Goal: Use online tool/utility: Utilize a website feature to perform a specific function

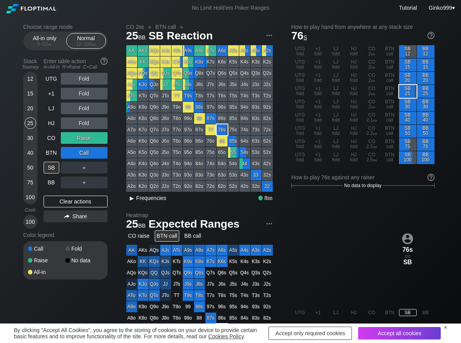
drag, startPoint x: 145, startPoint y: 199, endPoint x: 140, endPoint y: 202, distance: 6.1
click at [145, 199] on span "Frequencies" at bounding box center [151, 198] width 30 height 6
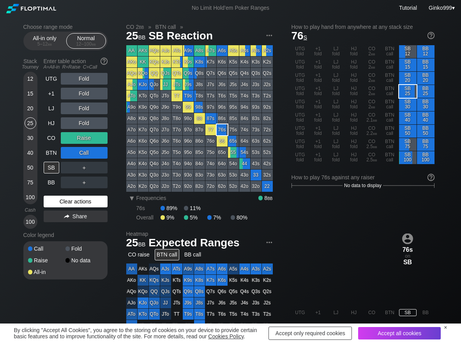
click at [92, 204] on div "Clear actions" at bounding box center [76, 202] width 64 height 12
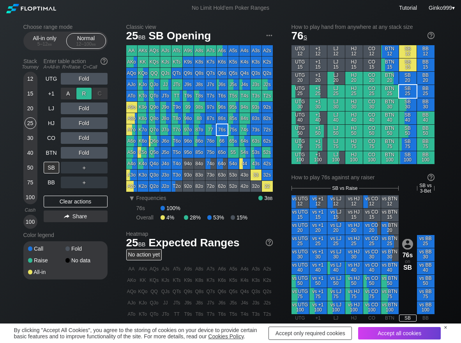
click at [78, 90] on div "R ✕" at bounding box center [83, 94] width 15 height 12
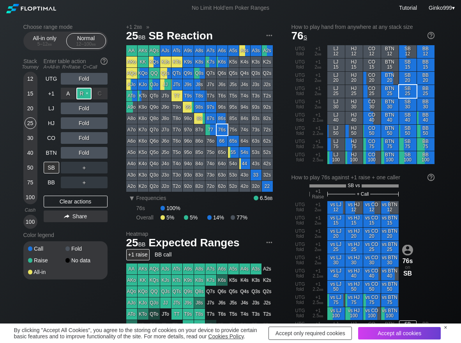
click at [80, 93] on div "R ✕" at bounding box center [83, 94] width 15 height 12
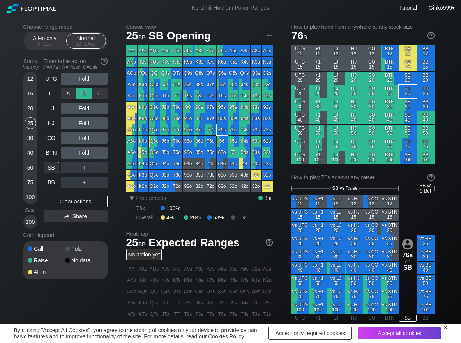
click at [80, 93] on div "R ✕" at bounding box center [83, 94] width 15 height 12
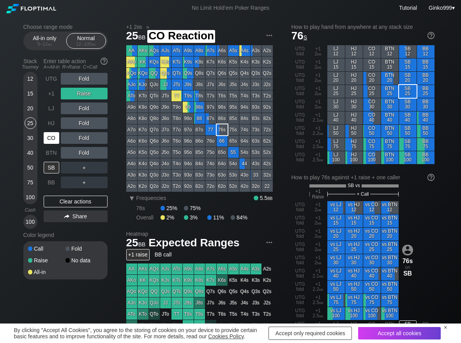
click at [53, 139] on div "CO" at bounding box center [52, 138] width 16 height 12
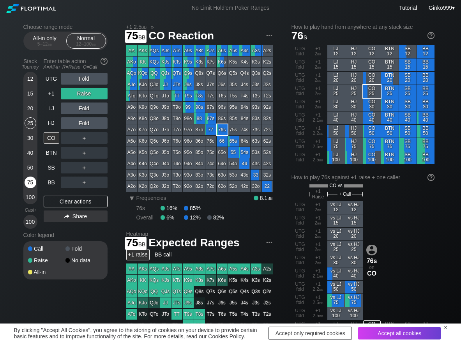
click at [32, 180] on div "75" at bounding box center [31, 183] width 12 height 12
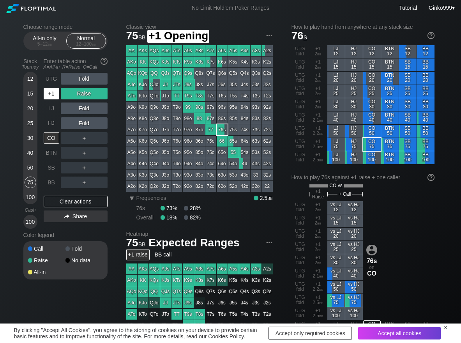
click at [56, 91] on div "+1" at bounding box center [52, 94] width 16 height 12
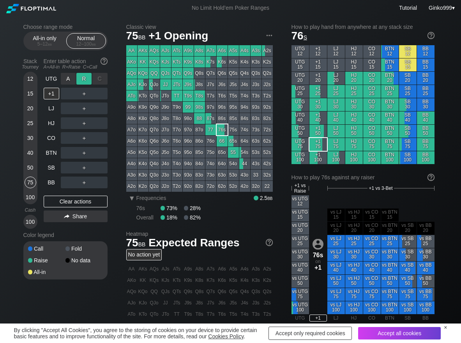
click at [80, 83] on div "R ✕" at bounding box center [83, 79] width 15 height 12
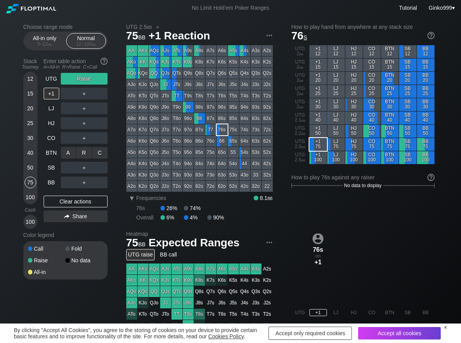
click at [70, 157] on div "A ✕" at bounding box center [68, 153] width 15 height 12
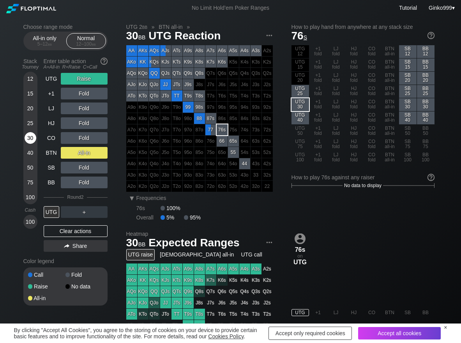
drag, startPoint x: 35, startPoint y: 138, endPoint x: 30, endPoint y: 137, distance: 5.1
click at [35, 138] on div "30" at bounding box center [31, 138] width 12 height 12
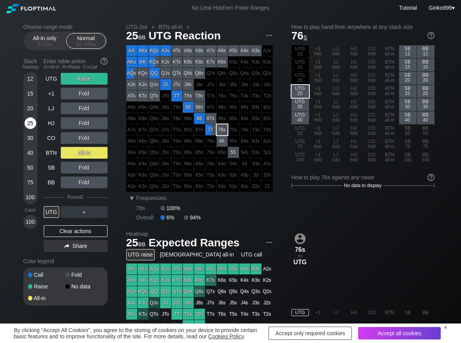
click at [28, 129] on div "25" at bounding box center [31, 124] width 12 height 15
click at [98, 111] on div "C ✕" at bounding box center [99, 109] width 15 height 12
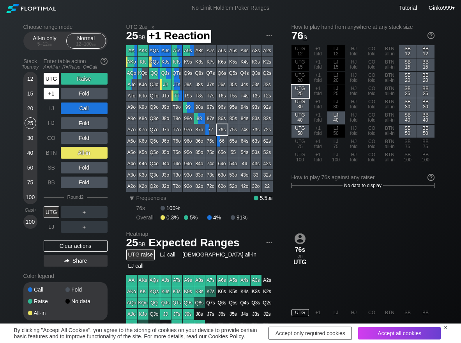
click at [48, 80] on div "UTG" at bounding box center [52, 79] width 16 height 12
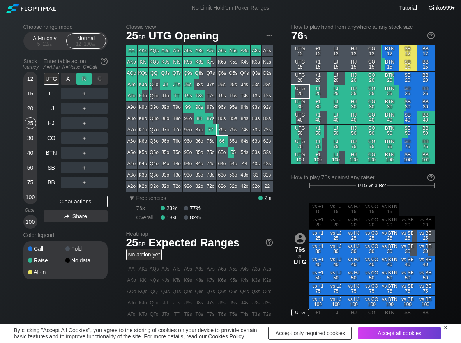
click at [83, 82] on div "R ✕" at bounding box center [83, 79] width 15 height 12
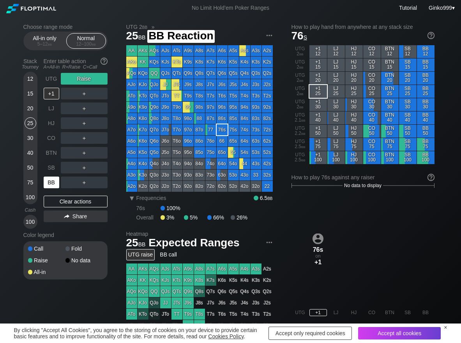
click at [51, 182] on div "BB" at bounding box center [52, 183] width 16 height 12
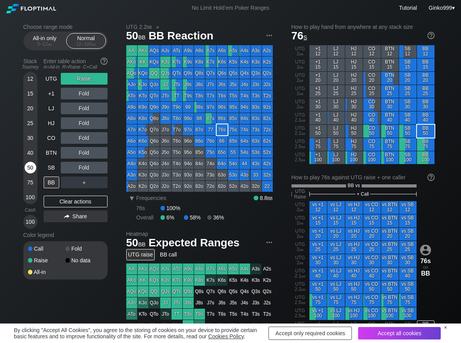
click at [30, 168] on div "50" at bounding box center [31, 168] width 12 height 12
click at [64, 198] on div "Clear actions" at bounding box center [76, 202] width 64 height 12
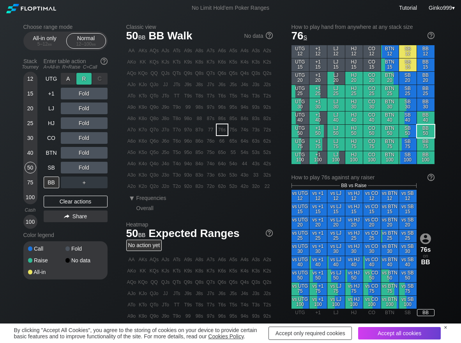
drag, startPoint x: 87, startPoint y: 83, endPoint x: 82, endPoint y: 85, distance: 5.2
click at [86, 83] on div "R ✕" at bounding box center [83, 79] width 15 height 12
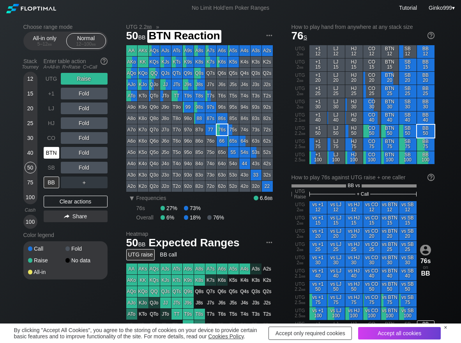
click at [47, 149] on div "BTN" at bounding box center [52, 153] width 16 height 12
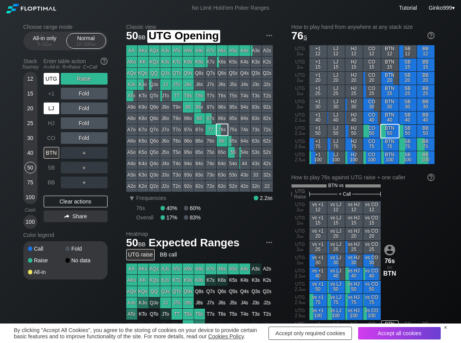
drag, startPoint x: 53, startPoint y: 80, endPoint x: 46, endPoint y: 104, distance: 25.5
click at [50, 85] on div "UTG" at bounding box center [52, 78] width 17 height 15
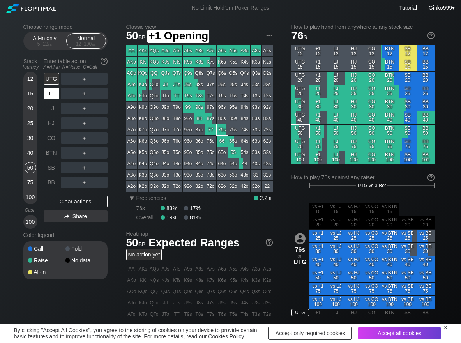
click at [49, 97] on div "+1" at bounding box center [52, 94] width 16 height 12
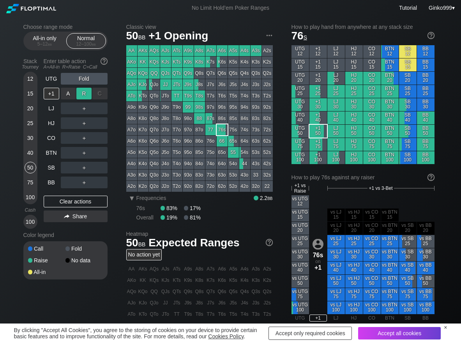
click at [85, 90] on div "R ✕" at bounding box center [83, 94] width 15 height 12
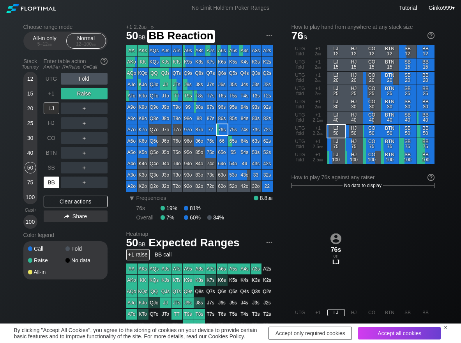
click at [55, 182] on div "BB" at bounding box center [52, 183] width 16 height 12
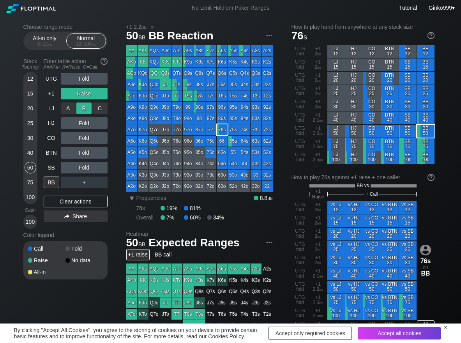
click at [84, 112] on div "R ✕" at bounding box center [83, 109] width 15 height 12
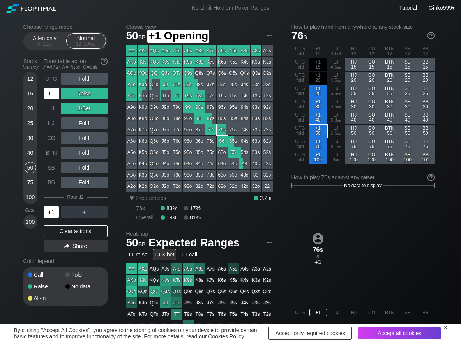
click at [53, 95] on div "+1" at bounding box center [52, 94] width 16 height 12
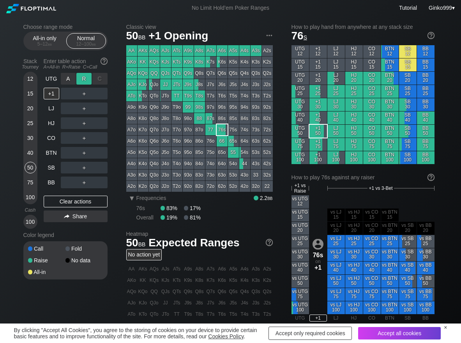
click at [79, 78] on div "R ✕" at bounding box center [83, 79] width 15 height 12
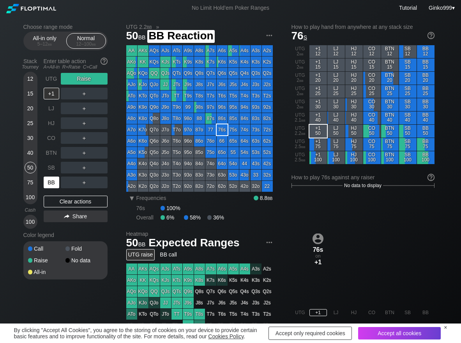
click at [49, 184] on div "BB" at bounding box center [52, 183] width 16 height 12
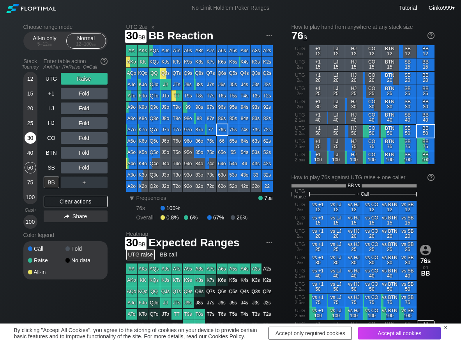
click at [29, 137] on div "30" at bounding box center [31, 138] width 12 height 12
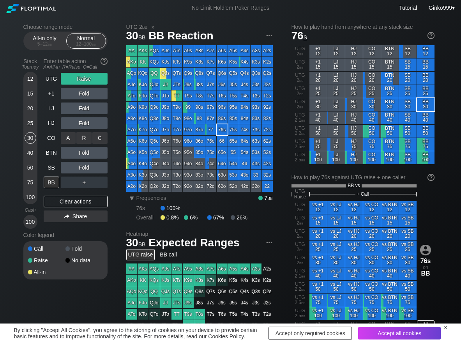
click at [81, 131] on div "A ✕ R ✕ C ✕ Fold" at bounding box center [84, 138] width 47 height 18
click at [83, 124] on div "R ✕" at bounding box center [83, 123] width 15 height 12
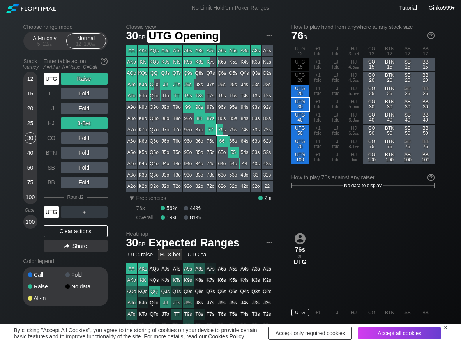
click at [53, 77] on div "UTG" at bounding box center [52, 79] width 16 height 12
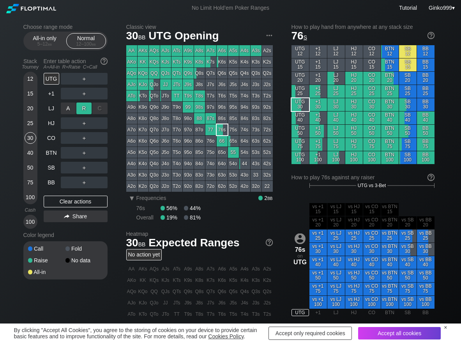
click at [86, 106] on div "R ✕" at bounding box center [83, 109] width 15 height 12
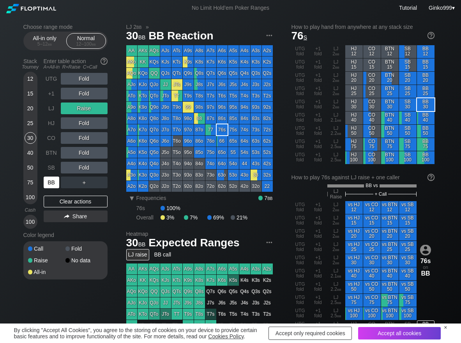
click at [48, 182] on div "BB" at bounding box center [52, 183] width 16 height 12
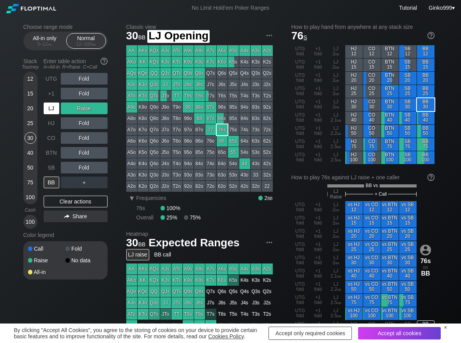
click at [48, 109] on div "LJ" at bounding box center [52, 109] width 16 height 12
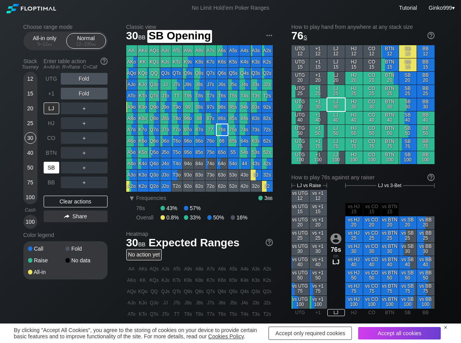
click at [50, 168] on div "SB" at bounding box center [52, 168] width 16 height 12
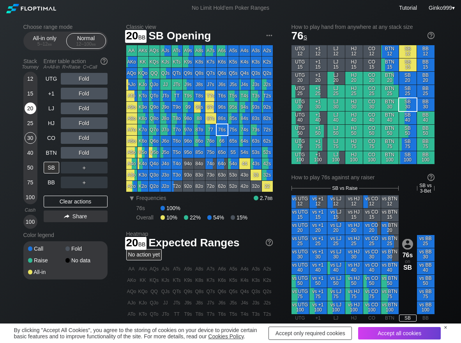
click at [28, 111] on div "20" at bounding box center [31, 109] width 12 height 12
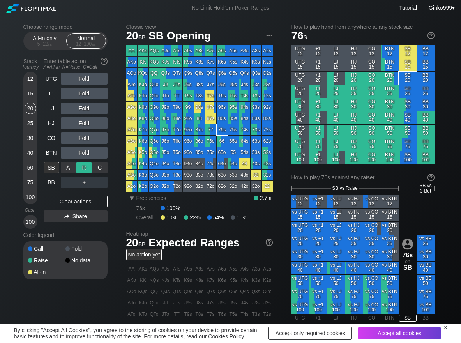
click at [83, 167] on div "R ✕" at bounding box center [83, 168] width 15 height 12
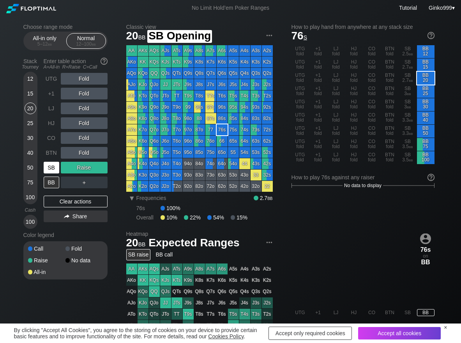
click at [52, 163] on div "SB" at bounding box center [52, 168] width 16 height 12
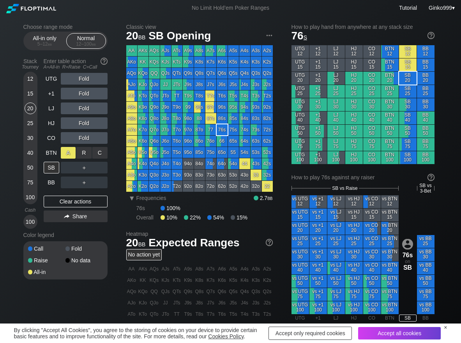
drag, startPoint x: 90, startPoint y: 155, endPoint x: 73, endPoint y: 149, distance: 18.5
click at [88, 155] on div "R ✕" at bounding box center [83, 153] width 15 height 12
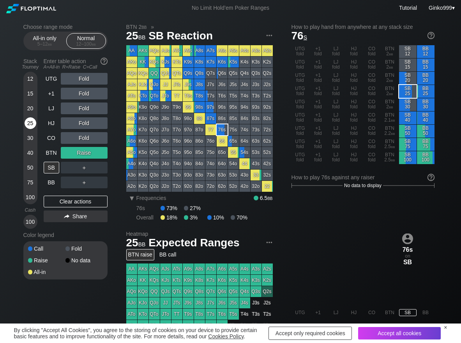
click at [30, 127] on div "25" at bounding box center [31, 123] width 12 height 12
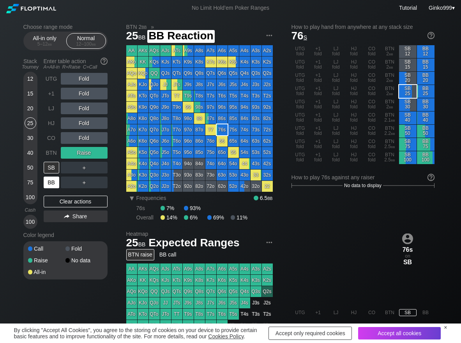
click at [50, 183] on div "BB" at bounding box center [52, 183] width 16 height 12
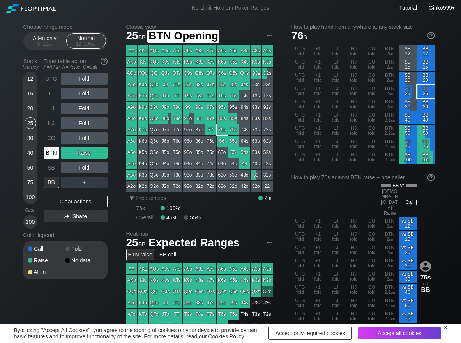
click at [58, 153] on div "BTN" at bounding box center [52, 153] width 16 height 12
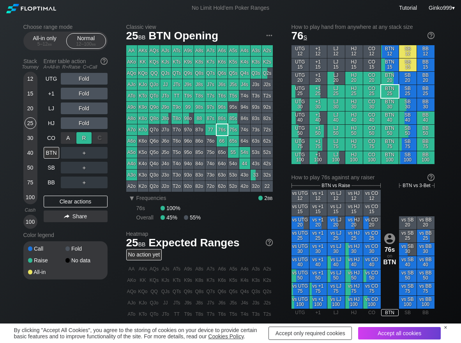
click at [90, 138] on div "R ✕" at bounding box center [83, 138] width 15 height 12
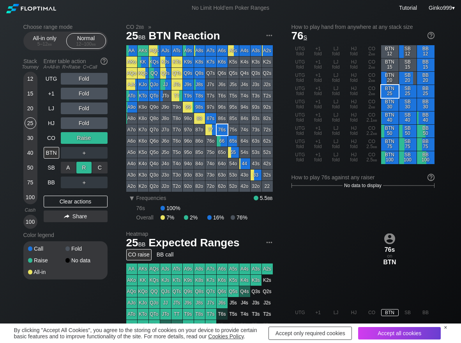
click at [85, 166] on div "R ✕" at bounding box center [83, 168] width 15 height 12
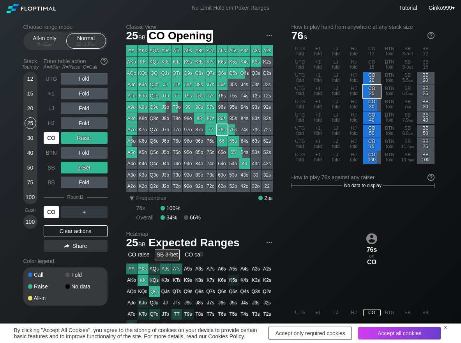
click at [53, 143] on div "CO" at bounding box center [52, 138] width 16 height 12
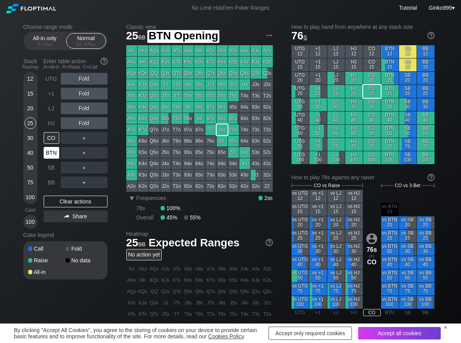
click at [54, 153] on div "BTN" at bounding box center [52, 153] width 16 height 12
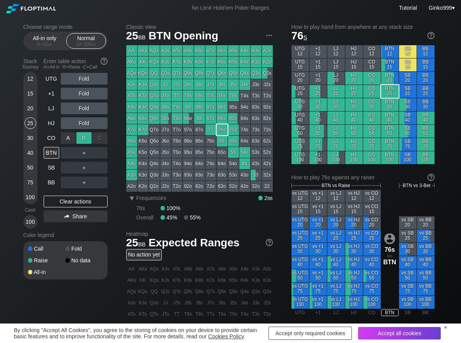
click at [78, 141] on div "R ✕" at bounding box center [83, 138] width 15 height 12
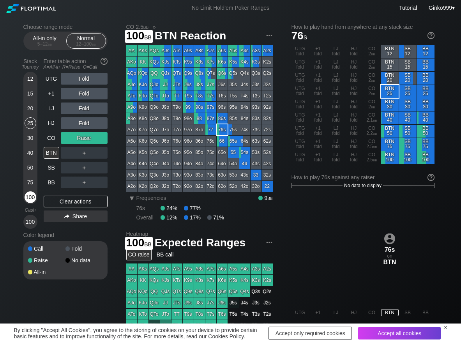
click at [30, 196] on div "100" at bounding box center [31, 197] width 12 height 12
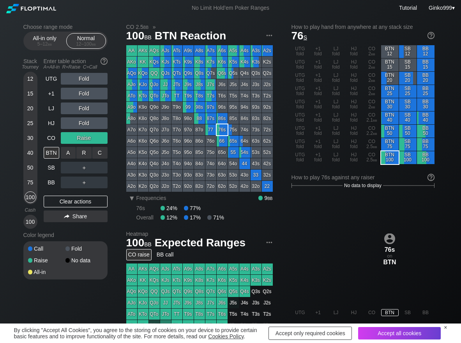
click at [88, 153] on div "R ✕" at bounding box center [83, 153] width 15 height 12
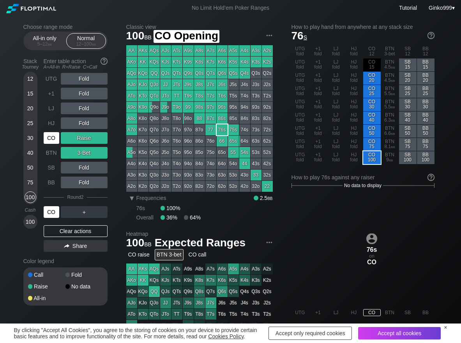
drag, startPoint x: 49, startPoint y: 137, endPoint x: 263, endPoint y: 2, distance: 253.1
click at [51, 137] on div "CO" at bounding box center [52, 138] width 16 height 12
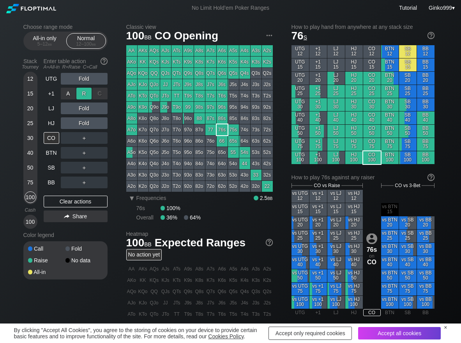
click at [85, 96] on div "R ✕" at bounding box center [83, 94] width 15 height 12
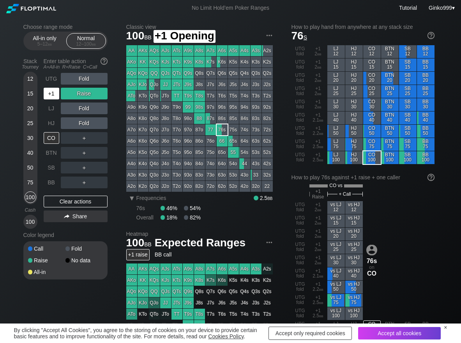
click at [48, 94] on div "+1" at bounding box center [52, 94] width 16 height 12
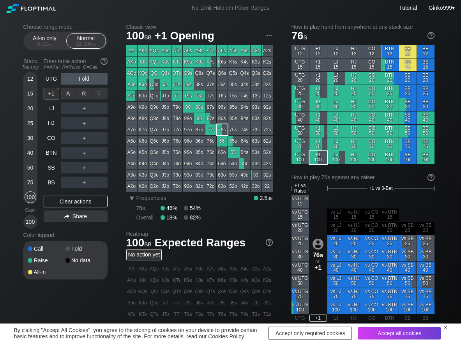
drag, startPoint x: 81, startPoint y: 99, endPoint x: 85, endPoint y: 100, distance: 4.6
click at [82, 97] on div "R ✕" at bounding box center [83, 94] width 15 height 12
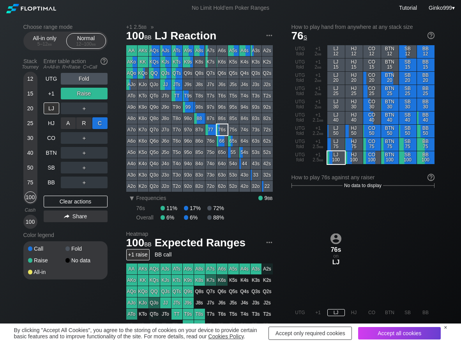
click at [97, 120] on div "C ✕" at bounding box center [99, 123] width 15 height 12
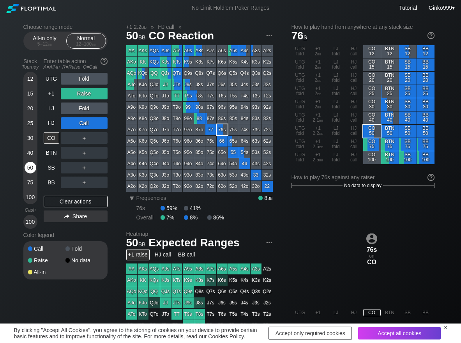
click at [32, 166] on div "50" at bounding box center [31, 168] width 12 height 12
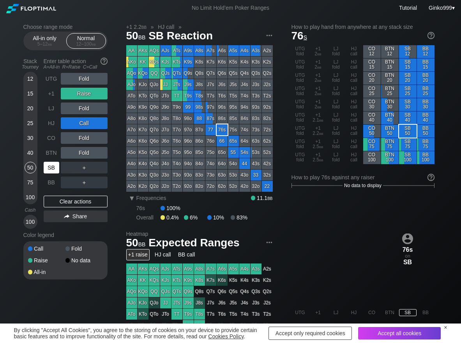
click at [47, 168] on div "SB" at bounding box center [52, 168] width 16 height 12
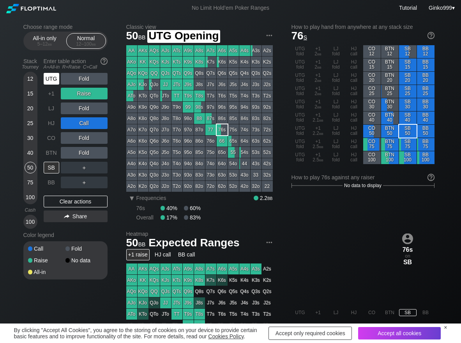
drag, startPoint x: 53, startPoint y: 76, endPoint x: 61, endPoint y: 77, distance: 7.9
click at [55, 76] on div "UTG" at bounding box center [52, 79] width 16 height 12
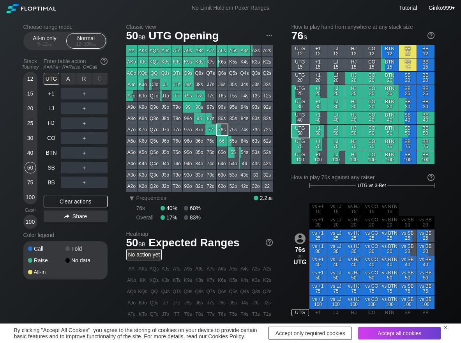
click at [79, 80] on div "R ✕" at bounding box center [83, 79] width 15 height 12
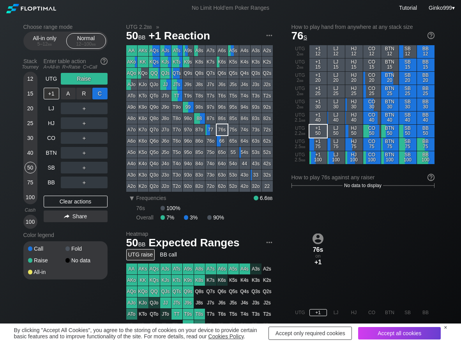
click at [97, 94] on div "C ✕" at bounding box center [99, 94] width 15 height 12
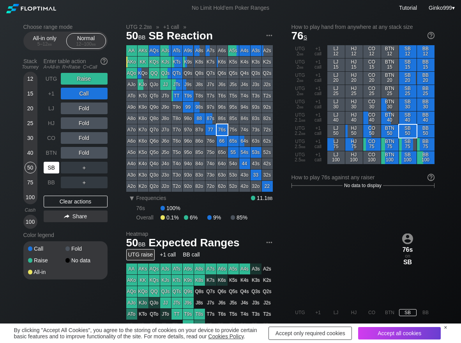
click at [51, 167] on div "SB" at bounding box center [52, 168] width 16 height 12
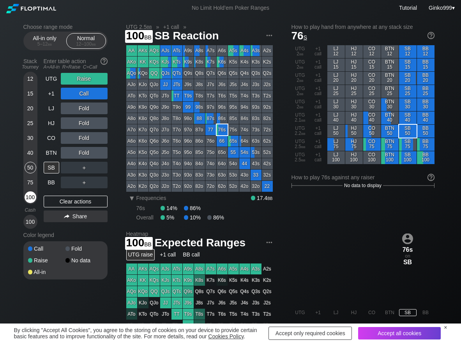
click at [31, 195] on div "100" at bounding box center [31, 197] width 12 height 12
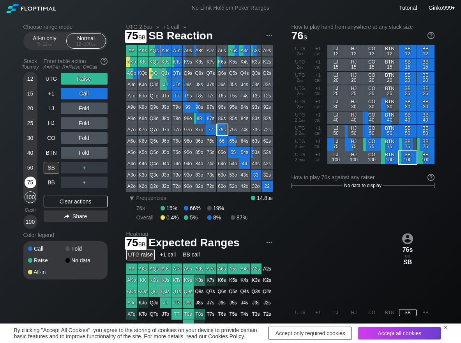
click at [33, 179] on div "75" at bounding box center [31, 183] width 12 height 12
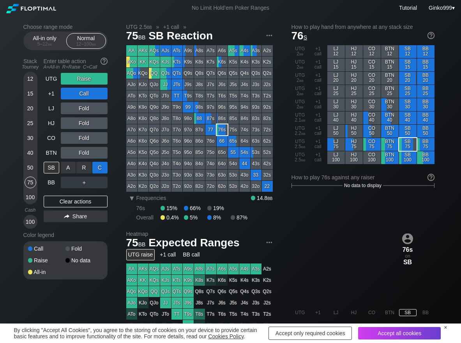
click at [99, 169] on div "C ✕" at bounding box center [99, 168] width 15 height 12
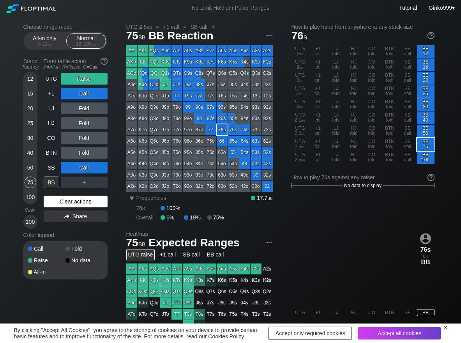
click at [64, 206] on div "Clear actions" at bounding box center [76, 202] width 64 height 12
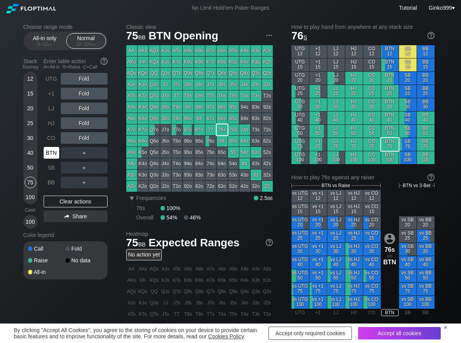
click at [51, 149] on div "BTN" at bounding box center [52, 153] width 16 height 12
click at [90, 136] on div "R ✕" at bounding box center [83, 138] width 15 height 12
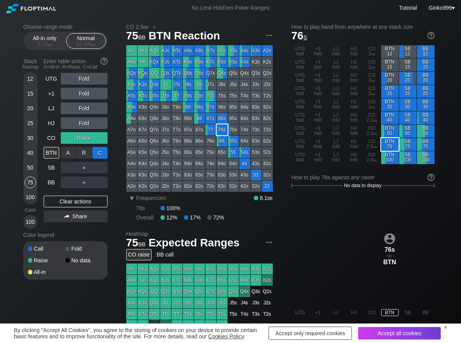
click at [102, 152] on div "C ✕" at bounding box center [99, 153] width 15 height 12
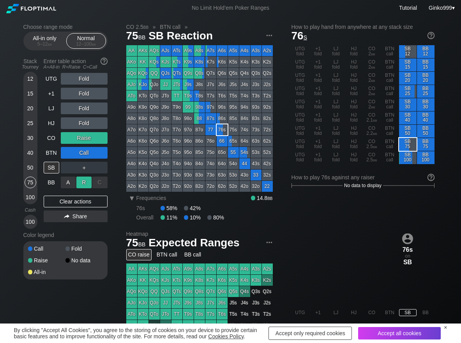
click at [83, 183] on div "R ✕" at bounding box center [83, 183] width 15 height 12
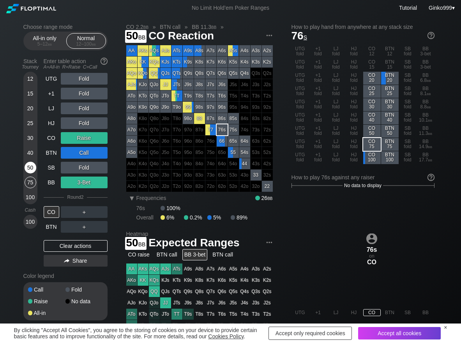
click at [33, 172] on div "50" at bounding box center [31, 168] width 12 height 12
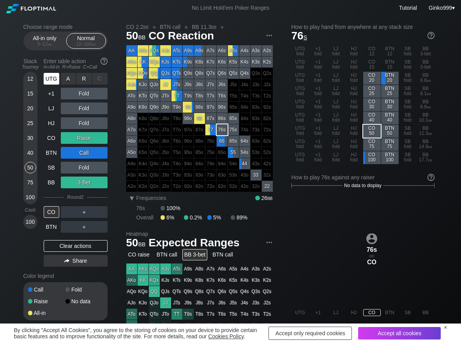
drag, startPoint x: 54, startPoint y: 78, endPoint x: 50, endPoint y: 79, distance: 4.2
click at [53, 78] on div "UTG" at bounding box center [52, 79] width 16 height 12
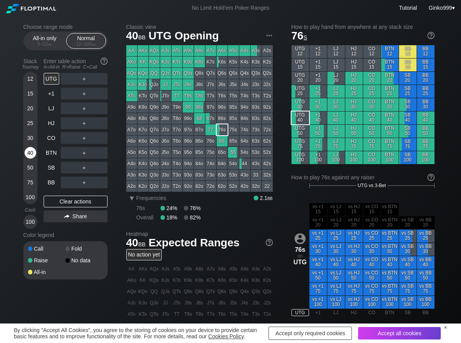
click at [29, 156] on div "40" at bounding box center [31, 153] width 12 height 12
click at [79, 77] on div "R ✕" at bounding box center [83, 79] width 15 height 12
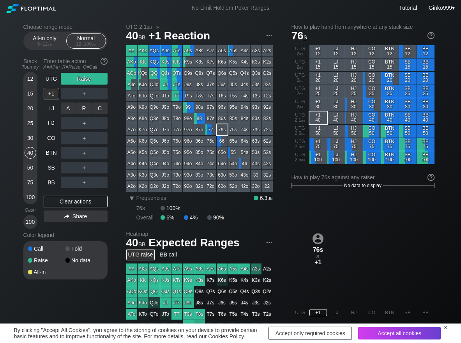
click at [99, 109] on div "C ✕" at bounding box center [99, 109] width 15 height 12
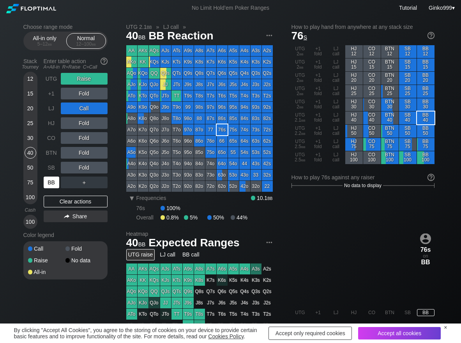
click at [51, 185] on div "BB" at bounding box center [52, 183] width 16 height 12
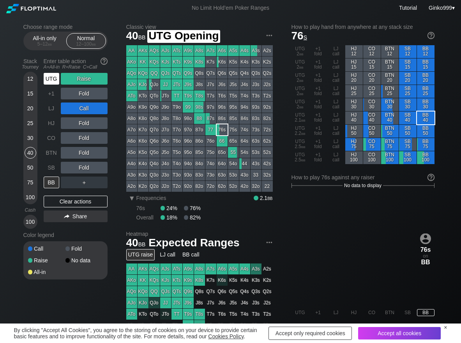
click at [57, 83] on div "UTG" at bounding box center [52, 79] width 16 height 12
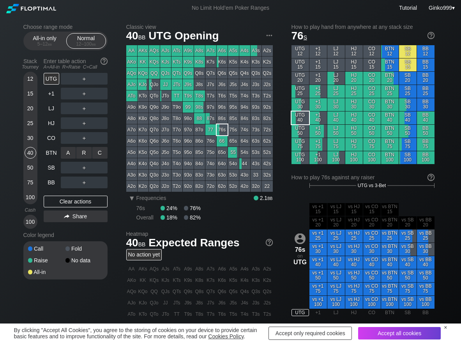
drag, startPoint x: 85, startPoint y: 146, endPoint x: 78, endPoint y: 163, distance: 18.2
click at [86, 153] on div "R ✕" at bounding box center [83, 153] width 15 height 12
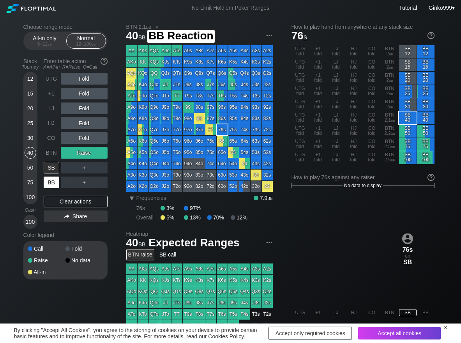
click at [51, 180] on div "BB" at bounding box center [52, 183] width 16 height 12
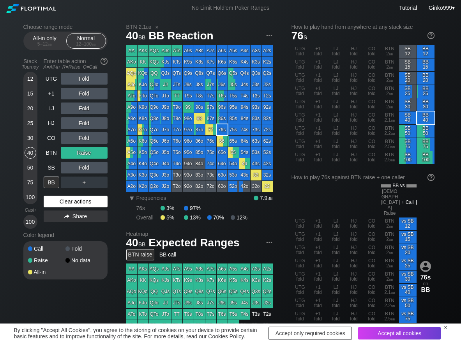
click at [72, 199] on div "Clear actions" at bounding box center [76, 202] width 64 height 12
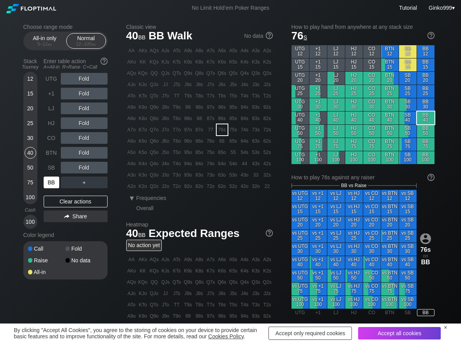
click at [52, 183] on div "BB" at bounding box center [52, 183] width 16 height 12
click at [85, 137] on div "R ✕" at bounding box center [83, 138] width 15 height 12
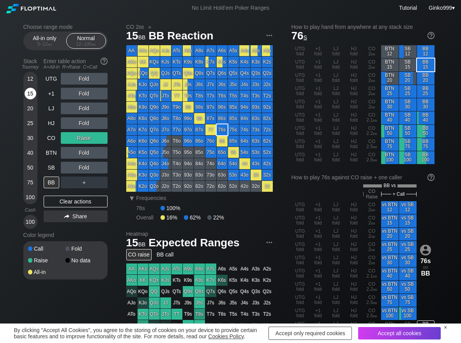
click at [30, 93] on div "15" at bounding box center [31, 94] width 12 height 12
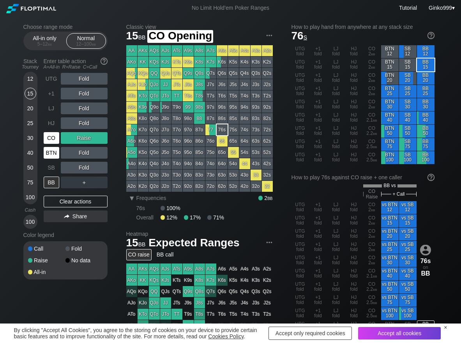
click at [51, 140] on div "CO" at bounding box center [52, 138] width 16 height 12
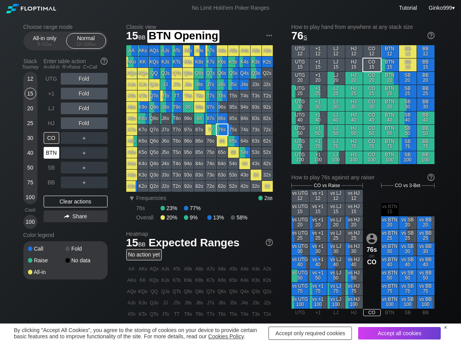
click at [50, 152] on div "BTN" at bounding box center [52, 153] width 16 height 12
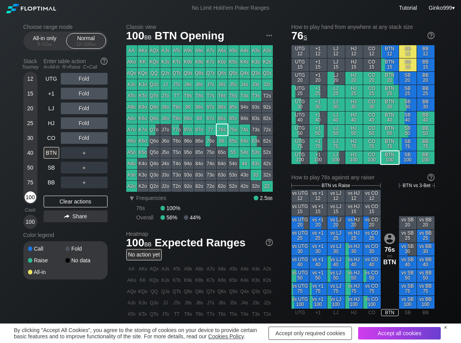
click at [27, 192] on div "100" at bounding box center [31, 197] width 12 height 12
click at [81, 140] on div "R ✕" at bounding box center [83, 138] width 15 height 12
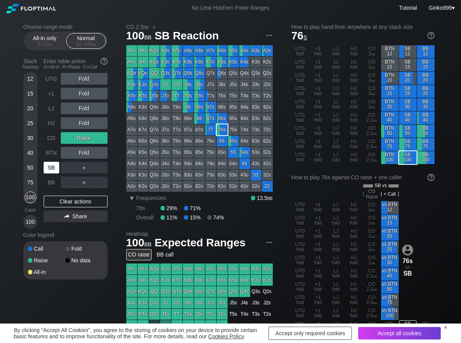
click at [48, 170] on div "SB" at bounding box center [52, 168] width 16 height 12
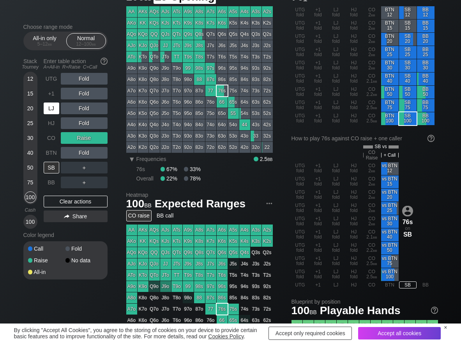
click at [49, 110] on div "LJ" at bounding box center [52, 109] width 16 height 12
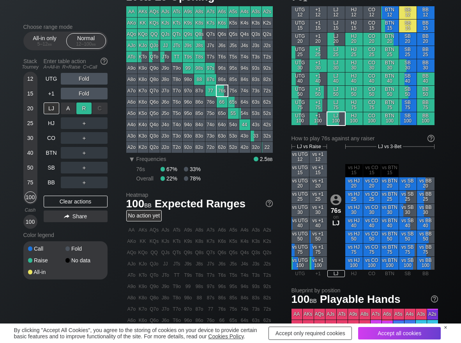
click at [78, 111] on div "R ✕" at bounding box center [83, 109] width 15 height 12
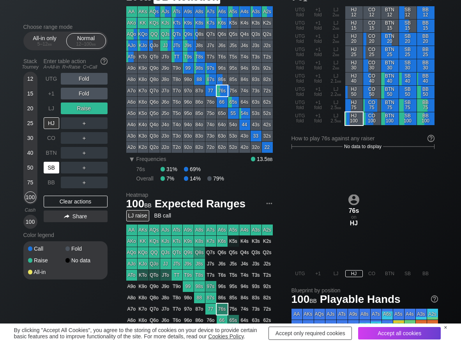
click at [48, 167] on div "SB" at bounding box center [52, 168] width 16 height 12
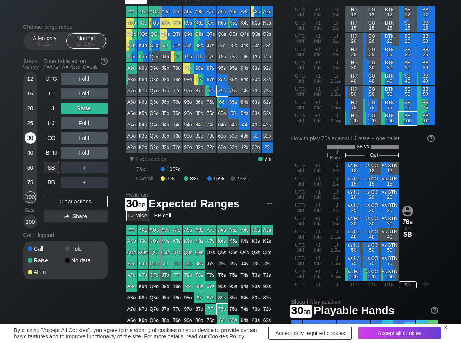
click at [28, 141] on div "30" at bounding box center [31, 138] width 12 height 12
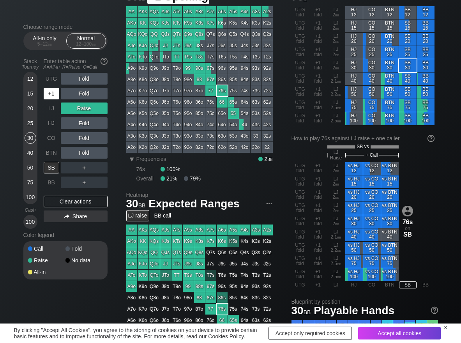
drag, startPoint x: 49, startPoint y: 94, endPoint x: 70, endPoint y: 95, distance: 21.1
click at [59, 94] on div "+1" at bounding box center [52, 94] width 16 height 12
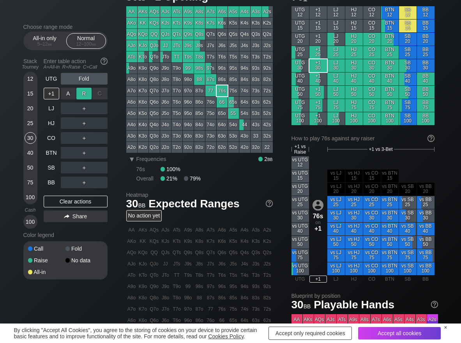
click at [78, 94] on div "R ✕" at bounding box center [83, 94] width 15 height 12
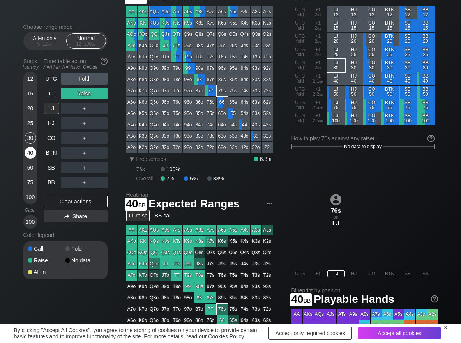
click at [35, 152] on div "40" at bounding box center [31, 153] width 12 height 12
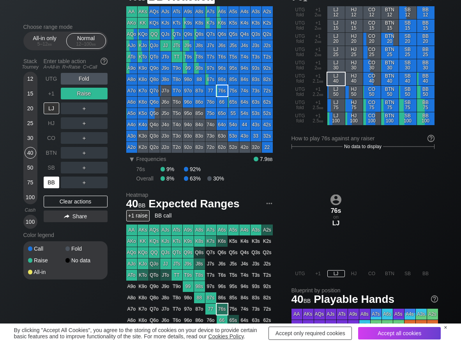
click at [49, 185] on div "BB" at bounding box center [52, 183] width 16 height 12
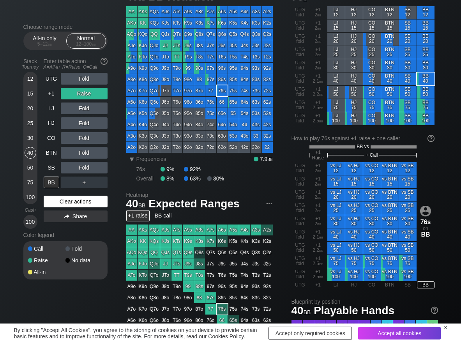
click at [70, 203] on div "Clear actions" at bounding box center [76, 202] width 64 height 12
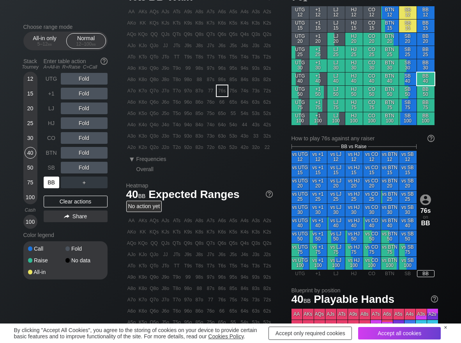
click at [47, 181] on div "BB" at bounding box center [52, 183] width 16 height 12
click at [80, 139] on div "R ✕" at bounding box center [83, 138] width 15 height 12
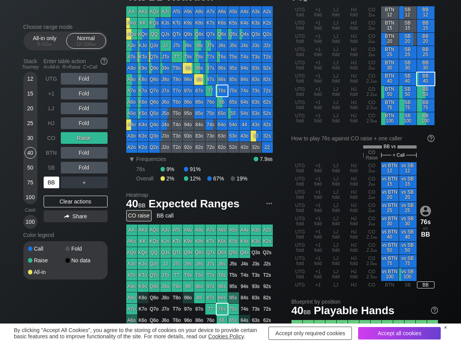
click at [53, 181] on div "BB" at bounding box center [52, 183] width 16 height 12
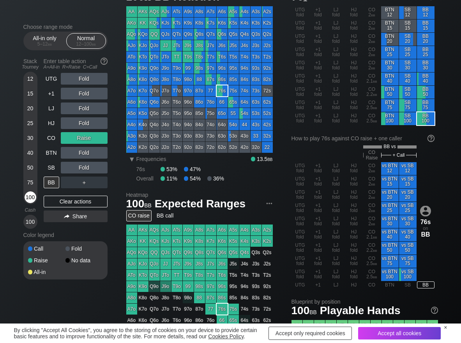
click at [29, 196] on div "100" at bounding box center [31, 197] width 12 height 12
click at [58, 196] on div "Clear actions" at bounding box center [76, 202] width 64 height 12
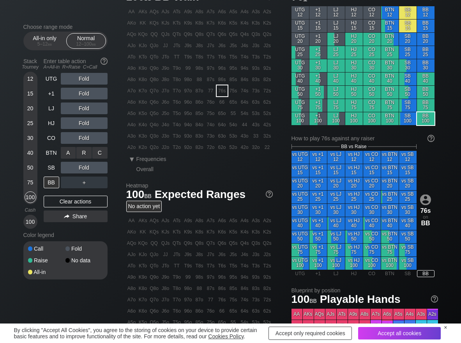
click at [81, 150] on div "R ✕" at bounding box center [83, 153] width 15 height 12
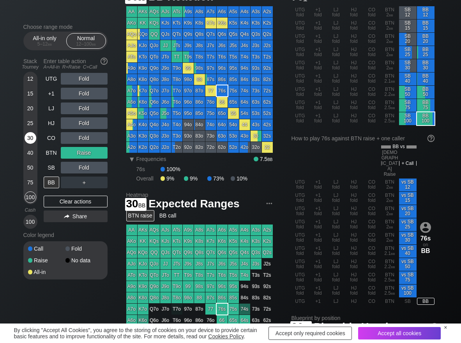
click at [32, 142] on div "30" at bounding box center [31, 138] width 12 height 12
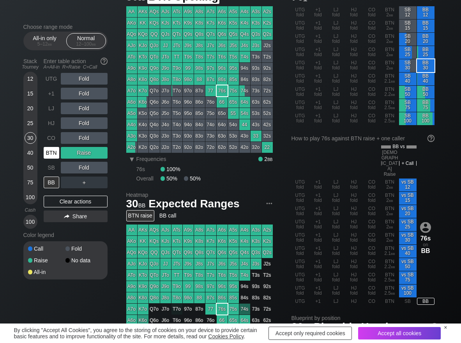
click at [54, 155] on div "BTN" at bounding box center [52, 153] width 16 height 12
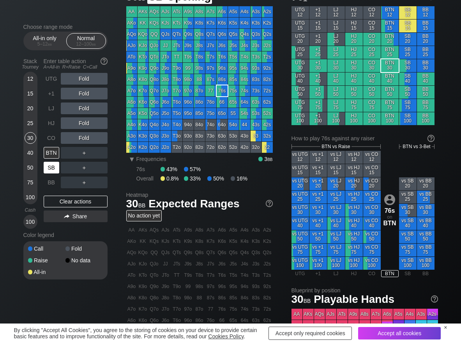
click at [53, 164] on div "SB" at bounding box center [52, 168] width 16 height 12
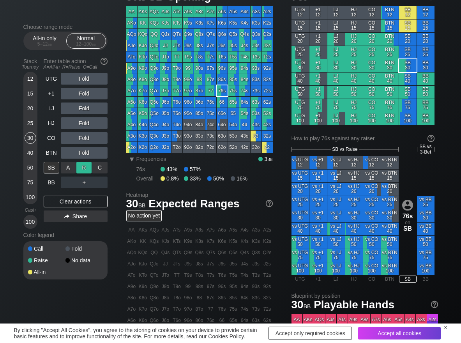
click at [83, 169] on div "R ✕" at bounding box center [83, 168] width 15 height 12
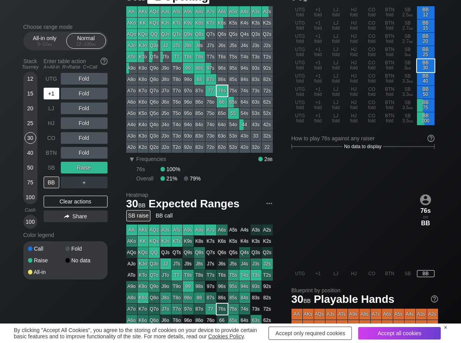
click at [56, 97] on div "+1" at bounding box center [52, 94] width 16 height 12
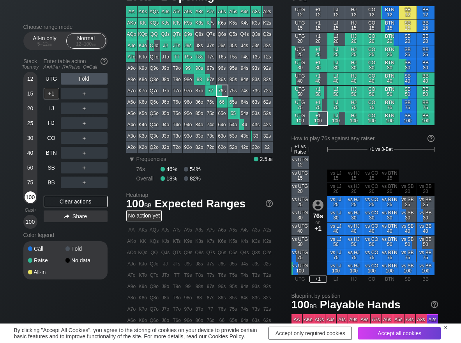
click at [30, 197] on div "100" at bounding box center [31, 197] width 12 height 12
click at [86, 96] on div "R ✕" at bounding box center [83, 94] width 15 height 12
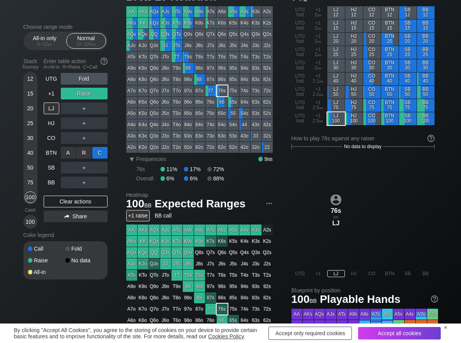
click at [99, 156] on div "C ✕" at bounding box center [99, 153] width 15 height 12
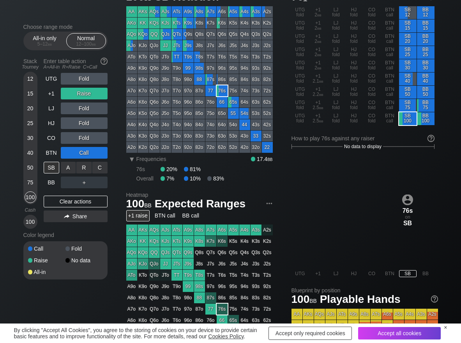
click at [83, 166] on div "R ✕" at bounding box center [83, 168] width 15 height 12
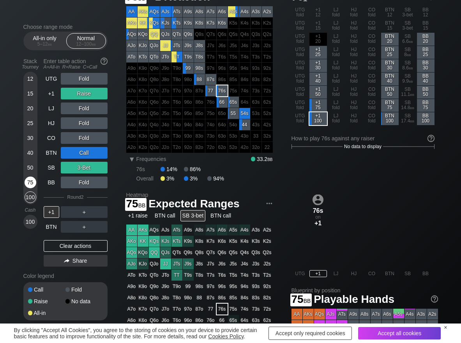
click at [31, 181] on div "75" at bounding box center [31, 183] width 12 height 12
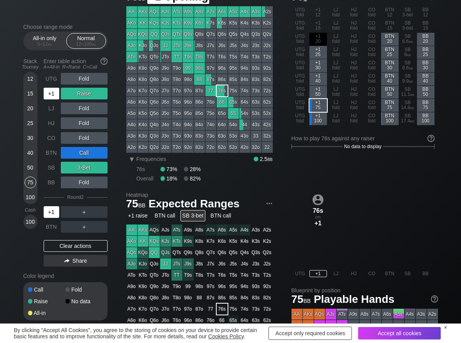
click at [53, 93] on div "+1" at bounding box center [52, 94] width 16 height 12
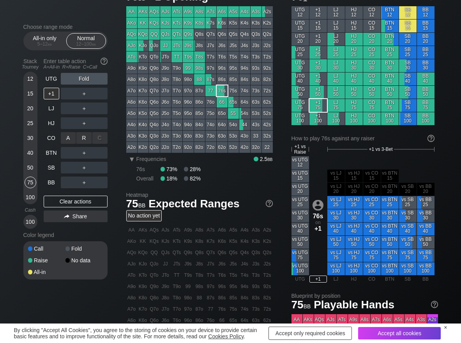
click at [83, 134] on div "R ✕" at bounding box center [83, 138] width 15 height 12
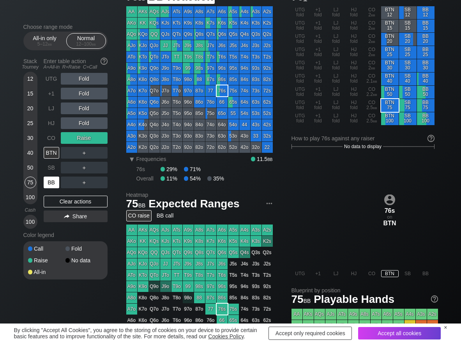
click at [51, 183] on div "BB" at bounding box center [52, 183] width 16 height 12
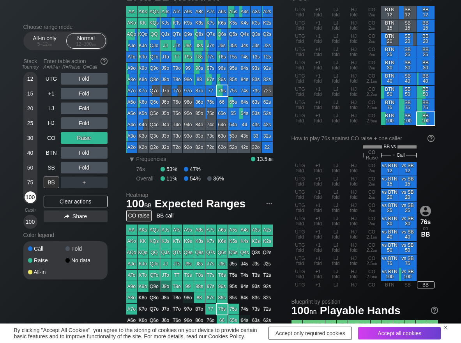
click at [27, 197] on div "100" at bounding box center [31, 197] width 12 height 12
click at [72, 200] on div "Clear actions" at bounding box center [76, 202] width 64 height 12
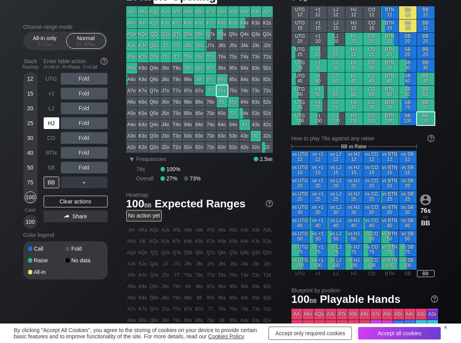
drag, startPoint x: 58, startPoint y: 126, endPoint x: 46, endPoint y: 129, distance: 13.1
click at [56, 126] on div "HJ" at bounding box center [52, 123] width 16 height 12
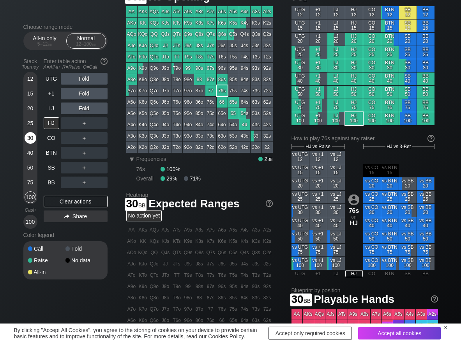
click at [29, 138] on div "30" at bounding box center [31, 138] width 12 height 12
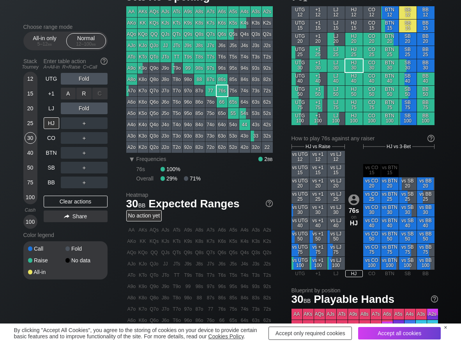
click at [88, 96] on div "R ✕" at bounding box center [83, 94] width 15 height 12
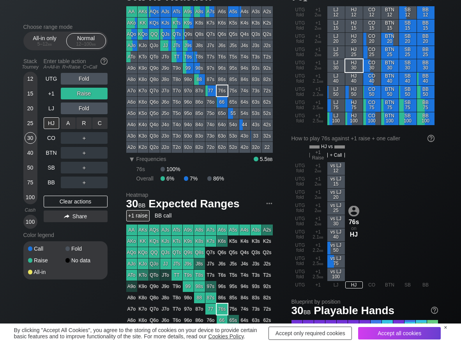
click at [85, 124] on div "R ✕" at bounding box center [83, 123] width 15 height 12
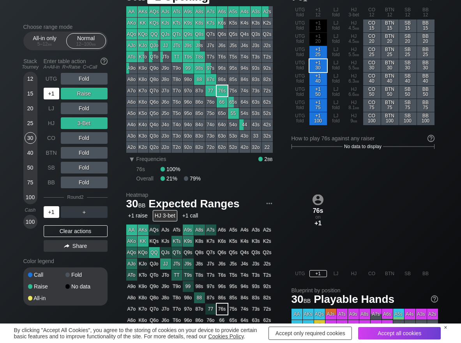
click at [69, 89] on div "UTG Fold +1 Raise LJ Fold HJ 3-Bet CO Fold BTN Fold SB Fold BB Fold Round 2 +1 ＋" at bounding box center [76, 145] width 64 height 145
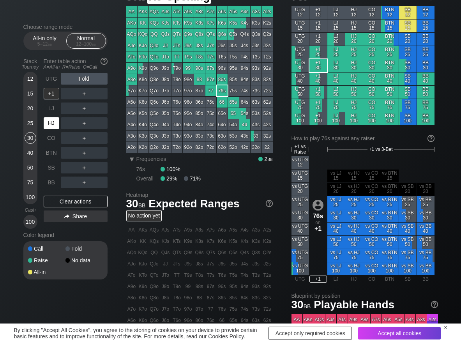
click at [53, 129] on div "HJ" at bounding box center [52, 123] width 16 height 12
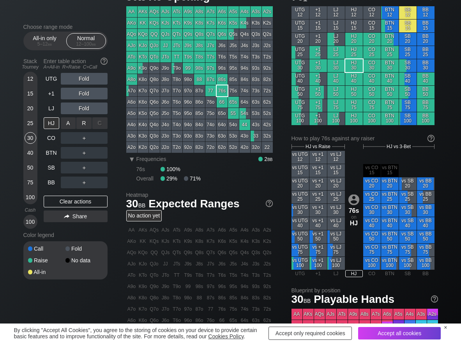
click at [80, 127] on div "R ✕" at bounding box center [83, 123] width 15 height 12
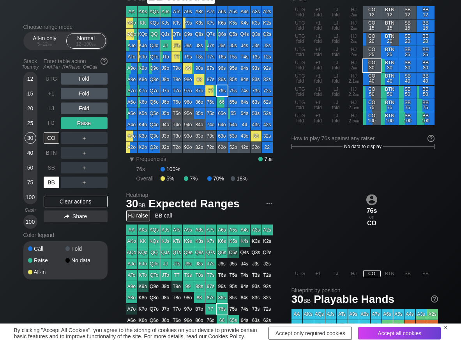
click at [50, 187] on div "BB" at bounding box center [52, 183] width 16 height 12
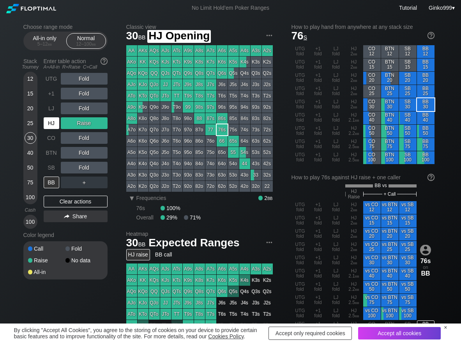
click at [50, 125] on div "HJ" at bounding box center [52, 123] width 16 height 12
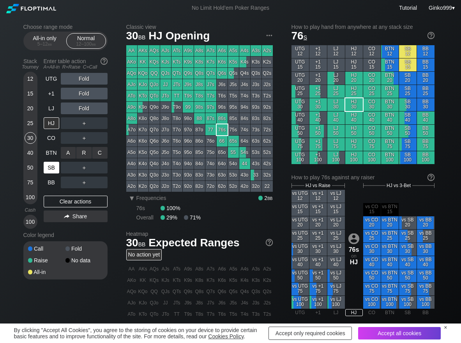
drag, startPoint x: 82, startPoint y: 151, endPoint x: 58, endPoint y: 168, distance: 29.9
click at [79, 153] on div "R ✕" at bounding box center [83, 153] width 15 height 12
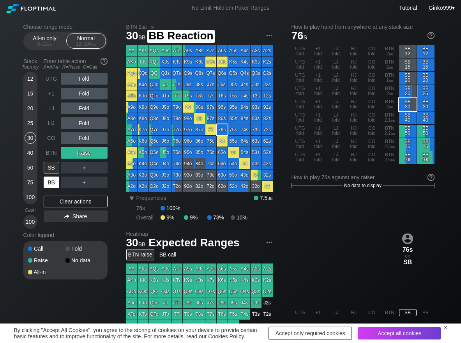
click at [52, 183] on div "BB" at bounding box center [52, 183] width 16 height 12
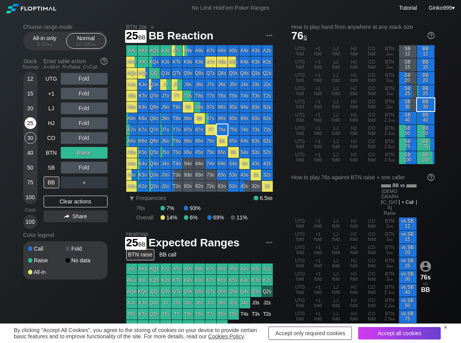
click at [28, 123] on div "25" at bounding box center [31, 123] width 12 height 12
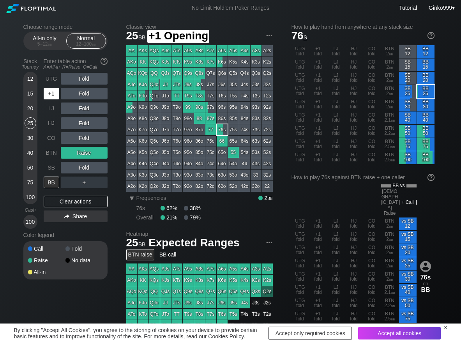
click at [54, 93] on div "+1" at bounding box center [52, 94] width 16 height 12
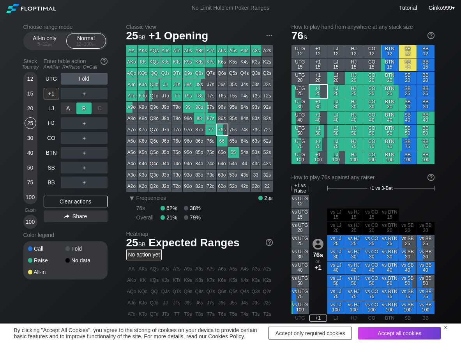
click at [81, 106] on div "R ✕" at bounding box center [83, 109] width 15 height 12
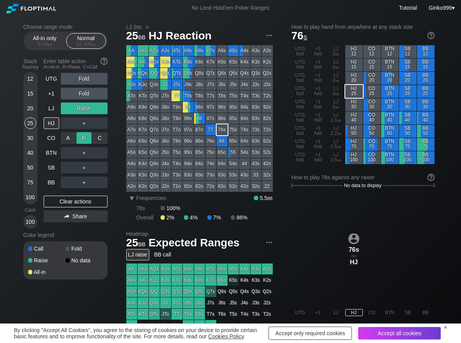
click at [84, 138] on div "R ✕" at bounding box center [83, 138] width 15 height 12
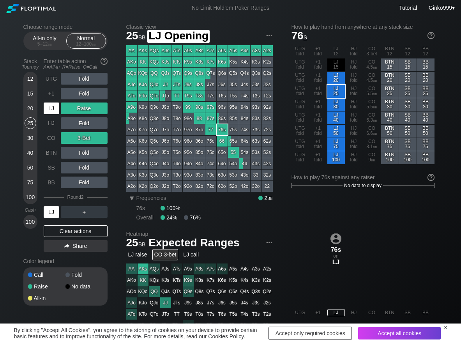
click at [51, 105] on div "LJ" at bounding box center [52, 109] width 16 height 12
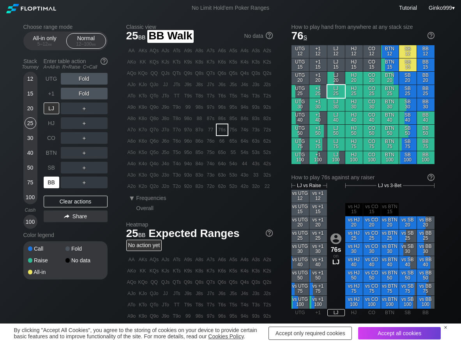
click at [55, 186] on div "BB" at bounding box center [52, 183] width 16 height 12
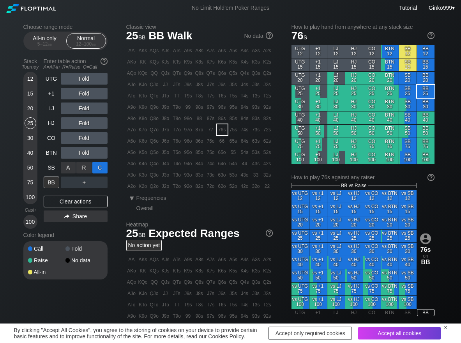
click at [102, 168] on div "C ✕" at bounding box center [99, 168] width 15 height 12
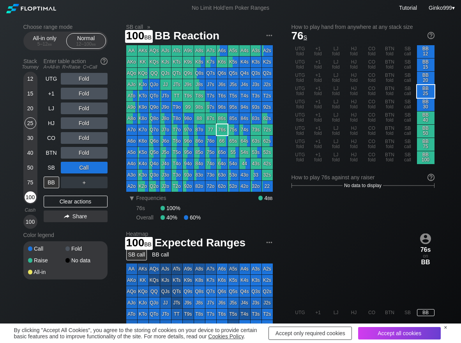
click at [35, 199] on div "100" at bounding box center [31, 197] width 12 height 12
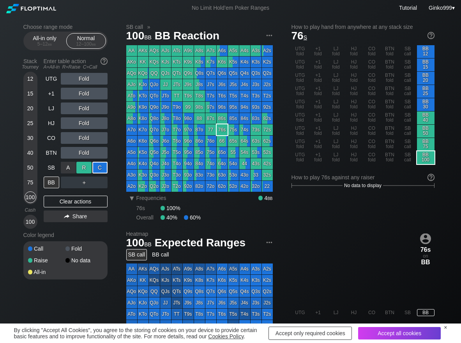
click at [85, 169] on div "R ✕" at bounding box center [83, 168] width 15 height 12
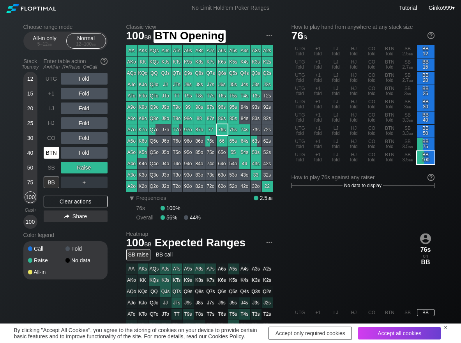
click at [53, 155] on div "BTN" at bounding box center [52, 153] width 16 height 12
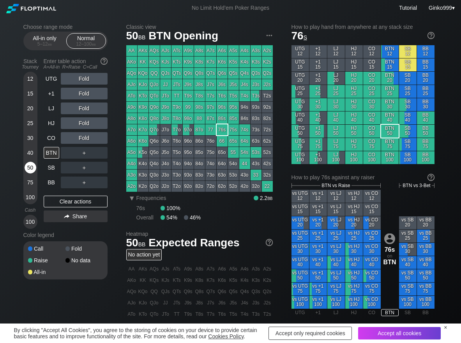
click at [33, 163] on div "50" at bounding box center [31, 168] width 12 height 12
click at [81, 108] on div "R ✕" at bounding box center [83, 109] width 15 height 12
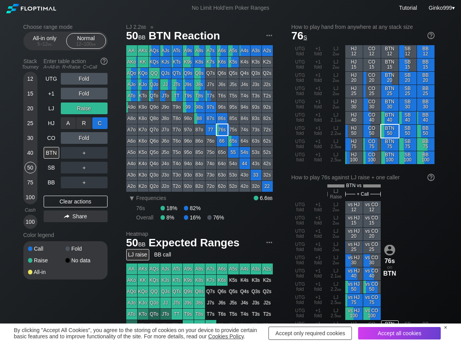
click at [97, 121] on div "C ✕" at bounding box center [99, 123] width 15 height 12
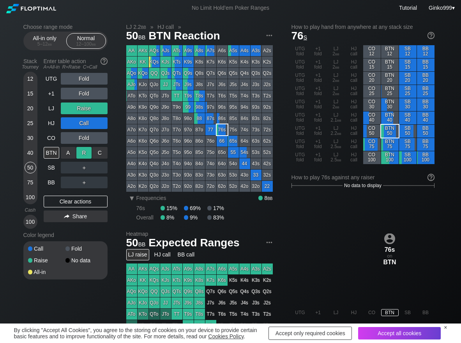
click at [79, 153] on div "R ✕" at bounding box center [83, 153] width 15 height 12
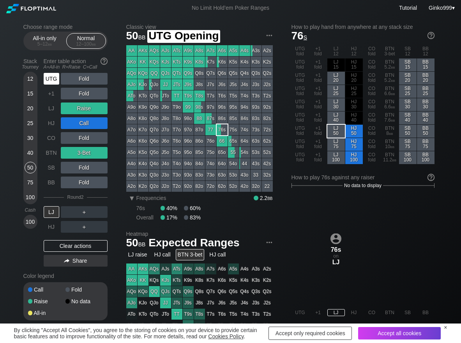
click at [47, 78] on div "UTG" at bounding box center [52, 79] width 16 height 12
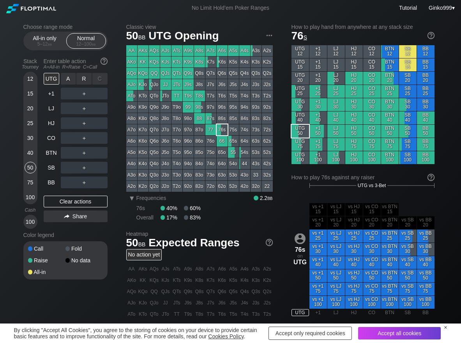
click at [84, 79] on div "R ✕" at bounding box center [83, 79] width 15 height 12
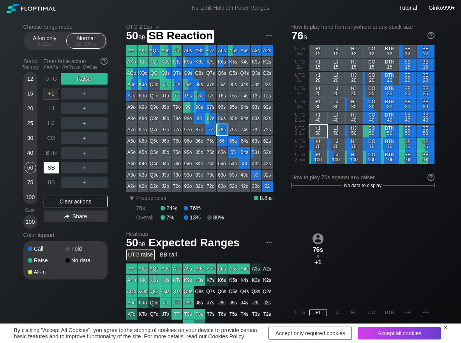
drag, startPoint x: 48, startPoint y: 178, endPoint x: 51, endPoint y: 169, distance: 9.6
click at [50, 175] on div "BB" at bounding box center [52, 182] width 17 height 15
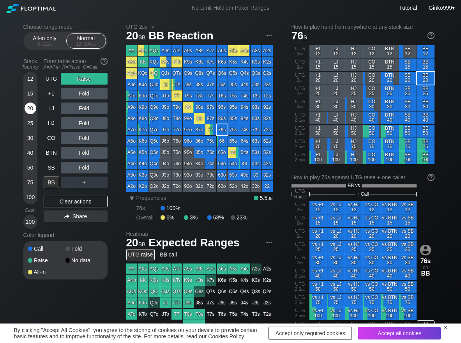
click at [30, 108] on div "20" at bounding box center [31, 109] width 12 height 12
click at [64, 201] on div "Clear actions" at bounding box center [76, 202] width 64 height 12
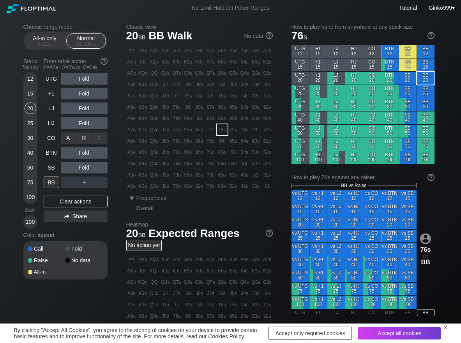
click at [86, 137] on div "R ✕" at bounding box center [83, 138] width 15 height 12
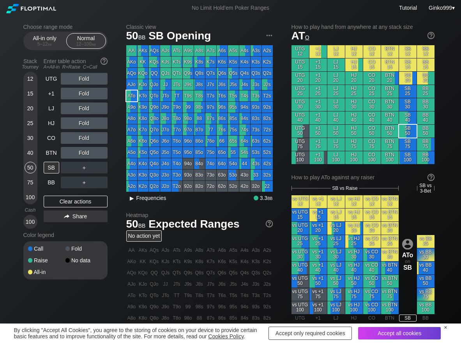
click at [137, 198] on span "Frequencies" at bounding box center [151, 198] width 30 height 6
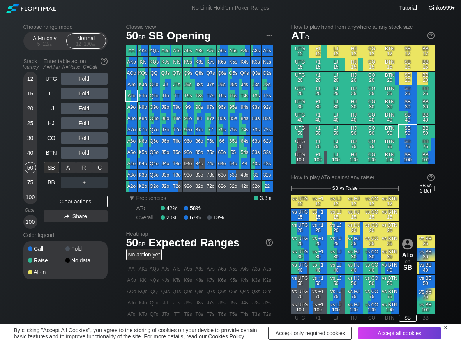
scroll to position [39, 0]
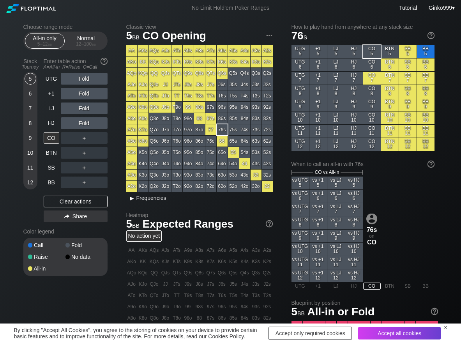
click at [151, 199] on span "Frequencies" at bounding box center [151, 198] width 30 height 6
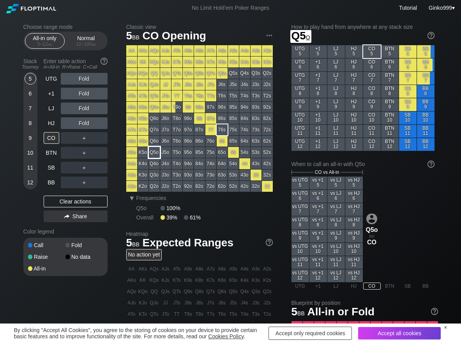
scroll to position [39, 0]
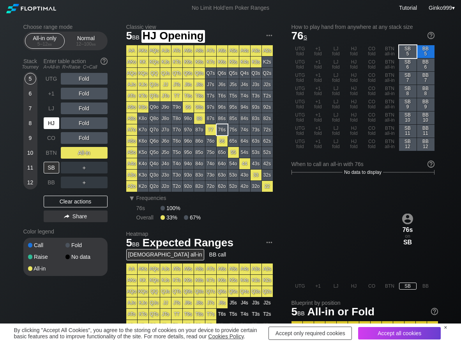
scroll to position [39, 0]
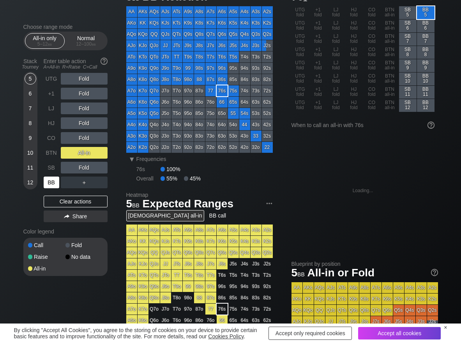
click at [47, 182] on div "BB" at bounding box center [52, 183] width 16 height 12
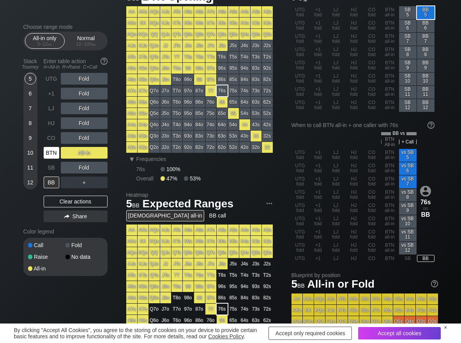
click at [50, 155] on div "BTN" at bounding box center [52, 153] width 16 height 12
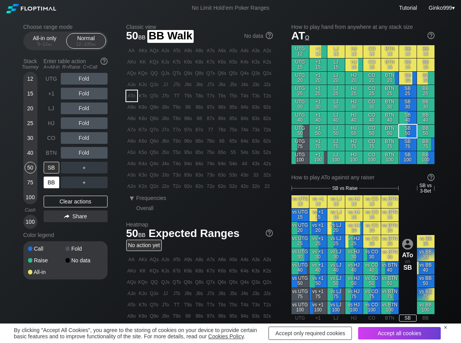
scroll to position [39, 0]
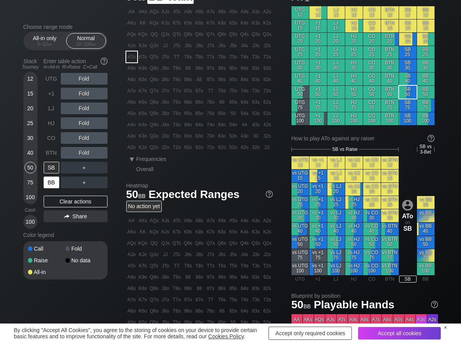
click at [48, 179] on div "BB" at bounding box center [52, 183] width 16 height 12
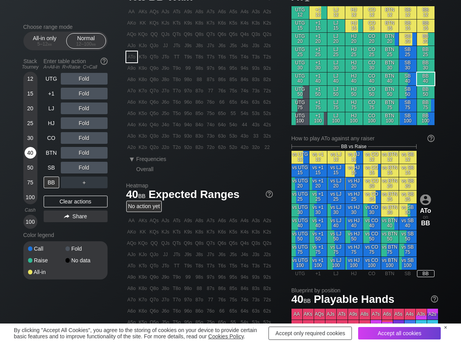
click at [30, 152] on div "40" at bounding box center [31, 153] width 12 height 12
click at [81, 141] on div "R ✕" at bounding box center [83, 138] width 15 height 12
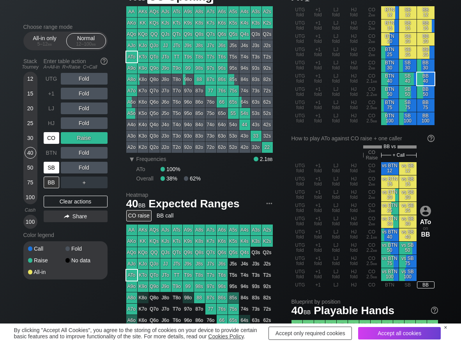
click at [53, 142] on div "CO" at bounding box center [52, 138] width 16 height 12
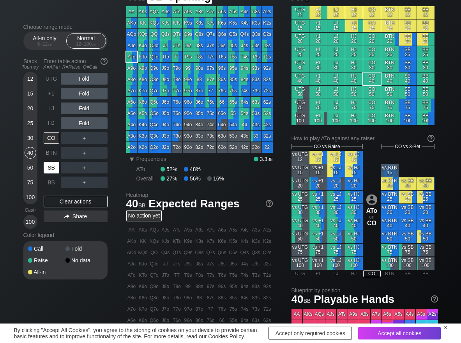
click at [50, 165] on div "SB" at bounding box center [52, 168] width 16 height 12
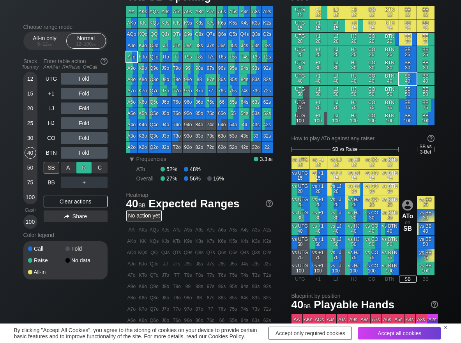
click at [87, 166] on div "R ✕" at bounding box center [83, 168] width 15 height 12
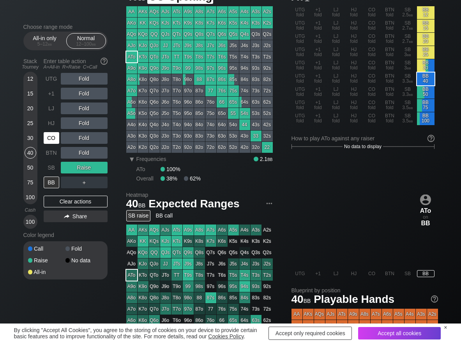
click at [51, 136] on div "CO" at bounding box center [52, 138] width 16 height 12
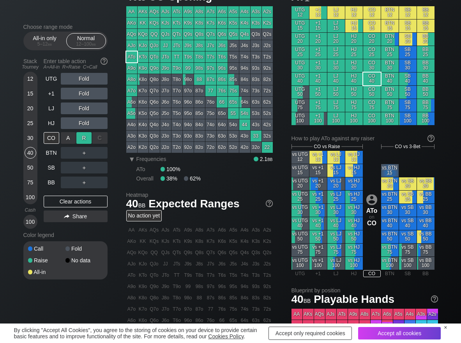
drag, startPoint x: 87, startPoint y: 137, endPoint x: 83, endPoint y: 143, distance: 7.2
click at [86, 138] on div "R ✕" at bounding box center [83, 138] width 15 height 12
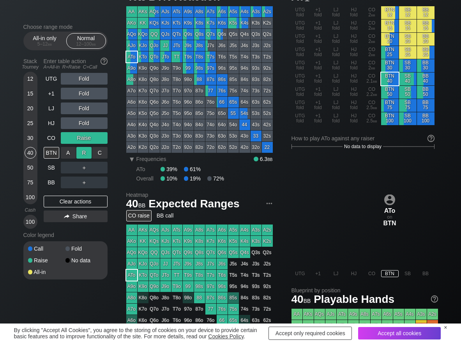
click at [82, 153] on div "R ✕" at bounding box center [83, 153] width 15 height 12
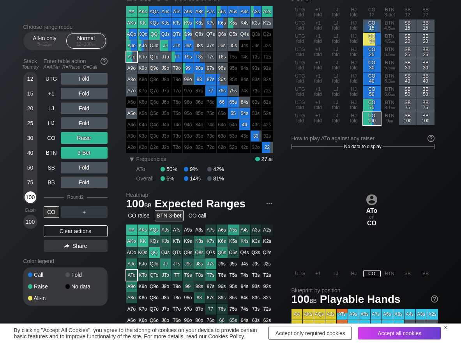
click at [29, 199] on div "100" at bounding box center [31, 197] width 12 height 12
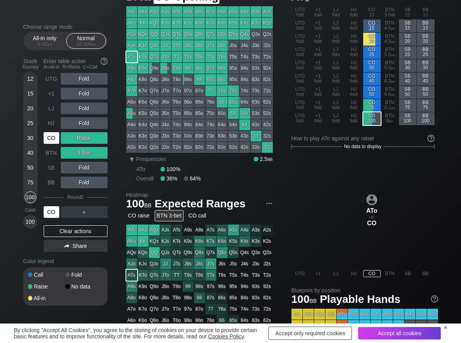
click at [52, 124] on div "HJ" at bounding box center [52, 123] width 16 height 12
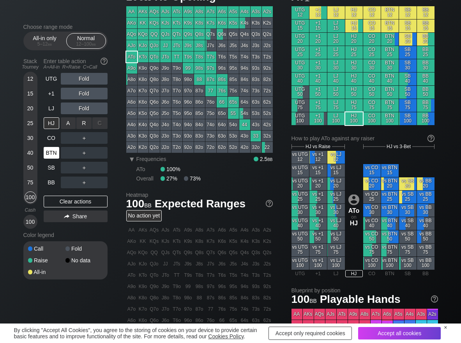
click at [85, 123] on div "R ✕" at bounding box center [83, 123] width 15 height 12
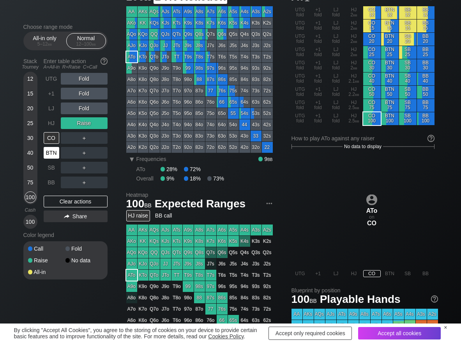
click at [48, 155] on div "BTN" at bounding box center [52, 153] width 16 height 12
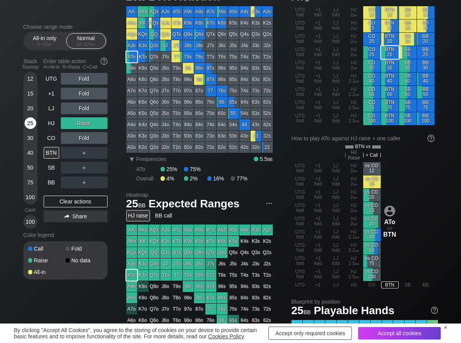
click at [30, 119] on div "25" at bounding box center [31, 123] width 12 height 12
click at [97, 137] on div "C ✕" at bounding box center [99, 138] width 15 height 12
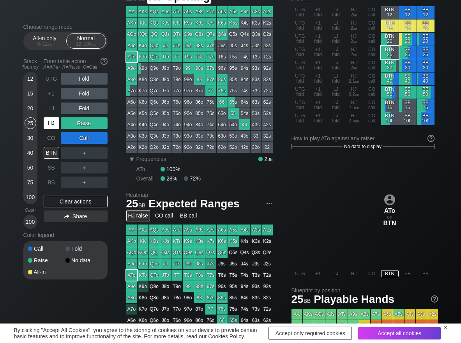
click at [53, 124] on div "HJ" at bounding box center [52, 123] width 16 height 12
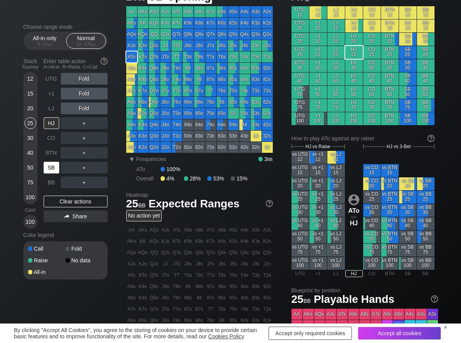
click at [48, 165] on div "SB" at bounding box center [52, 168] width 16 height 12
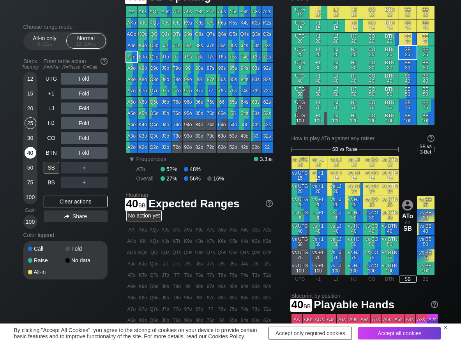
click at [34, 152] on div "40" at bounding box center [31, 153] width 12 height 12
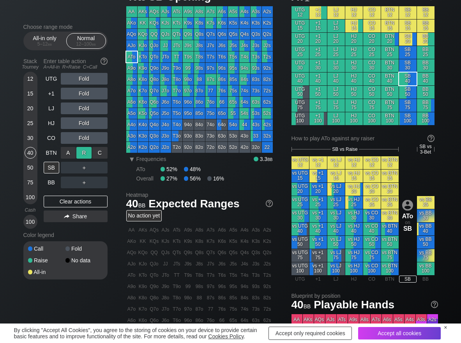
drag, startPoint x: 88, startPoint y: 148, endPoint x: 46, endPoint y: 134, distance: 43.5
click at [86, 148] on div "R ✕" at bounding box center [83, 153] width 15 height 12
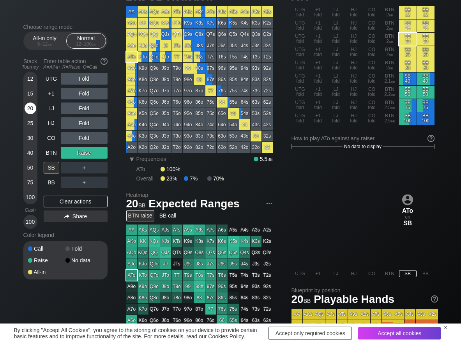
click at [28, 111] on div "20" at bounding box center [31, 109] width 12 height 12
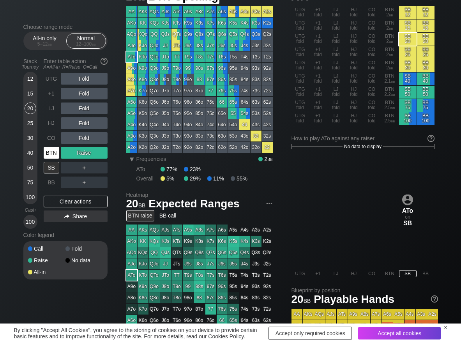
click at [49, 152] on div "BTN" at bounding box center [52, 153] width 16 height 12
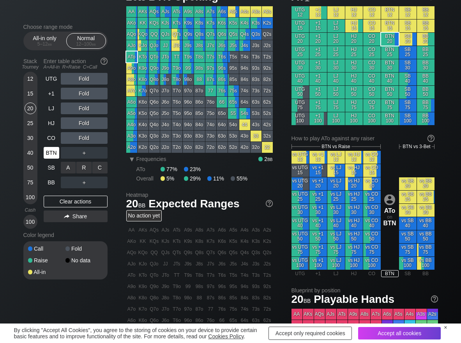
drag, startPoint x: 101, startPoint y: 168, endPoint x: 60, endPoint y: 151, distance: 44.5
click at [97, 169] on div "C ✕" at bounding box center [99, 168] width 15 height 12
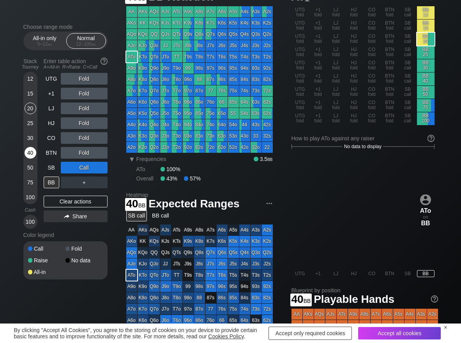
click at [33, 150] on div "40" at bounding box center [31, 153] width 12 height 12
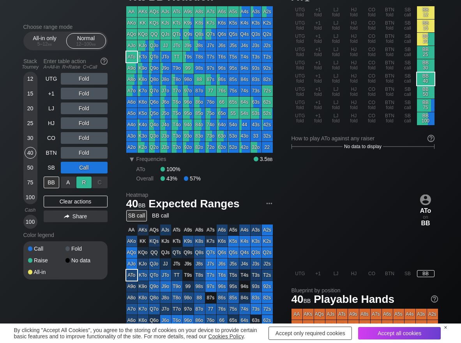
click at [87, 178] on div "R ✕" at bounding box center [83, 183] width 15 height 12
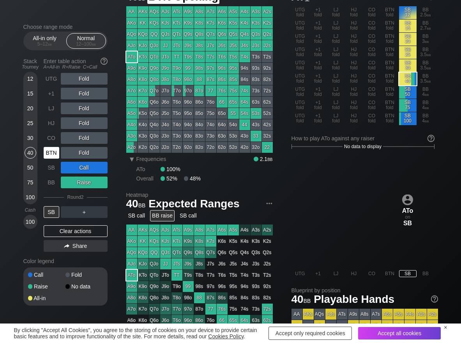
click at [55, 151] on div "BTN" at bounding box center [52, 153] width 16 height 12
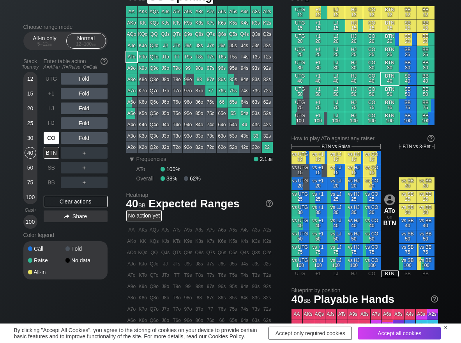
click at [51, 144] on div "CO" at bounding box center [52, 138] width 17 height 15
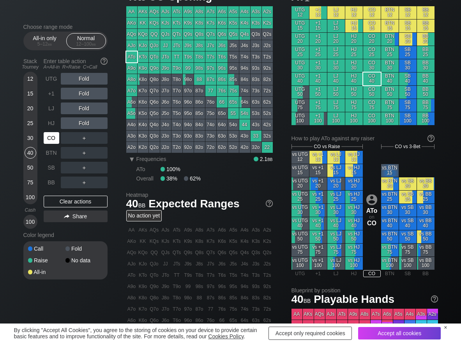
click at [56, 139] on div "CO" at bounding box center [52, 138] width 16 height 12
click at [85, 98] on div "R ✕" at bounding box center [83, 94] width 15 height 12
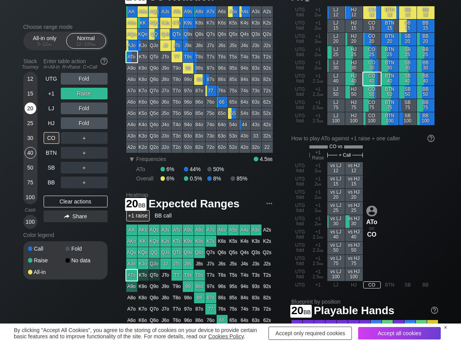
click at [29, 112] on div "20" at bounding box center [31, 109] width 12 height 12
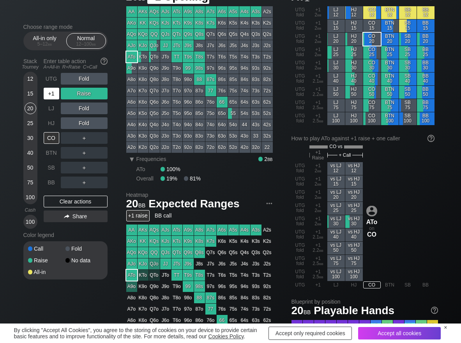
click at [47, 97] on div "+1" at bounding box center [52, 94] width 16 height 12
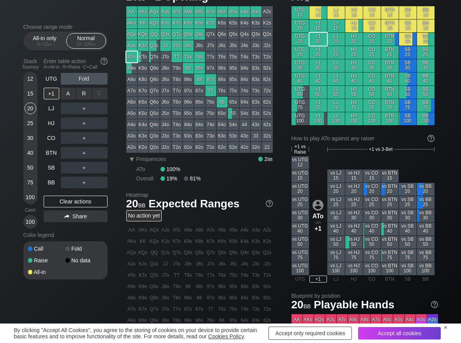
click at [88, 94] on div "R ✕" at bounding box center [83, 94] width 15 height 12
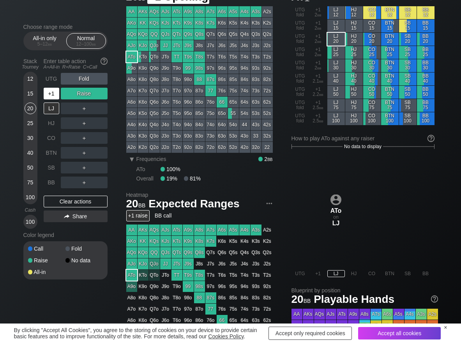
click at [54, 94] on div "+1" at bounding box center [52, 94] width 16 height 12
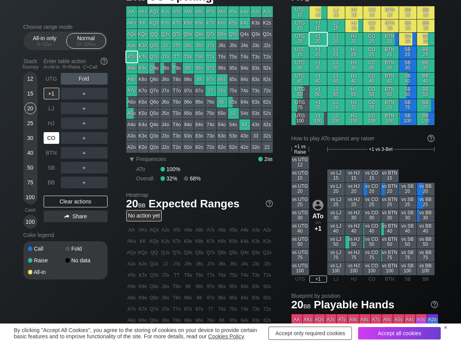
click at [52, 138] on div "CO" at bounding box center [52, 138] width 16 height 12
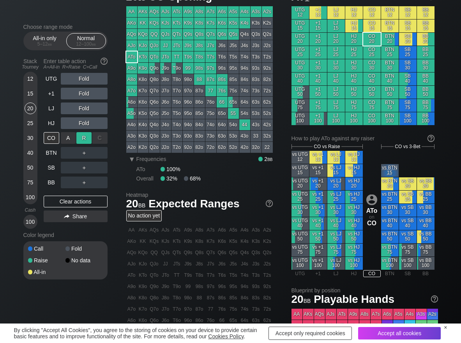
click at [85, 140] on div "R ✕" at bounding box center [83, 138] width 15 height 12
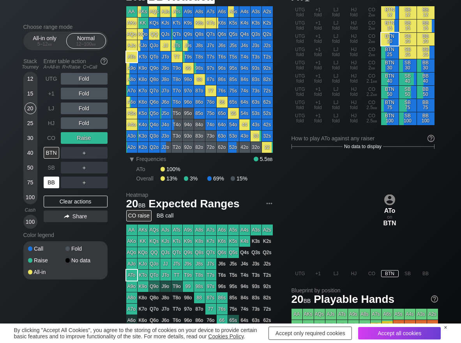
click at [53, 182] on div "BB" at bounding box center [52, 183] width 16 height 12
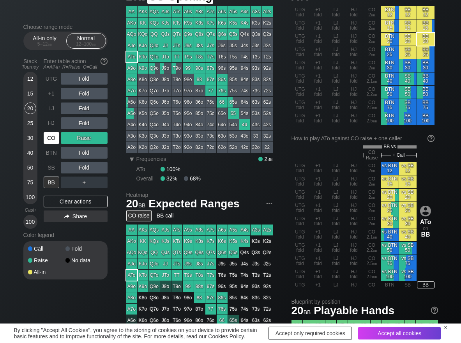
click at [50, 136] on div "CO" at bounding box center [52, 138] width 16 height 12
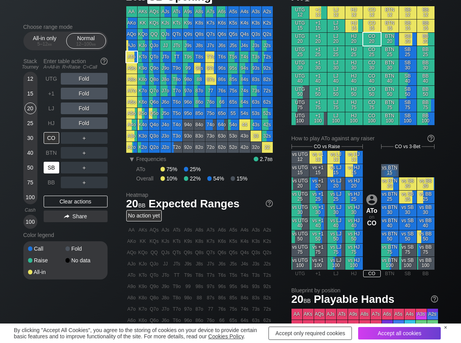
click at [54, 168] on div "SB" at bounding box center [52, 168] width 16 height 12
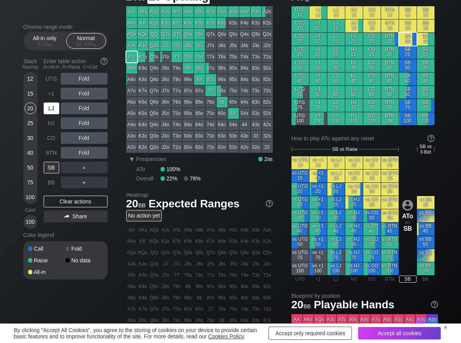
click at [49, 105] on div "LJ" at bounding box center [52, 109] width 16 height 12
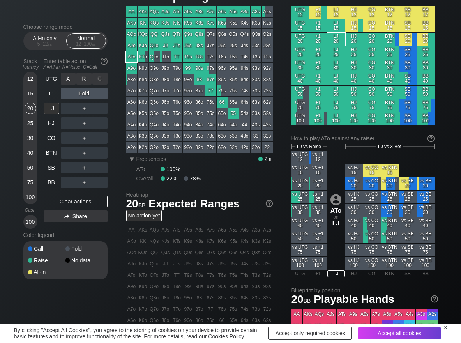
click at [87, 82] on div "R ✕" at bounding box center [83, 79] width 15 height 12
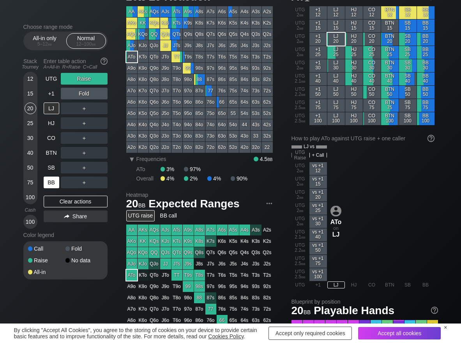
click at [44, 184] on div "BB" at bounding box center [52, 183] width 16 height 12
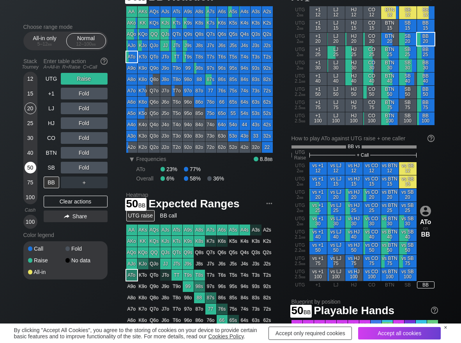
click at [29, 165] on div "50" at bounding box center [31, 168] width 12 height 12
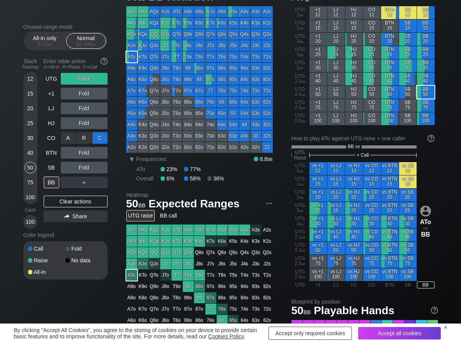
click at [104, 137] on div "C ✕" at bounding box center [99, 138] width 15 height 12
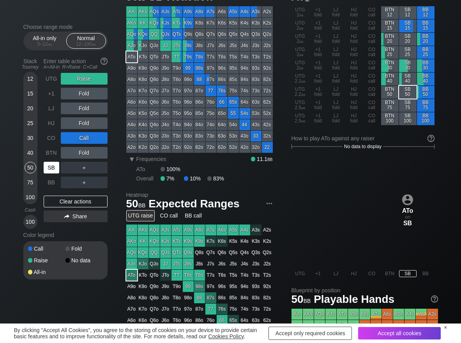
click at [50, 168] on div "SB" at bounding box center [52, 168] width 16 height 12
click at [59, 201] on div "Clear actions" at bounding box center [76, 202] width 64 height 12
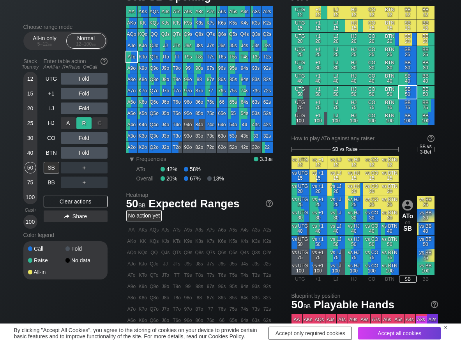
click at [80, 125] on div "R ✕" at bounding box center [83, 123] width 15 height 12
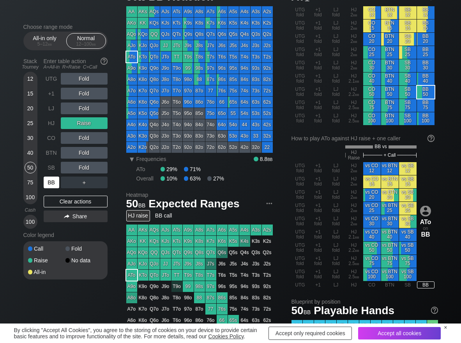
click at [53, 180] on div "BB" at bounding box center [52, 183] width 16 height 12
click at [67, 198] on div "Clear actions" at bounding box center [76, 202] width 64 height 12
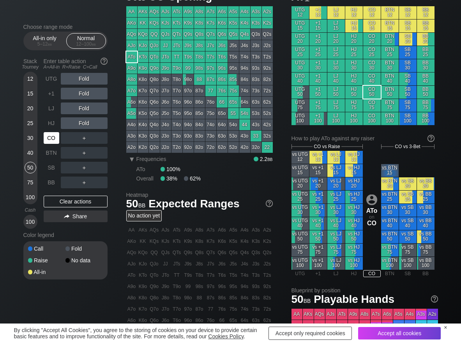
click at [51, 134] on div "CO" at bounding box center [52, 138] width 16 height 12
click at [84, 140] on div "R ✕" at bounding box center [83, 138] width 15 height 12
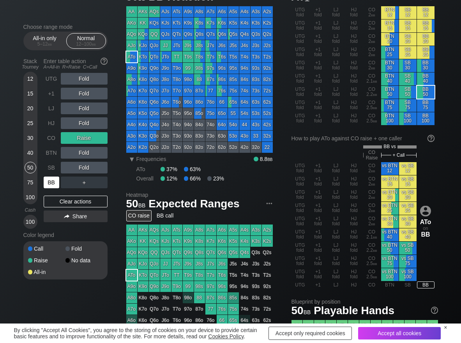
click at [50, 183] on div "BB" at bounding box center [52, 183] width 16 height 12
click at [87, 183] on div "R ✕" at bounding box center [83, 183] width 15 height 12
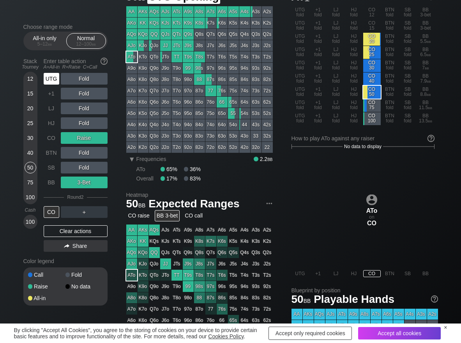
drag, startPoint x: 50, startPoint y: 75, endPoint x: 69, endPoint y: 78, distance: 19.4
click at [51, 75] on div "UTG" at bounding box center [52, 79] width 16 height 12
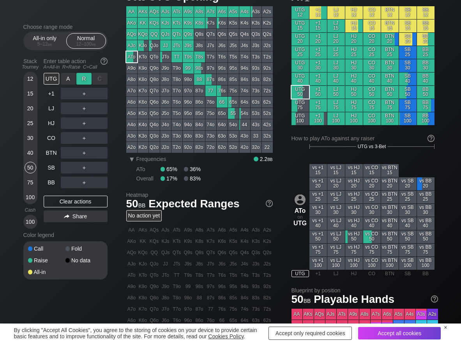
click at [84, 81] on div "R ✕" at bounding box center [83, 79] width 15 height 12
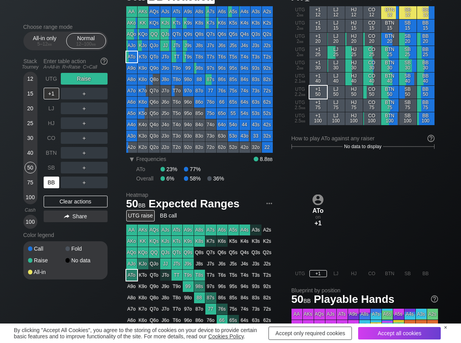
click at [47, 188] on div "BB" at bounding box center [52, 183] width 16 height 12
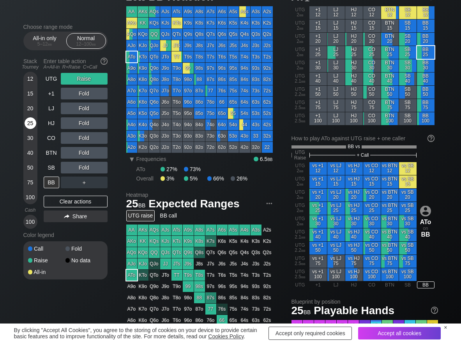
click at [32, 121] on div "25" at bounding box center [31, 123] width 12 height 12
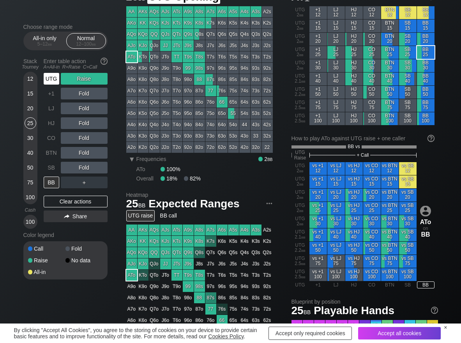
click at [53, 83] on div "UTG" at bounding box center [52, 79] width 16 height 12
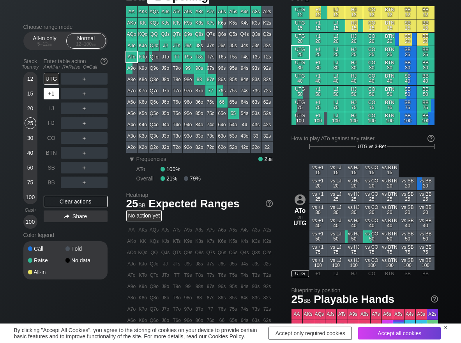
click at [53, 93] on div "+1" at bounding box center [52, 94] width 16 height 12
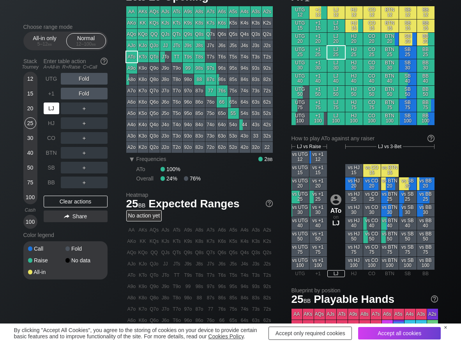
click at [53, 102] on div "LJ" at bounding box center [52, 108] width 17 height 15
click at [80, 94] on div "R ✕" at bounding box center [83, 94] width 15 height 12
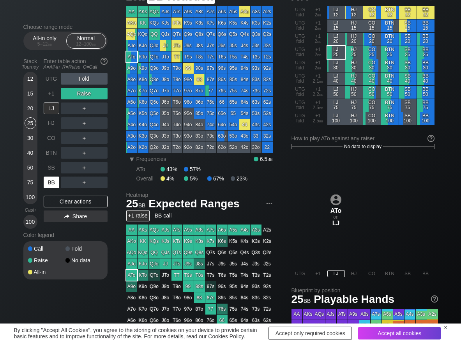
click at [52, 179] on div "BB" at bounding box center [52, 183] width 16 height 12
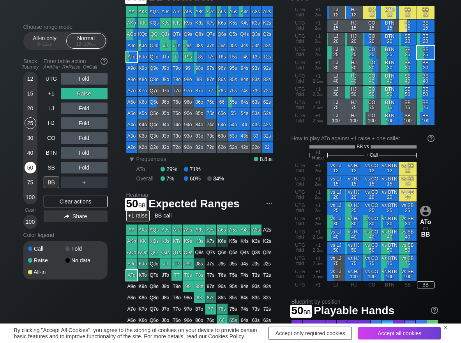
click at [32, 168] on div "50" at bounding box center [31, 168] width 12 height 12
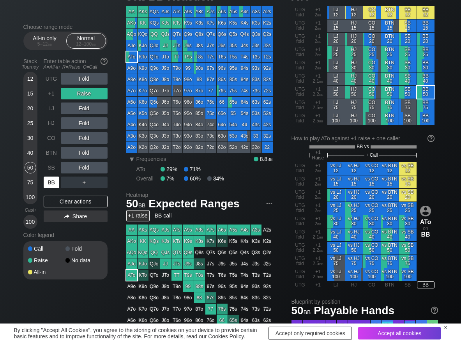
click at [52, 184] on div "BB" at bounding box center [52, 183] width 16 height 12
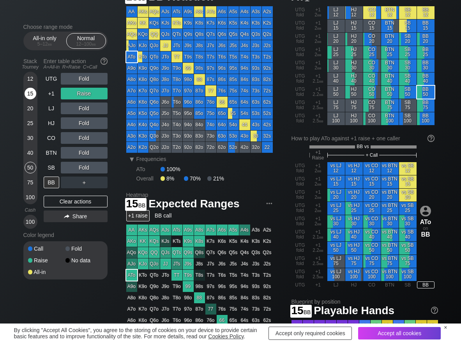
click at [30, 96] on div "15" at bounding box center [31, 94] width 12 height 12
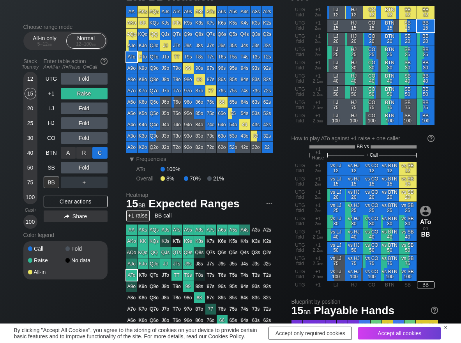
click at [96, 152] on div "C ✕" at bounding box center [99, 153] width 15 height 12
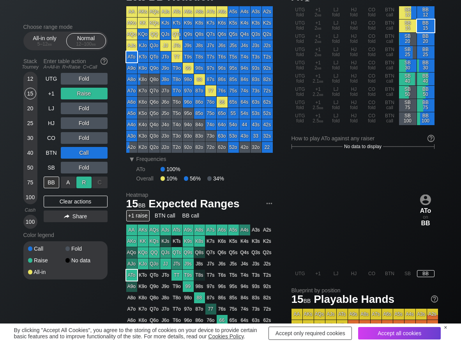
click at [85, 185] on div "R ✕" at bounding box center [83, 183] width 15 height 12
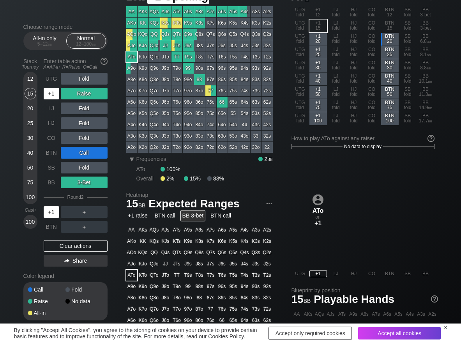
click at [50, 95] on div "+1" at bounding box center [52, 94] width 16 height 12
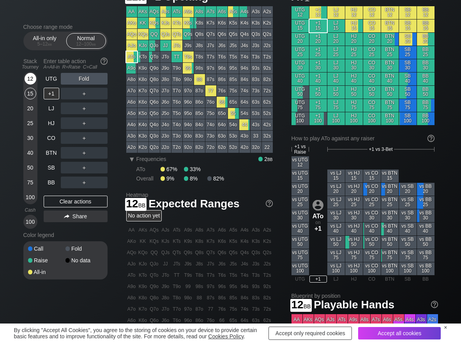
click at [31, 80] on div "12" at bounding box center [31, 79] width 12 height 12
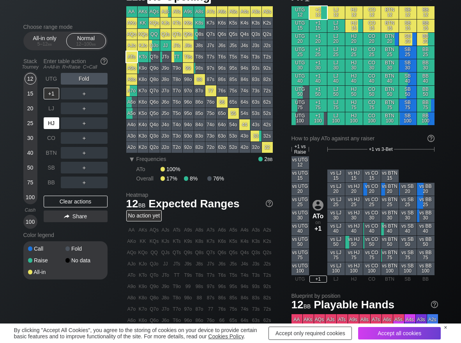
click at [51, 126] on div "HJ" at bounding box center [52, 123] width 16 height 12
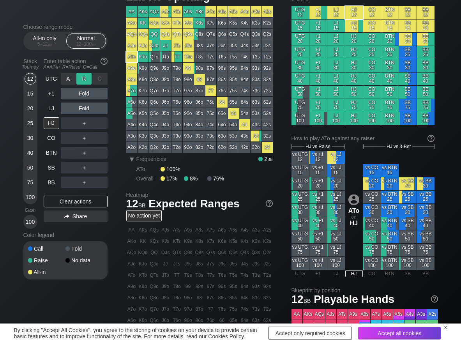
click at [85, 83] on div "R ✕" at bounding box center [83, 79] width 15 height 12
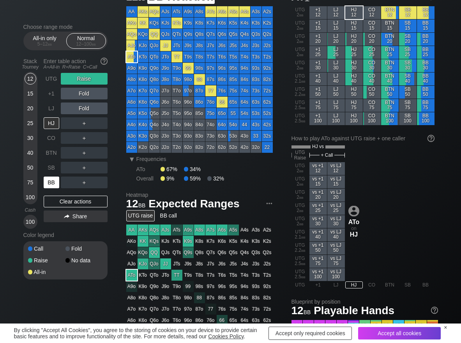
click at [53, 180] on div "BB" at bounding box center [52, 183] width 16 height 12
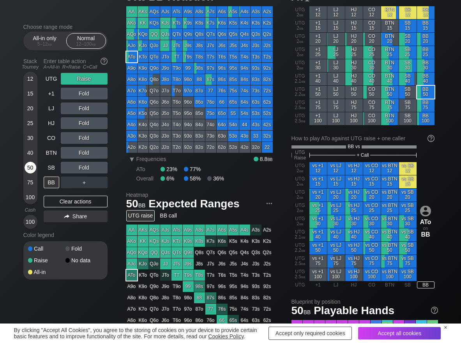
click at [30, 168] on div "50" at bounding box center [31, 168] width 12 height 12
click at [81, 110] on div "R ✕" at bounding box center [83, 109] width 15 height 12
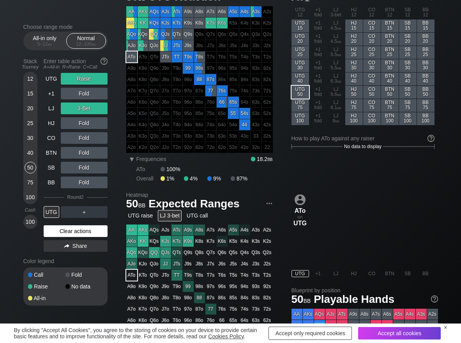
click at [71, 230] on div "Clear actions" at bounding box center [76, 231] width 64 height 12
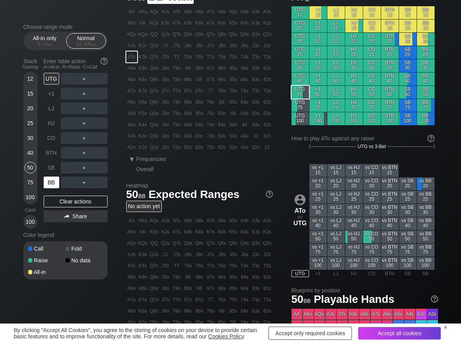
click at [50, 184] on div "BB" at bounding box center [52, 183] width 16 height 12
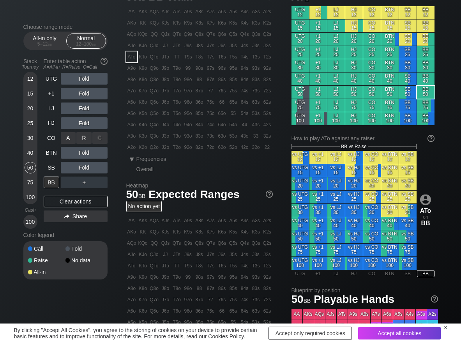
click at [83, 139] on div "R ✕" at bounding box center [83, 138] width 15 height 12
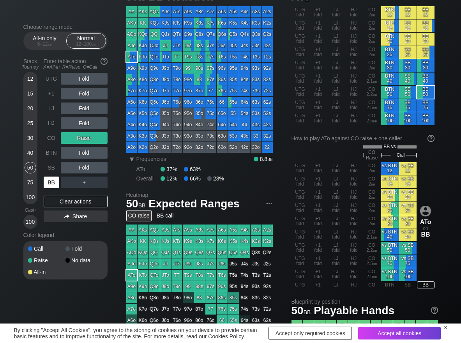
click at [51, 182] on div "BB" at bounding box center [52, 183] width 16 height 12
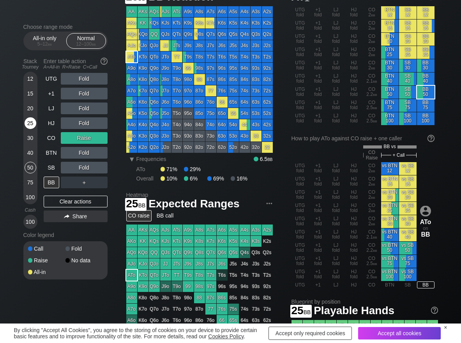
click at [29, 127] on div "25" at bounding box center [31, 123] width 12 height 12
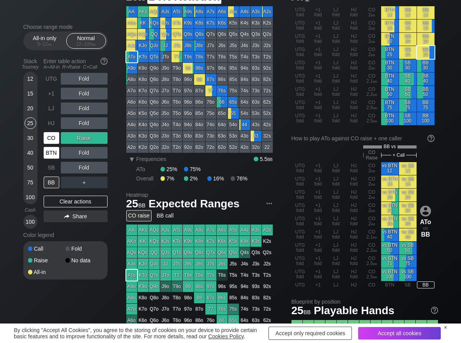
click at [57, 134] on div "CO" at bounding box center [52, 138] width 16 height 12
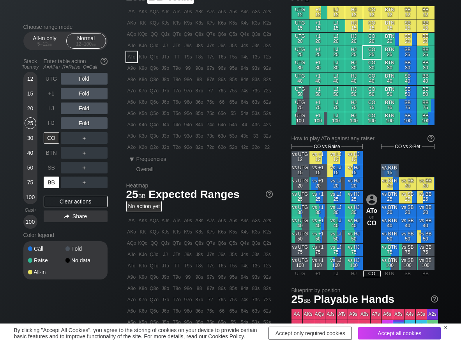
click at [55, 182] on div "BB" at bounding box center [52, 183] width 16 height 12
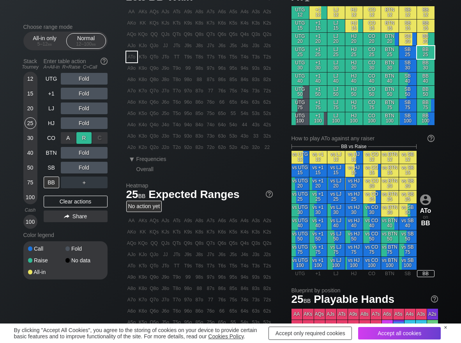
click at [90, 137] on div "R ✕" at bounding box center [83, 138] width 15 height 12
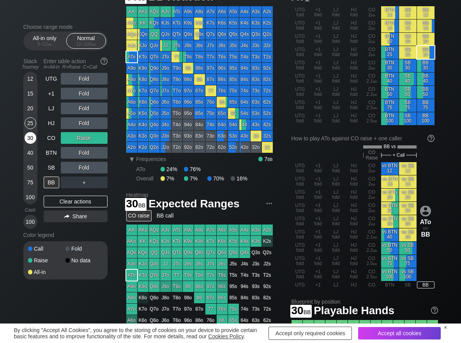
click at [30, 136] on div "30" at bounding box center [31, 138] width 12 height 12
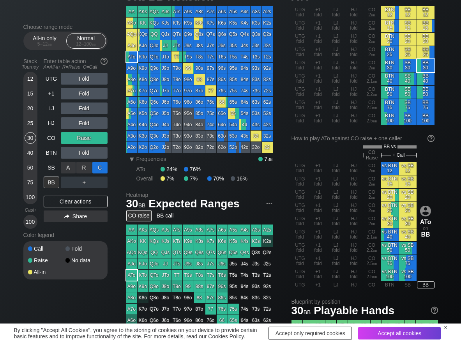
click at [103, 169] on div "C ✕" at bounding box center [99, 168] width 15 height 12
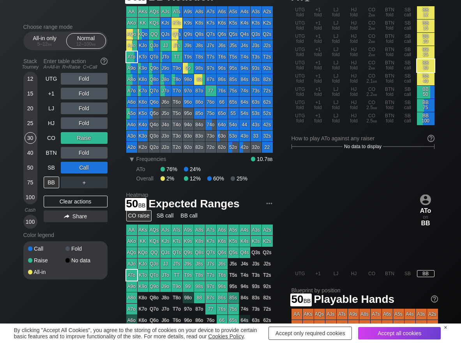
drag, startPoint x: 29, startPoint y: 166, endPoint x: 2, endPoint y: 178, distance: 30.2
click at [28, 166] on div "50" at bounding box center [31, 168] width 12 height 12
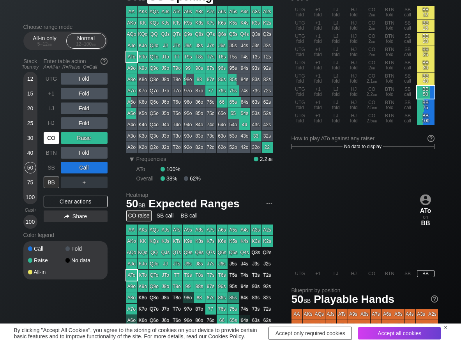
drag, startPoint x: 50, startPoint y: 139, endPoint x: 60, endPoint y: 140, distance: 10.2
click at [51, 139] on div "CO" at bounding box center [52, 138] width 16 height 12
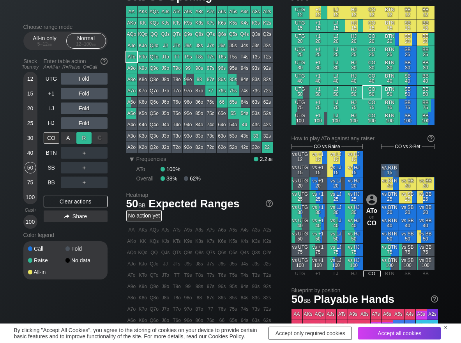
click at [83, 139] on div "R ✕" at bounding box center [83, 138] width 15 height 12
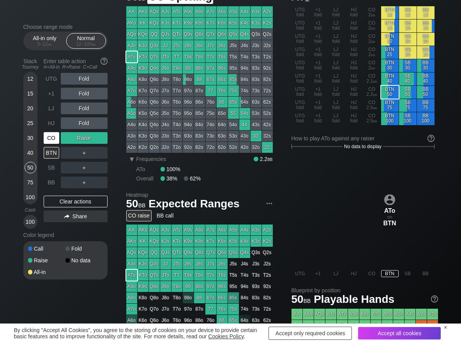
click at [46, 134] on div "CO" at bounding box center [52, 138] width 16 height 12
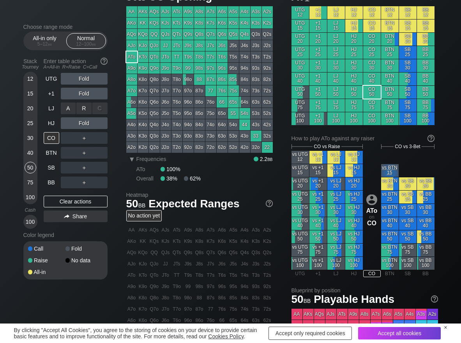
click at [77, 110] on div "R ✕" at bounding box center [83, 109] width 15 height 12
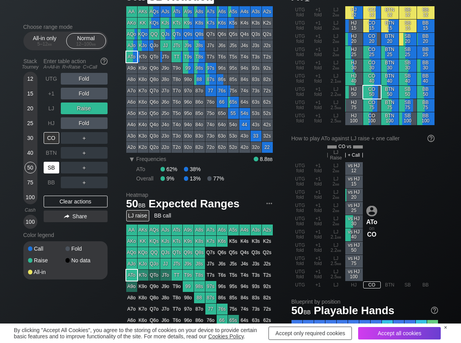
click at [50, 164] on div "SB" at bounding box center [52, 168] width 16 height 12
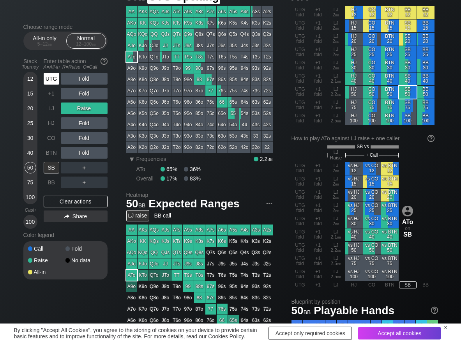
drag, startPoint x: 49, startPoint y: 83, endPoint x: 62, endPoint y: 82, distance: 12.5
click at [50, 82] on div "UTG" at bounding box center [52, 79] width 16 height 12
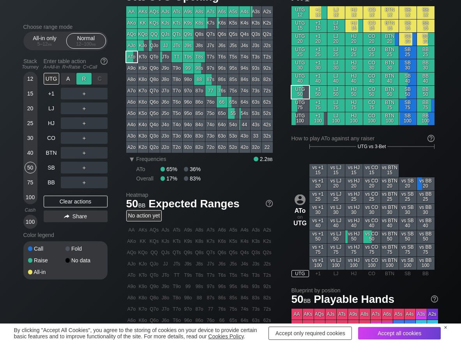
drag, startPoint x: 84, startPoint y: 79, endPoint x: 78, endPoint y: 86, distance: 9.1
click at [81, 80] on div "R ✕" at bounding box center [83, 79] width 15 height 12
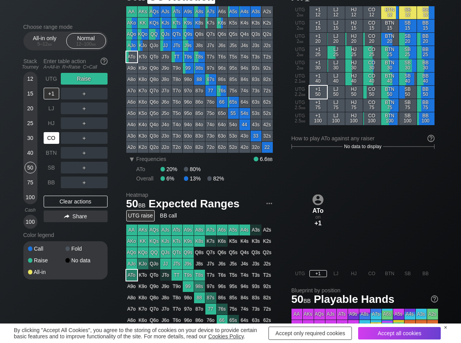
click at [51, 136] on div "CO" at bounding box center [52, 138] width 16 height 12
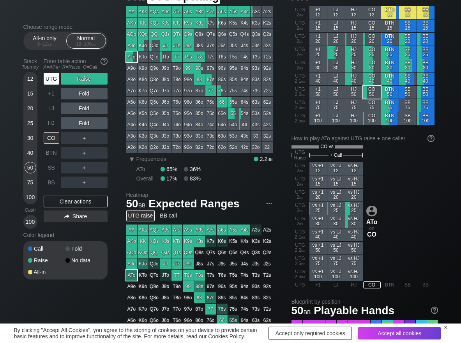
click at [52, 80] on div "UTG" at bounding box center [52, 79] width 16 height 12
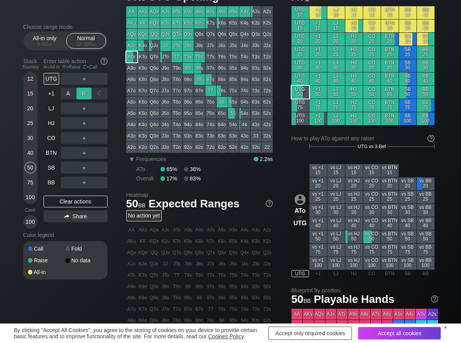
click at [81, 92] on div "R ✕" at bounding box center [83, 94] width 15 height 12
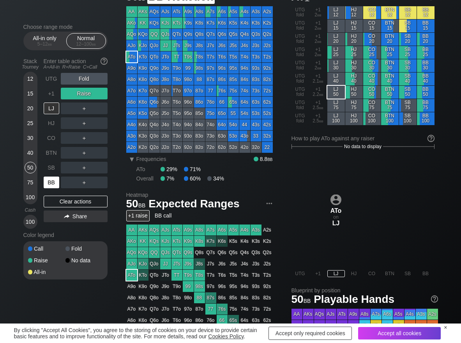
click at [50, 185] on div "BB" at bounding box center [52, 183] width 16 height 12
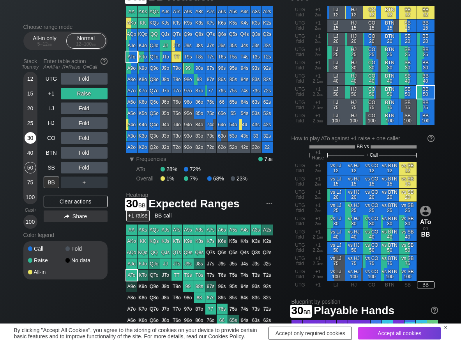
click at [31, 135] on div "30" at bounding box center [31, 138] width 12 height 12
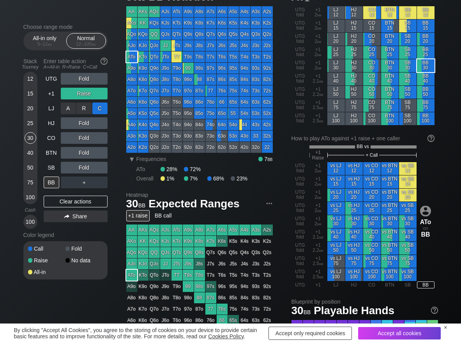
click at [103, 110] on div "C ✕" at bounding box center [99, 109] width 15 height 12
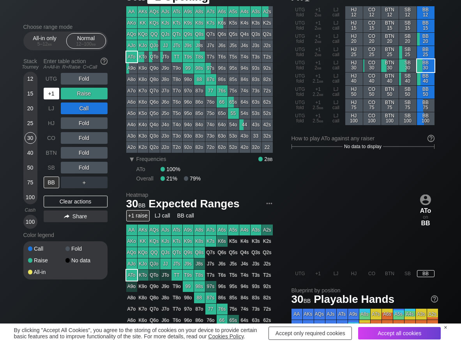
click at [45, 94] on div "+1" at bounding box center [52, 94] width 16 height 12
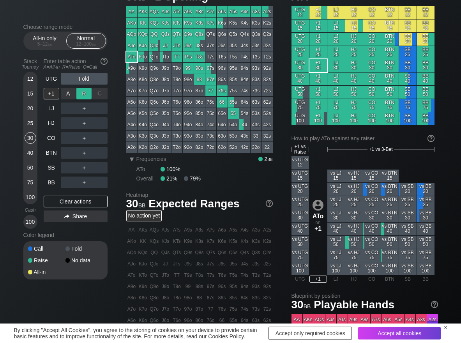
click at [79, 91] on div "R ✕" at bounding box center [83, 94] width 15 height 12
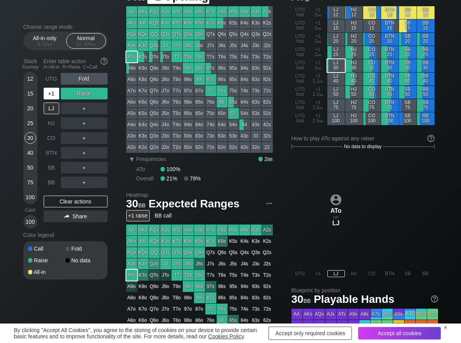
drag, startPoint x: 56, startPoint y: 99, endPoint x: 50, endPoint y: 100, distance: 6.0
click at [53, 99] on div "+1" at bounding box center [52, 94] width 16 height 12
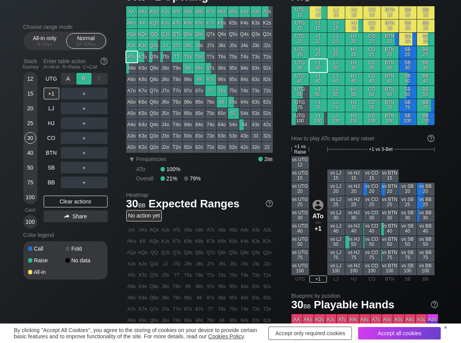
click at [80, 75] on div "R ✕" at bounding box center [83, 79] width 15 height 12
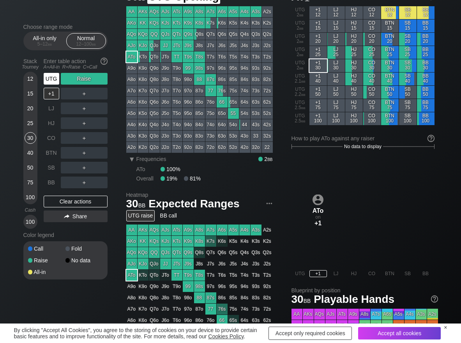
click at [47, 84] on div "UTG" at bounding box center [52, 79] width 16 height 12
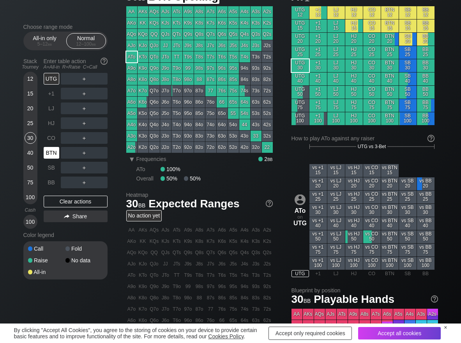
click at [51, 154] on div "BTN" at bounding box center [52, 153] width 16 height 12
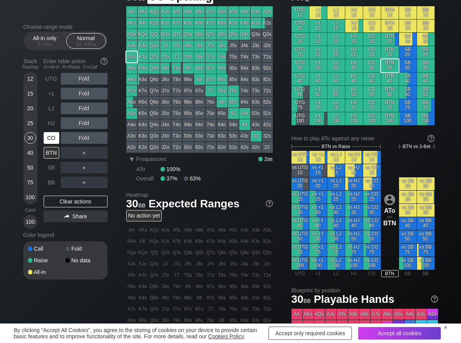
click at [47, 136] on div "CO" at bounding box center [52, 138] width 16 height 12
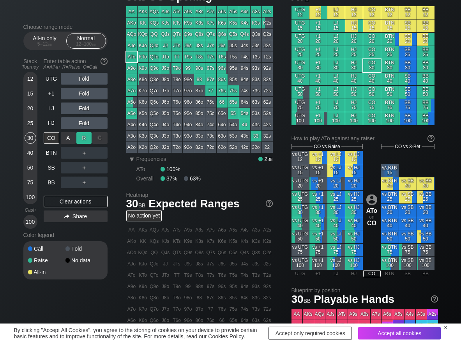
click at [81, 134] on div "R ✕" at bounding box center [83, 138] width 15 height 12
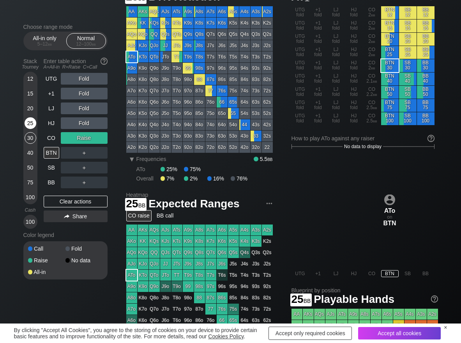
click at [28, 120] on div "25" at bounding box center [31, 123] width 12 height 12
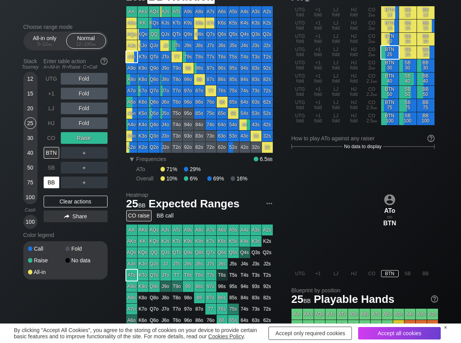
click at [51, 186] on div "BB" at bounding box center [52, 183] width 16 height 12
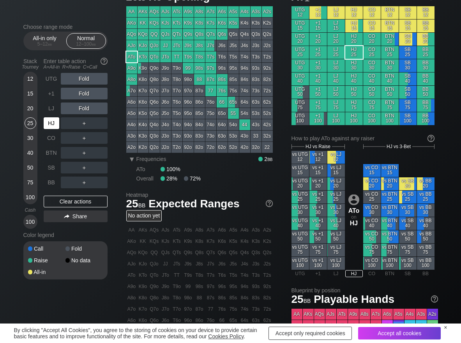
click at [51, 122] on div "HJ" at bounding box center [52, 123] width 16 height 12
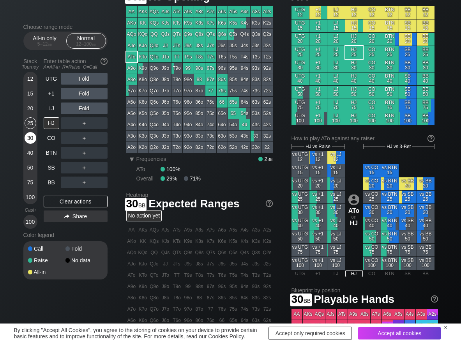
click at [31, 137] on div "30" at bounding box center [31, 138] width 12 height 12
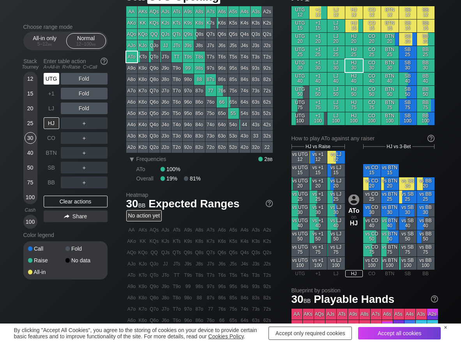
click at [53, 78] on div "UTG" at bounding box center [52, 79] width 16 height 12
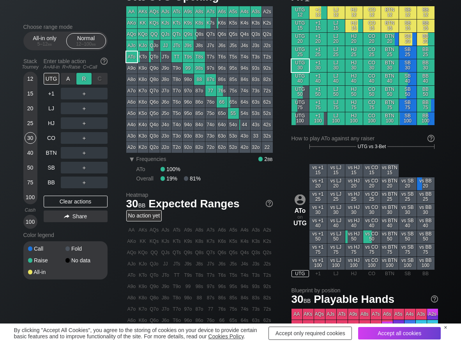
click at [82, 78] on div "R ✕" at bounding box center [83, 79] width 15 height 12
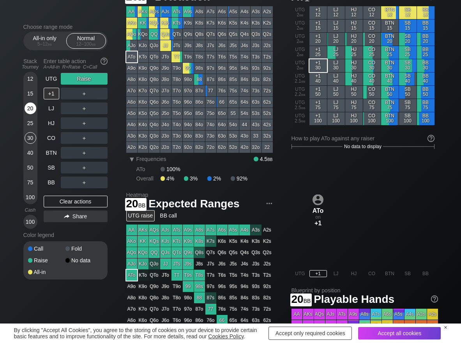
click at [33, 108] on div "20" at bounding box center [31, 109] width 12 height 12
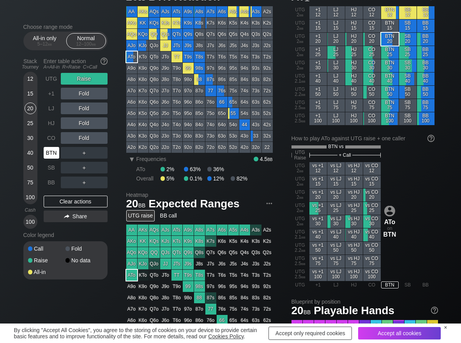
click at [48, 154] on div "BTN" at bounding box center [52, 153] width 16 height 12
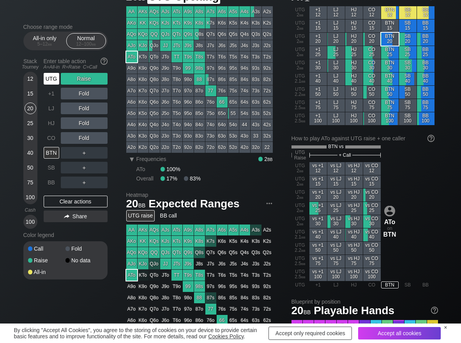
click at [53, 79] on div "UTG" at bounding box center [52, 79] width 16 height 12
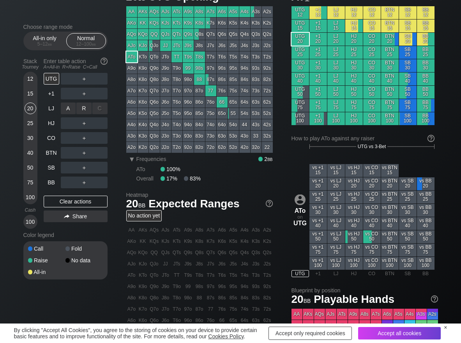
drag, startPoint x: 86, startPoint y: 111, endPoint x: 76, endPoint y: 117, distance: 11.7
click at [84, 111] on div "R ✕" at bounding box center [83, 109] width 15 height 12
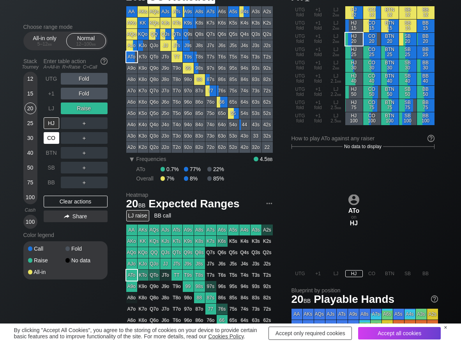
click at [53, 141] on div "CO" at bounding box center [52, 138] width 16 height 12
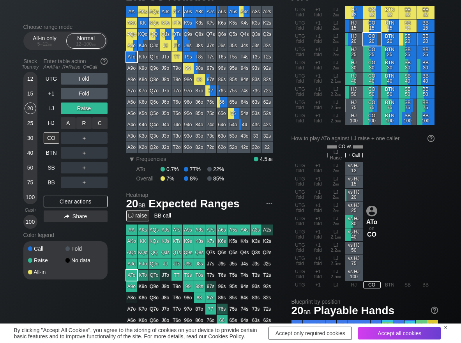
drag, startPoint x: 104, startPoint y: 121, endPoint x: 81, endPoint y: 132, distance: 25.3
click at [100, 122] on div "C ✕" at bounding box center [99, 123] width 15 height 12
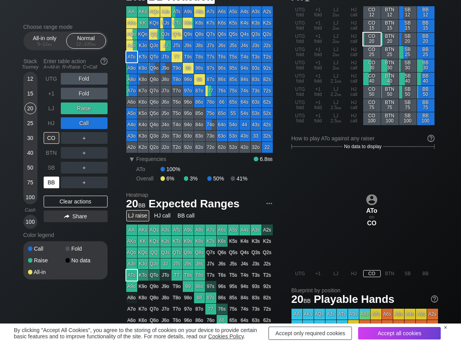
click at [51, 177] on div "BB" at bounding box center [52, 183] width 16 height 12
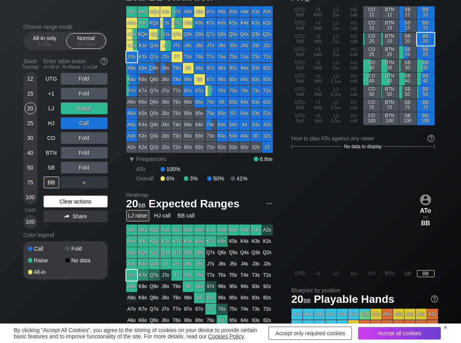
click at [59, 203] on div "Clear actions" at bounding box center [76, 202] width 64 height 12
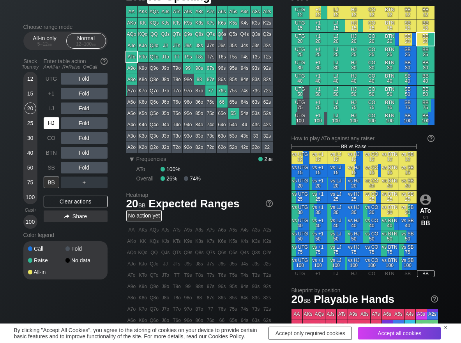
click at [53, 125] on div "HJ" at bounding box center [52, 123] width 16 height 12
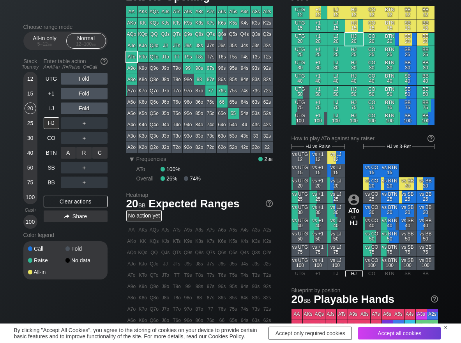
click at [83, 152] on div "R ✕" at bounding box center [83, 153] width 15 height 12
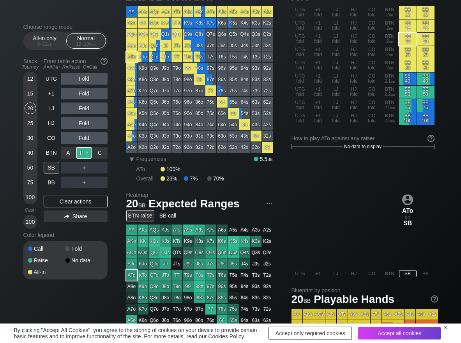
drag, startPoint x: 85, startPoint y: 150, endPoint x: 80, endPoint y: 153, distance: 5.6
click at [84, 151] on div "R ✕" at bounding box center [83, 153] width 15 height 12
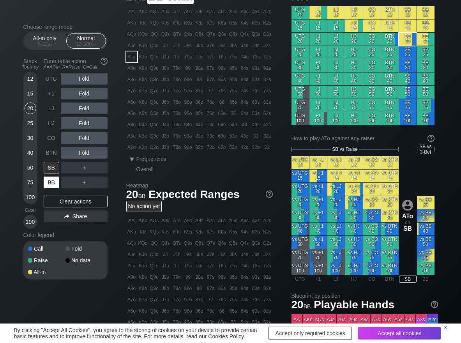
click at [48, 185] on div "BB" at bounding box center [52, 183] width 16 height 12
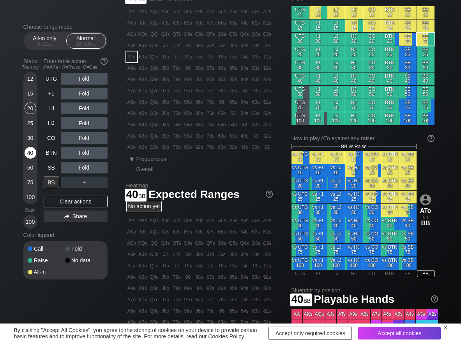
click at [33, 151] on div "40" at bounding box center [31, 153] width 12 height 12
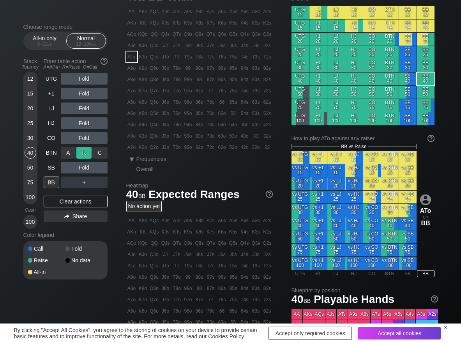
click at [87, 150] on div "R ✕" at bounding box center [83, 153] width 15 height 12
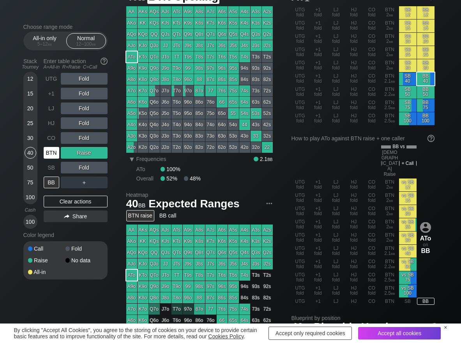
click at [45, 154] on div "BTN" at bounding box center [52, 153] width 16 height 12
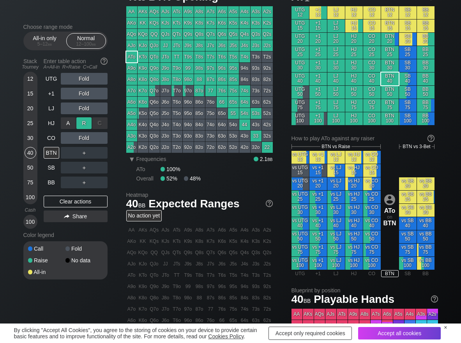
click at [86, 125] on div "R ✕" at bounding box center [83, 123] width 15 height 12
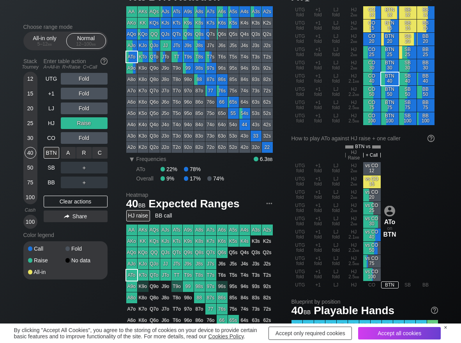
click at [81, 154] on div "R ✕" at bounding box center [83, 153] width 15 height 12
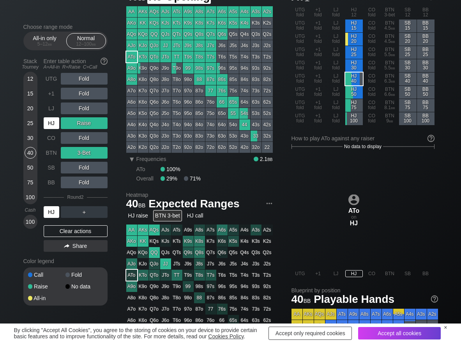
click at [55, 121] on div "HJ" at bounding box center [52, 123] width 16 height 12
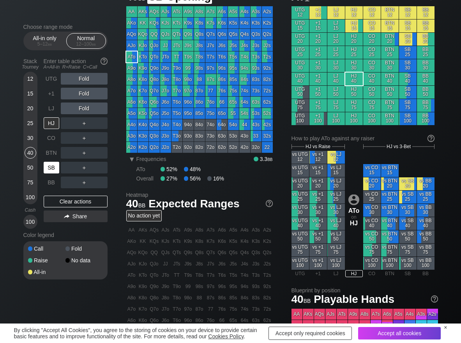
click at [58, 171] on div "SB" at bounding box center [52, 168] width 16 height 12
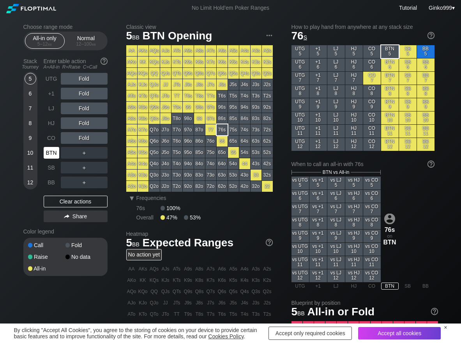
scroll to position [39, 0]
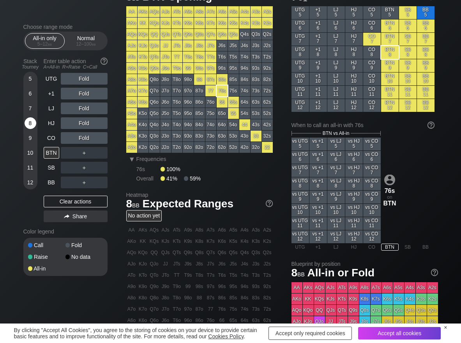
click at [30, 126] on div "8" at bounding box center [31, 123] width 12 height 12
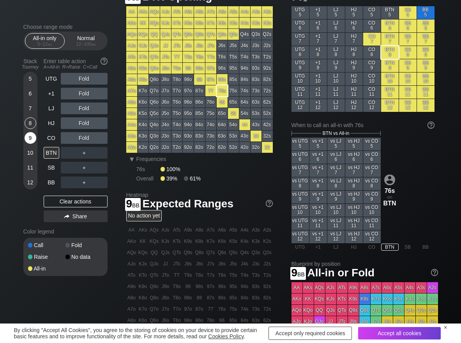
click at [30, 141] on div "9" at bounding box center [31, 138] width 12 height 12
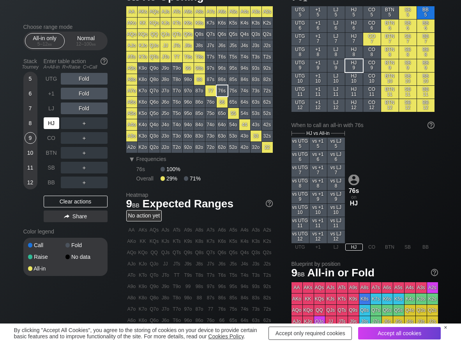
click at [50, 127] on div "HJ" at bounding box center [52, 123] width 16 height 12
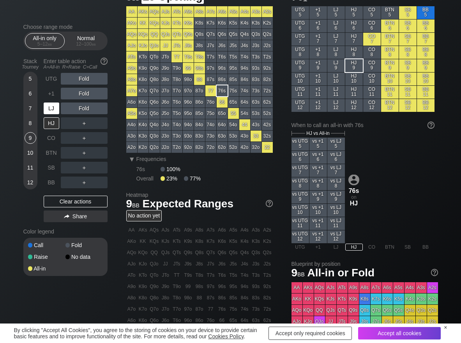
click at [50, 104] on div "LJ" at bounding box center [52, 109] width 16 height 12
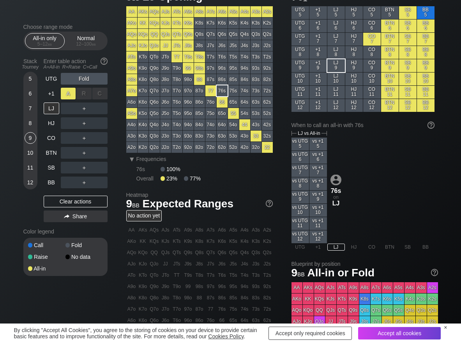
click at [72, 92] on div "A ✕" at bounding box center [68, 94] width 15 height 12
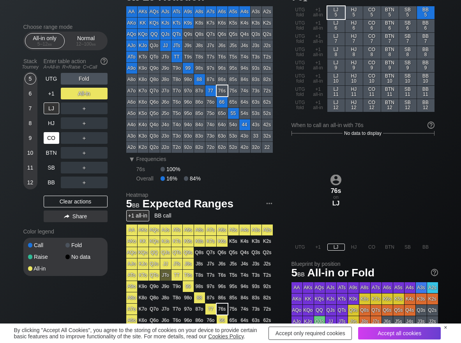
drag, startPoint x: 31, startPoint y: 77, endPoint x: 50, endPoint y: 144, distance: 69.2
click at [31, 78] on div "5" at bounding box center [31, 79] width 12 height 12
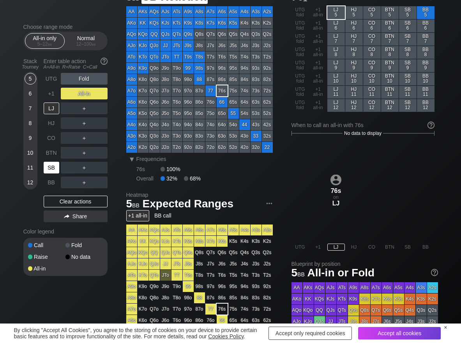
click at [54, 166] on div "SB" at bounding box center [52, 168] width 16 height 12
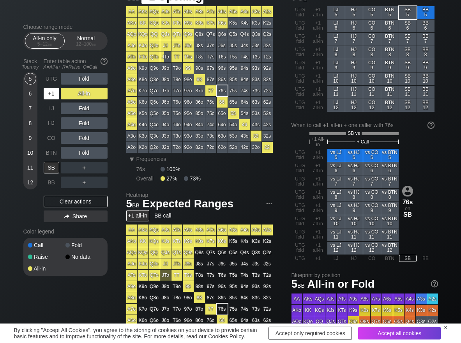
click at [52, 91] on div "+1" at bounding box center [52, 94] width 16 height 12
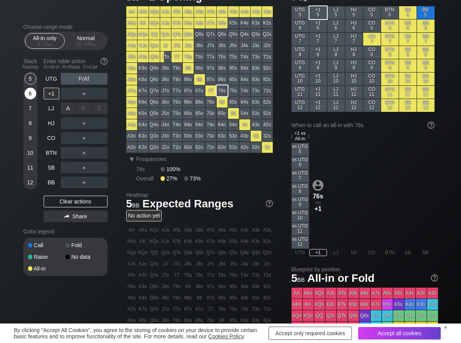
drag, startPoint x: 69, startPoint y: 104, endPoint x: 36, endPoint y: 93, distance: 34.4
click at [68, 104] on div "A ✕" at bounding box center [68, 109] width 15 height 12
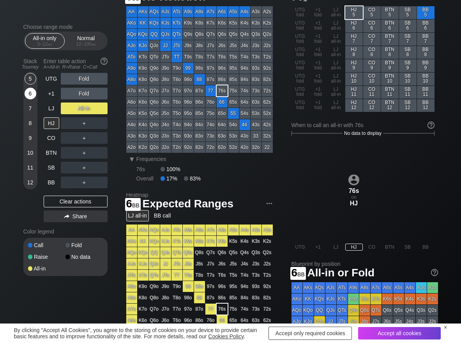
click at [35, 93] on div "6" at bounding box center [31, 94] width 12 height 12
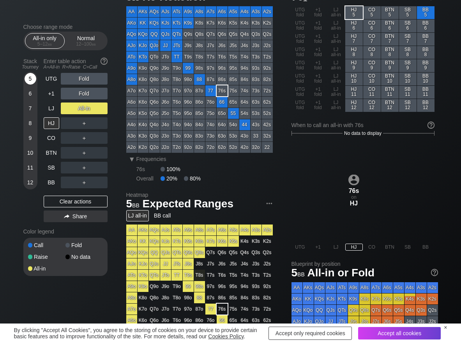
click at [28, 82] on div "5" at bounding box center [31, 79] width 12 height 12
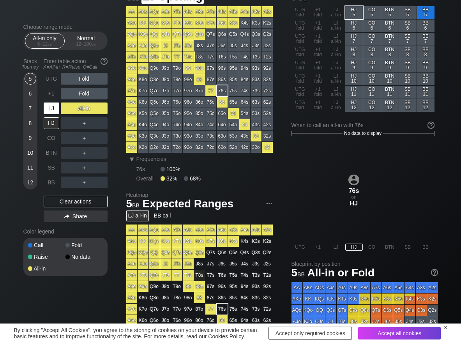
drag, startPoint x: 59, startPoint y: 106, endPoint x: 55, endPoint y: 113, distance: 7.9
click at [57, 108] on div "LJ" at bounding box center [52, 109] width 16 height 12
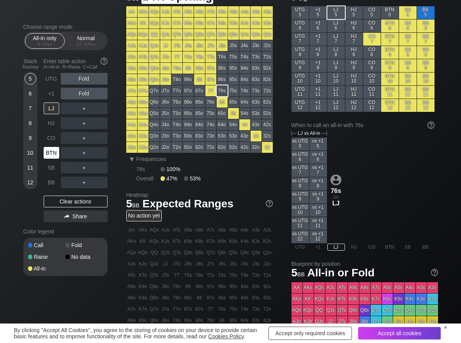
click at [53, 156] on div "BTN" at bounding box center [52, 153] width 16 height 12
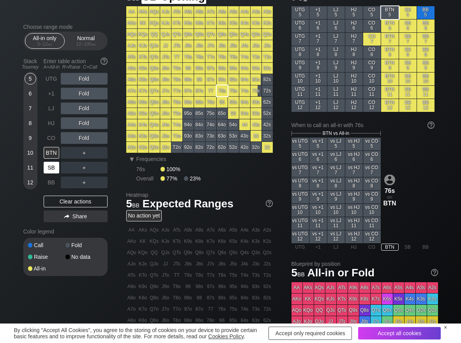
click at [50, 164] on div "SB" at bounding box center [52, 168] width 16 height 12
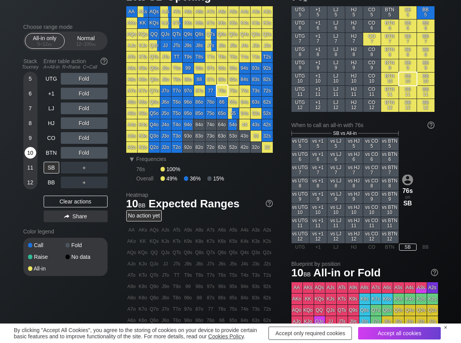
click at [30, 151] on div "10" at bounding box center [31, 153] width 12 height 12
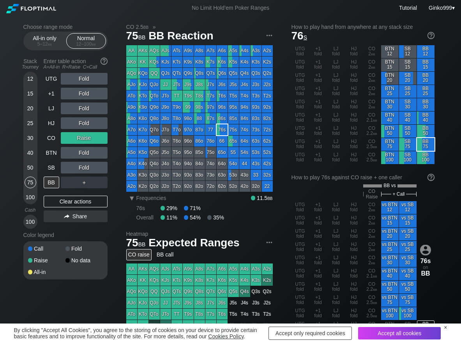
click at [28, 187] on div "75" at bounding box center [31, 183] width 12 height 12
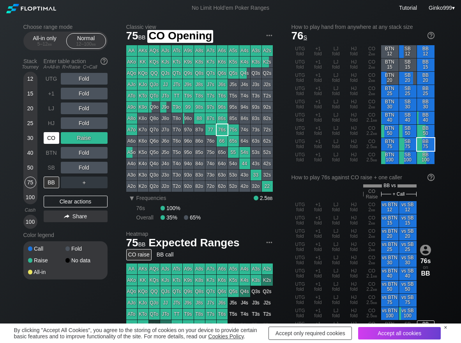
click at [48, 137] on div "CO" at bounding box center [52, 138] width 16 height 12
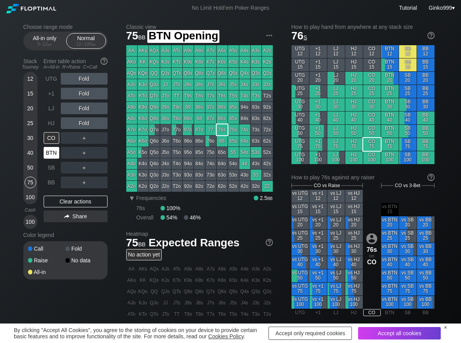
click at [54, 154] on div "BTN" at bounding box center [52, 153] width 16 height 12
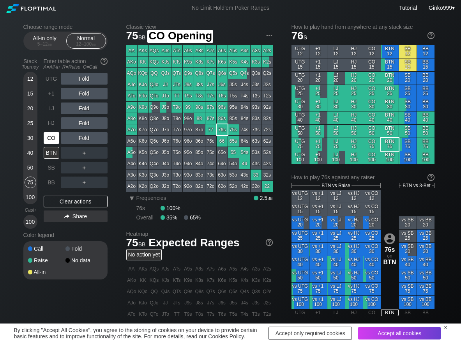
click at [52, 142] on div "CO" at bounding box center [52, 138] width 16 height 12
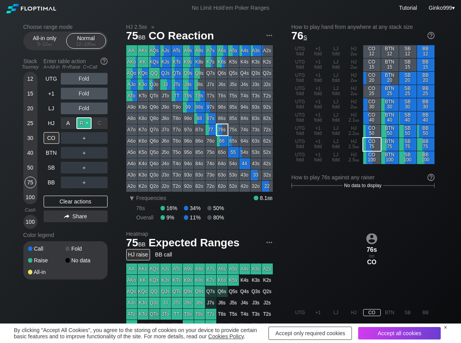
click at [85, 121] on div "R ✕" at bounding box center [83, 123] width 15 height 12
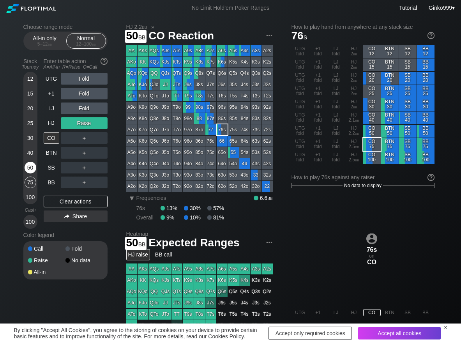
click at [30, 166] on div "50" at bounding box center [31, 168] width 12 height 12
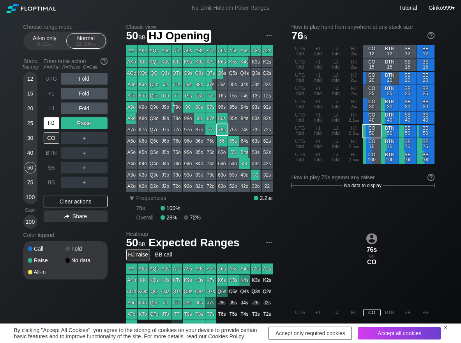
click at [57, 127] on div "HJ" at bounding box center [52, 123] width 16 height 12
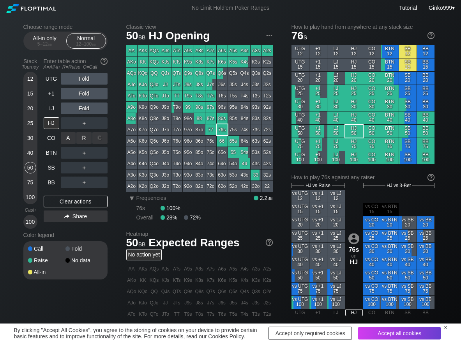
click at [83, 140] on div "R ✕" at bounding box center [83, 138] width 15 height 12
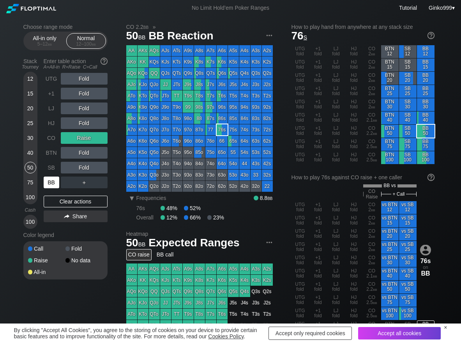
click at [57, 185] on div "BB" at bounding box center [52, 183] width 16 height 12
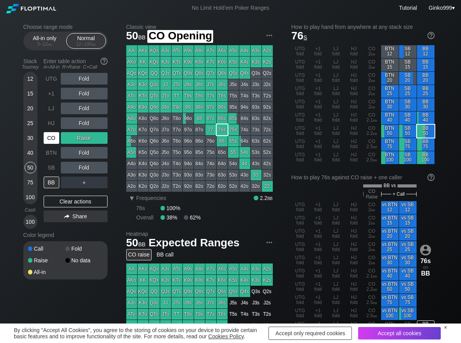
click at [54, 138] on div "CO" at bounding box center [52, 138] width 16 height 12
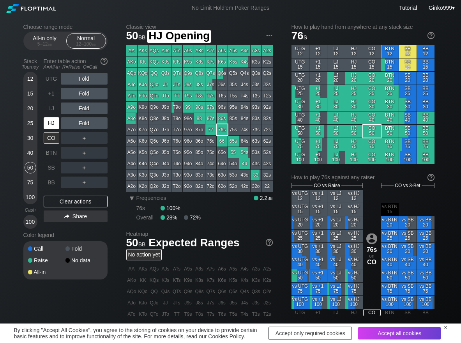
click at [52, 128] on div "HJ" at bounding box center [52, 123] width 16 height 12
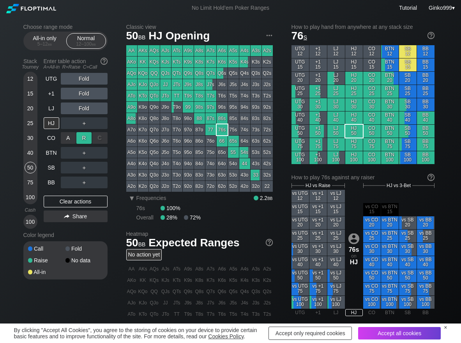
click at [88, 138] on div "R ✕" at bounding box center [83, 138] width 15 height 12
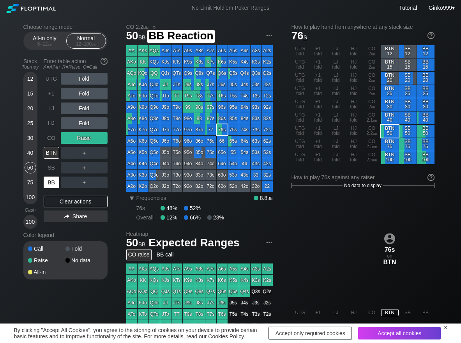
click at [55, 187] on div "BB" at bounding box center [52, 183] width 16 height 12
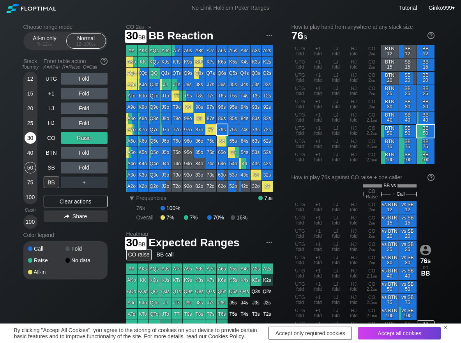
click at [28, 140] on div "30" at bounding box center [31, 138] width 12 height 12
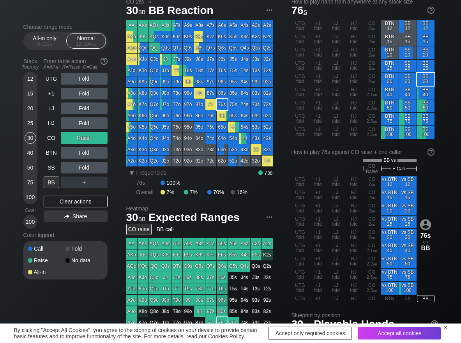
scroll to position [39, 0]
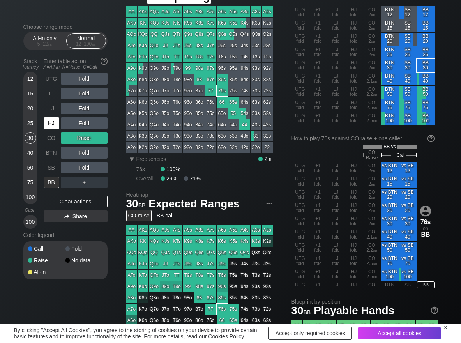
click at [51, 127] on div "HJ" at bounding box center [52, 123] width 16 height 12
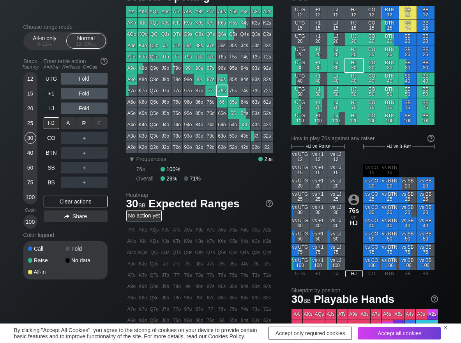
drag, startPoint x: 89, startPoint y: 127, endPoint x: 78, endPoint y: 166, distance: 41.1
click at [87, 127] on div "R ✕" at bounding box center [83, 123] width 15 height 12
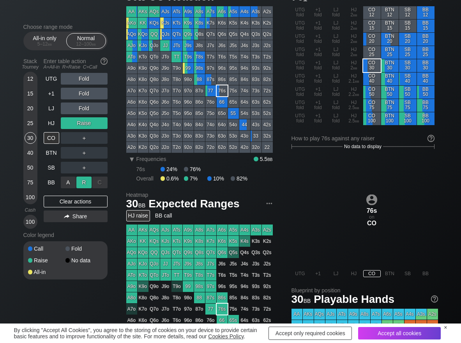
click at [79, 179] on div "R ✕" at bounding box center [83, 183] width 15 height 12
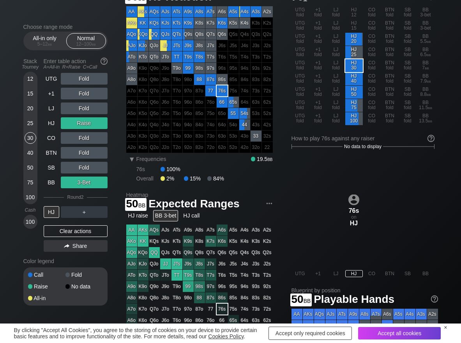
drag, startPoint x: 34, startPoint y: 169, endPoint x: 16, endPoint y: 174, distance: 18.9
click at [34, 169] on div "50" at bounding box center [31, 168] width 12 height 12
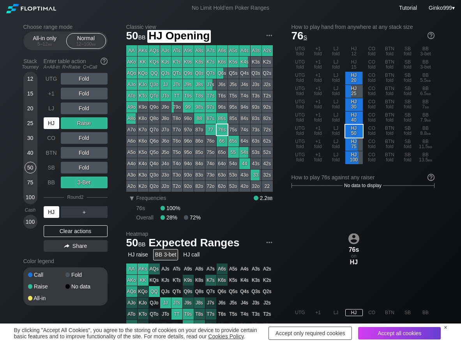
click at [48, 121] on div "HJ" at bounding box center [52, 123] width 16 height 12
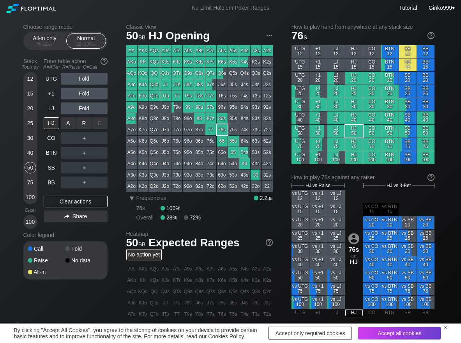
click at [85, 121] on div "R ✕" at bounding box center [83, 123] width 15 height 12
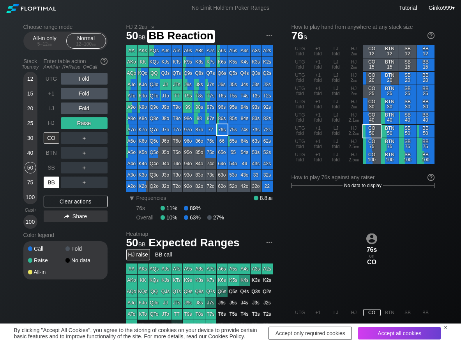
click at [58, 181] on div "BB" at bounding box center [52, 183] width 16 height 12
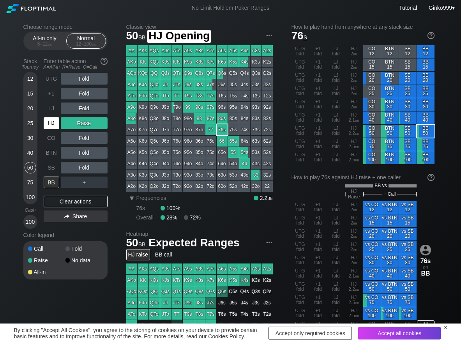
click at [48, 122] on div "HJ" at bounding box center [52, 123] width 16 height 12
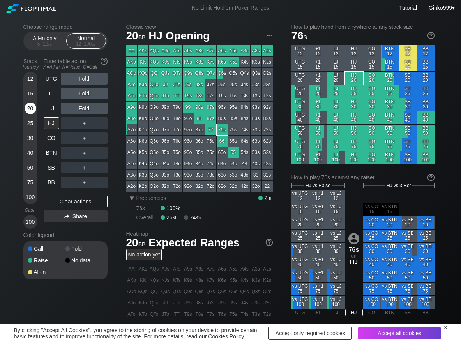
click at [32, 106] on div "20" at bounding box center [31, 109] width 12 height 12
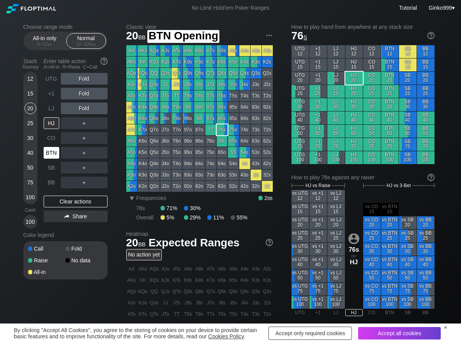
click at [54, 150] on div "BTN" at bounding box center [52, 153] width 16 height 12
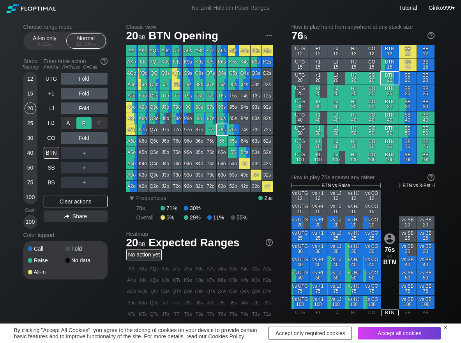
click at [78, 122] on div "R ✕" at bounding box center [83, 123] width 15 height 12
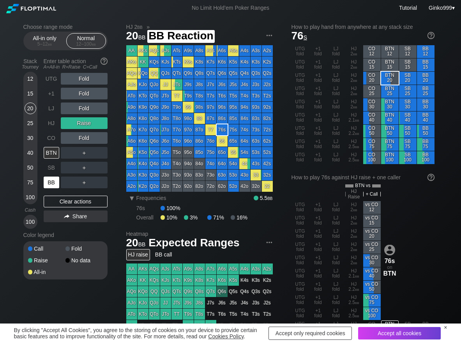
click at [52, 185] on div "BB" at bounding box center [52, 183] width 16 height 12
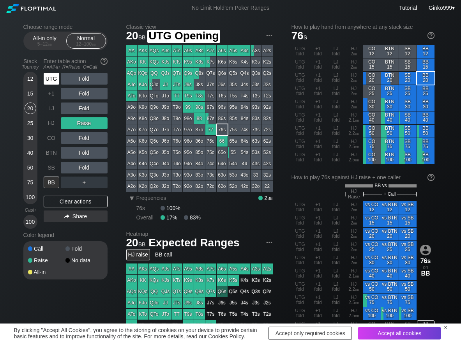
click at [47, 78] on div "UTG" at bounding box center [52, 79] width 16 height 12
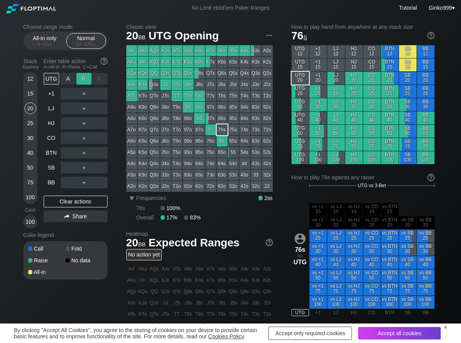
drag, startPoint x: 97, startPoint y: 76, endPoint x: 88, endPoint y: 78, distance: 8.3
click at [96, 77] on div "C ✕" at bounding box center [99, 79] width 15 height 12
click at [84, 77] on div "R ✕" at bounding box center [83, 79] width 15 height 12
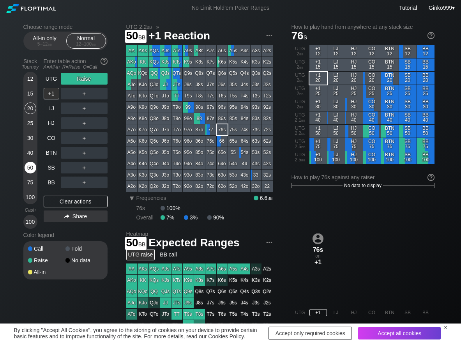
click at [31, 166] on div "50" at bounding box center [31, 168] width 12 height 12
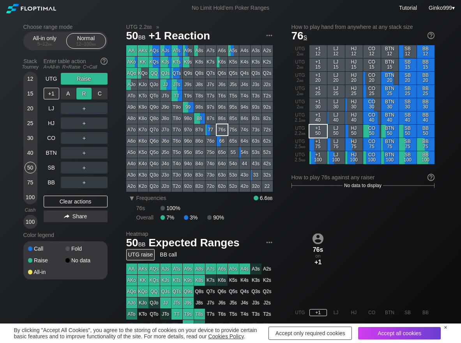
click at [82, 92] on div "R ✕" at bounding box center [83, 94] width 15 height 12
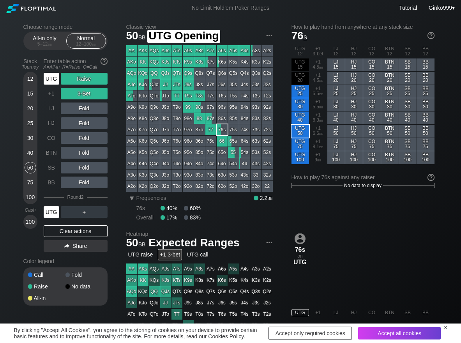
click at [57, 80] on div "UTG" at bounding box center [52, 79] width 16 height 12
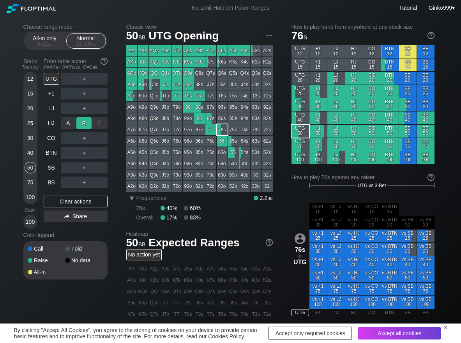
click at [78, 122] on div "R ✕" at bounding box center [83, 123] width 15 height 12
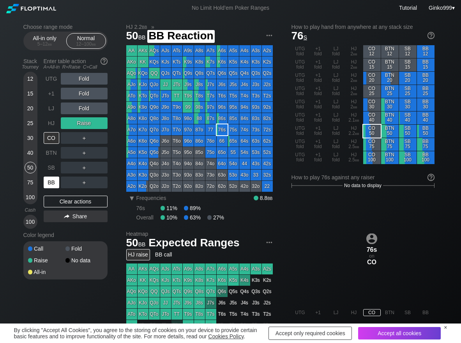
click at [52, 182] on div "BB" at bounding box center [52, 183] width 16 height 12
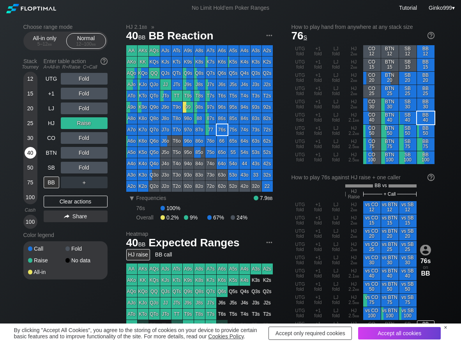
click at [30, 155] on div "40" at bounding box center [31, 153] width 12 height 12
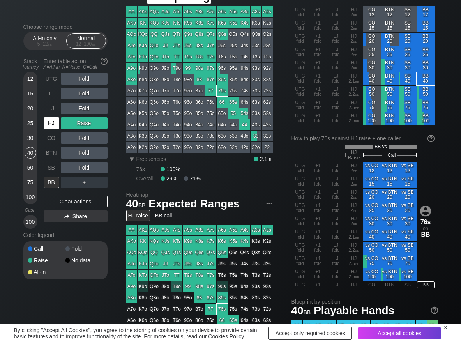
click at [46, 123] on div "HJ" at bounding box center [52, 123] width 16 height 12
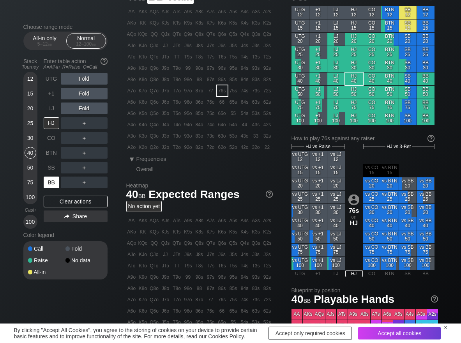
click at [55, 180] on div "BB" at bounding box center [52, 183] width 16 height 12
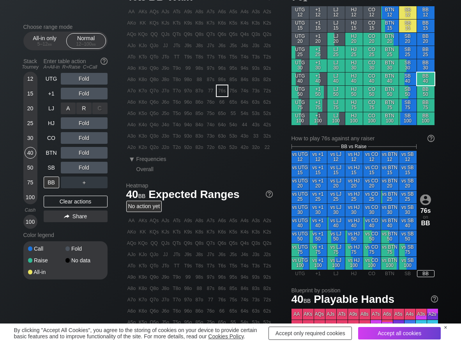
click at [76, 113] on div "A ✕" at bounding box center [68, 109] width 15 height 12
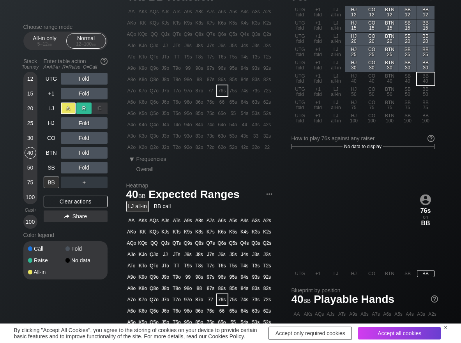
click at [83, 110] on div "R ✕" at bounding box center [83, 109] width 15 height 12
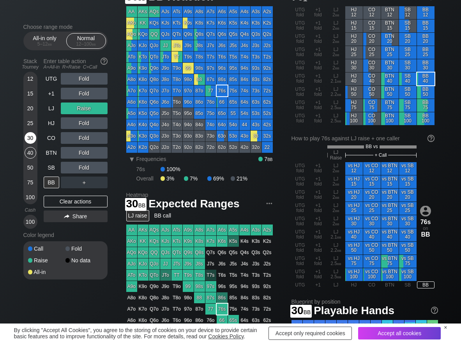
click at [30, 139] on div "30" at bounding box center [31, 138] width 12 height 12
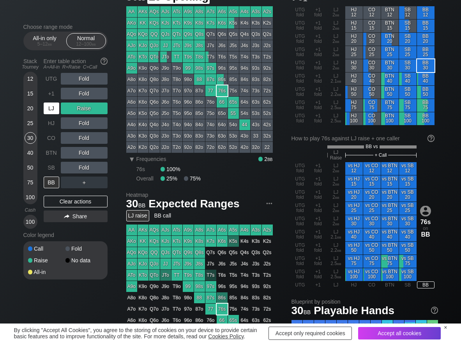
click at [49, 108] on div "LJ" at bounding box center [52, 109] width 16 height 12
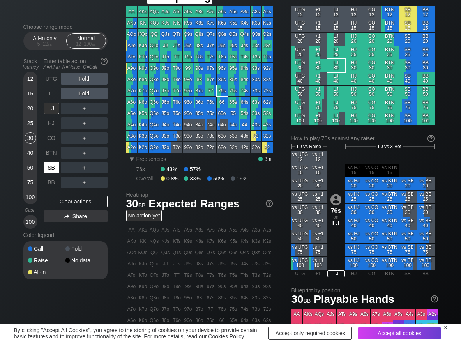
click at [53, 167] on div "SB" at bounding box center [52, 168] width 16 height 12
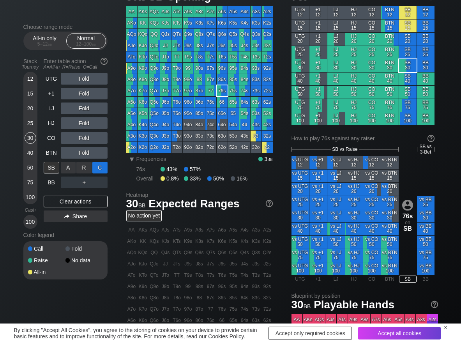
click at [104, 164] on div "C ✕" at bounding box center [99, 168] width 15 height 12
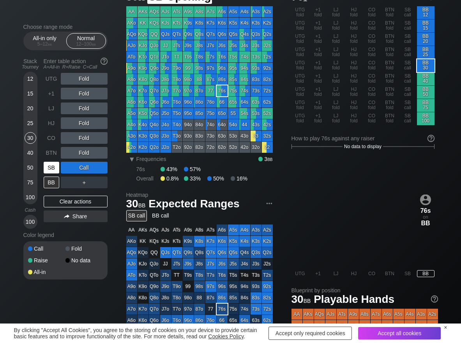
click at [55, 168] on div "SB" at bounding box center [52, 168] width 16 height 12
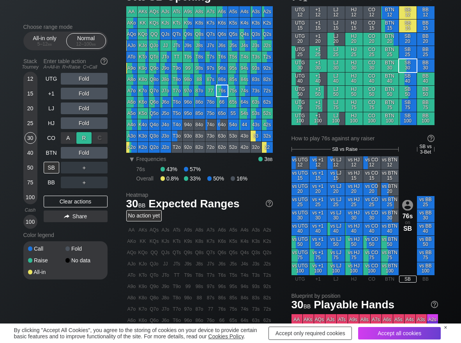
click at [83, 137] on div "R ✕" at bounding box center [83, 138] width 15 height 12
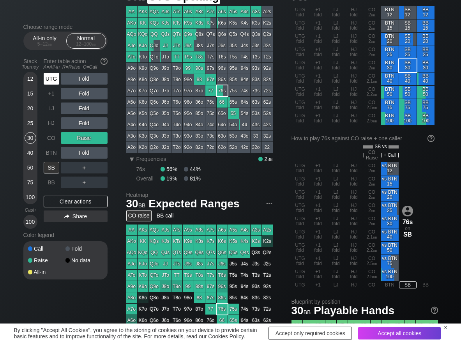
click at [51, 76] on div "UTG" at bounding box center [52, 79] width 16 height 12
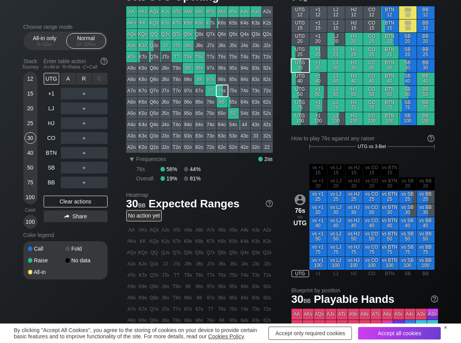
drag, startPoint x: 80, startPoint y: 76, endPoint x: 62, endPoint y: 86, distance: 21.3
click at [78, 77] on div "R ✕" at bounding box center [83, 79] width 15 height 12
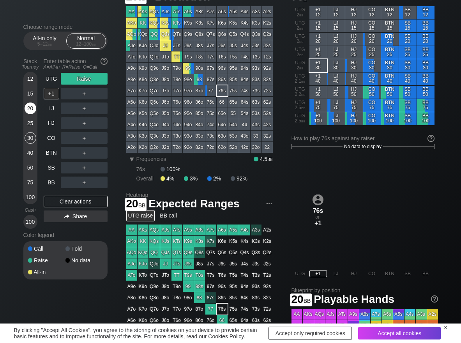
click at [34, 112] on div "20" at bounding box center [31, 109] width 12 height 12
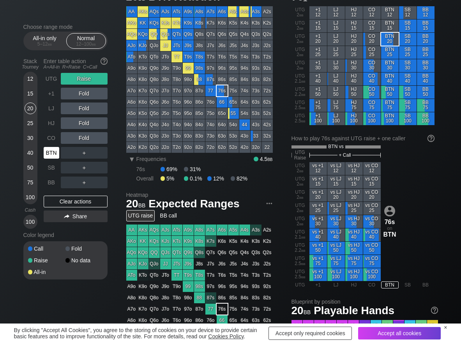
click at [46, 150] on div "BTN" at bounding box center [52, 153] width 16 height 12
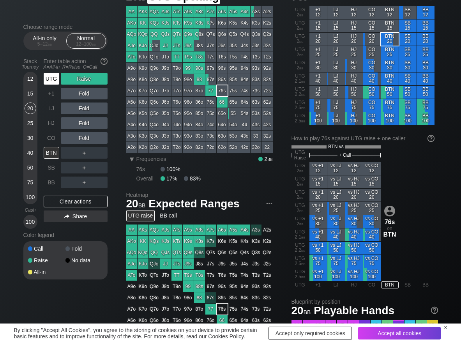
click at [53, 77] on div "UTG" at bounding box center [52, 79] width 16 height 12
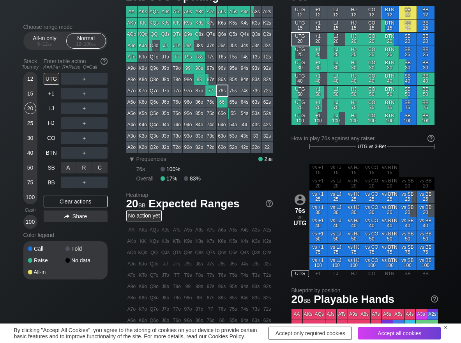
click at [84, 167] on div "R ✕" at bounding box center [83, 168] width 15 height 12
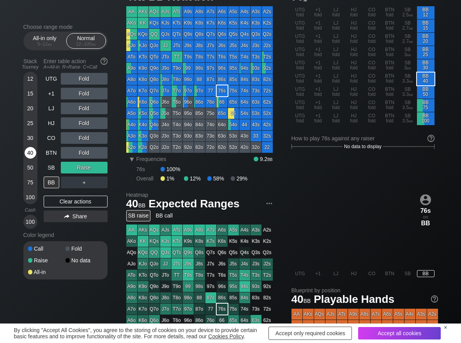
click at [33, 157] on div "40" at bounding box center [31, 153] width 12 height 12
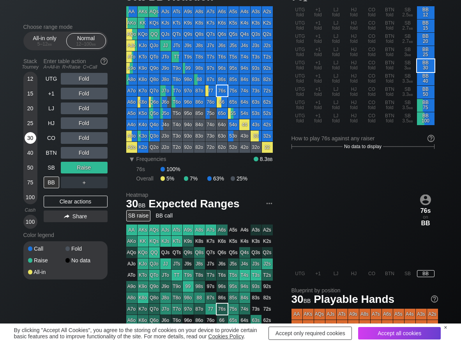
click at [30, 140] on div "30" at bounding box center [31, 138] width 12 height 12
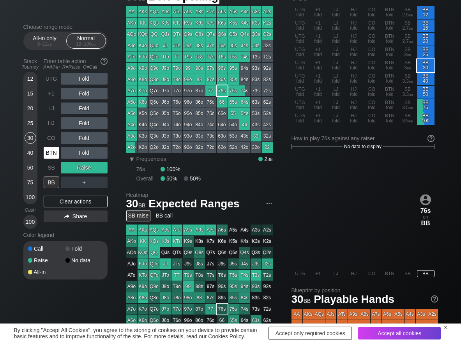
click at [51, 155] on div "BTN" at bounding box center [52, 153] width 16 height 12
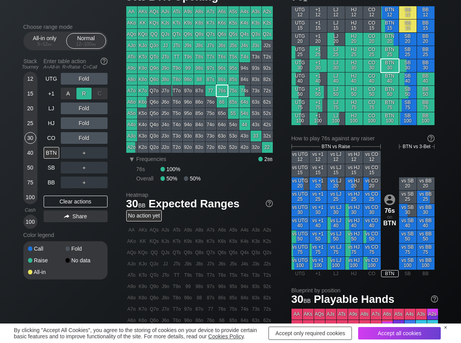
click at [82, 94] on div "R ✕" at bounding box center [83, 94] width 15 height 12
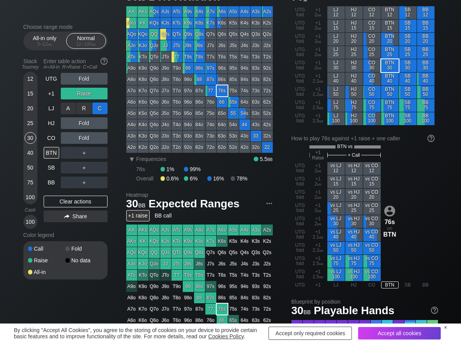
click at [99, 109] on div "C ✕" at bounding box center [99, 109] width 15 height 12
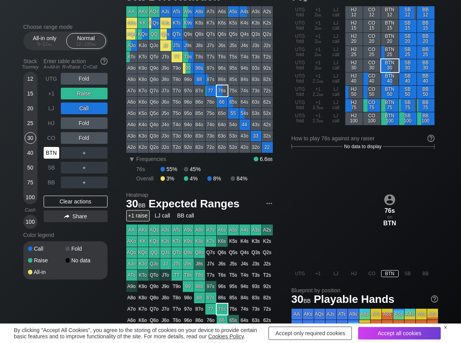
click at [53, 153] on div "BTN" at bounding box center [52, 153] width 16 height 12
click at [72, 199] on div "Clear actions" at bounding box center [76, 202] width 64 height 12
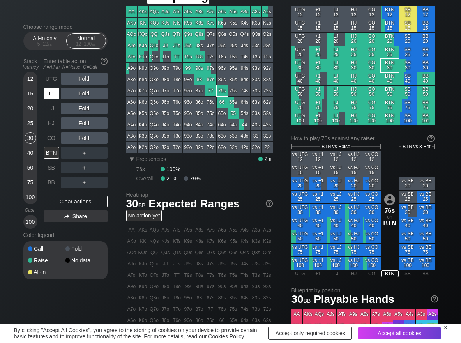
click at [53, 96] on div "+1" at bounding box center [52, 94] width 16 height 12
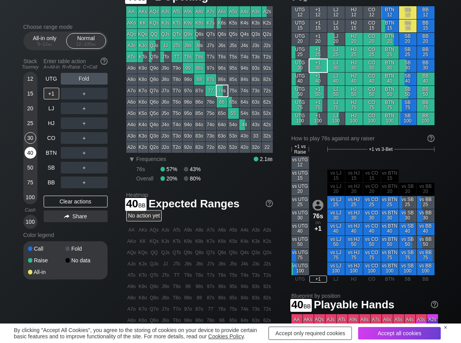
click at [28, 157] on div "40" at bounding box center [31, 153] width 12 height 12
click at [81, 94] on div "R ✕" at bounding box center [83, 94] width 15 height 12
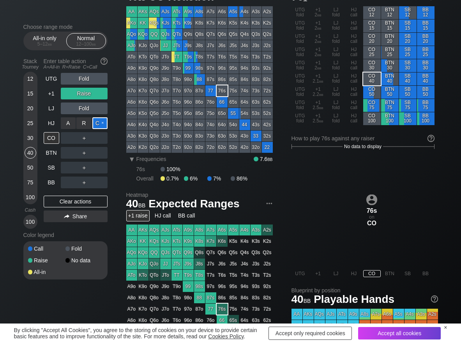
click at [97, 121] on div "C ✕" at bounding box center [99, 123] width 15 height 12
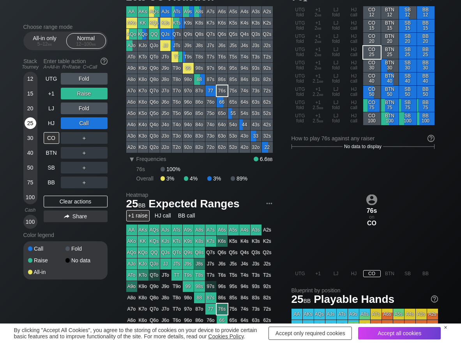
click at [30, 126] on div "25" at bounding box center [31, 123] width 12 height 12
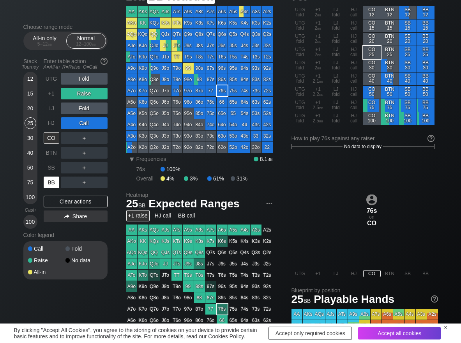
click at [53, 184] on div "BB" at bounding box center [52, 183] width 16 height 12
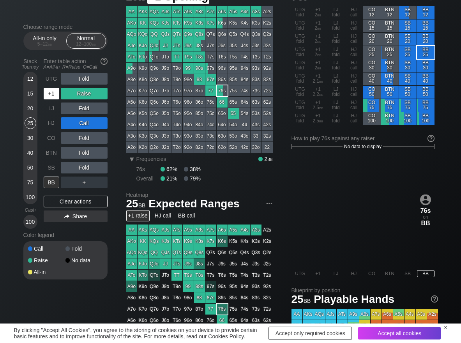
click at [46, 97] on div "+1" at bounding box center [52, 94] width 16 height 12
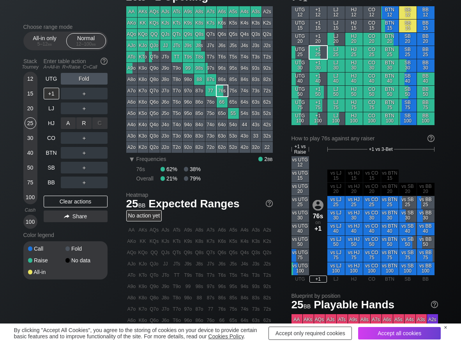
drag, startPoint x: 81, startPoint y: 128, endPoint x: 76, endPoint y: 130, distance: 5.7
click at [80, 124] on div "R ✕" at bounding box center [83, 123] width 15 height 12
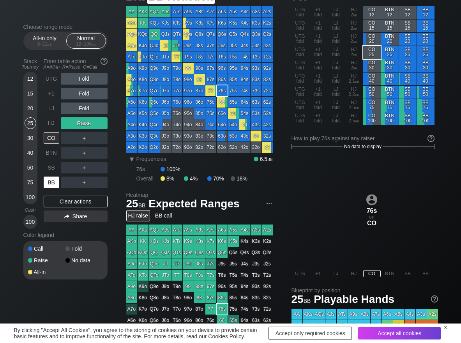
click at [50, 177] on div "BB" at bounding box center [52, 183] width 16 height 12
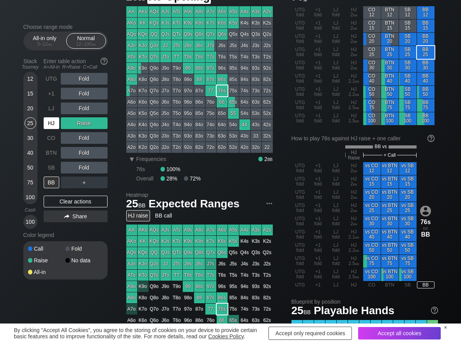
click at [48, 119] on div "HJ" at bounding box center [52, 123] width 16 height 12
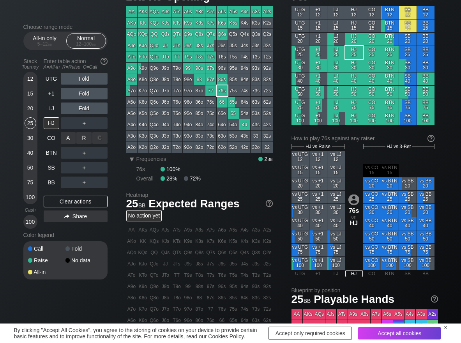
click at [83, 136] on div "R ✕" at bounding box center [83, 138] width 15 height 12
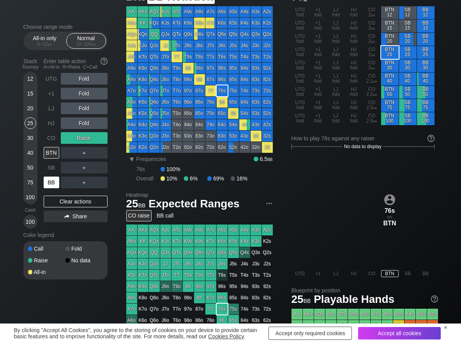
drag, startPoint x: 54, startPoint y: 184, endPoint x: 34, endPoint y: 147, distance: 42.0
click at [53, 183] on div "BB" at bounding box center [52, 183] width 16 height 12
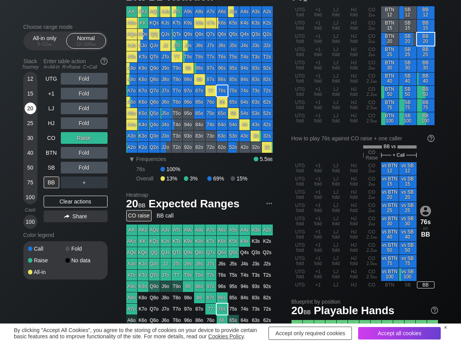
click at [30, 110] on div "20" at bounding box center [31, 109] width 12 height 12
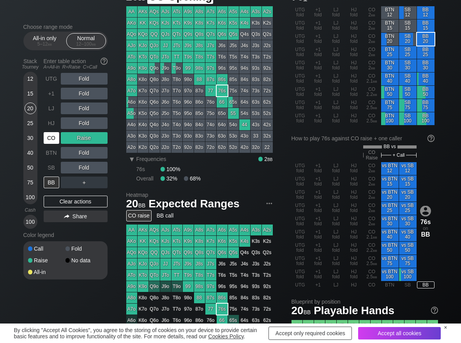
drag, startPoint x: 53, startPoint y: 139, endPoint x: 53, endPoint y: 161, distance: 22.2
click at [53, 139] on div "CO" at bounding box center [52, 138] width 16 height 12
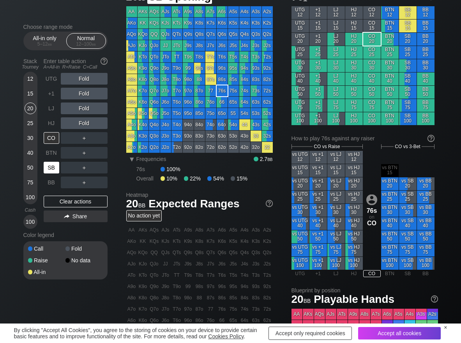
click at [54, 168] on div "SB" at bounding box center [52, 168] width 16 height 12
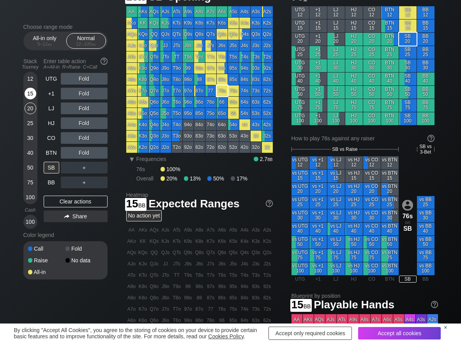
click at [35, 94] on div "15" at bounding box center [31, 94] width 12 height 12
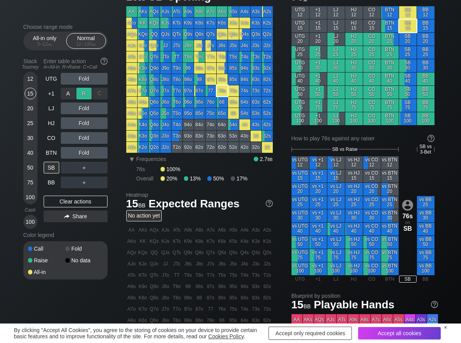
click at [82, 92] on div "R ✕" at bounding box center [83, 94] width 15 height 12
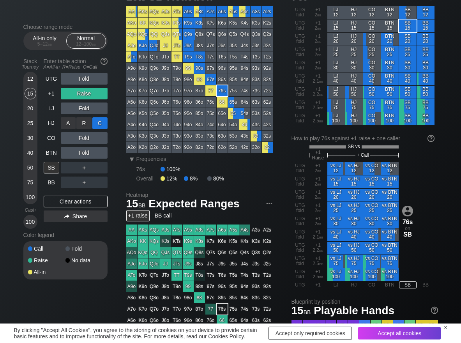
click at [99, 124] on div "C ✕" at bounding box center [99, 123] width 15 height 12
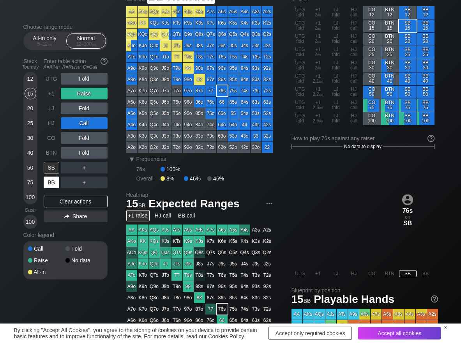
click at [49, 181] on div "BB" at bounding box center [52, 183] width 16 height 12
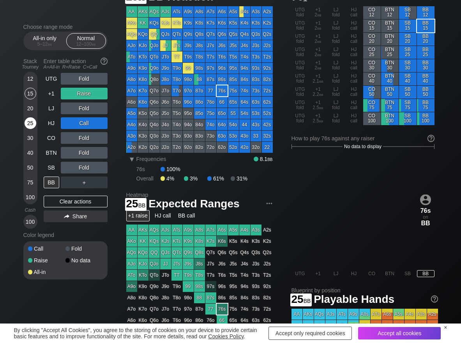
click at [28, 127] on div "25" at bounding box center [31, 123] width 12 height 12
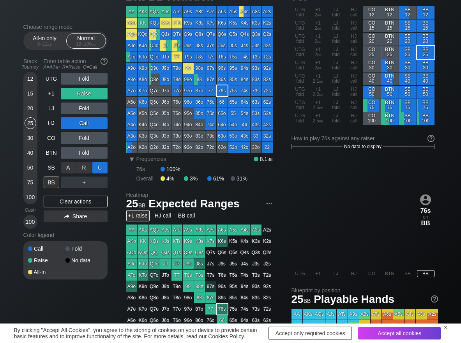
click at [100, 167] on div "C ✕" at bounding box center [99, 168] width 15 height 12
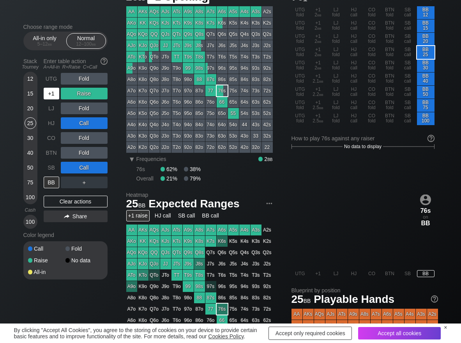
click at [53, 96] on div "+1" at bounding box center [52, 94] width 16 height 12
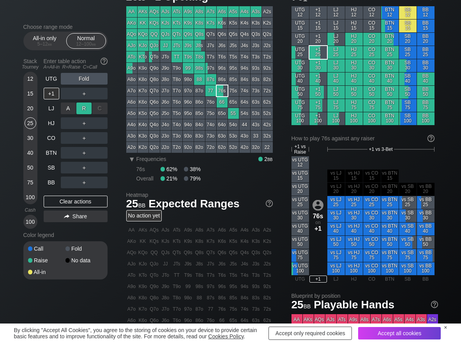
drag, startPoint x: 83, startPoint y: 106, endPoint x: 78, endPoint y: 113, distance: 8.8
click at [81, 109] on div "R ✕" at bounding box center [83, 109] width 15 height 12
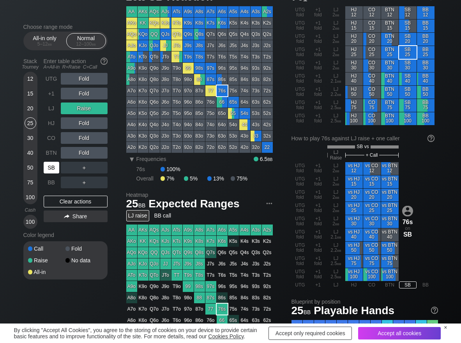
click at [53, 165] on div "SB" at bounding box center [52, 168] width 16 height 12
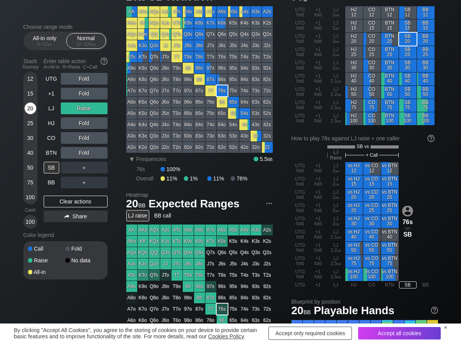
click at [31, 110] on div "20" at bounding box center [31, 109] width 12 height 12
click at [64, 203] on div "Clear actions" at bounding box center [76, 202] width 64 height 12
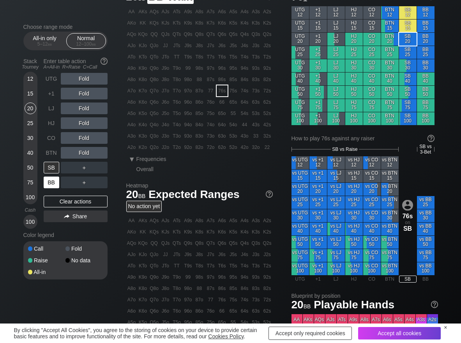
click at [53, 184] on div "BB" at bounding box center [52, 183] width 16 height 12
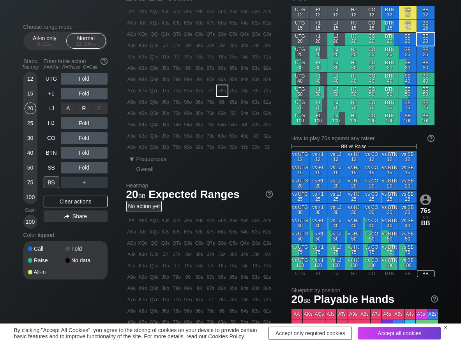
click at [85, 106] on div "R ✕" at bounding box center [83, 109] width 15 height 12
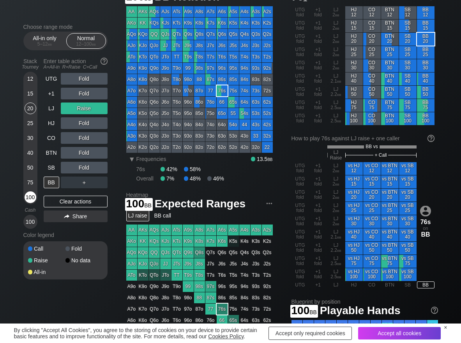
click at [35, 201] on div "100" at bounding box center [31, 197] width 12 height 12
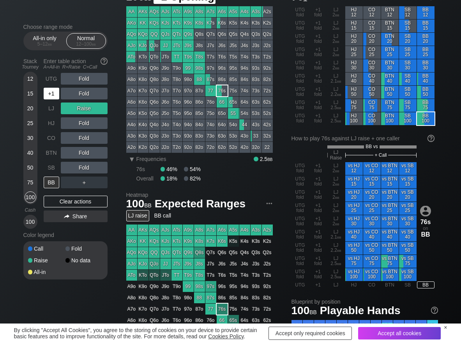
click at [50, 95] on div "+1" at bounding box center [52, 94] width 16 height 12
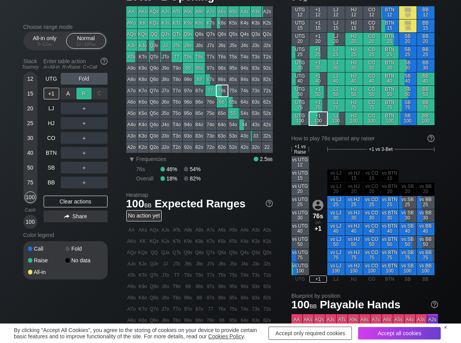
click at [78, 91] on div "R ✕" at bounding box center [83, 94] width 15 height 12
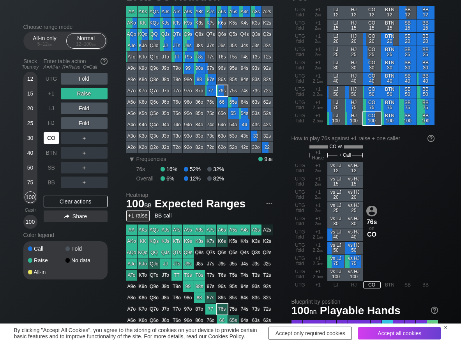
click at [49, 141] on div "CO" at bounding box center [52, 138] width 16 height 12
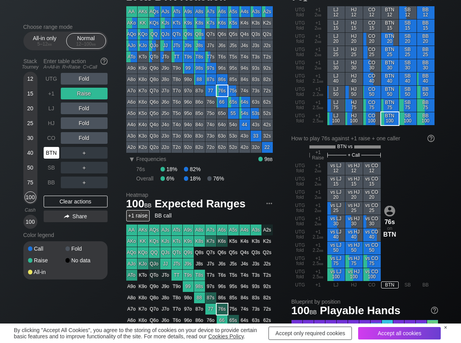
click at [51, 149] on div "BTN" at bounding box center [52, 153] width 16 height 12
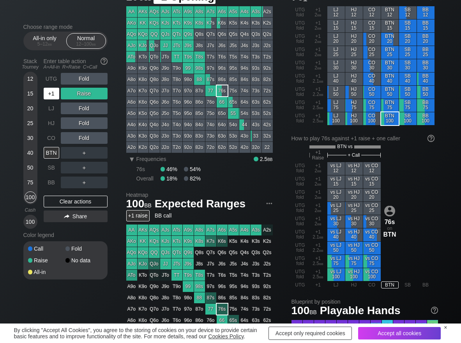
click at [48, 96] on div "+1" at bounding box center [52, 94] width 16 height 12
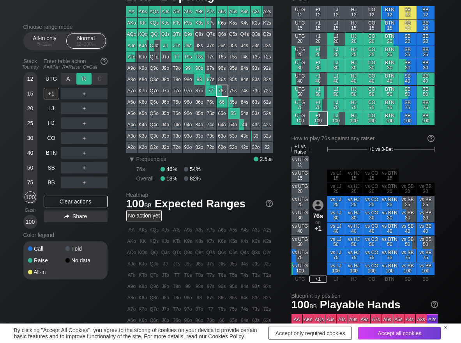
click at [85, 78] on div "R ✕" at bounding box center [83, 79] width 15 height 12
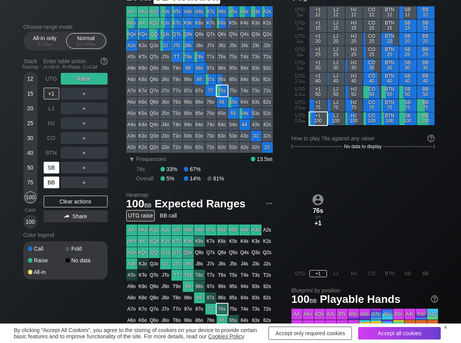
click at [55, 177] on div "BB" at bounding box center [52, 182] width 17 height 15
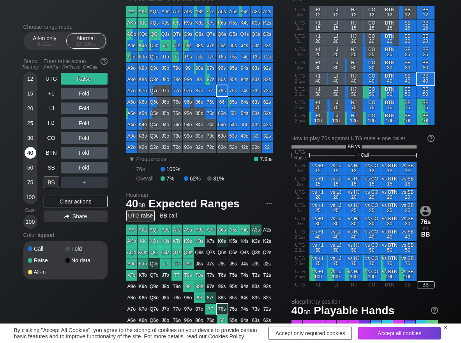
click at [32, 150] on div "40" at bounding box center [31, 153] width 12 height 12
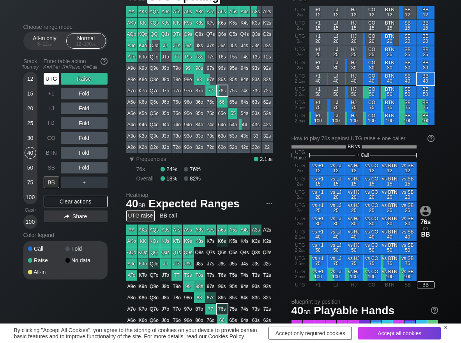
click at [56, 81] on div "UTG" at bounding box center [52, 79] width 16 height 12
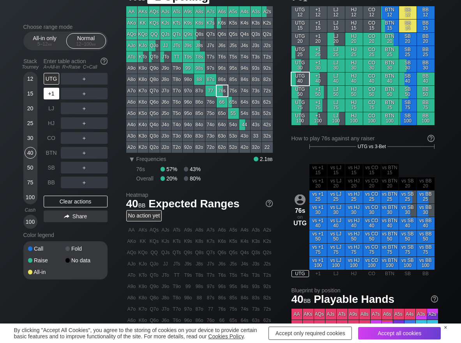
click at [51, 95] on div "+1" at bounding box center [52, 94] width 16 height 12
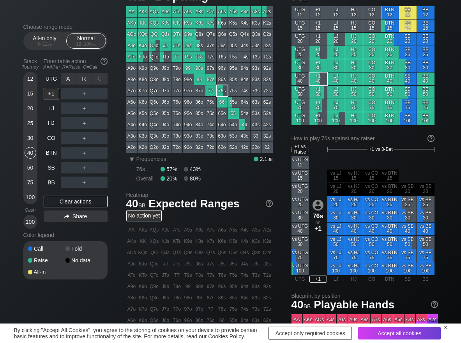
click at [83, 78] on div "R ✕" at bounding box center [83, 79] width 15 height 12
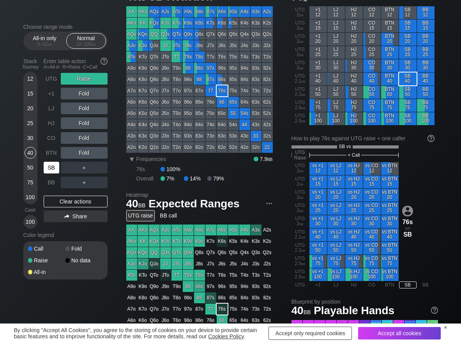
click at [50, 170] on div "SB" at bounding box center [52, 168] width 16 height 12
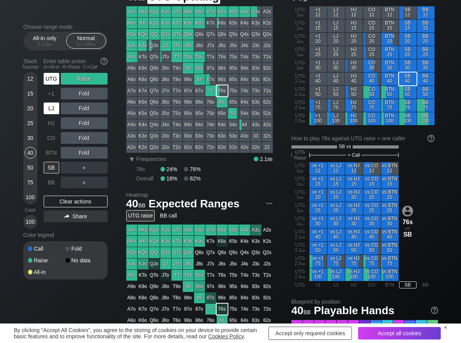
click at [49, 82] on div "UTG" at bounding box center [52, 79] width 16 height 12
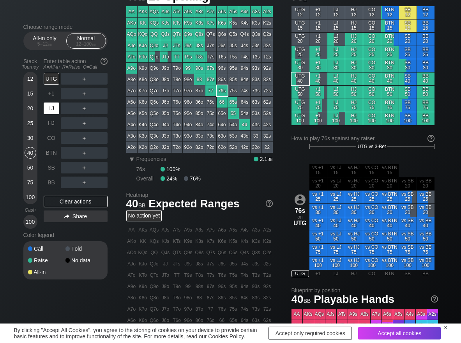
click at [50, 106] on div "LJ" at bounding box center [52, 109] width 16 height 12
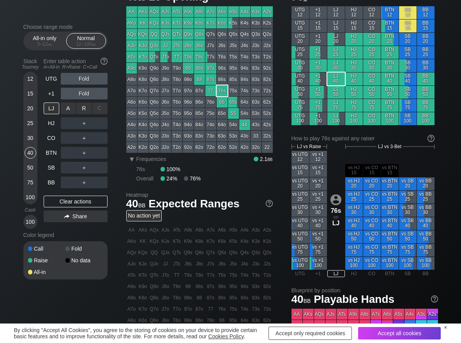
drag, startPoint x: 88, startPoint y: 105, endPoint x: 81, endPoint y: 129, distance: 24.8
click at [86, 106] on div "R ✕" at bounding box center [83, 109] width 15 height 12
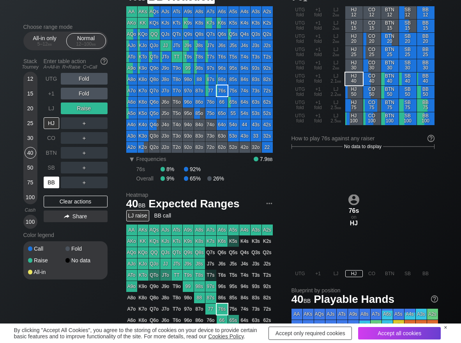
click at [50, 187] on div "BB" at bounding box center [52, 183] width 16 height 12
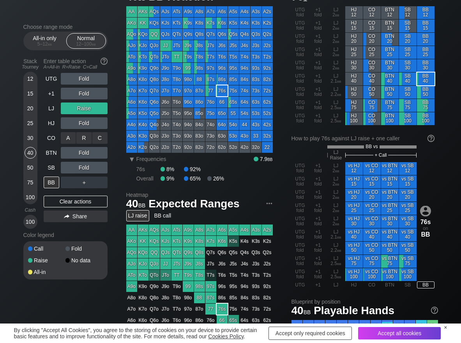
click at [99, 138] on div "C ✕" at bounding box center [99, 138] width 15 height 12
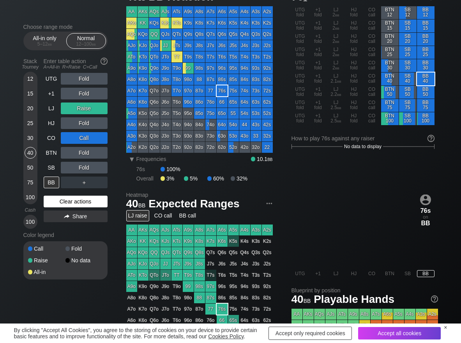
click at [76, 200] on div "Clear actions" at bounding box center [76, 202] width 64 height 12
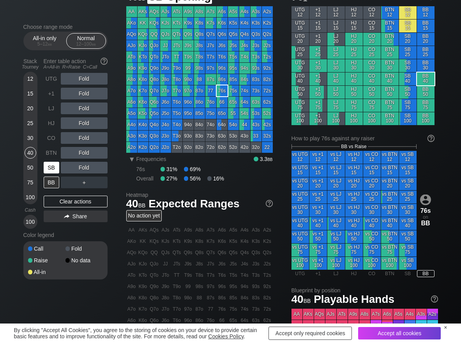
click at [51, 166] on div "SB" at bounding box center [52, 168] width 16 height 12
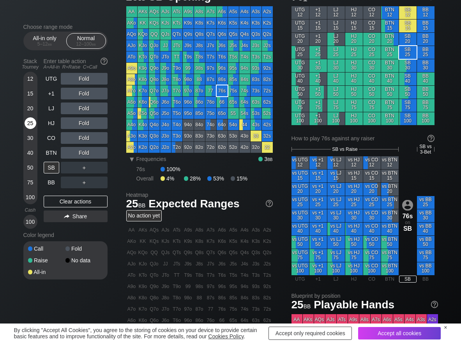
click at [30, 119] on div "25" at bounding box center [31, 123] width 12 height 12
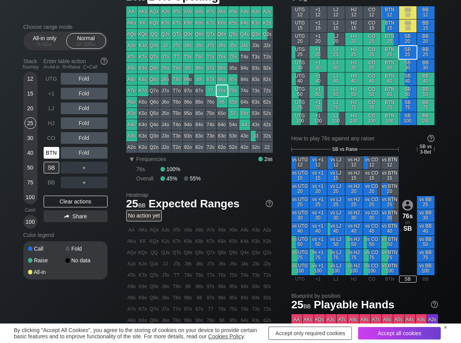
click at [47, 150] on div "BTN" at bounding box center [52, 153] width 16 height 12
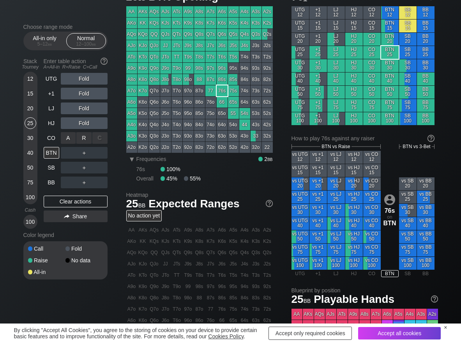
click at [85, 134] on div "R ✕" at bounding box center [83, 138] width 15 height 12
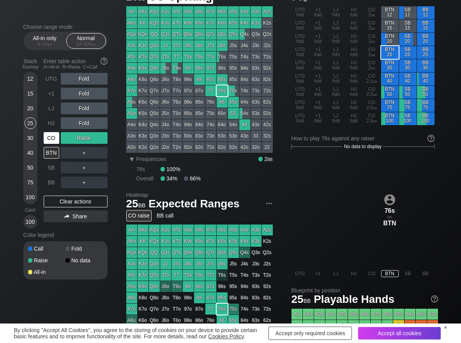
click at [48, 141] on div "CO" at bounding box center [52, 138] width 16 height 12
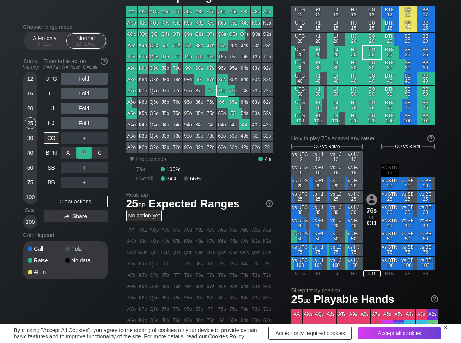
click at [81, 153] on div "R ✕" at bounding box center [83, 153] width 15 height 12
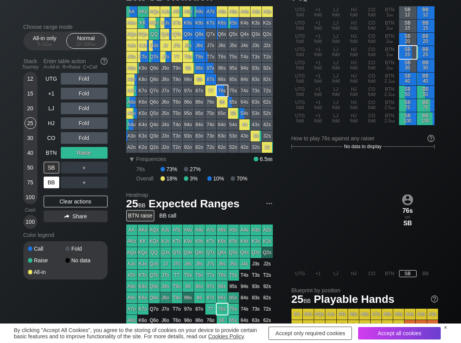
click at [51, 183] on div "BB" at bounding box center [52, 183] width 16 height 12
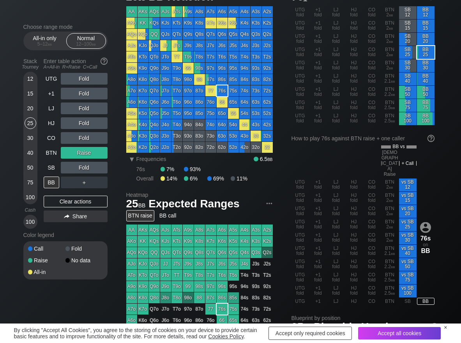
click at [36, 199] on div "12 15 20 25 30 40 50 75 100" at bounding box center [30, 138] width 14 height 133
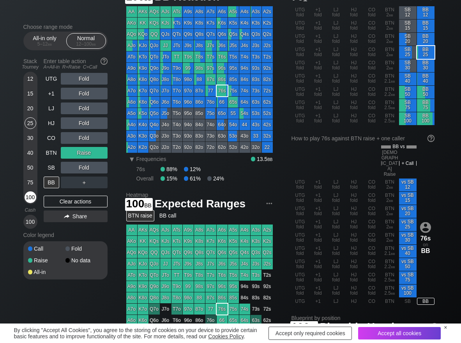
click at [32, 200] on div "100" at bounding box center [31, 197] width 12 height 12
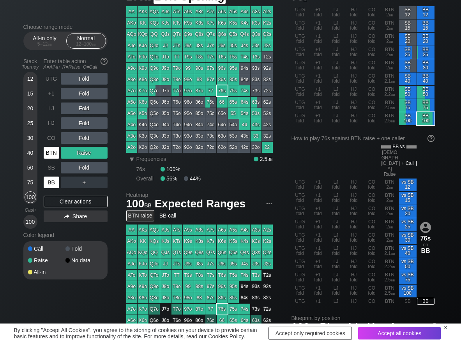
click at [53, 156] on div "BTN" at bounding box center [52, 153] width 16 height 12
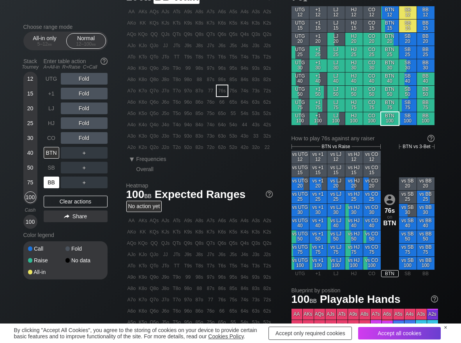
click at [53, 184] on div "BB" at bounding box center [52, 183] width 16 height 12
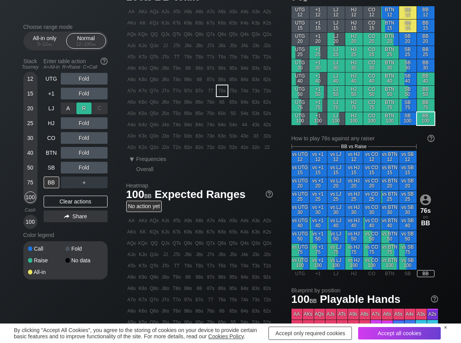
click at [87, 107] on div "R ✕" at bounding box center [83, 109] width 15 height 12
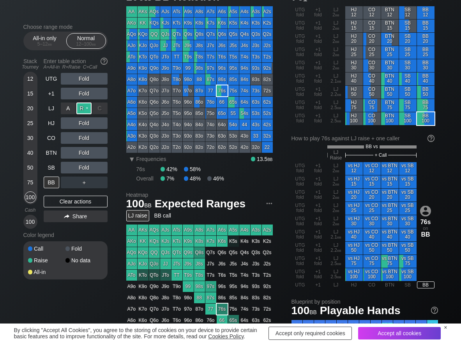
click at [87, 107] on div "R ✕" at bounding box center [83, 109] width 15 height 12
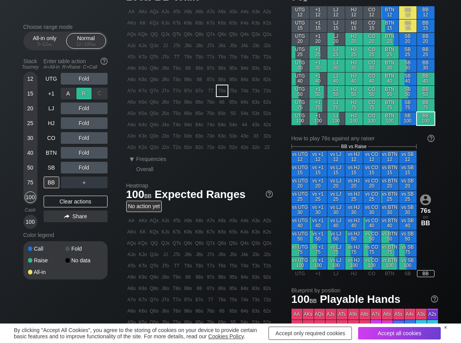
click at [87, 92] on div "R ✕" at bounding box center [83, 94] width 15 height 12
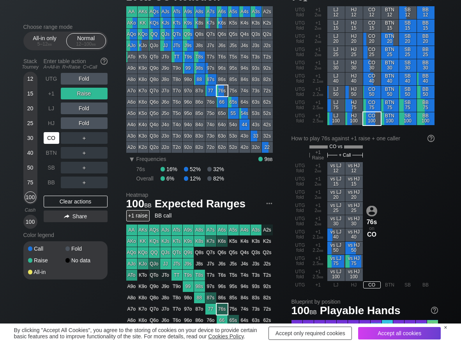
click at [50, 136] on div "CO" at bounding box center [52, 138] width 16 height 12
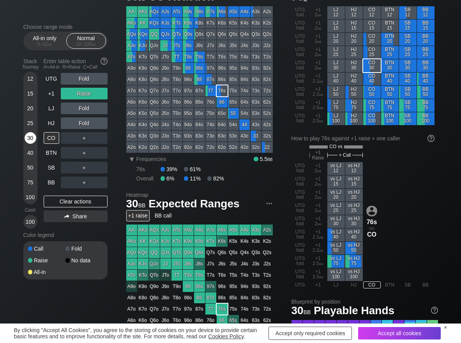
click at [31, 139] on div "30" at bounding box center [31, 138] width 12 height 12
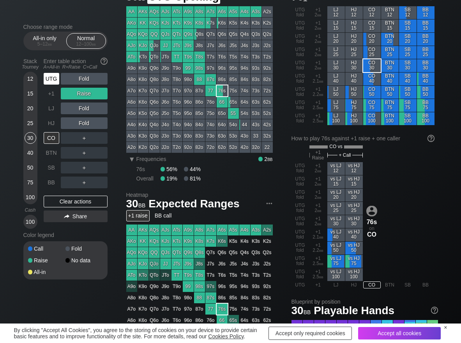
click at [67, 79] on div "UTG Fold +1 Raise LJ Fold HJ Fold CO ＋ BTN ＋ SB ＋ BB ＋" at bounding box center [76, 130] width 64 height 115
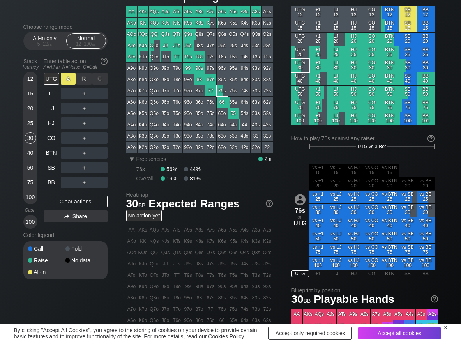
drag, startPoint x: 87, startPoint y: 75, endPoint x: 67, endPoint y: 84, distance: 22.5
click at [87, 76] on div "R ✕" at bounding box center [83, 79] width 15 height 12
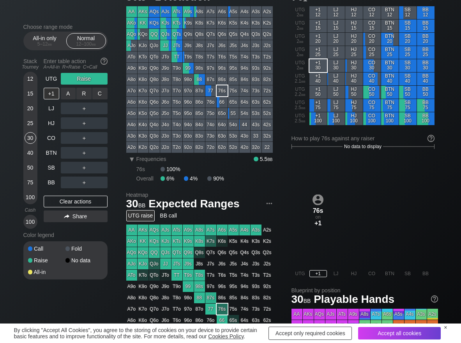
drag, startPoint x: 92, startPoint y: 85, endPoint x: 91, endPoint y: 103, distance: 17.9
click at [88, 94] on div "R ✕" at bounding box center [83, 94] width 15 height 12
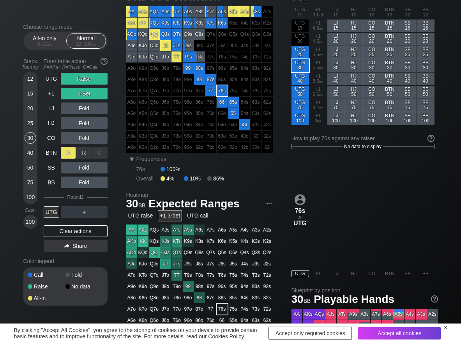
click at [68, 154] on div "A ✕" at bounding box center [68, 153] width 15 height 12
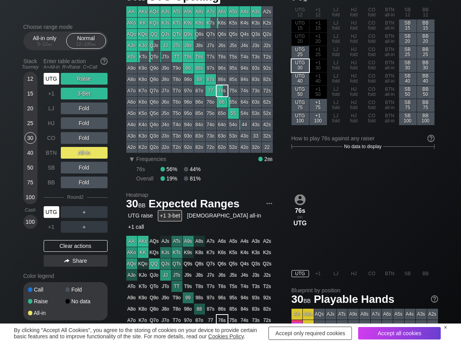
click at [51, 78] on div "UTG" at bounding box center [52, 79] width 16 height 12
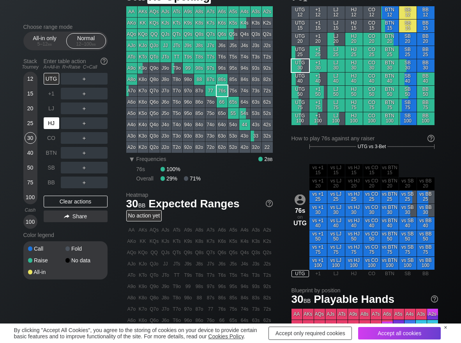
click at [53, 126] on div "HJ" at bounding box center [52, 123] width 16 height 12
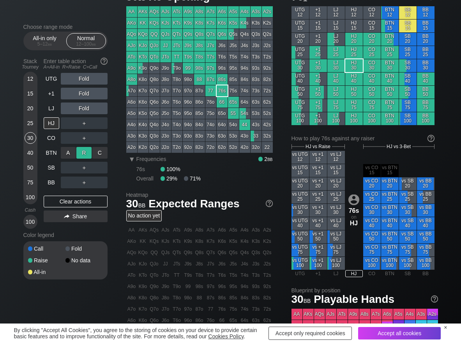
drag, startPoint x: 83, startPoint y: 153, endPoint x: 80, endPoint y: 158, distance: 6.5
click at [83, 154] on div "R ✕" at bounding box center [83, 153] width 15 height 12
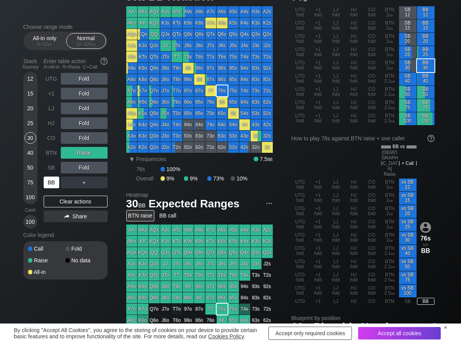
click at [53, 184] on div "BB" at bounding box center [52, 183] width 16 height 12
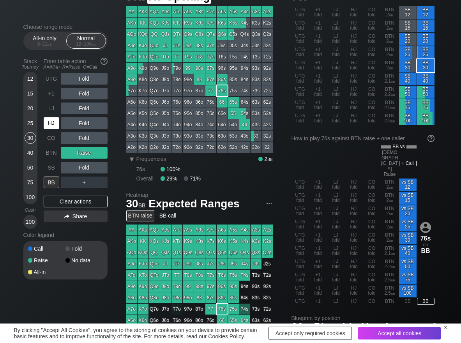
drag, startPoint x: 51, startPoint y: 122, endPoint x: 70, endPoint y: 123, distance: 18.7
click at [55, 122] on div "HJ" at bounding box center [52, 123] width 16 height 12
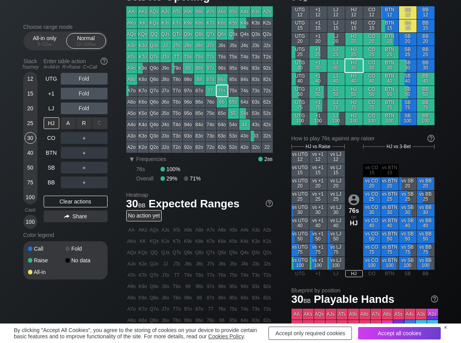
click at [83, 121] on div "R ✕" at bounding box center [83, 123] width 15 height 12
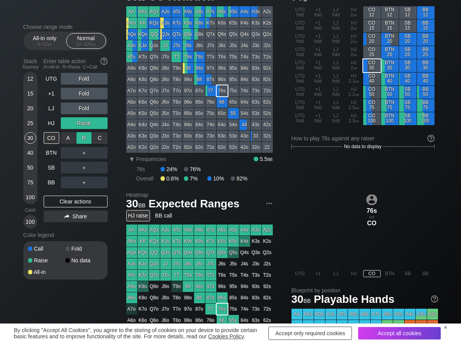
click at [81, 139] on div "R ✕" at bounding box center [83, 138] width 15 height 12
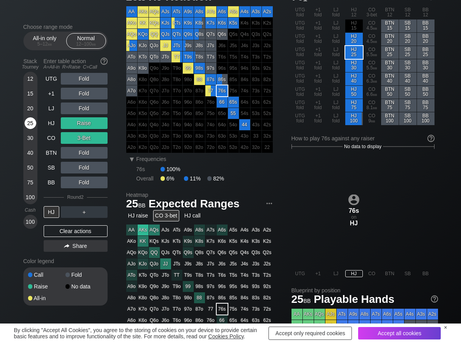
click at [29, 124] on div "25" at bounding box center [31, 123] width 12 height 12
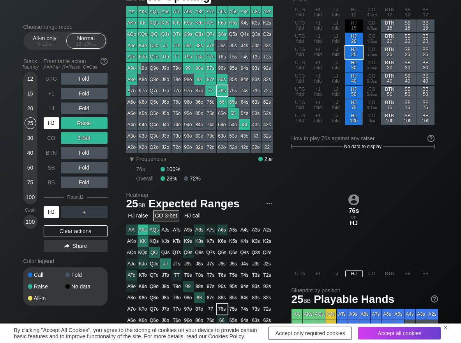
click at [54, 122] on div "HJ" at bounding box center [52, 123] width 16 height 12
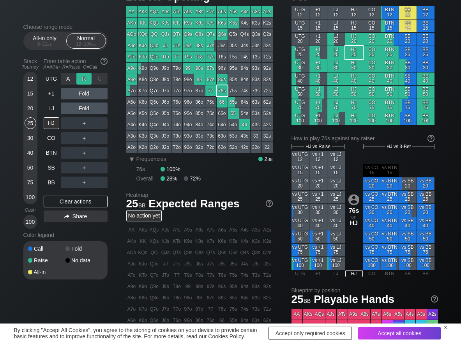
click at [79, 74] on div "R ✕" at bounding box center [83, 79] width 15 height 12
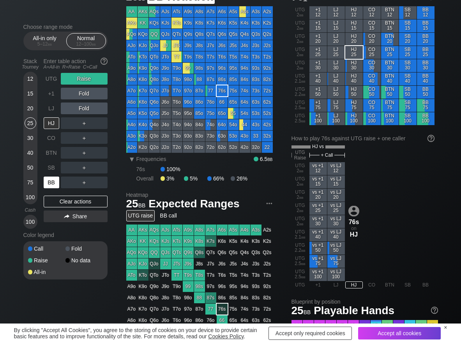
click at [55, 175] on div "BB" at bounding box center [52, 182] width 17 height 15
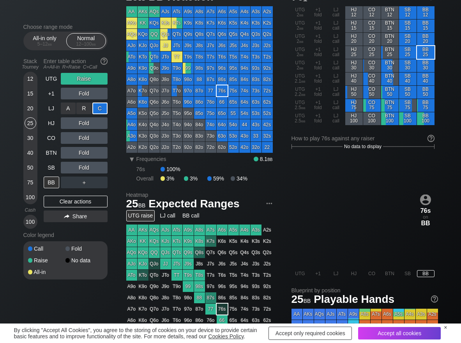
click at [101, 113] on div "C ✕" at bounding box center [99, 109] width 15 height 12
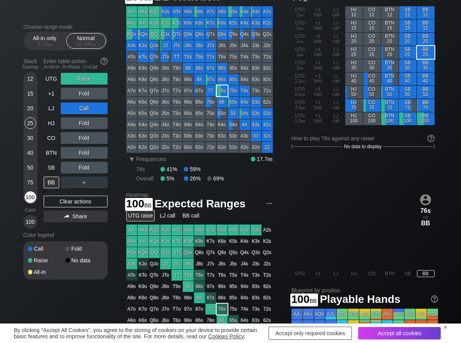
click at [31, 199] on div "100" at bounding box center [31, 197] width 12 height 12
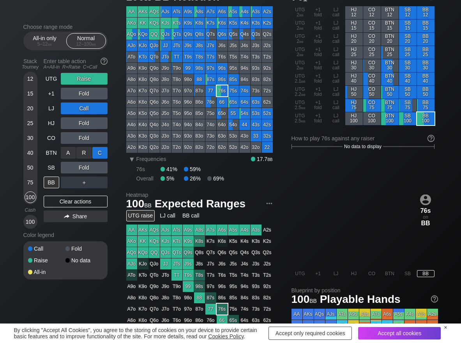
click at [99, 157] on div "C ✕" at bounding box center [99, 153] width 15 height 12
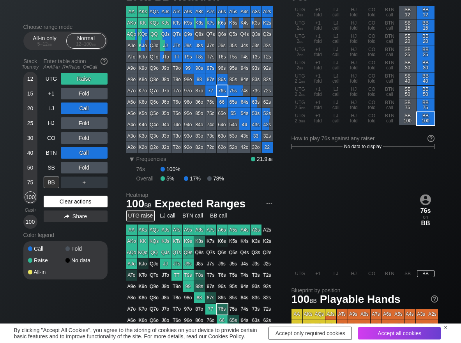
click at [105, 207] on div "Clear actions" at bounding box center [76, 202] width 64 height 12
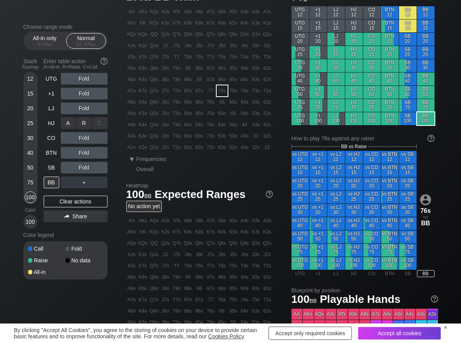
click at [88, 119] on div "R ✕" at bounding box center [83, 123] width 15 height 12
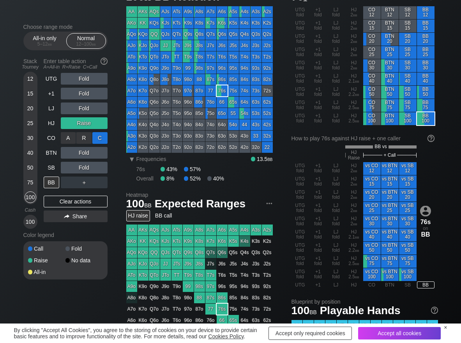
click at [103, 137] on div "C ✕" at bounding box center [99, 138] width 15 height 12
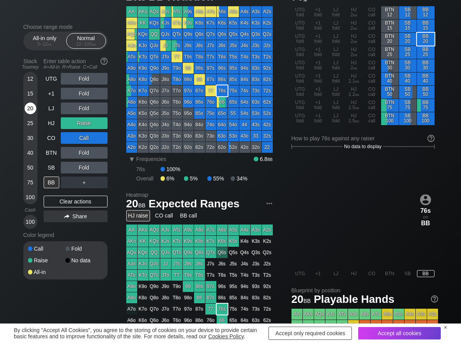
click at [30, 110] on div "20" at bounding box center [31, 109] width 12 height 12
click at [57, 202] on div "Clear actions" at bounding box center [76, 202] width 64 height 12
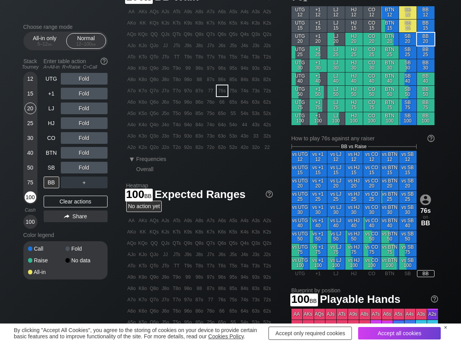
click at [34, 198] on div "100" at bounding box center [31, 197] width 12 height 12
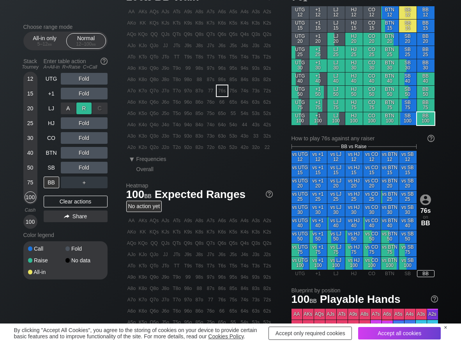
click at [88, 110] on div "R ✕" at bounding box center [83, 109] width 15 height 12
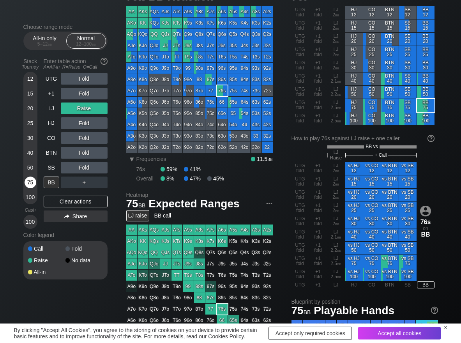
click at [29, 183] on div "75" at bounding box center [31, 183] width 12 height 12
click at [104, 169] on div "C ✕" at bounding box center [99, 168] width 15 height 12
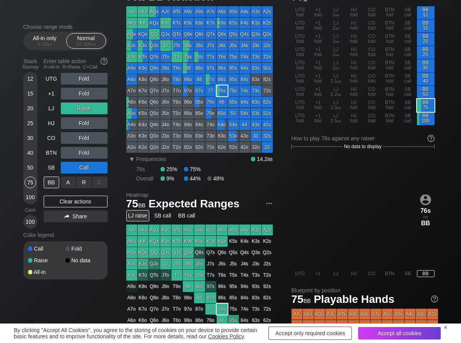
click at [84, 186] on div "R ✕" at bounding box center [83, 183] width 15 height 12
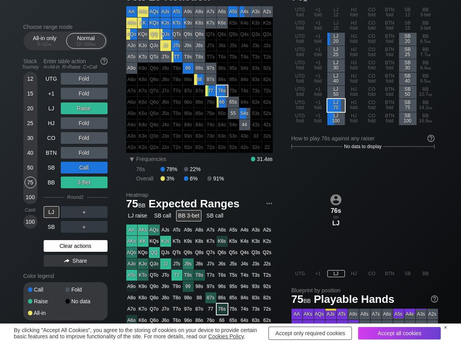
click at [76, 249] on div "Clear actions" at bounding box center [76, 246] width 64 height 12
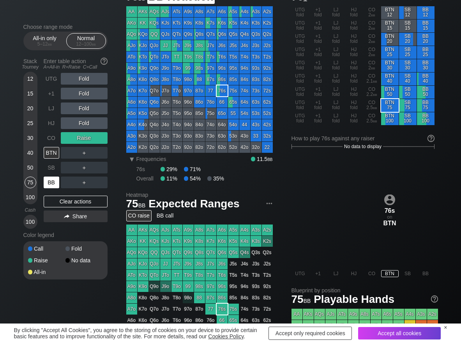
click at [50, 186] on div "BB" at bounding box center [52, 183] width 16 height 12
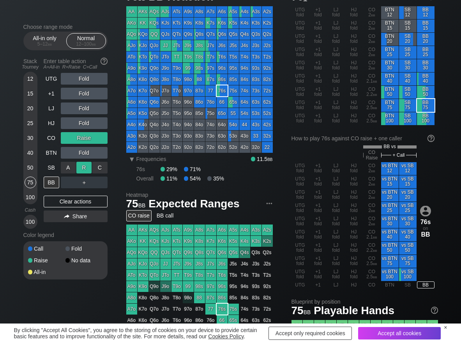
click at [79, 169] on div "R ✕" at bounding box center [83, 168] width 15 height 12
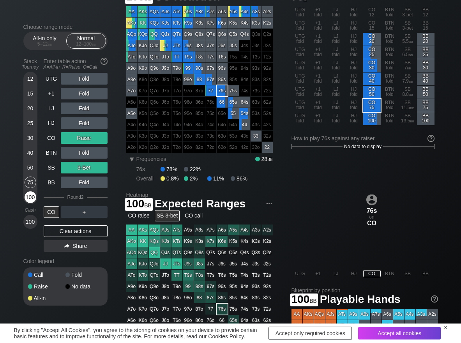
click at [32, 196] on div "100" at bounding box center [31, 197] width 12 height 12
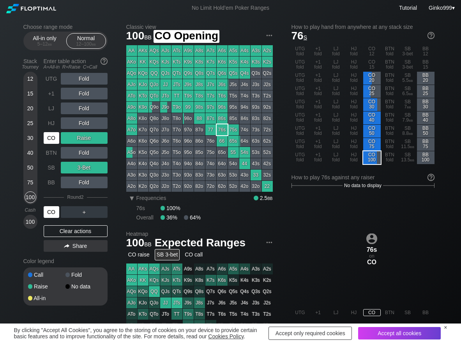
click at [58, 136] on div "CO" at bounding box center [52, 138] width 16 height 12
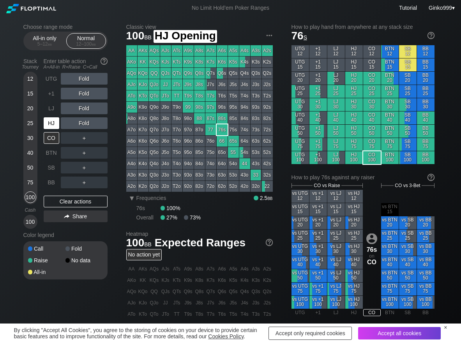
click at [46, 122] on div "HJ" at bounding box center [52, 123] width 16 height 12
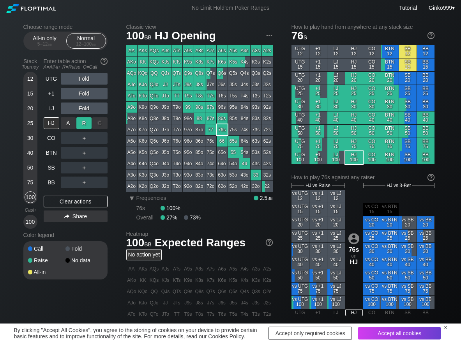
click at [79, 126] on div "R ✕" at bounding box center [83, 123] width 15 height 12
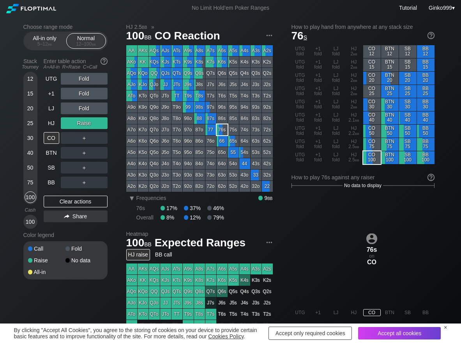
click at [50, 189] on div "UTG Fold +1 Fold LJ Fold HJ Raise CO ＋ BTN ＋ SB ＋ BB ＋ Clear actions Share" at bounding box center [76, 151] width 64 height 156
click at [51, 186] on div "BB" at bounding box center [52, 183] width 16 height 12
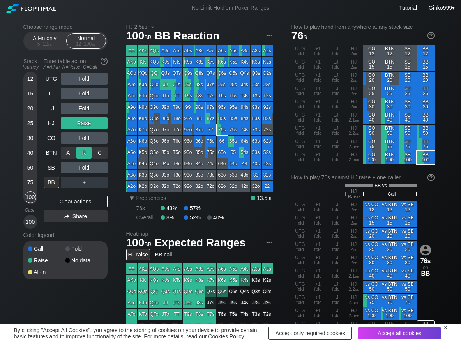
click at [83, 154] on div "R ✕" at bounding box center [83, 153] width 15 height 12
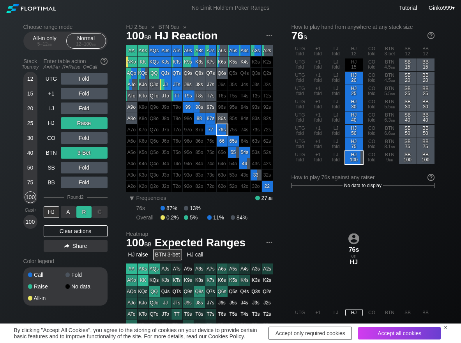
click at [80, 214] on div "R ✕" at bounding box center [83, 212] width 15 height 12
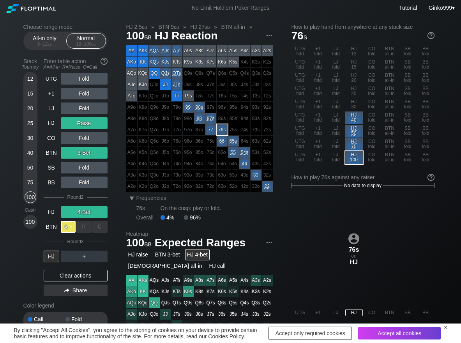
click at [67, 226] on div "A ✕" at bounding box center [68, 227] width 15 height 12
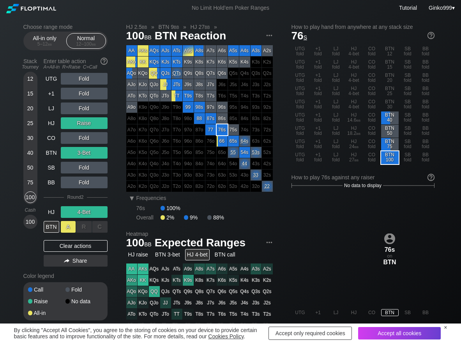
click at [67, 227] on div "A ✕" at bounding box center [68, 227] width 15 height 12
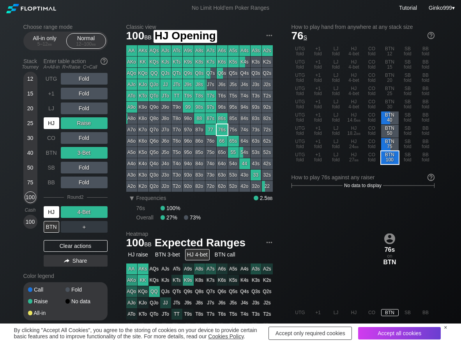
click at [51, 126] on div "HJ" at bounding box center [52, 123] width 16 height 12
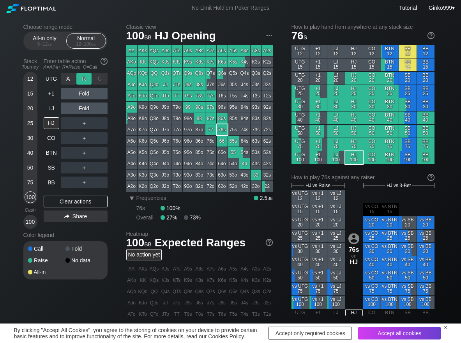
click at [87, 80] on div "R ✕" at bounding box center [83, 79] width 15 height 12
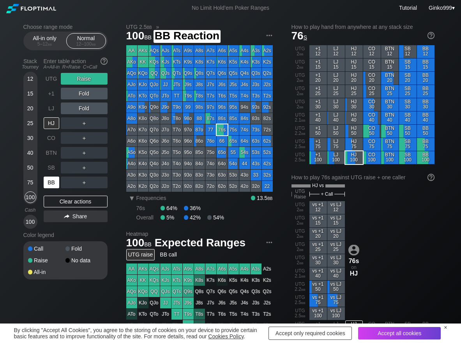
click at [53, 186] on div "BB" at bounding box center [52, 183] width 16 height 12
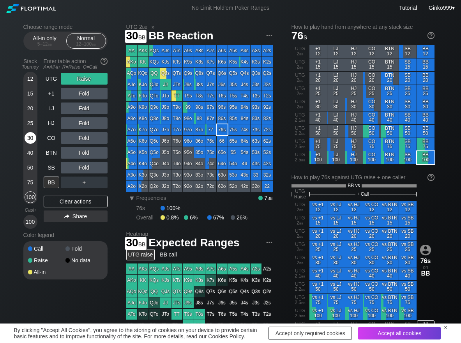
click at [36, 142] on div "30" at bounding box center [31, 139] width 12 height 15
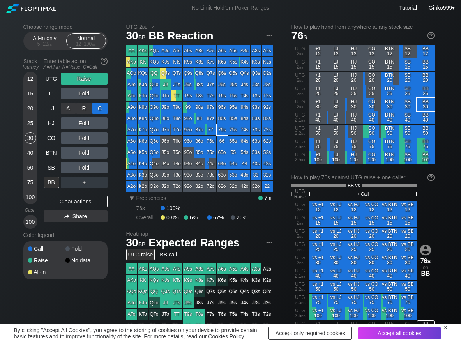
click at [103, 107] on div "C ✕" at bounding box center [99, 109] width 15 height 12
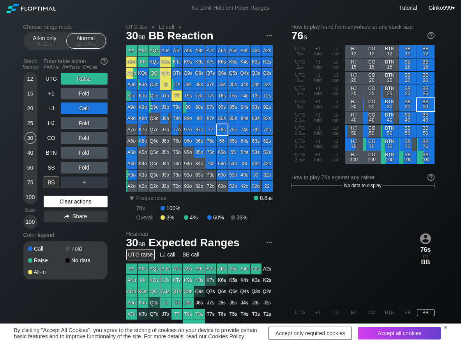
click at [62, 200] on div "Clear actions" at bounding box center [76, 202] width 64 height 12
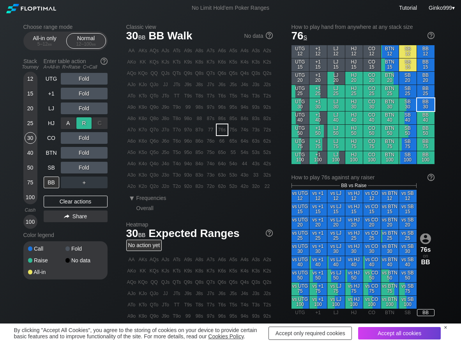
click at [88, 117] on div "R ✕" at bounding box center [83, 123] width 15 height 12
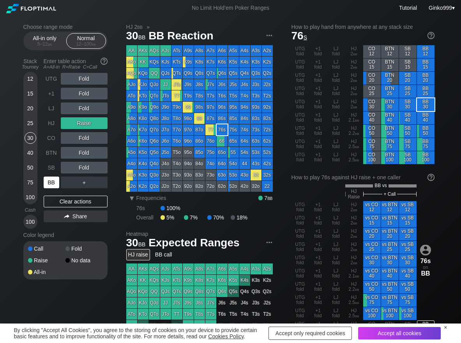
click at [51, 182] on div "BB" at bounding box center [52, 183] width 16 height 12
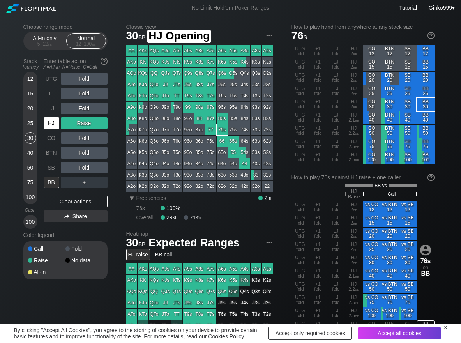
click at [55, 124] on div "HJ" at bounding box center [52, 123] width 16 height 12
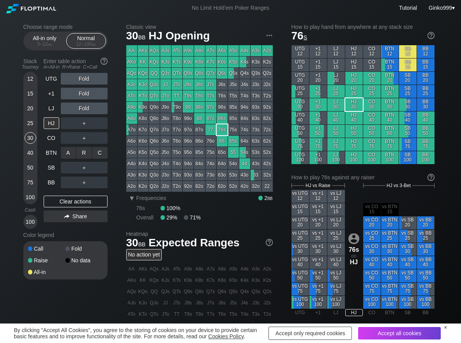
drag, startPoint x: 84, startPoint y: 157, endPoint x: 79, endPoint y: 152, distance: 7.4
click at [83, 151] on div "R ✕" at bounding box center [83, 153] width 15 height 12
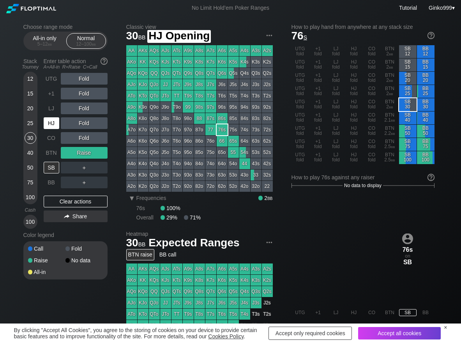
click at [52, 118] on div "HJ" at bounding box center [52, 123] width 16 height 12
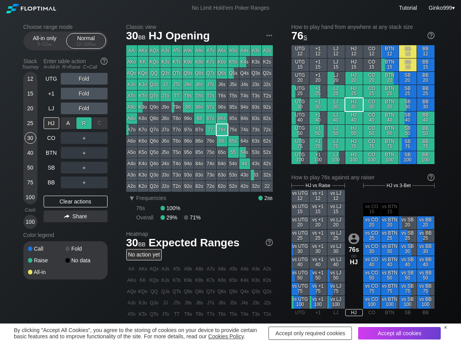
click at [82, 122] on div "R ✕" at bounding box center [83, 123] width 15 height 12
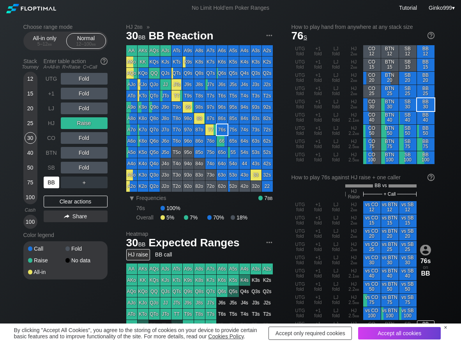
click at [53, 178] on div "BB" at bounding box center [52, 183] width 16 height 12
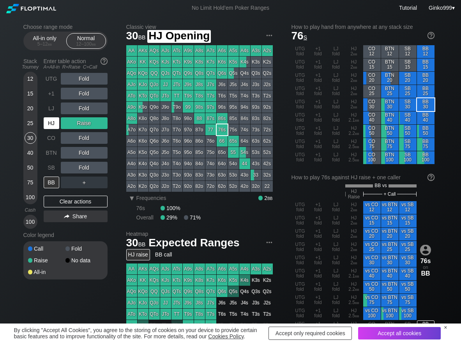
click at [54, 122] on div "HJ" at bounding box center [52, 123] width 16 height 12
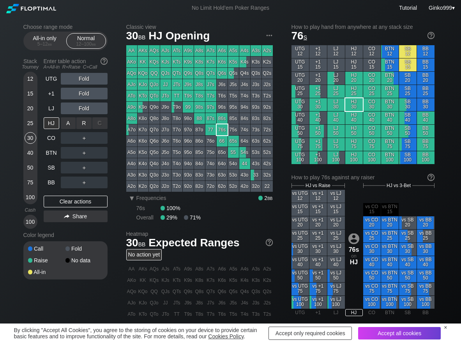
drag, startPoint x: 85, startPoint y: 122, endPoint x: 76, endPoint y: 153, distance: 32.1
click at [85, 124] on div "R ✕" at bounding box center [83, 123] width 15 height 12
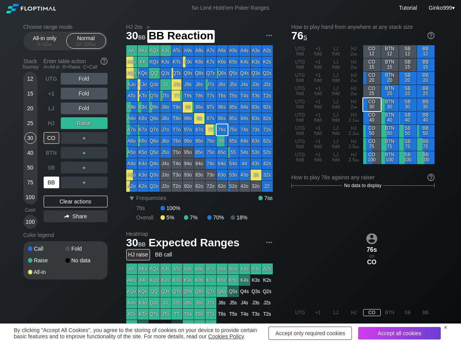
click at [51, 183] on div "BB" at bounding box center [52, 183] width 16 height 12
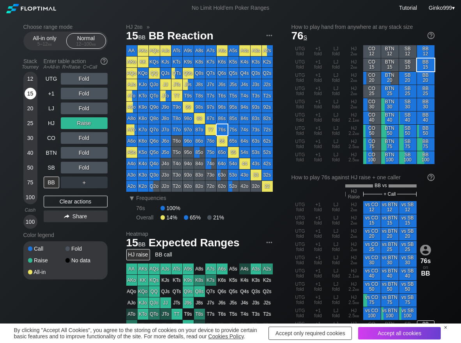
click at [29, 95] on div "15" at bounding box center [31, 94] width 12 height 12
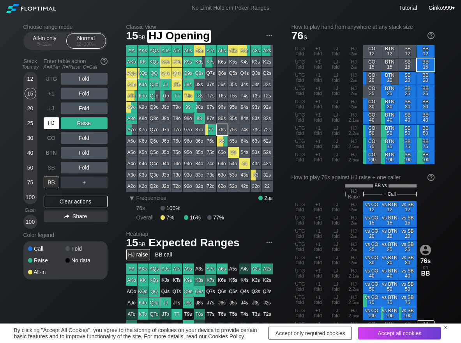
click at [48, 124] on div "HJ" at bounding box center [52, 123] width 16 height 12
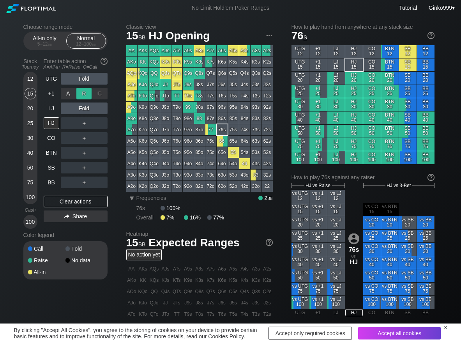
click at [86, 92] on div "R ✕" at bounding box center [83, 94] width 15 height 12
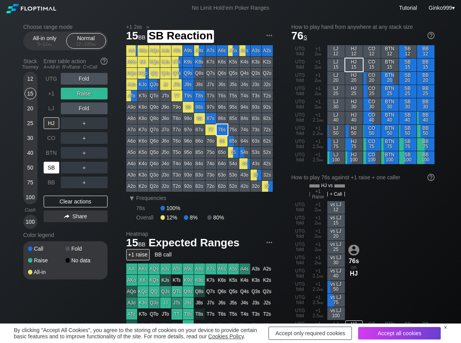
click at [51, 165] on div "SB" at bounding box center [52, 168] width 16 height 12
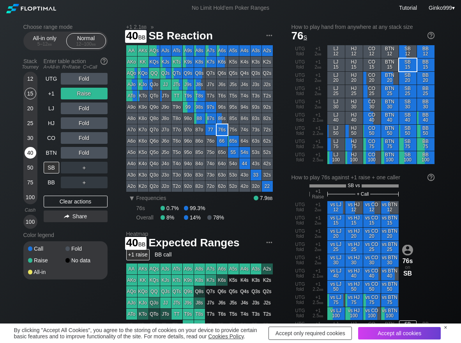
click at [29, 151] on div "40" at bounding box center [31, 153] width 12 height 12
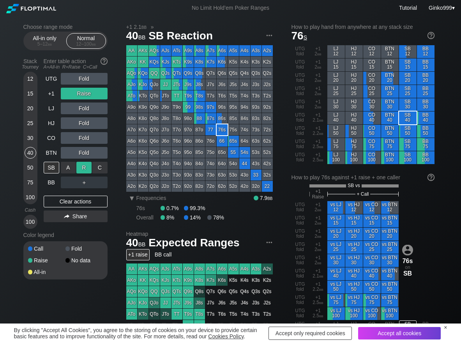
click at [87, 170] on div "R ✕" at bounding box center [83, 168] width 15 height 12
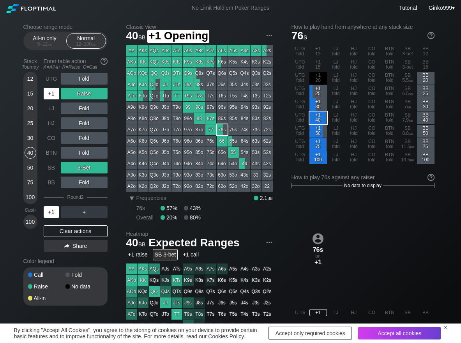
click at [47, 93] on div "+1" at bounding box center [52, 94] width 16 height 12
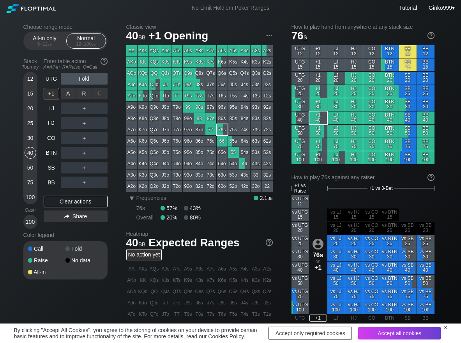
click at [84, 87] on div "A ✕ R ✕ C ✕ ＋" at bounding box center [84, 94] width 47 height 18
click at [84, 90] on div "R ✕" at bounding box center [83, 94] width 15 height 12
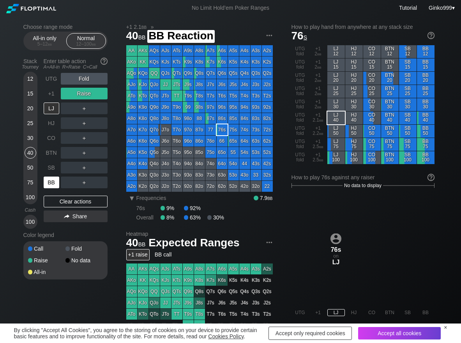
click at [52, 186] on div "BB" at bounding box center [52, 183] width 16 height 12
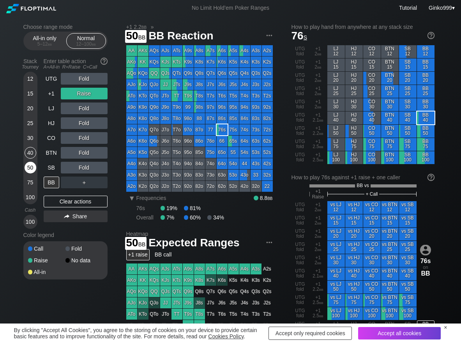
click at [28, 169] on div "50" at bounding box center [31, 168] width 12 height 12
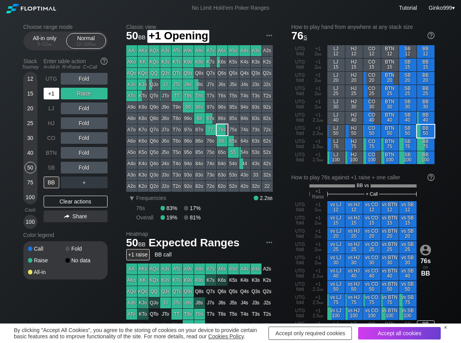
click at [54, 88] on div "+1" at bounding box center [52, 94] width 16 height 12
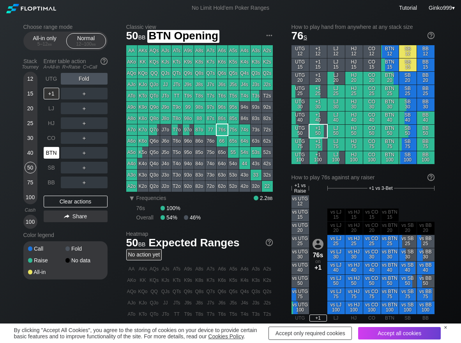
click at [54, 156] on div "BTN" at bounding box center [52, 153] width 16 height 12
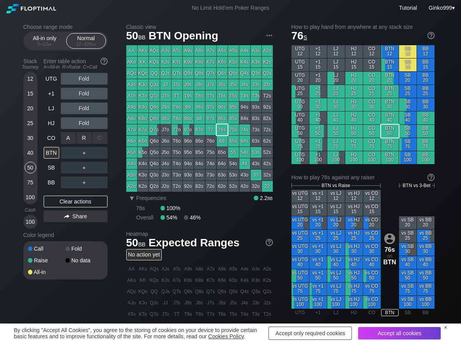
click at [85, 142] on div "R ✕" at bounding box center [83, 138] width 15 height 12
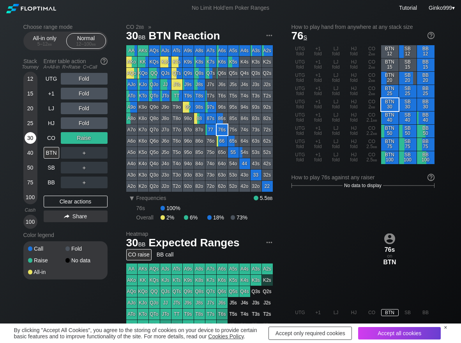
click at [32, 137] on div "30" at bounding box center [31, 138] width 12 height 12
drag, startPoint x: 106, startPoint y: 152, endPoint x: 102, endPoint y: 153, distance: 4.1
click at [103, 152] on div "C ✕" at bounding box center [99, 153] width 15 height 12
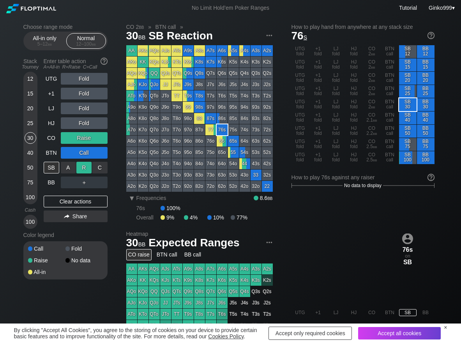
click at [86, 165] on div "R ✕" at bounding box center [83, 168] width 15 height 12
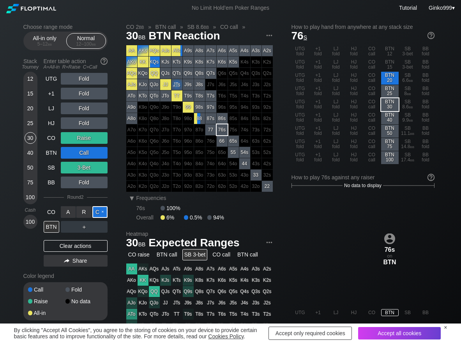
click at [102, 211] on div "C ✕" at bounding box center [99, 212] width 15 height 12
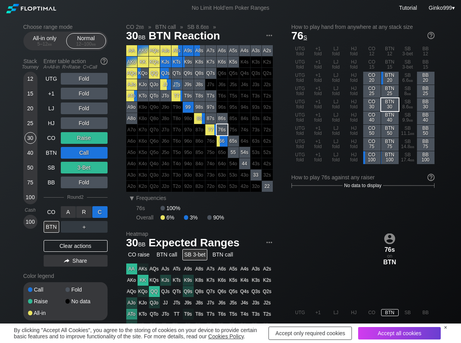
click at [102, 211] on div "C ✕" at bounding box center [99, 212] width 15 height 12
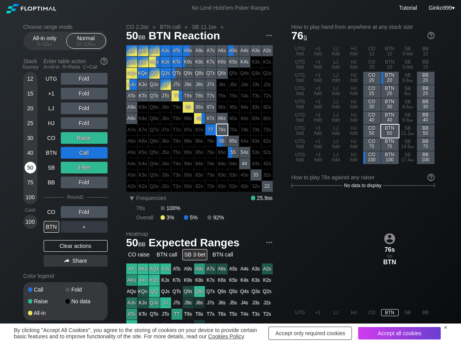
click at [34, 170] on div "50" at bounding box center [31, 168] width 12 height 12
click at [50, 250] on div "Clear actions" at bounding box center [76, 246] width 64 height 12
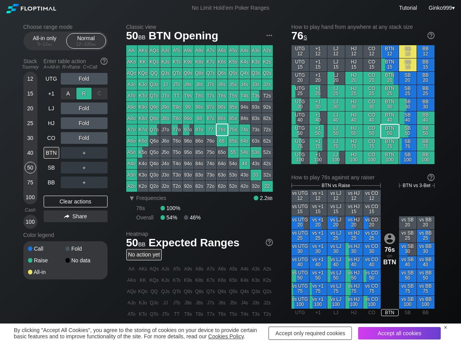
click at [87, 93] on div "R ✕" at bounding box center [83, 94] width 15 height 12
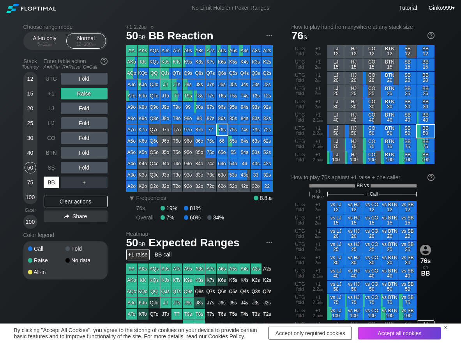
click at [48, 184] on div "BB" at bounding box center [52, 183] width 16 height 12
click at [100, 153] on div "C ✕" at bounding box center [99, 153] width 15 height 12
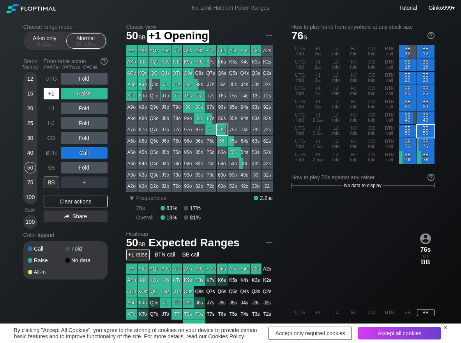
click at [51, 90] on div "+1" at bounding box center [52, 94] width 16 height 12
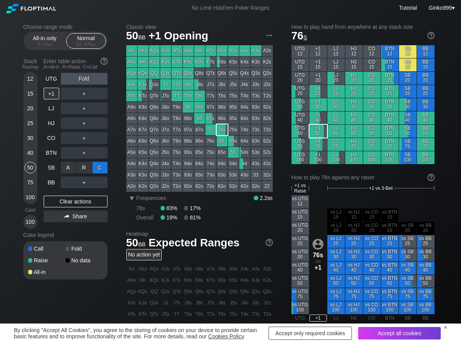
click at [105, 169] on div "C ✕" at bounding box center [99, 168] width 15 height 12
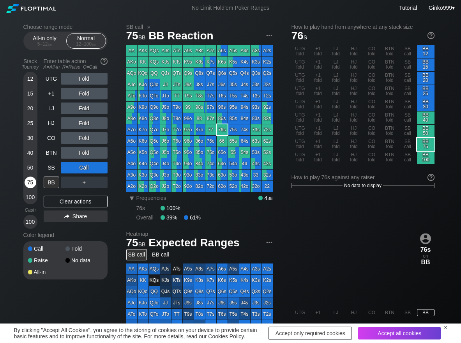
click at [28, 184] on div "75" at bounding box center [31, 183] width 12 height 12
click at [79, 183] on div "R ✕" at bounding box center [83, 183] width 15 height 12
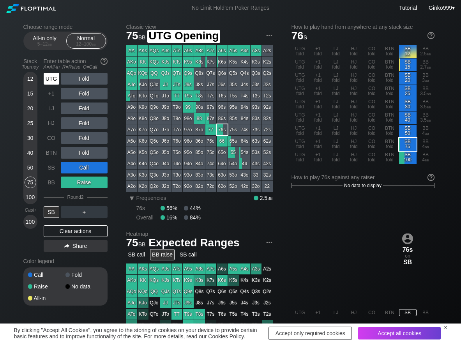
click at [48, 81] on div "UTG" at bounding box center [52, 79] width 16 height 12
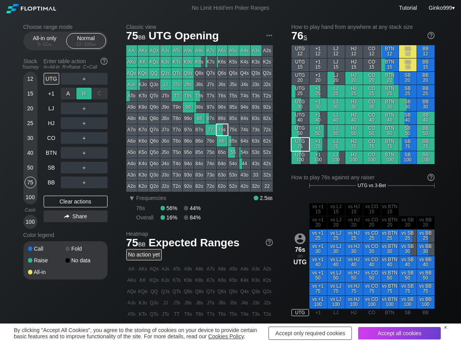
click at [85, 95] on div "R ✕" at bounding box center [83, 94] width 15 height 12
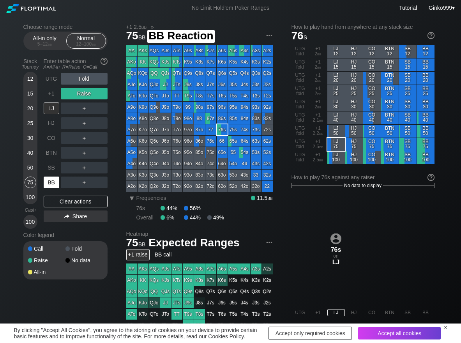
click at [46, 186] on div "BB" at bounding box center [52, 183] width 16 height 12
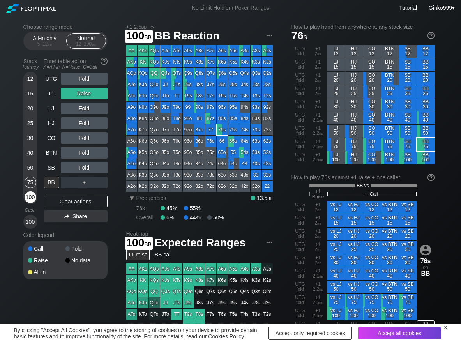
click at [32, 197] on div "100" at bounding box center [31, 197] width 12 height 12
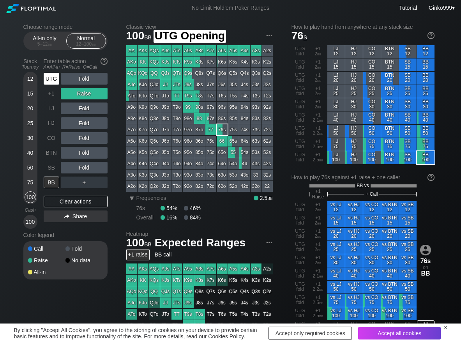
click at [51, 82] on div "UTG" at bounding box center [52, 79] width 16 height 12
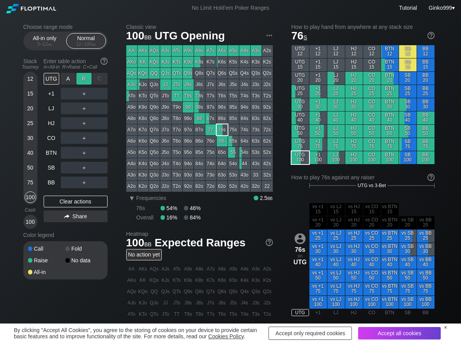
click at [83, 74] on div "R ✕" at bounding box center [83, 79] width 15 height 12
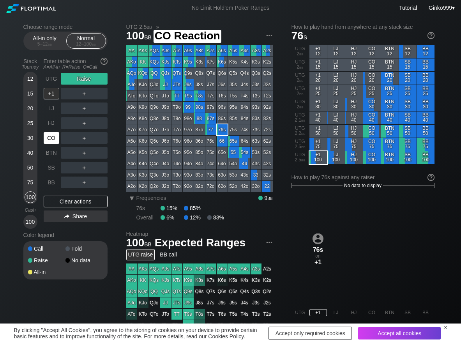
click at [51, 141] on div "CO" at bounding box center [52, 138] width 16 height 12
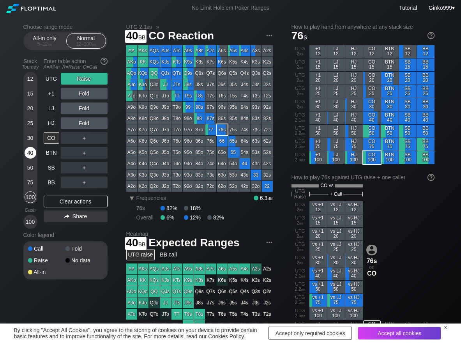
click at [30, 153] on div "40" at bounding box center [31, 153] width 12 height 12
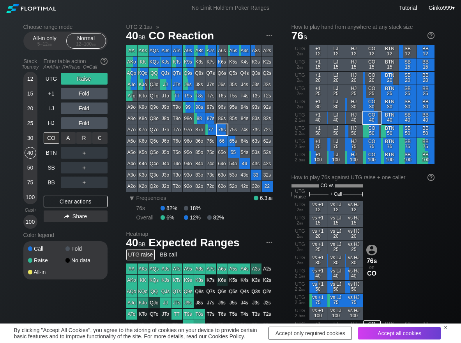
click at [83, 139] on div "R ✕" at bounding box center [83, 138] width 15 height 12
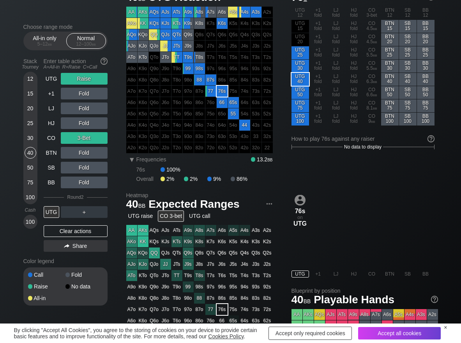
scroll to position [39, 0]
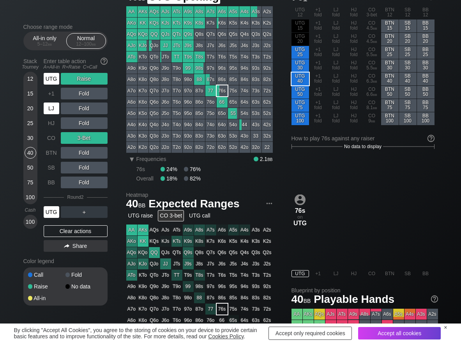
click at [49, 80] on div "UTG" at bounding box center [52, 79] width 16 height 12
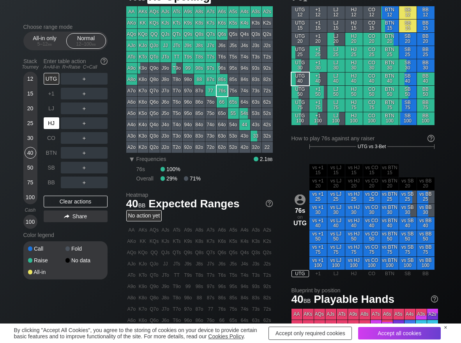
drag, startPoint x: 54, startPoint y: 124, endPoint x: 64, endPoint y: 121, distance: 11.0
click at [55, 124] on div "HJ" at bounding box center [52, 123] width 16 height 12
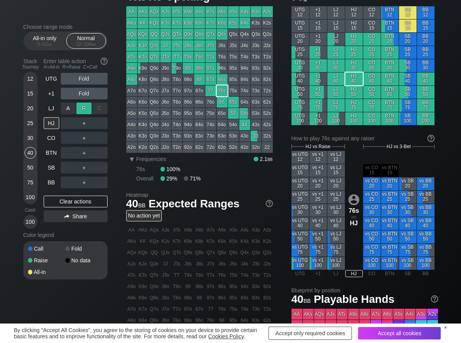
click at [80, 112] on div "R ✕" at bounding box center [83, 109] width 15 height 12
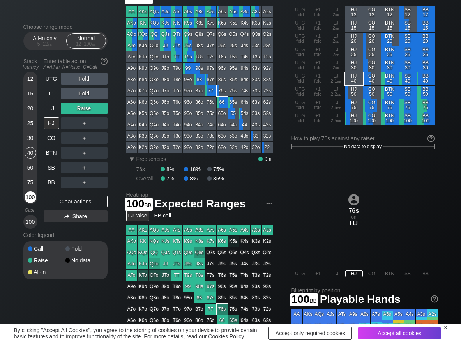
click at [30, 198] on div "100" at bounding box center [31, 197] width 12 height 12
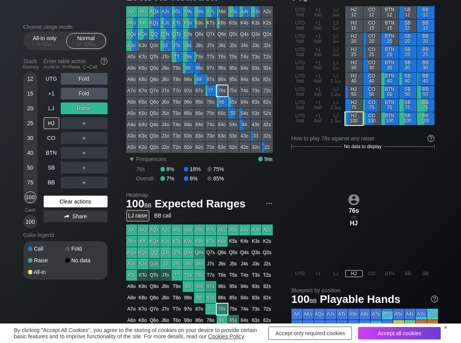
click at [78, 201] on div "Clear actions" at bounding box center [76, 202] width 64 height 12
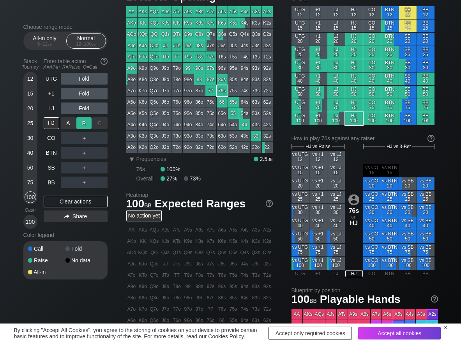
click at [81, 124] on div "R ✕" at bounding box center [83, 123] width 15 height 12
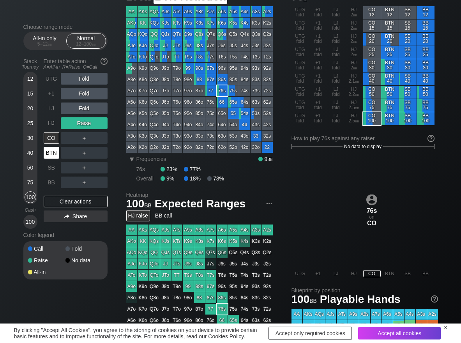
click at [53, 151] on div "BTN" at bounding box center [52, 153] width 16 height 12
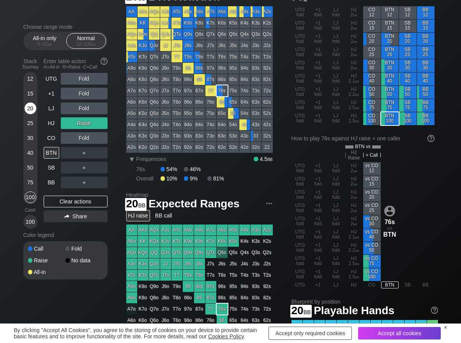
click at [28, 113] on div "20" at bounding box center [31, 109] width 12 height 12
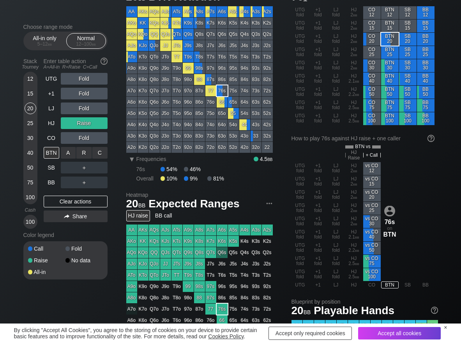
click at [94, 150] on div "C ✕" at bounding box center [99, 153] width 15 height 12
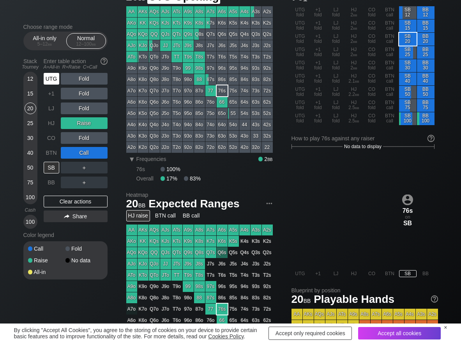
click at [50, 81] on div "UTG" at bounding box center [52, 79] width 16 height 12
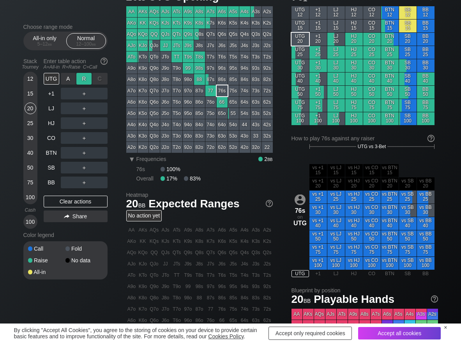
click at [83, 76] on div "R ✕" at bounding box center [83, 79] width 15 height 12
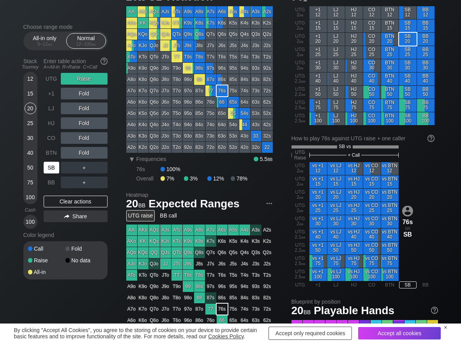
click at [48, 167] on div "SB" at bounding box center [52, 168] width 16 height 12
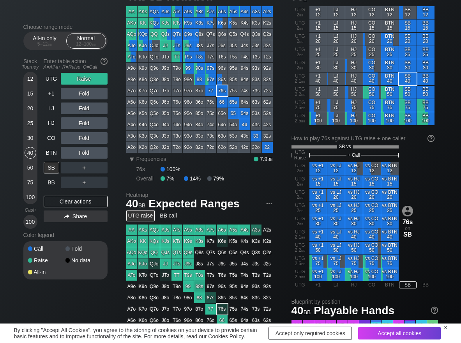
drag, startPoint x: 32, startPoint y: 149, endPoint x: 24, endPoint y: 154, distance: 9.7
click at [30, 150] on div "40" at bounding box center [31, 153] width 12 height 12
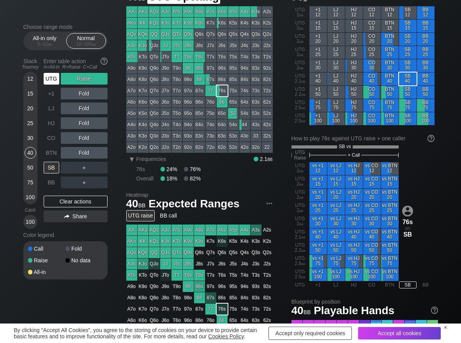
click at [50, 78] on div "UTG" at bounding box center [52, 79] width 16 height 12
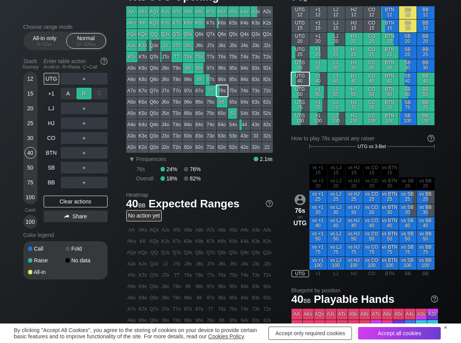
click at [84, 93] on div "R ✕" at bounding box center [83, 94] width 15 height 12
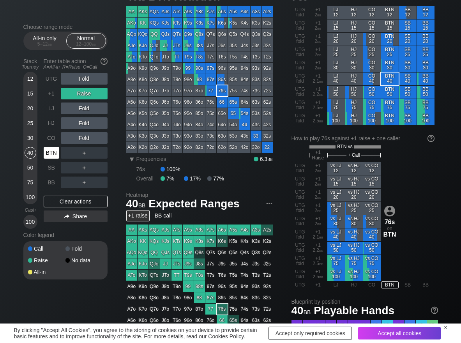
click at [54, 152] on div "BTN" at bounding box center [52, 153] width 16 height 12
drag, startPoint x: 74, startPoint y: 203, endPoint x: 83, endPoint y: 157, distance: 47.2
click at [75, 201] on div "Clear actions" at bounding box center [76, 202] width 64 height 12
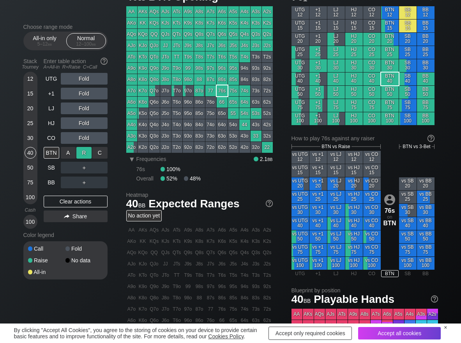
click at [85, 151] on div "R ✕" at bounding box center [83, 153] width 15 height 12
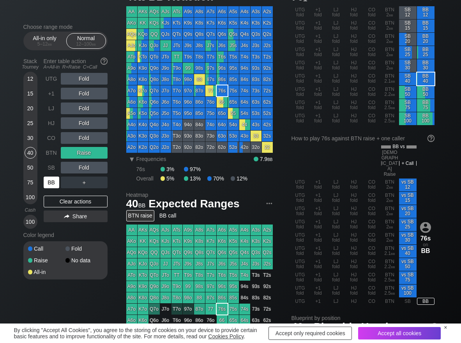
click at [51, 184] on div "BB" at bounding box center [52, 183] width 16 height 12
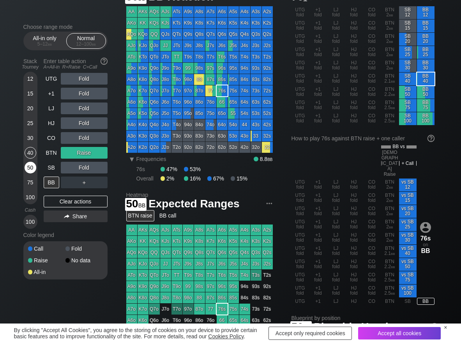
click at [32, 170] on div "50" at bounding box center [31, 168] width 12 height 12
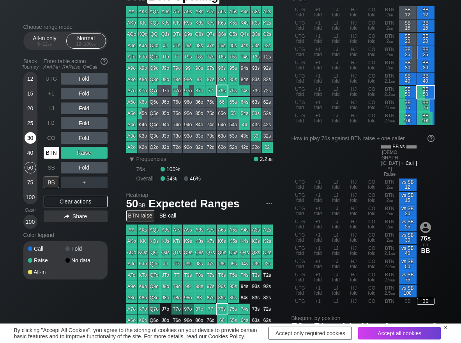
click at [51, 155] on div "BTN" at bounding box center [52, 153] width 16 height 12
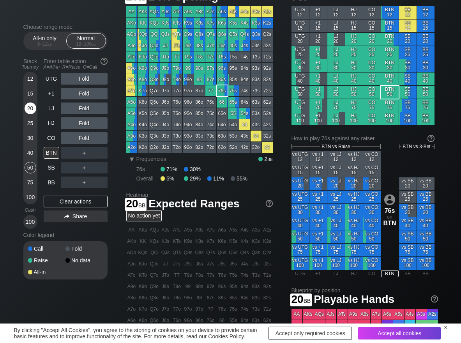
click at [31, 108] on div "20" at bounding box center [31, 109] width 12 height 12
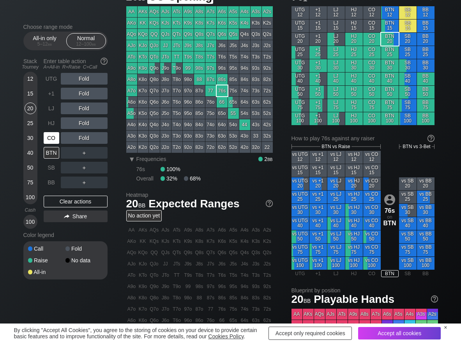
click at [55, 137] on div "CO" at bounding box center [52, 138] width 16 height 12
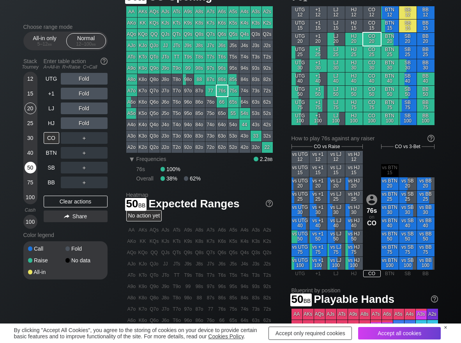
click at [32, 175] on div "50" at bounding box center [31, 169] width 12 height 15
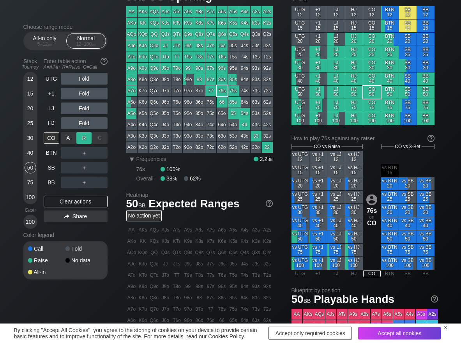
click at [88, 142] on div "R ✕" at bounding box center [83, 138] width 15 height 12
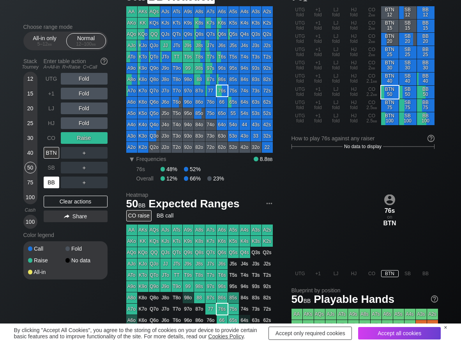
click at [56, 188] on div "BB" at bounding box center [52, 183] width 16 height 12
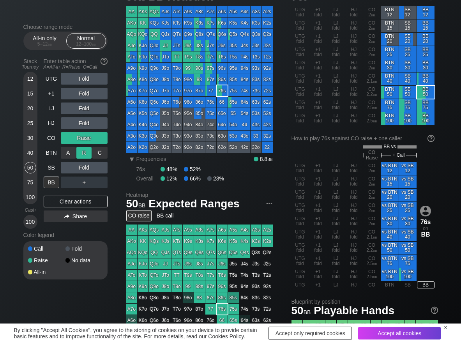
click at [80, 154] on div "R ✕" at bounding box center [83, 153] width 15 height 12
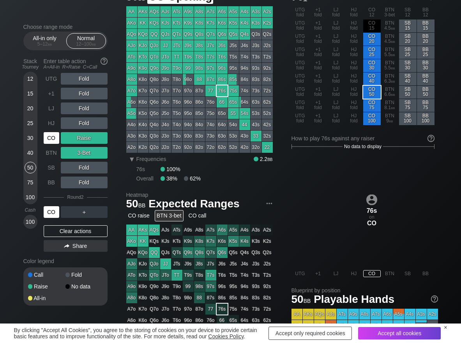
click at [55, 134] on div "CO" at bounding box center [52, 138] width 16 height 12
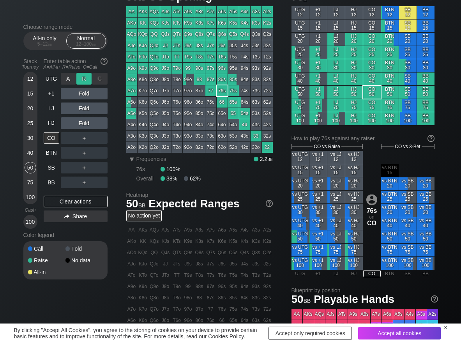
click at [85, 78] on div "R ✕" at bounding box center [83, 79] width 15 height 12
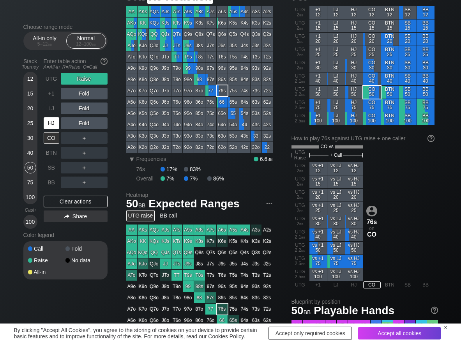
drag, startPoint x: 54, startPoint y: 120, endPoint x: 64, endPoint y: 147, distance: 28.2
click at [54, 124] on div "HJ" at bounding box center [52, 123] width 16 height 12
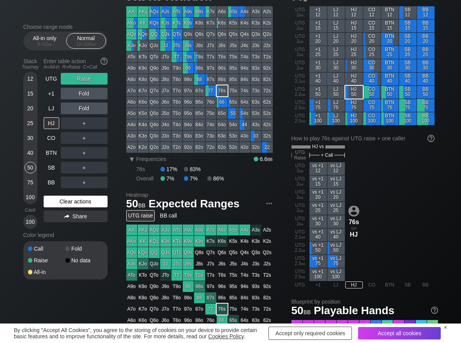
click at [78, 200] on div "Clear actions" at bounding box center [76, 202] width 64 height 12
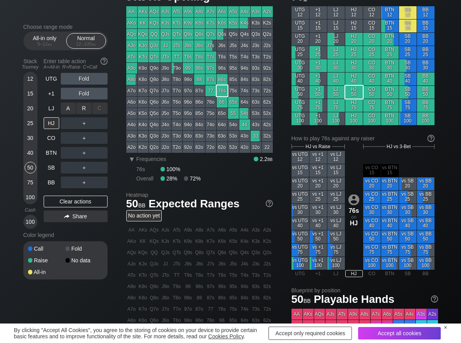
click at [82, 106] on div "R ✕" at bounding box center [83, 109] width 15 height 12
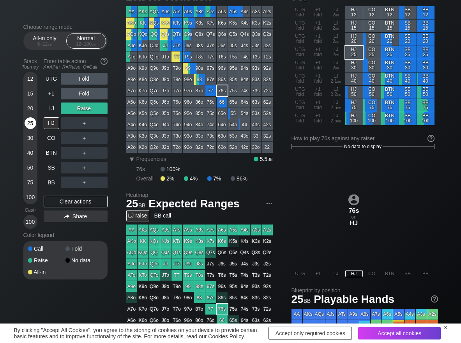
click at [28, 126] on div "25" at bounding box center [31, 123] width 12 height 12
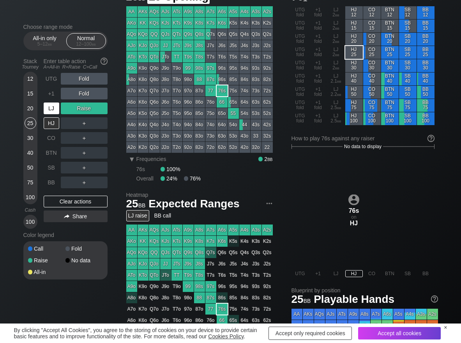
click at [52, 111] on div "LJ" at bounding box center [52, 109] width 16 height 12
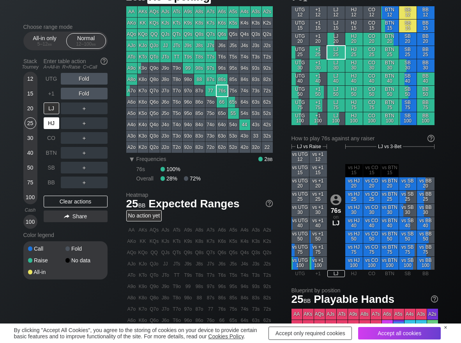
click at [52, 127] on div "HJ" at bounding box center [52, 123] width 16 height 12
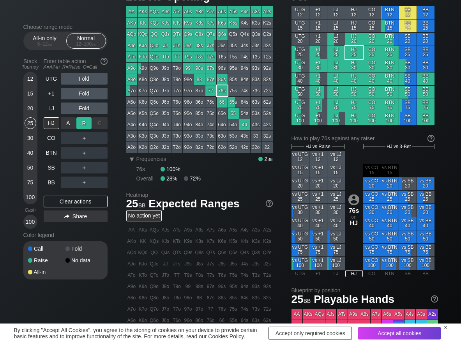
click at [82, 125] on div "R ✕" at bounding box center [83, 123] width 15 height 12
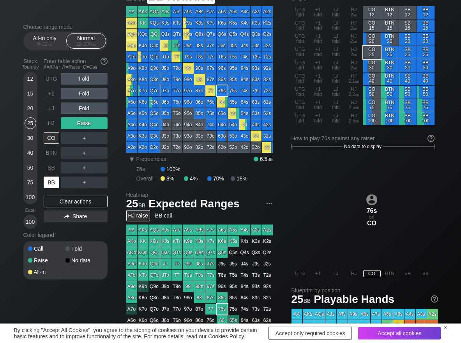
click at [54, 185] on div "BB" at bounding box center [52, 183] width 16 height 12
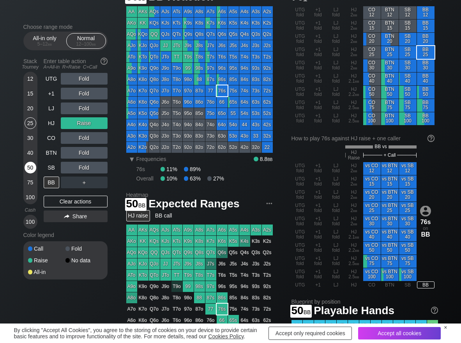
click at [33, 168] on div "50" at bounding box center [31, 168] width 12 height 12
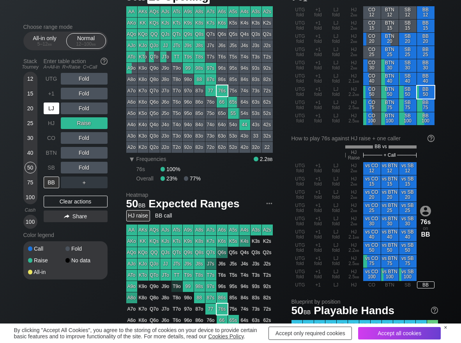
click at [53, 111] on div "LJ" at bounding box center [52, 109] width 16 height 12
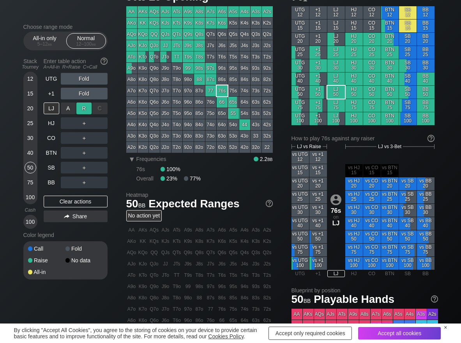
click at [83, 110] on div "R ✕" at bounding box center [83, 109] width 15 height 12
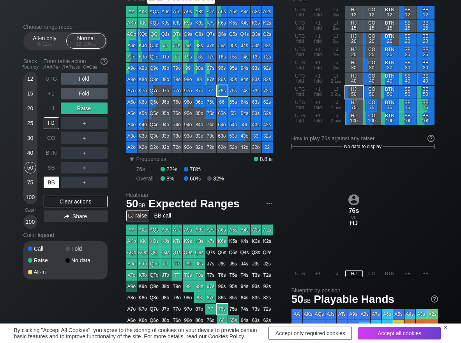
click at [52, 179] on div "BB" at bounding box center [52, 183] width 16 height 12
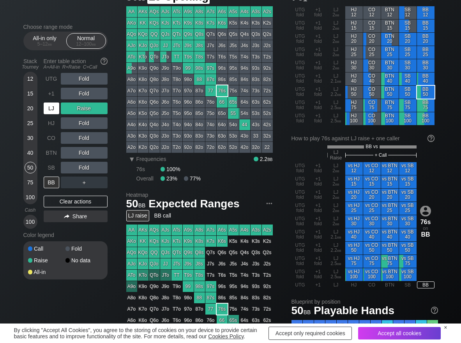
click at [50, 106] on div "LJ" at bounding box center [52, 109] width 16 height 12
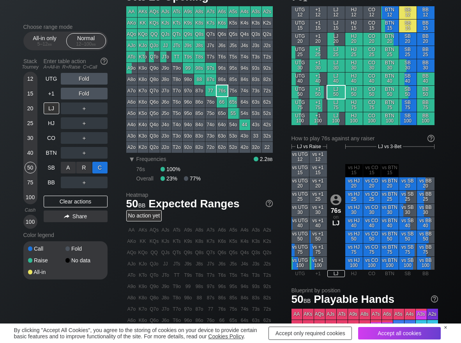
click at [99, 166] on div "C ✕" at bounding box center [99, 168] width 15 height 12
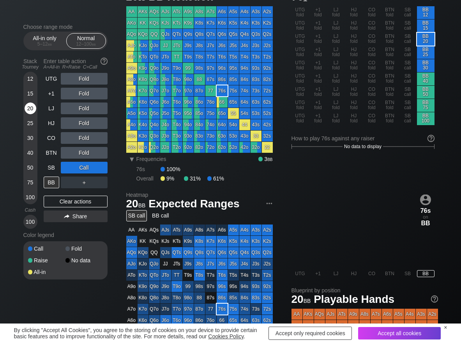
click at [28, 111] on div "20" at bounding box center [31, 109] width 12 height 12
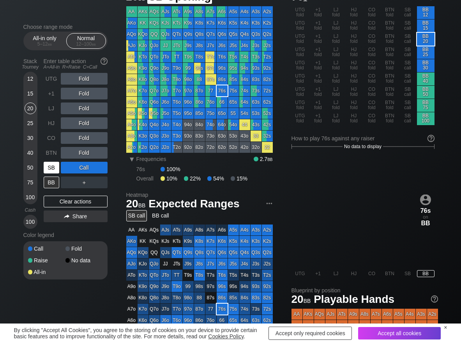
click at [52, 171] on div "SB" at bounding box center [52, 168] width 16 height 12
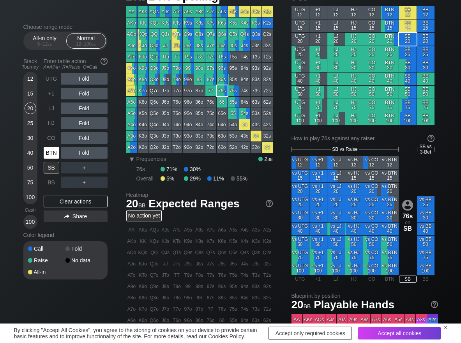
click at [46, 154] on div "BTN" at bounding box center [52, 153] width 16 height 12
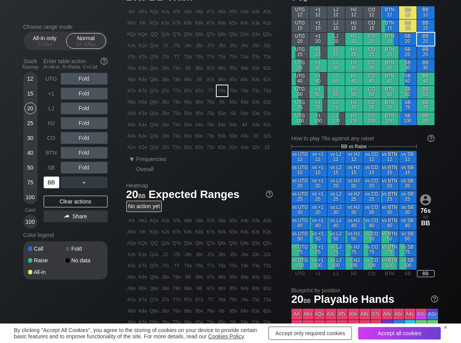
click at [50, 181] on div "BB" at bounding box center [52, 183] width 16 height 12
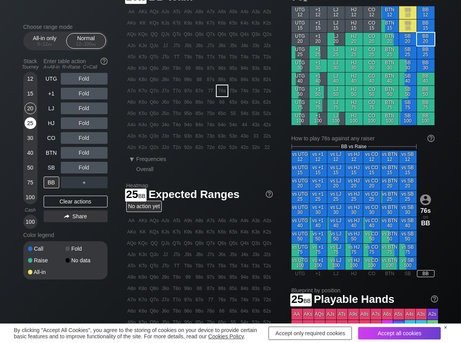
click at [29, 123] on div "25" at bounding box center [31, 123] width 12 height 12
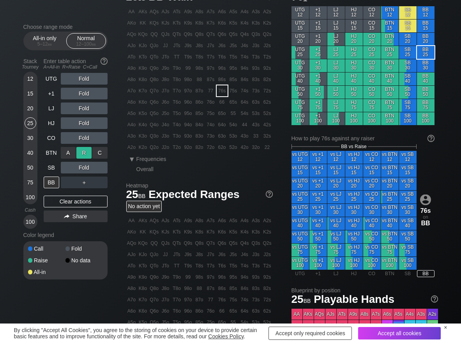
click at [83, 156] on div "R ✕" at bounding box center [83, 153] width 15 height 12
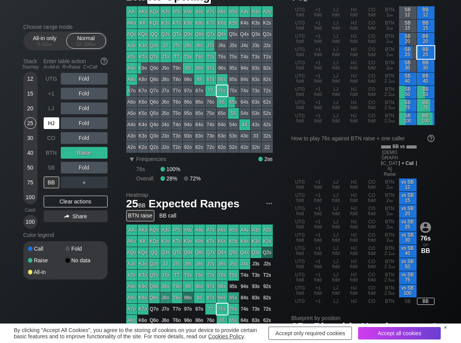
click at [54, 123] on div "HJ" at bounding box center [52, 123] width 16 height 12
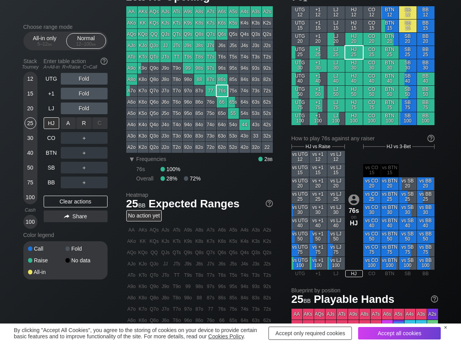
drag, startPoint x: 86, startPoint y: 121, endPoint x: 68, endPoint y: 136, distance: 23.5
click at [84, 121] on div "R ✕" at bounding box center [83, 123] width 15 height 12
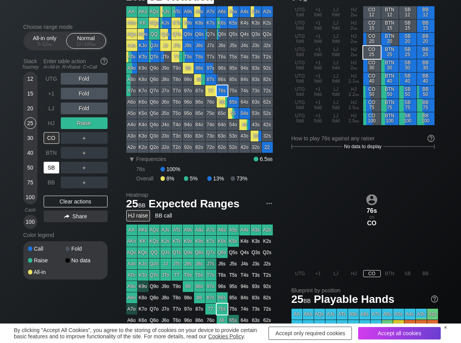
click at [56, 168] on div "SB" at bounding box center [52, 168] width 16 height 12
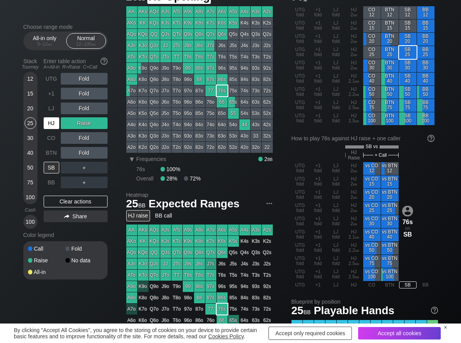
click at [59, 127] on div "HJ" at bounding box center [52, 123] width 16 height 12
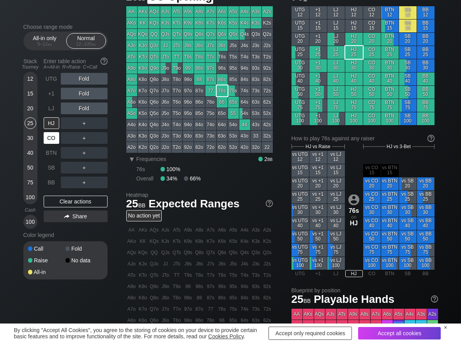
click at [56, 138] on div "CO" at bounding box center [52, 138] width 16 height 12
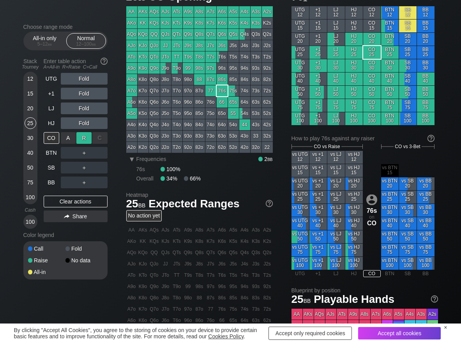
click at [87, 135] on div "R ✕" at bounding box center [83, 138] width 15 height 12
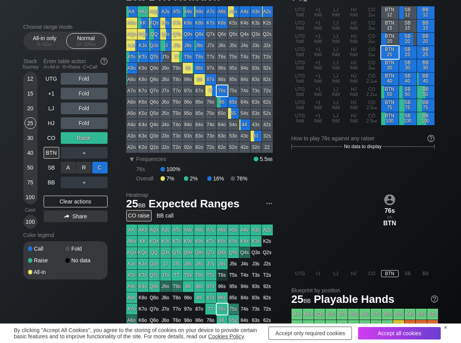
click at [99, 163] on div "C ✕" at bounding box center [99, 168] width 15 height 12
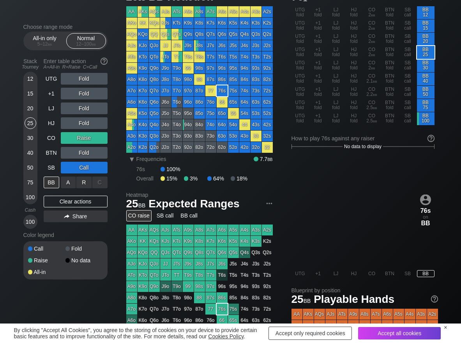
click at [69, 180] on div "A ✕" at bounding box center [68, 183] width 15 height 12
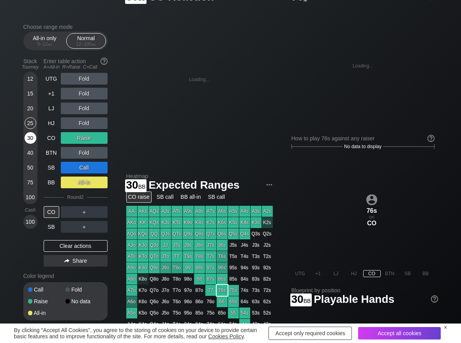
click at [30, 135] on div "30" at bounding box center [31, 138] width 12 height 12
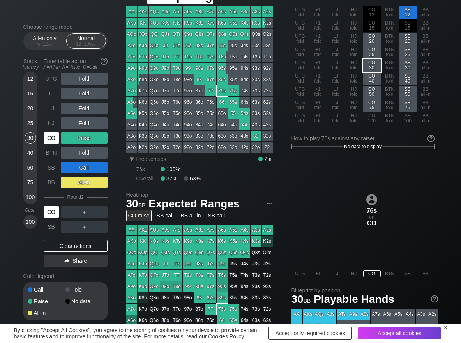
click at [53, 135] on div "CO" at bounding box center [52, 138] width 16 height 12
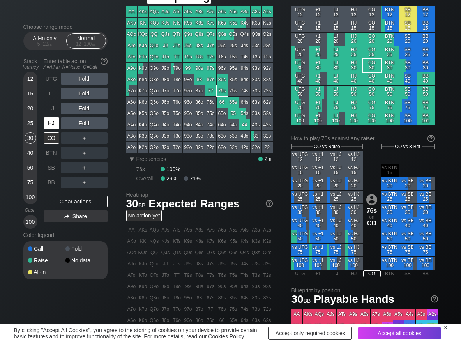
click at [55, 126] on div "HJ" at bounding box center [52, 123] width 16 height 12
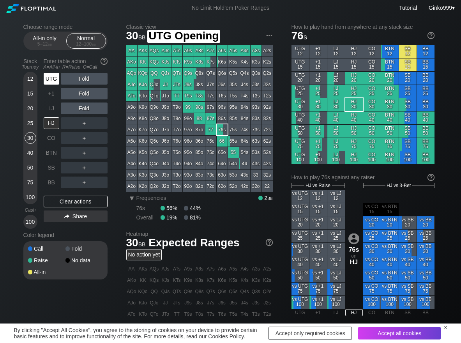
click at [49, 80] on div "UTG" at bounding box center [52, 79] width 16 height 12
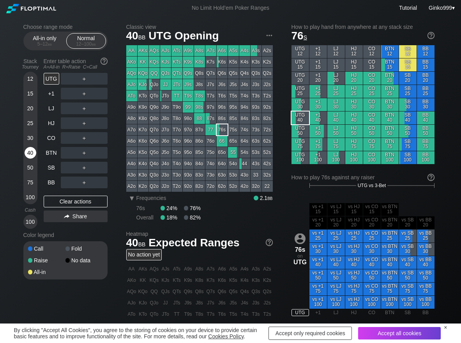
click at [31, 151] on div "40" at bounding box center [31, 153] width 12 height 12
click at [79, 76] on div "R ✕" at bounding box center [83, 79] width 15 height 12
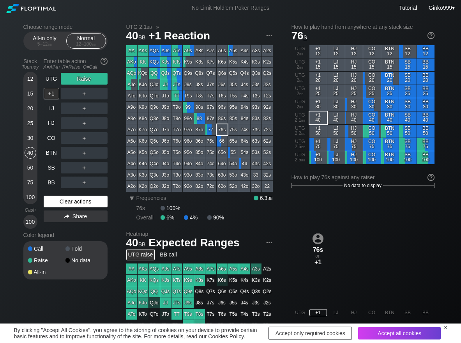
click at [57, 205] on div "Clear actions" at bounding box center [76, 202] width 64 height 12
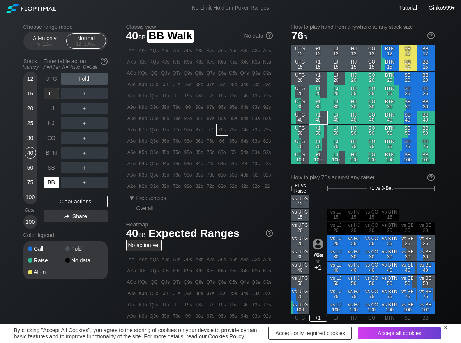
click at [56, 181] on div "BB" at bounding box center [52, 183] width 16 height 12
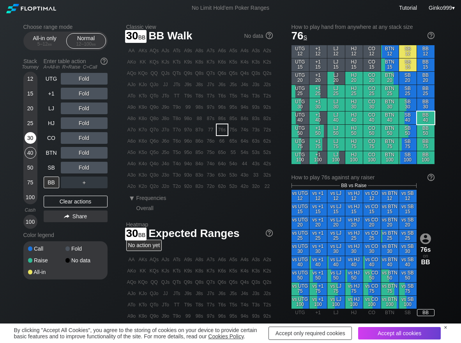
click at [34, 138] on div "30" at bounding box center [31, 138] width 12 height 12
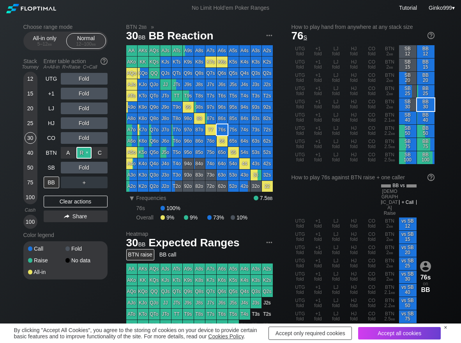
click at [89, 152] on div "R ✕" at bounding box center [83, 153] width 15 height 12
click at [73, 167] on div "A ✕" at bounding box center [68, 168] width 15 height 12
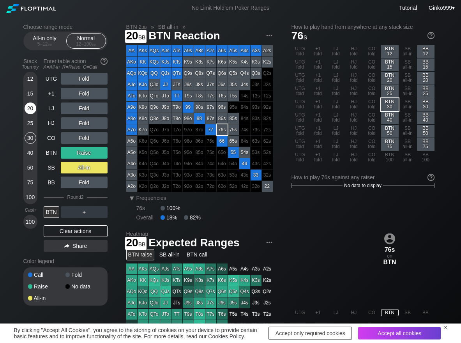
click at [28, 110] on div "20" at bounding box center [31, 109] width 12 height 12
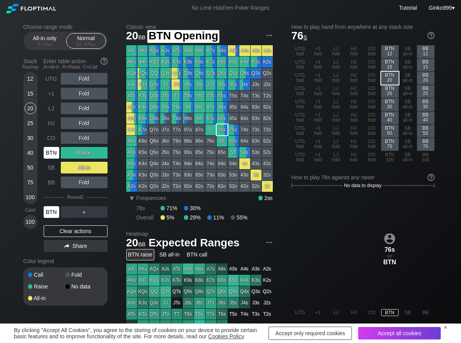
click at [55, 154] on div "BTN" at bounding box center [52, 153] width 16 height 12
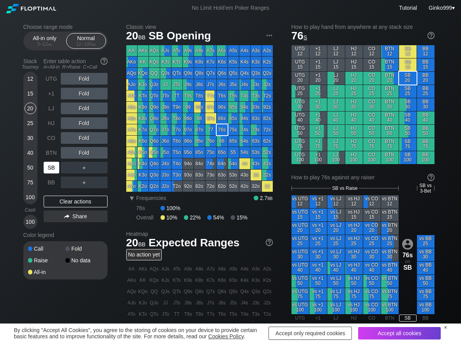
click at [56, 165] on div "SB" at bounding box center [52, 168] width 16 height 12
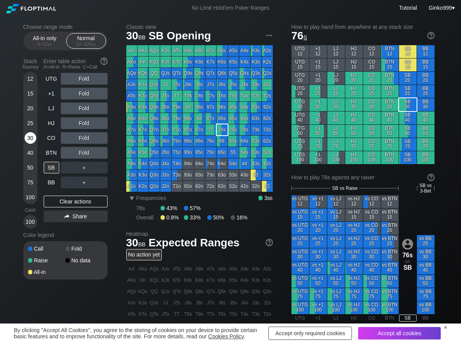
click at [28, 139] on div "30" at bounding box center [31, 138] width 12 height 12
click at [53, 114] on div "LJ" at bounding box center [52, 109] width 16 height 12
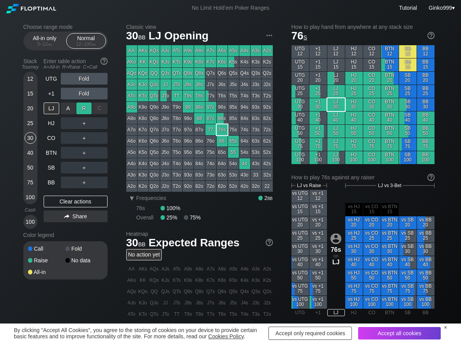
click at [84, 104] on div "R ✕" at bounding box center [83, 109] width 15 height 12
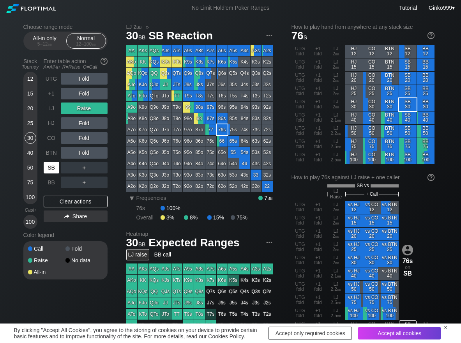
click at [50, 166] on div "SB" at bounding box center [52, 168] width 16 height 12
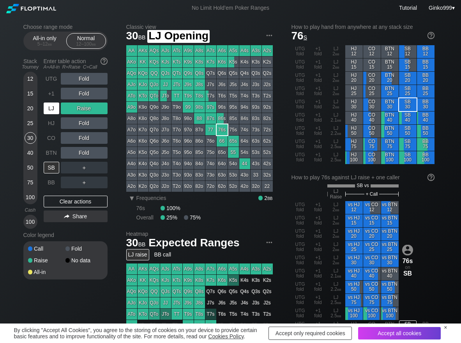
drag, startPoint x: 53, startPoint y: 107, endPoint x: 230, endPoint y: 1, distance: 206.8
click at [53, 107] on div "LJ" at bounding box center [52, 109] width 16 height 12
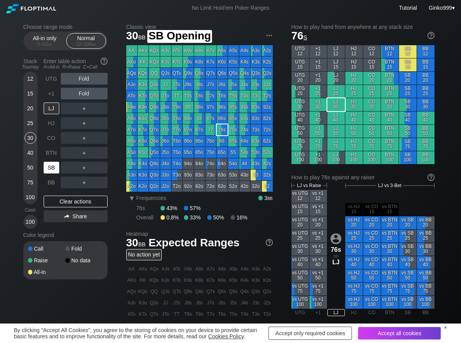
click at [52, 172] on div "SB" at bounding box center [52, 168] width 16 height 12
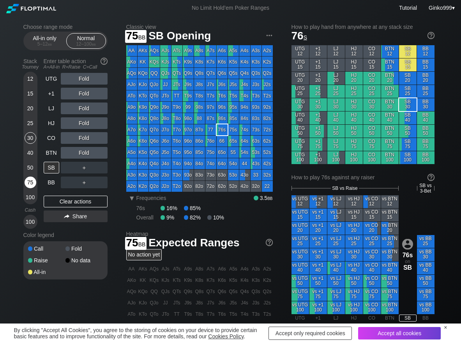
click at [31, 181] on div "75" at bounding box center [31, 183] width 12 height 12
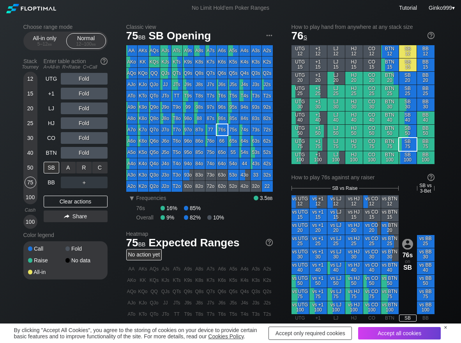
click at [101, 170] on div "C ✕" at bounding box center [99, 168] width 15 height 12
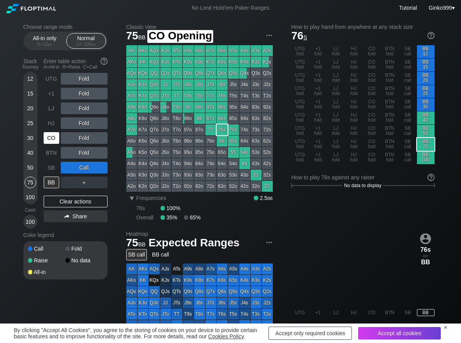
click at [53, 138] on div "CO" at bounding box center [52, 138] width 16 height 12
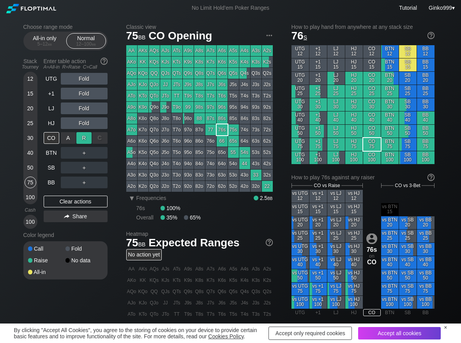
click at [88, 138] on div "R ✕" at bounding box center [83, 138] width 15 height 12
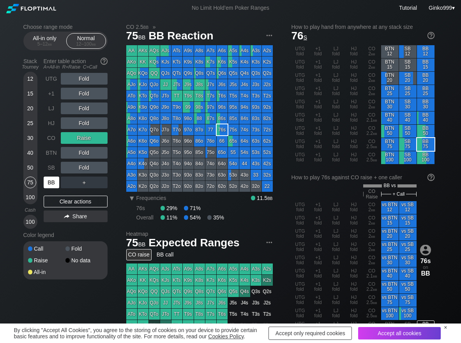
click at [55, 183] on div "BB" at bounding box center [52, 183] width 16 height 12
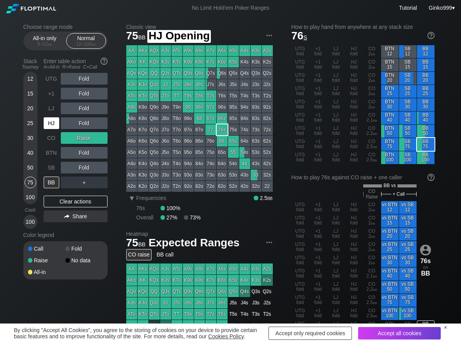
click at [55, 117] on div "HJ" at bounding box center [52, 123] width 16 height 12
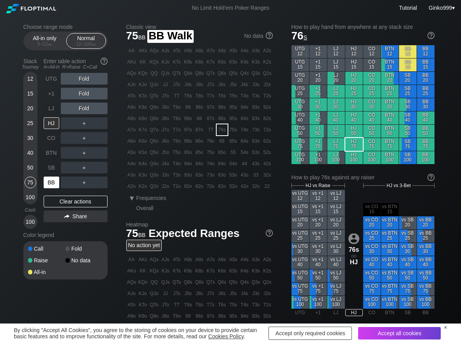
click at [53, 183] on div "BB" at bounding box center [52, 183] width 16 height 12
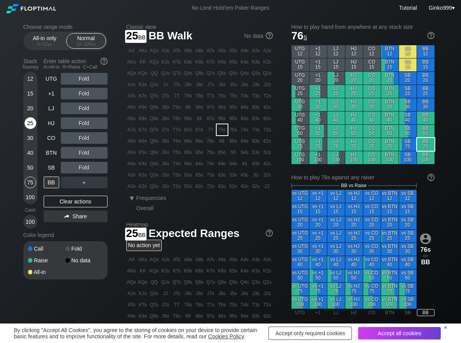
click at [31, 122] on div "25" at bounding box center [31, 123] width 12 height 12
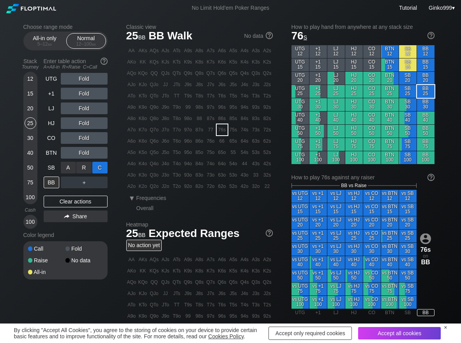
click at [99, 167] on div "C ✕" at bounding box center [99, 168] width 15 height 12
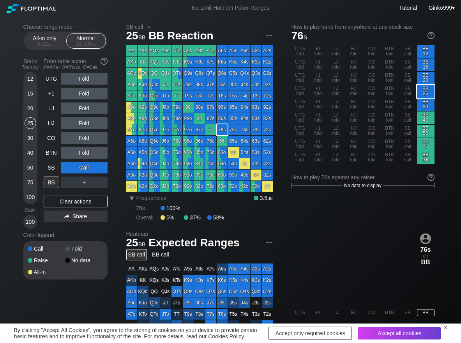
click at [42, 79] on div "Stack Tourney Enter table action A=All-in R=Raise C=Call 12 15 20 25 30 40 50 7…" at bounding box center [65, 142] width 84 height 174
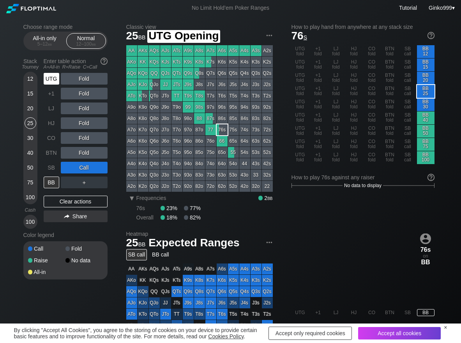
click at [52, 79] on div "UTG" at bounding box center [52, 79] width 16 height 12
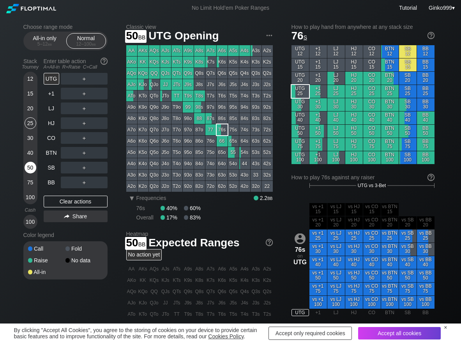
click at [30, 166] on div "50" at bounding box center [31, 168] width 12 height 12
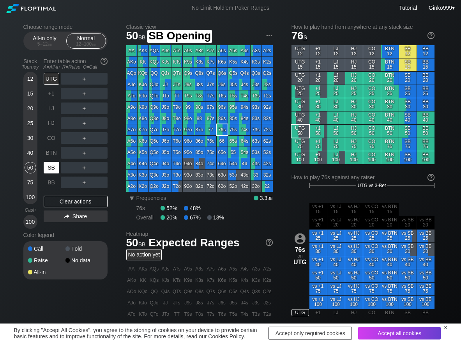
click at [51, 164] on div "SB" at bounding box center [52, 168] width 16 height 12
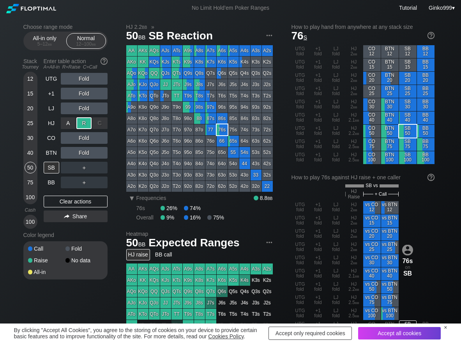
click at [83, 125] on div "R ✕" at bounding box center [83, 123] width 15 height 12
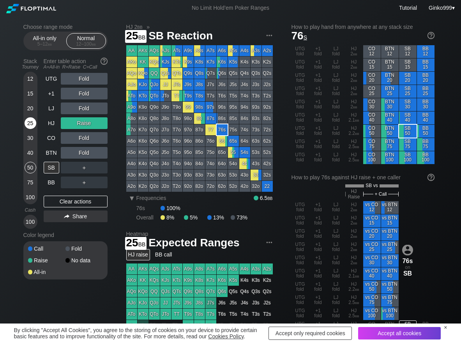
click at [30, 127] on div "25" at bounding box center [31, 123] width 12 height 12
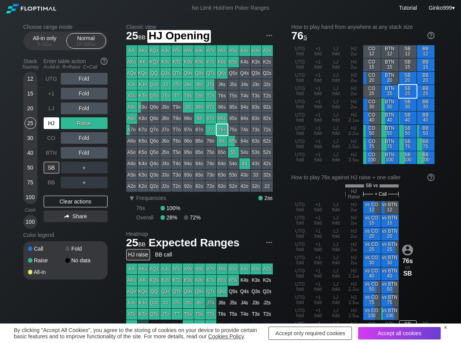
click at [50, 126] on div "HJ" at bounding box center [52, 123] width 16 height 12
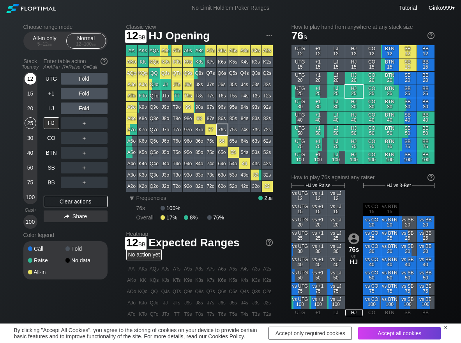
click at [27, 79] on div "12" at bounding box center [31, 79] width 12 height 12
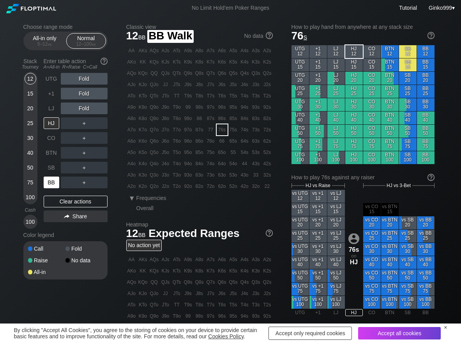
click at [52, 184] on div "BB" at bounding box center [52, 183] width 16 height 12
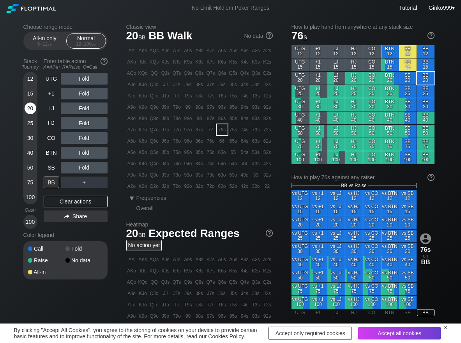
click at [35, 111] on div "20" at bounding box center [31, 109] width 12 height 12
click at [28, 124] on div "25" at bounding box center [31, 123] width 12 height 12
click at [82, 118] on div "R ✕" at bounding box center [83, 123] width 15 height 12
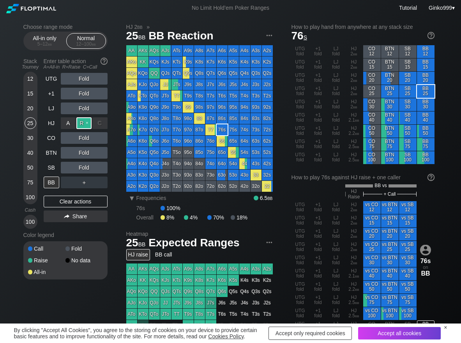
scroll to position [39, 0]
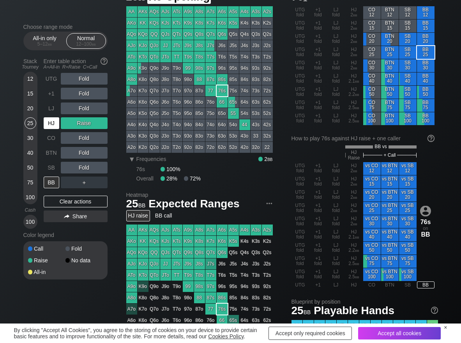
click at [55, 124] on div "HJ" at bounding box center [52, 123] width 16 height 12
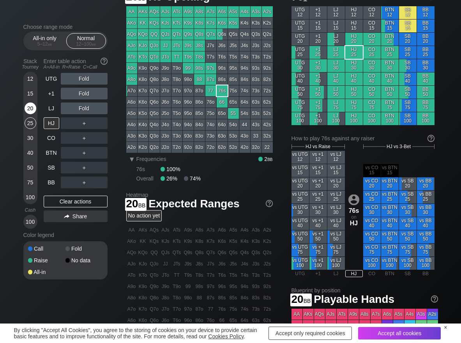
click at [25, 108] on div "20" at bounding box center [31, 110] width 12 height 15
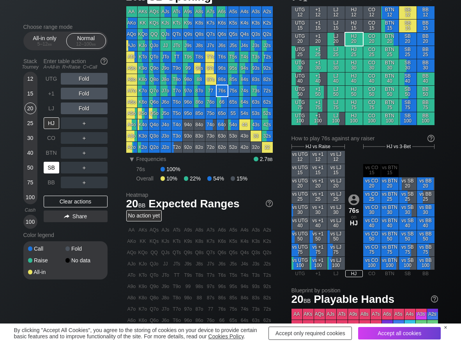
click at [51, 173] on div "SB" at bounding box center [52, 167] width 17 height 15
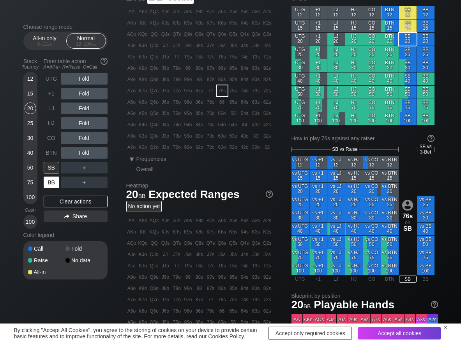
click at [50, 182] on div "BB" at bounding box center [52, 183] width 16 height 12
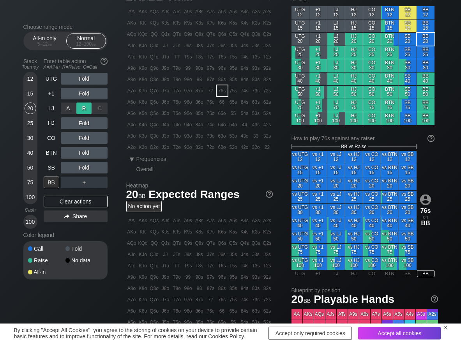
click at [85, 107] on div "R ✕" at bounding box center [83, 109] width 15 height 12
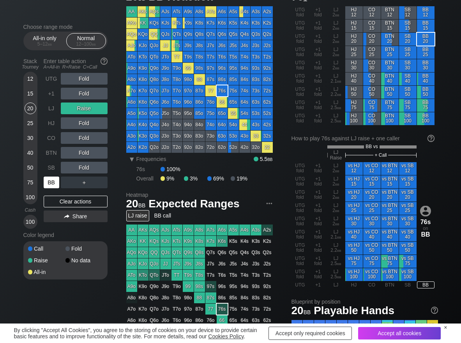
click at [52, 182] on div "BB" at bounding box center [52, 183] width 16 height 12
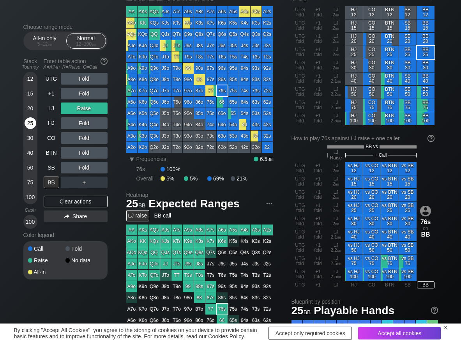
click at [29, 124] on div "25" at bounding box center [31, 123] width 12 height 12
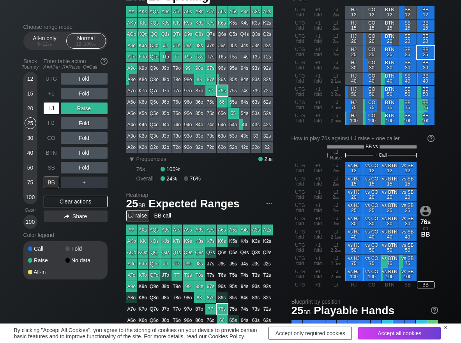
click at [53, 108] on div "LJ" at bounding box center [52, 109] width 16 height 12
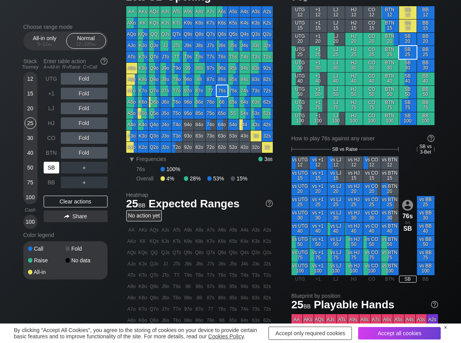
click at [52, 169] on div "SB" at bounding box center [52, 168] width 16 height 12
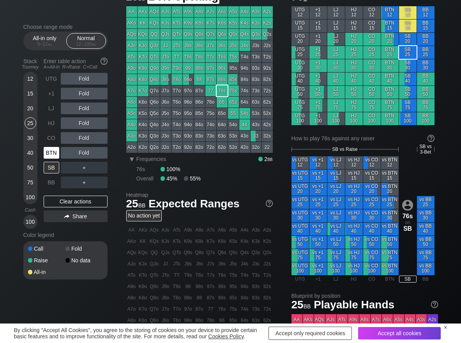
click at [51, 154] on div "BTN" at bounding box center [52, 153] width 16 height 12
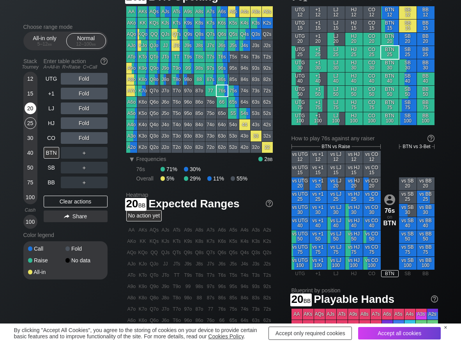
click at [27, 107] on div "20" at bounding box center [31, 109] width 12 height 12
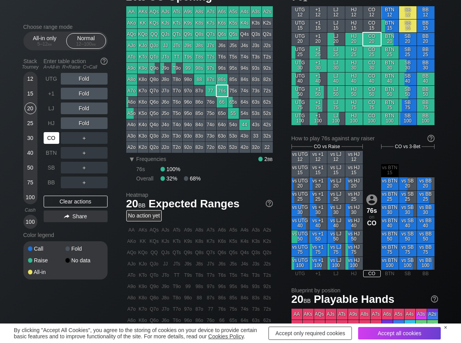
click at [52, 143] on div "CO" at bounding box center [52, 138] width 16 height 12
click at [80, 136] on div "R ✕" at bounding box center [83, 138] width 15 height 12
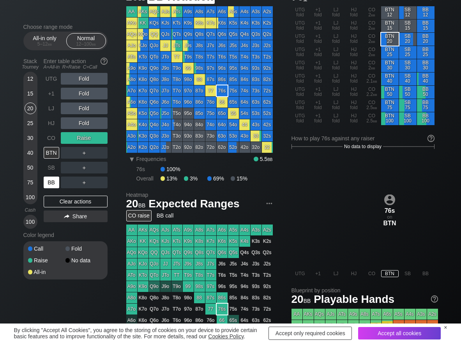
click at [50, 184] on div "BB" at bounding box center [52, 183] width 16 height 12
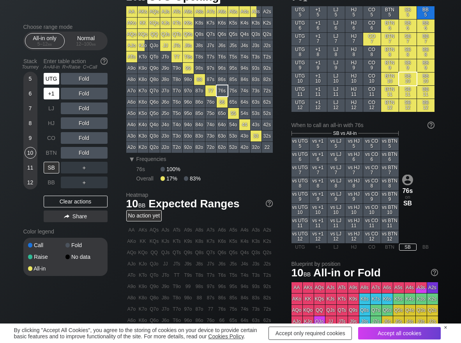
scroll to position [39, 0]
click at [47, 83] on div "UTG" at bounding box center [52, 79] width 16 height 12
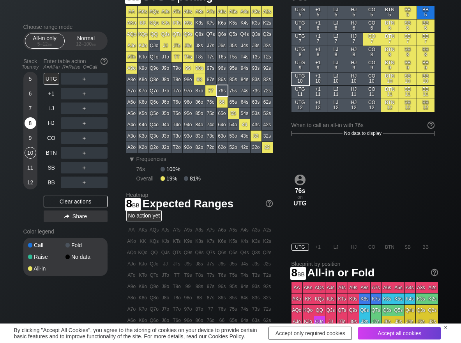
click at [29, 127] on div "8" at bounding box center [31, 123] width 12 height 12
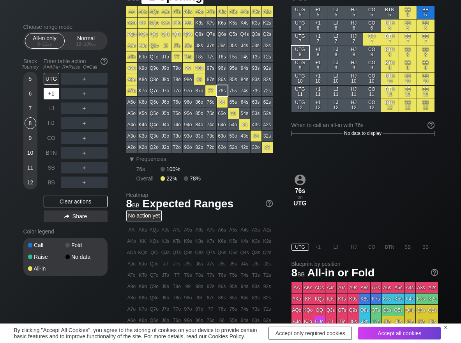
click at [53, 88] on div "+1" at bounding box center [52, 94] width 16 height 12
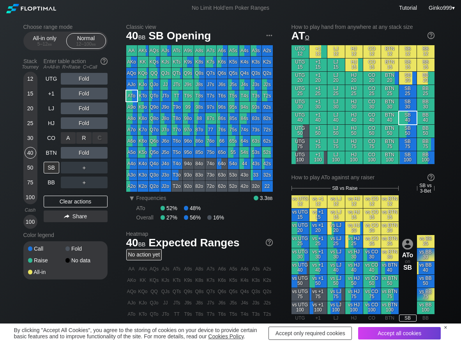
scroll to position [39, 0]
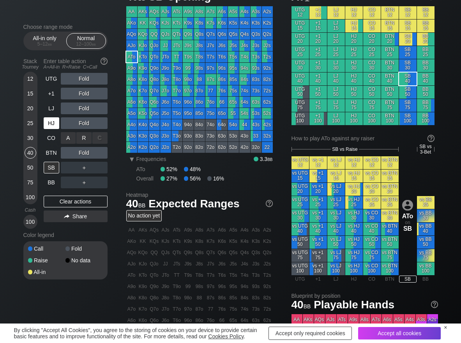
click at [82, 138] on div "R ✕" at bounding box center [83, 138] width 15 height 12
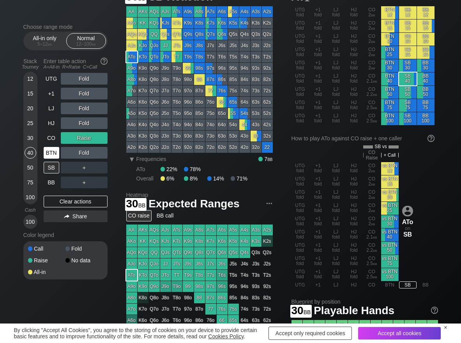
drag, startPoint x: 30, startPoint y: 141, endPoint x: 46, endPoint y: 155, distance: 21.2
click at [30, 142] on div "30" at bounding box center [31, 138] width 12 height 12
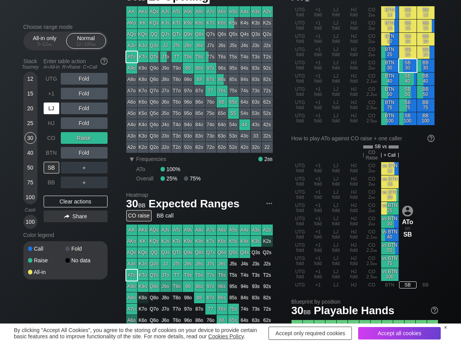
click at [51, 108] on div "LJ" at bounding box center [52, 109] width 16 height 12
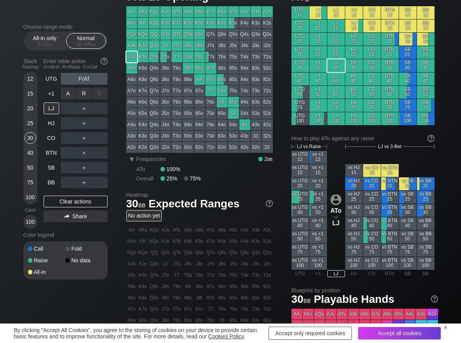
click at [76, 98] on div "R ✕" at bounding box center [83, 94] width 15 height 12
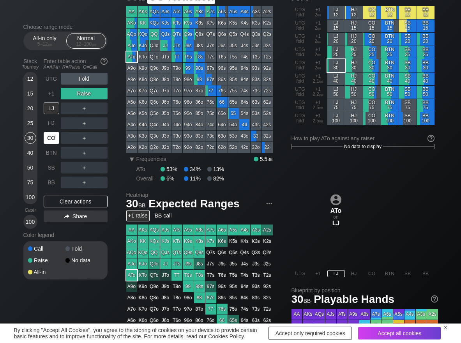
click at [55, 138] on div "CO" at bounding box center [52, 138] width 16 height 12
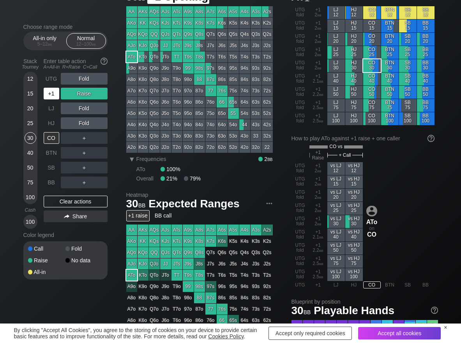
click at [51, 98] on div "+1" at bounding box center [52, 94] width 16 height 12
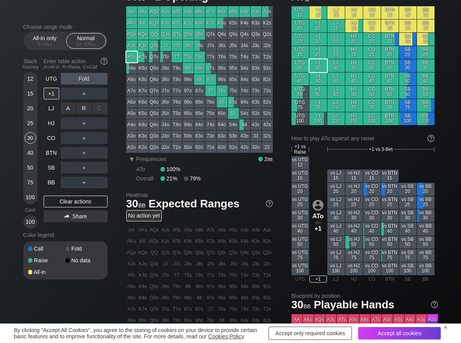
click at [85, 109] on div "R ✕" at bounding box center [83, 109] width 15 height 12
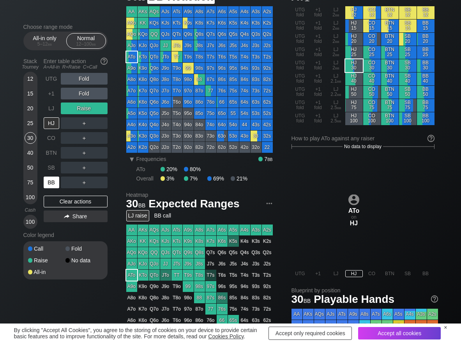
click at [50, 182] on div "BB" at bounding box center [52, 183] width 16 height 12
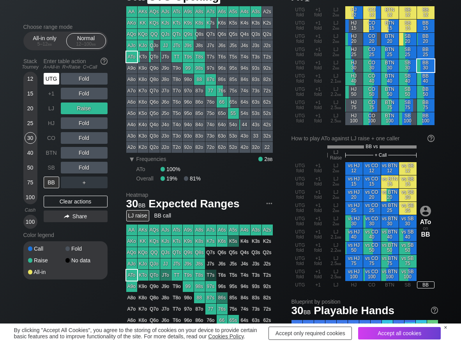
click at [51, 80] on div "UTG" at bounding box center [52, 79] width 16 height 12
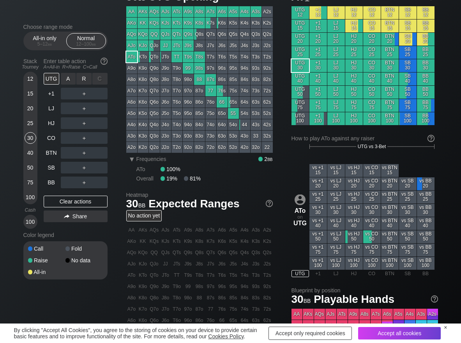
drag, startPoint x: 73, startPoint y: 82, endPoint x: 76, endPoint y: 109, distance: 27.5
click at [83, 84] on div "R ✕" at bounding box center [83, 79] width 15 height 12
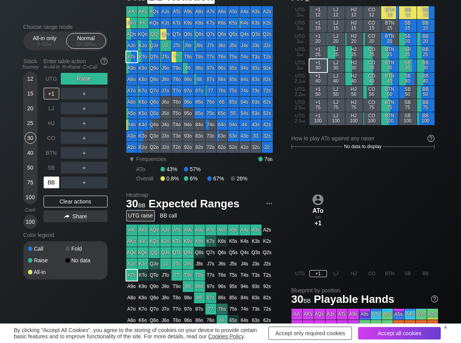
click at [52, 180] on div "BB" at bounding box center [52, 183] width 16 height 12
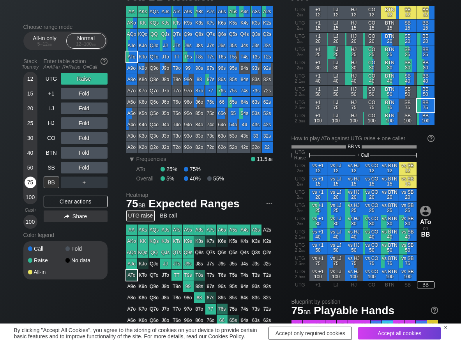
click at [32, 180] on div "75" at bounding box center [31, 183] width 12 height 12
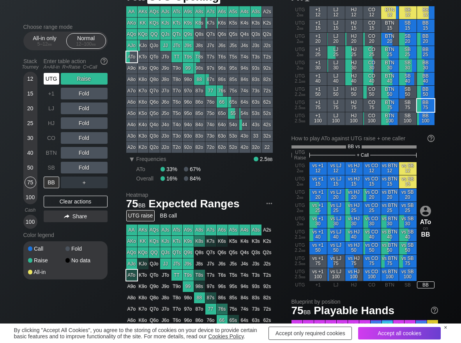
click at [52, 78] on div "UTG" at bounding box center [52, 79] width 16 height 12
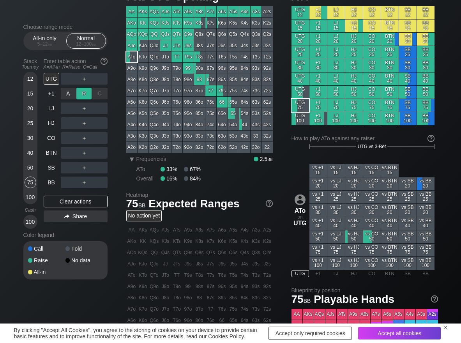
click at [76, 88] on div "R ✕" at bounding box center [83, 94] width 15 height 12
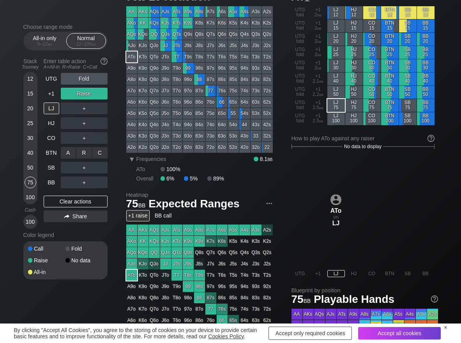
click at [67, 151] on div "A ✕" at bounding box center [68, 153] width 15 height 12
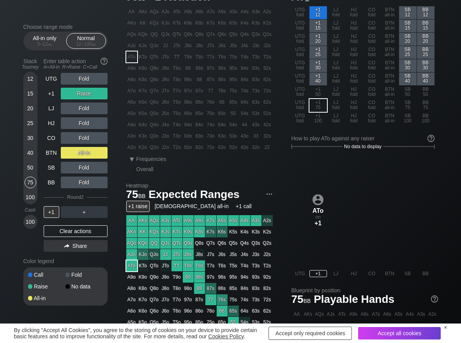
click at [24, 112] on div "12 15 20 25 30 40 50 75 100" at bounding box center [30, 138] width 14 height 133
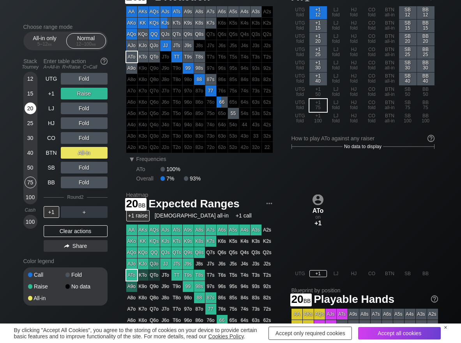
click at [28, 110] on div "20" at bounding box center [31, 109] width 12 height 12
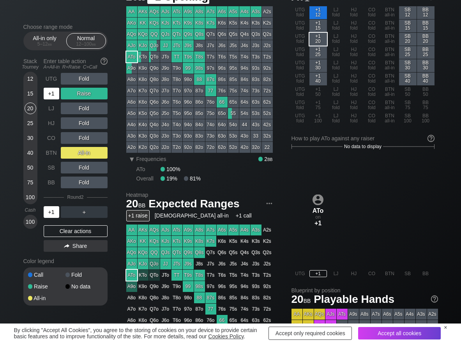
click at [53, 97] on div "+1" at bounding box center [52, 94] width 16 height 12
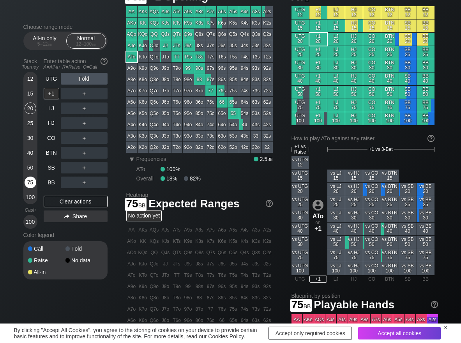
click at [26, 180] on div "75" at bounding box center [31, 183] width 12 height 12
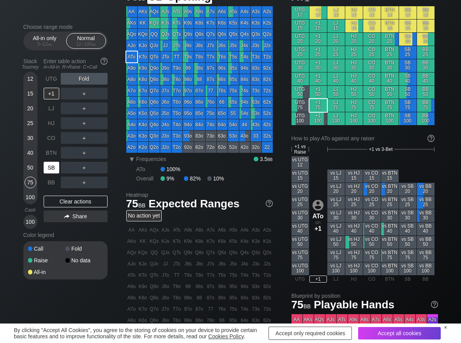
click at [50, 170] on div "SB" at bounding box center [52, 168] width 16 height 12
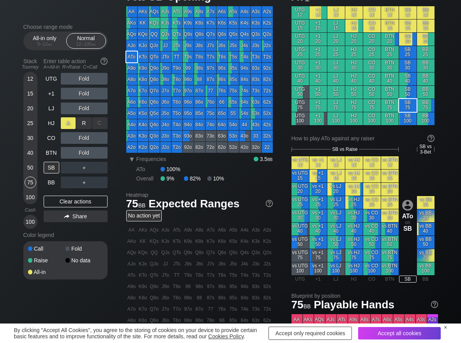
click at [70, 119] on div "A ✕" at bounding box center [68, 123] width 15 height 12
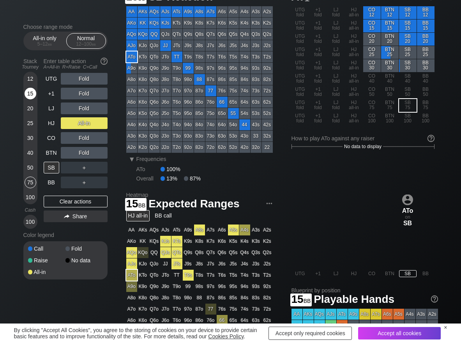
click at [32, 93] on div "15" at bounding box center [31, 94] width 12 height 12
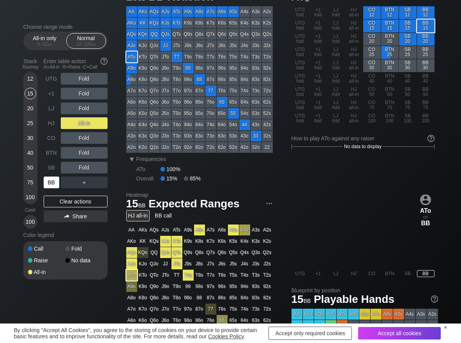
click at [53, 179] on div "BB" at bounding box center [52, 183] width 16 height 12
click at [56, 198] on div "Clear actions" at bounding box center [76, 202] width 64 height 12
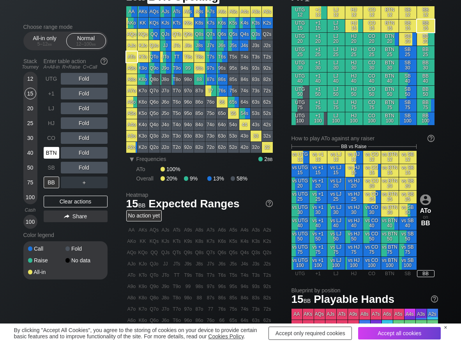
click at [55, 156] on div "BTN" at bounding box center [52, 153] width 16 height 12
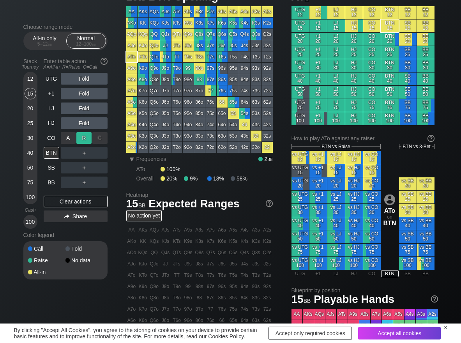
drag, startPoint x: 87, startPoint y: 131, endPoint x: 78, endPoint y: 135, distance: 9.6
click at [87, 134] on div "R ✕" at bounding box center [83, 138] width 15 height 12
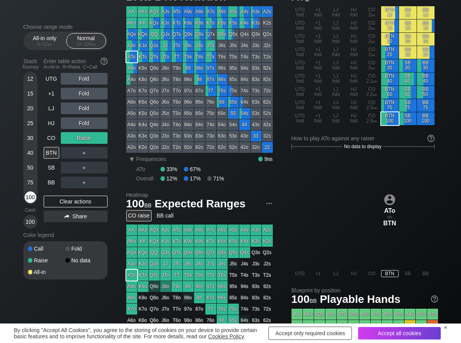
click at [30, 196] on div "100" at bounding box center [31, 197] width 12 height 12
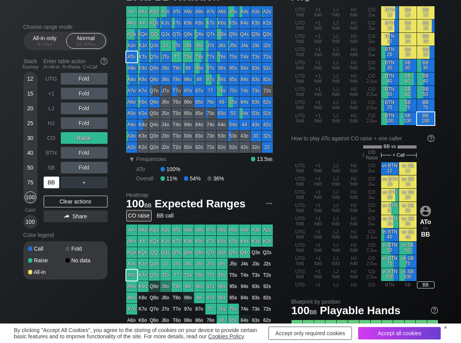
click at [51, 183] on div "BB" at bounding box center [52, 183] width 16 height 12
click at [53, 195] on div "UTG Fold +1 Fold LJ Fold HJ Fold CO Raise BTN Fold SB Fold BB ＋ Clear actions S…" at bounding box center [76, 151] width 64 height 156
click at [55, 204] on div "Clear actions" at bounding box center [76, 202] width 64 height 12
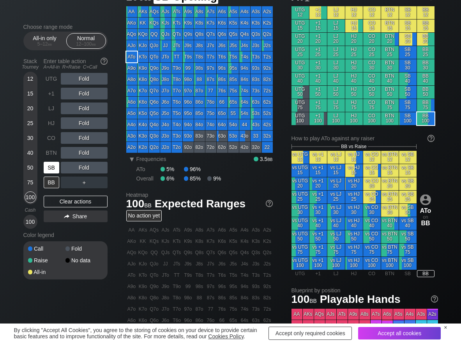
click at [53, 170] on div "SB" at bounding box center [52, 168] width 16 height 12
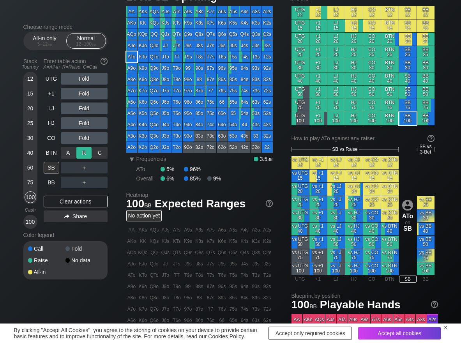
click at [79, 154] on div "R ✕" at bounding box center [83, 153] width 15 height 12
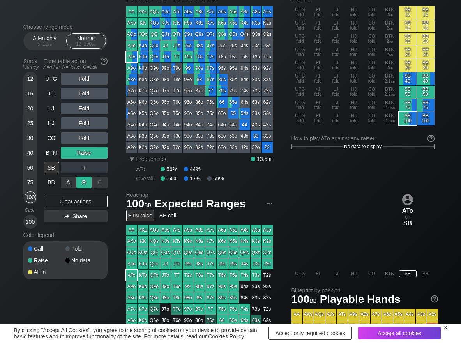
click at [88, 181] on div "R ✕" at bounding box center [83, 183] width 15 height 12
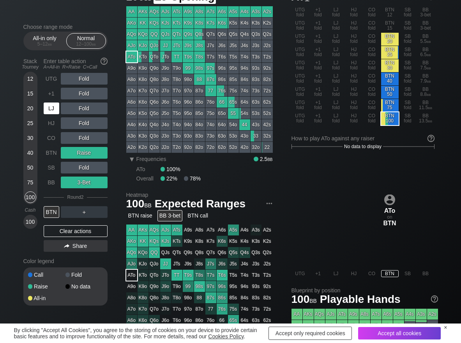
click at [51, 112] on div "LJ" at bounding box center [52, 109] width 16 height 12
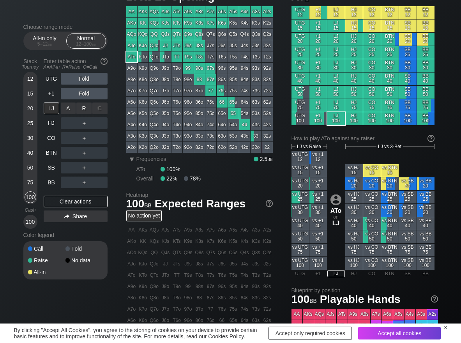
click at [83, 107] on div "R ✕" at bounding box center [83, 109] width 15 height 12
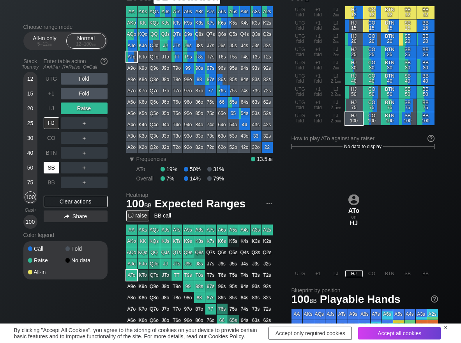
click at [47, 170] on div "SB" at bounding box center [52, 168] width 16 height 12
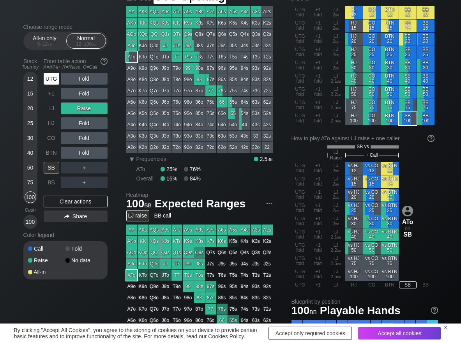
drag, startPoint x: 51, startPoint y: 83, endPoint x: 64, endPoint y: 80, distance: 13.0
click at [51, 83] on div "UTG" at bounding box center [52, 79] width 16 height 12
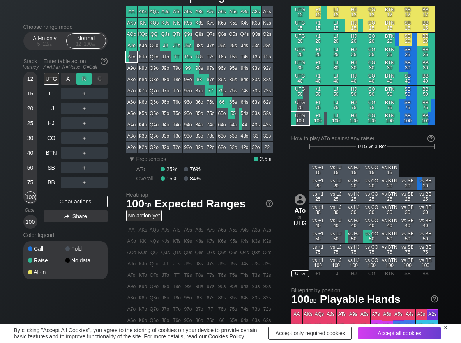
click at [83, 79] on div "R ✕" at bounding box center [83, 79] width 15 height 12
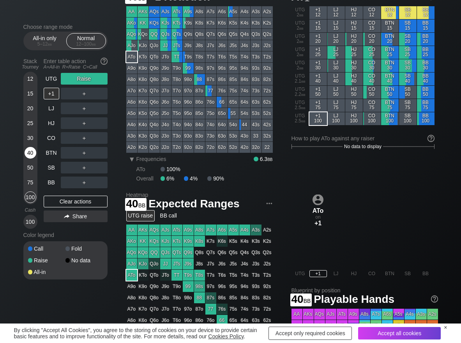
click at [29, 152] on div "40" at bounding box center [31, 153] width 12 height 12
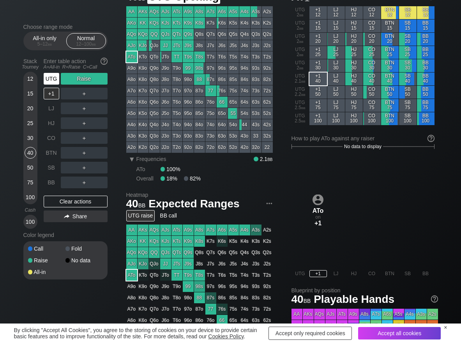
click at [54, 83] on div "UTG" at bounding box center [52, 79] width 16 height 12
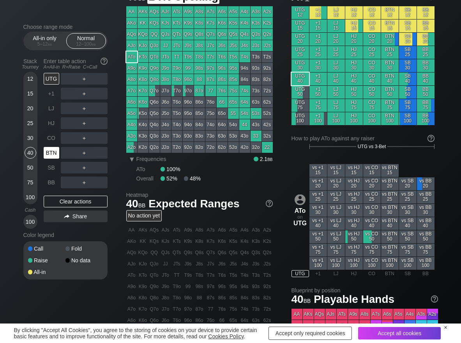
click at [58, 158] on div "BTN" at bounding box center [52, 153] width 16 height 12
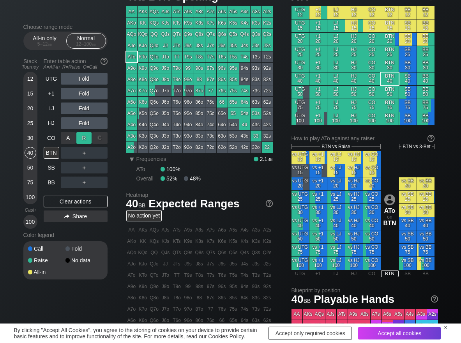
drag, startPoint x: 87, startPoint y: 140, endPoint x: 83, endPoint y: 141, distance: 3.9
click at [87, 140] on div "R ✕" at bounding box center [83, 138] width 15 height 12
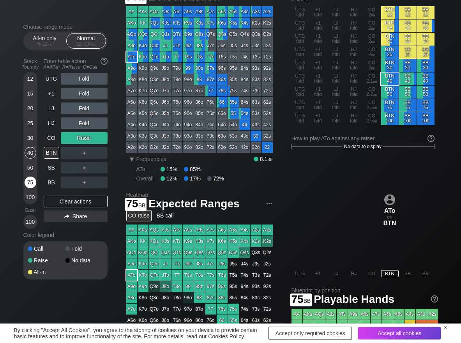
click at [27, 182] on div "75" at bounding box center [31, 183] width 12 height 12
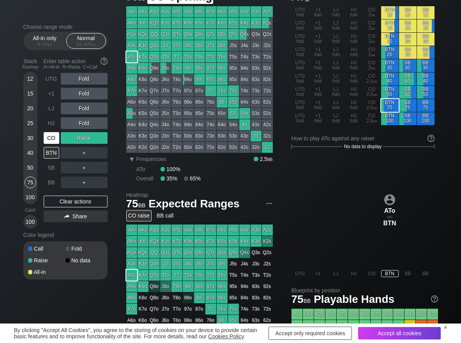
click at [53, 140] on div "CO" at bounding box center [52, 138] width 16 height 12
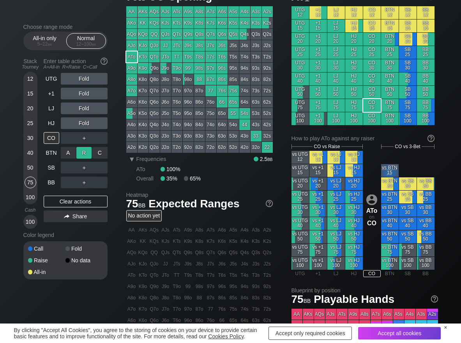
click at [78, 150] on div "R ✕" at bounding box center [83, 153] width 15 height 12
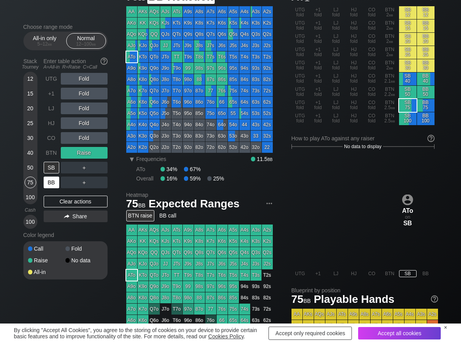
click at [53, 184] on div "BB" at bounding box center [52, 183] width 16 height 12
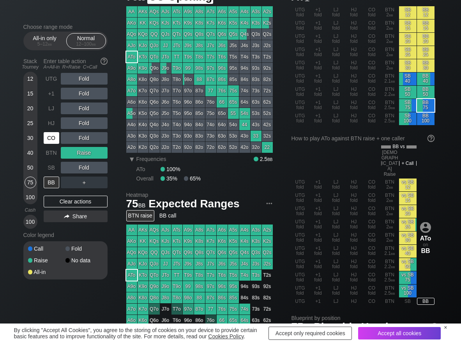
click at [49, 145] on div "CO" at bounding box center [52, 138] width 17 height 15
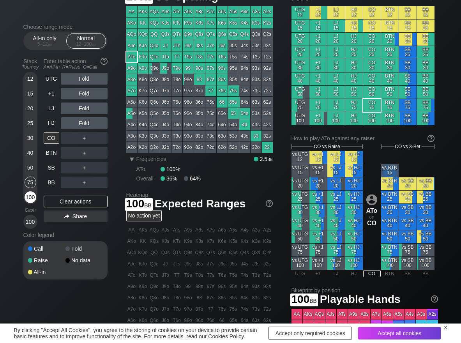
click at [30, 196] on div "100" at bounding box center [31, 197] width 12 height 12
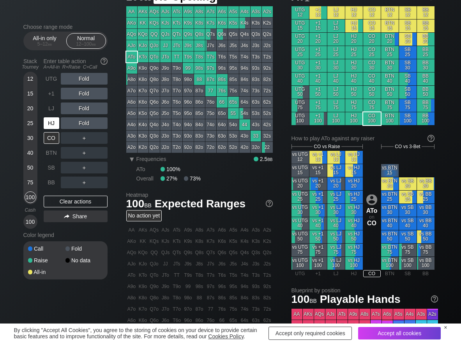
click at [52, 120] on div "HJ" at bounding box center [52, 123] width 16 height 12
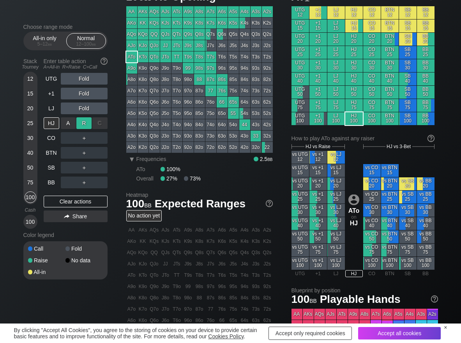
click at [84, 119] on div "R ✕" at bounding box center [83, 123] width 15 height 12
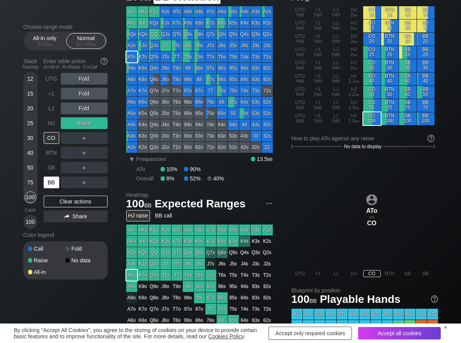
click at [53, 184] on div "BB" at bounding box center [52, 183] width 16 height 12
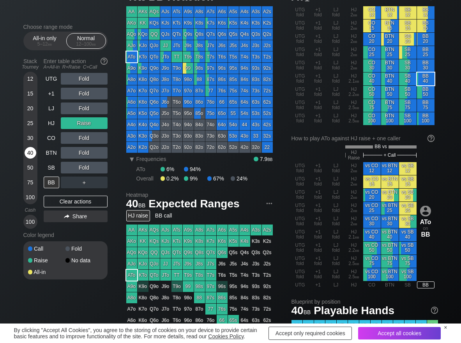
click at [27, 153] on div "40" at bounding box center [31, 153] width 12 height 12
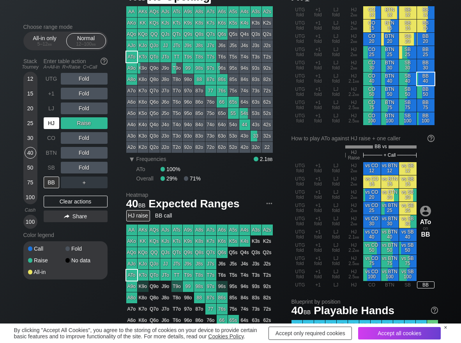
click at [58, 122] on div "HJ" at bounding box center [52, 123] width 16 height 12
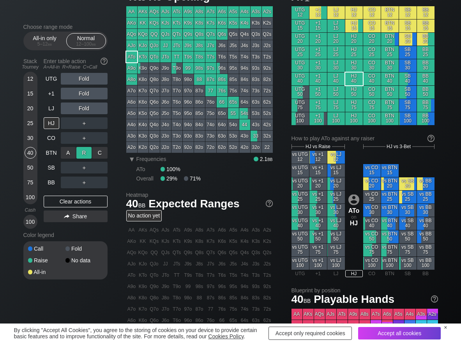
click at [88, 150] on div "R ✕" at bounding box center [83, 153] width 15 height 12
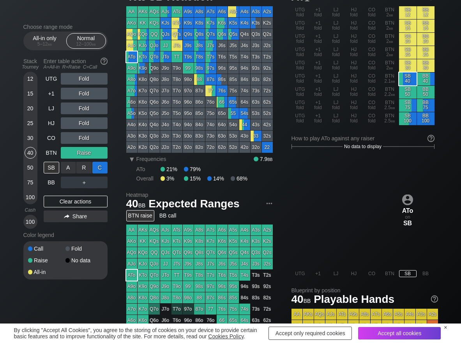
click at [100, 168] on div "C ✕" at bounding box center [99, 168] width 15 height 12
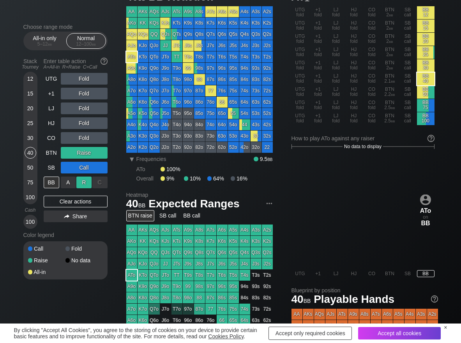
click at [89, 186] on div "R ✕" at bounding box center [83, 183] width 15 height 12
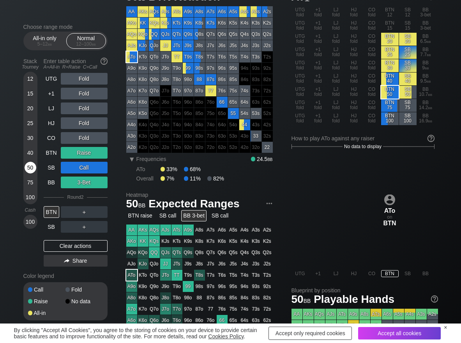
click at [32, 170] on div "50" at bounding box center [31, 168] width 12 height 12
click at [64, 246] on div "Clear actions" at bounding box center [76, 246] width 64 height 12
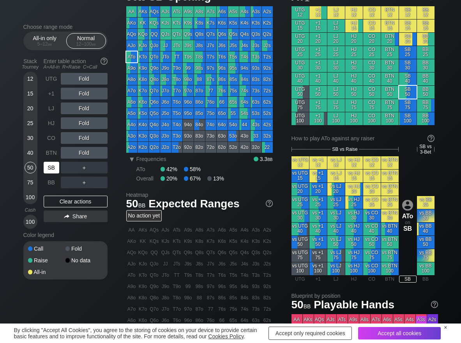
click at [57, 166] on div "SB" at bounding box center [52, 168] width 16 height 12
drag, startPoint x: 82, startPoint y: 143, endPoint x: 78, endPoint y: 139, distance: 6.6
click at [82, 139] on div "R ✕" at bounding box center [83, 138] width 15 height 12
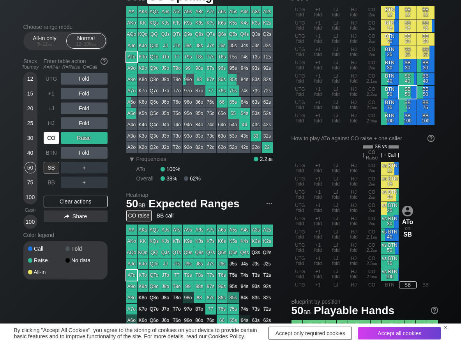
click at [57, 140] on div "CO" at bounding box center [52, 138] width 16 height 12
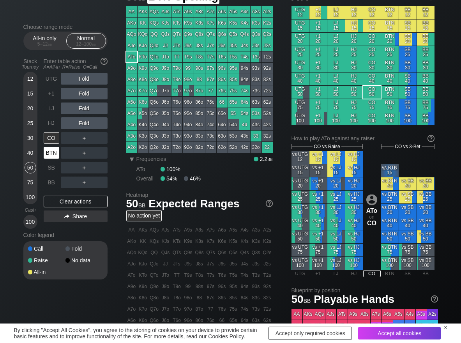
click at [56, 159] on div "BTN" at bounding box center [52, 152] width 17 height 15
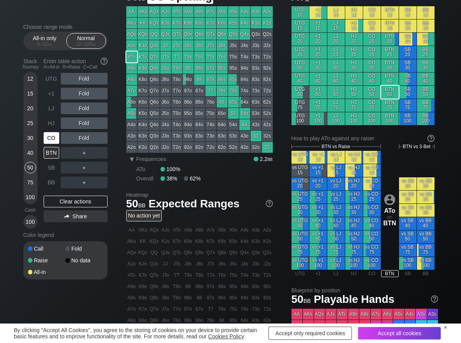
click at [47, 134] on div "CO" at bounding box center [52, 138] width 16 height 12
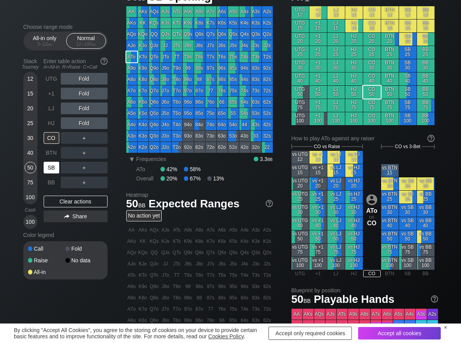
drag, startPoint x: 46, startPoint y: 171, endPoint x: 42, endPoint y: 166, distance: 5.8
click at [46, 171] on div "SB" at bounding box center [52, 168] width 16 height 12
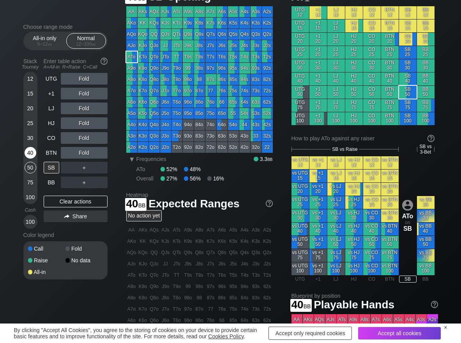
click at [29, 150] on div "40" at bounding box center [31, 153] width 12 height 12
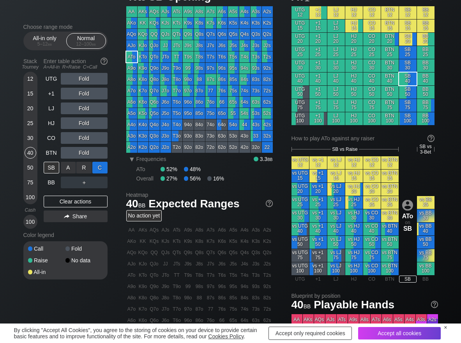
click at [99, 167] on div "C ✕" at bounding box center [99, 168] width 15 height 12
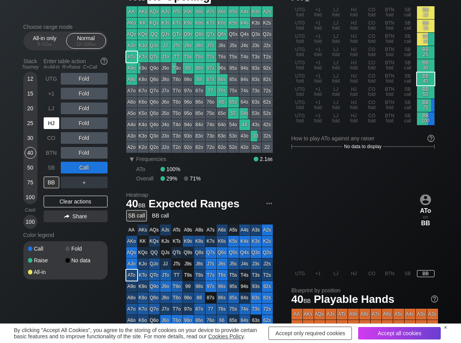
click at [50, 125] on div "HJ" at bounding box center [52, 123] width 16 height 12
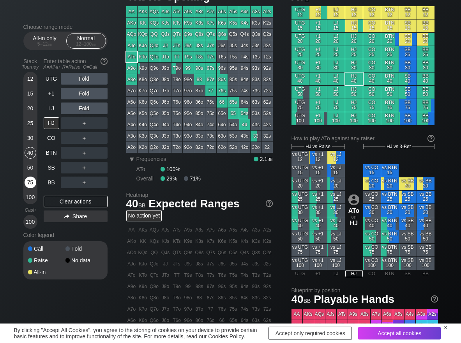
click at [35, 185] on div "75" at bounding box center [31, 183] width 12 height 12
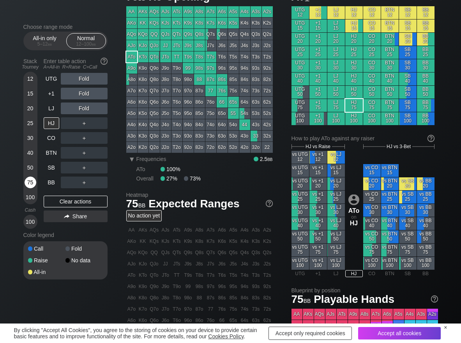
click at [29, 183] on div "75" at bounding box center [31, 183] width 12 height 12
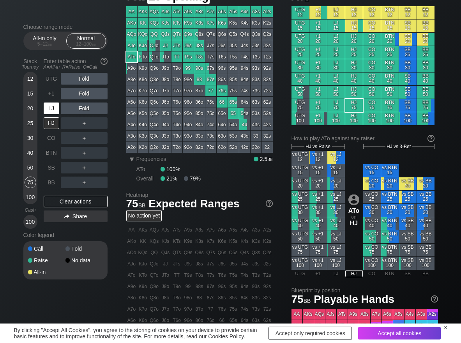
click at [53, 106] on div "LJ" at bounding box center [52, 109] width 16 height 12
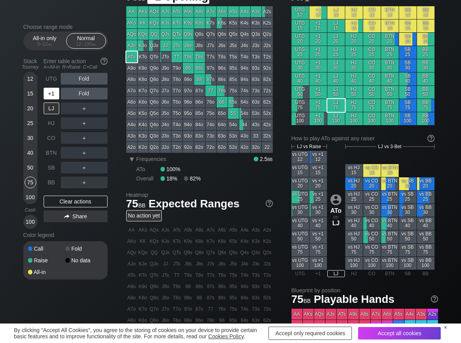
click at [55, 92] on div "+1" at bounding box center [52, 94] width 16 height 12
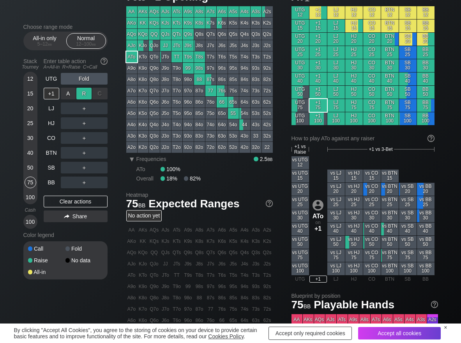
click at [80, 91] on div "R ✕" at bounding box center [83, 94] width 15 height 12
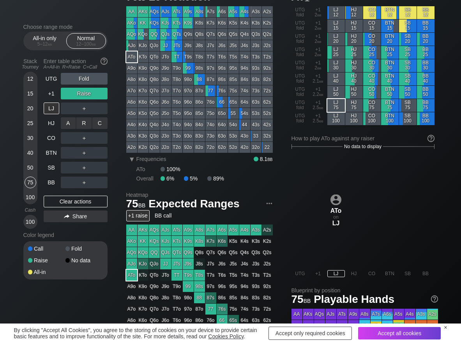
click at [83, 117] on div "A ✕ R ✕ C ✕ ＋" at bounding box center [84, 123] width 47 height 18
click at [87, 121] on div "R ✕" at bounding box center [83, 123] width 15 height 12
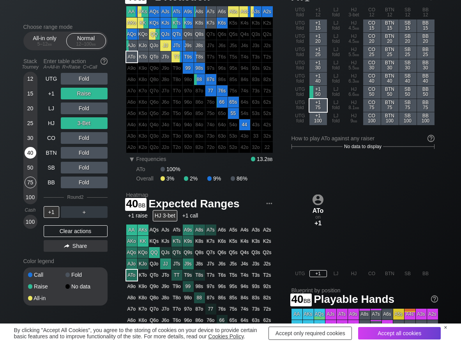
click at [34, 154] on div "40" at bounding box center [31, 153] width 12 height 12
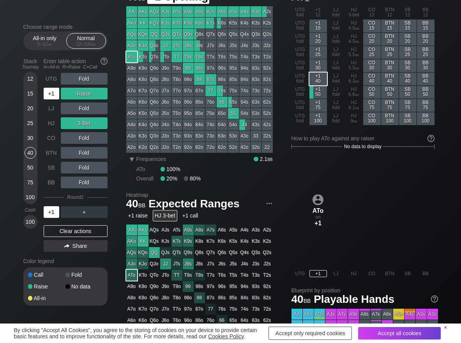
drag, startPoint x: 57, startPoint y: 92, endPoint x: 73, endPoint y: 103, distance: 19.9
click at [56, 92] on div "+1" at bounding box center [52, 94] width 16 height 12
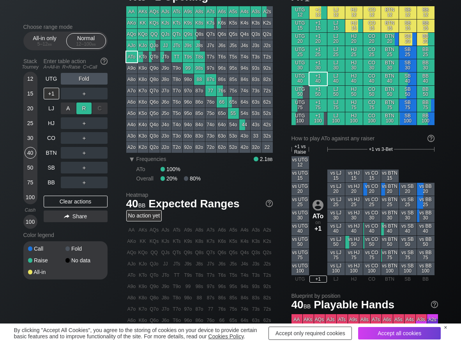
click at [85, 108] on div "R ✕" at bounding box center [83, 109] width 15 height 12
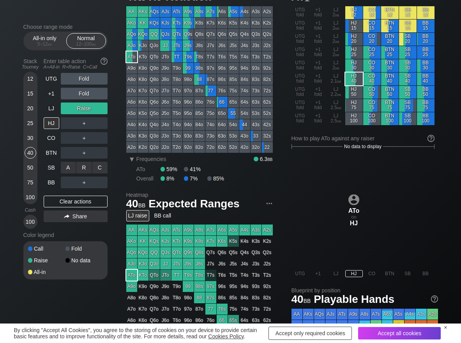
click at [97, 162] on div "C ✕" at bounding box center [99, 168] width 15 height 12
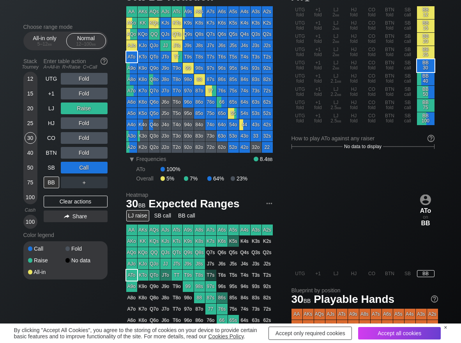
drag, startPoint x: 30, startPoint y: 137, endPoint x: 0, endPoint y: 159, distance: 37.0
click at [28, 138] on div "30" at bounding box center [31, 138] width 12 height 12
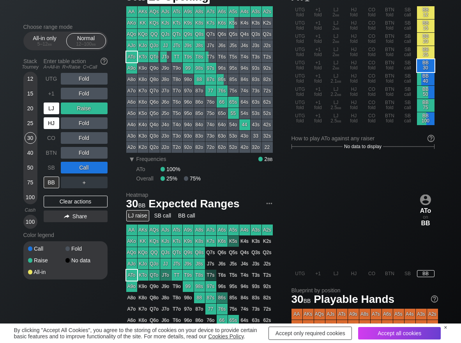
click at [50, 108] on div "LJ" at bounding box center [52, 109] width 16 height 12
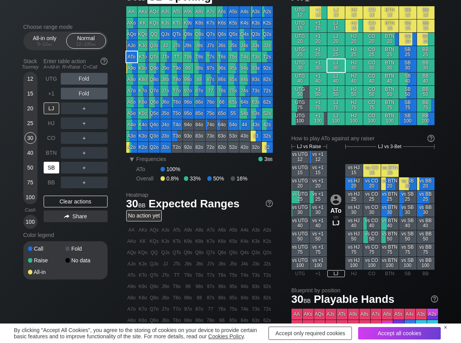
click at [55, 164] on div "SB" at bounding box center [52, 168] width 16 height 12
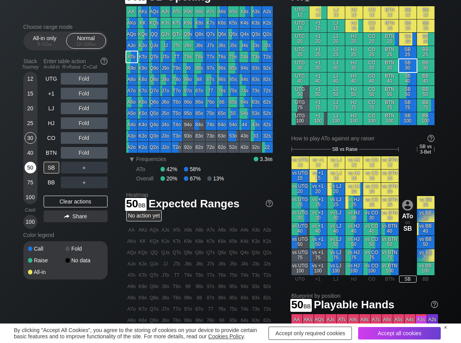
click at [30, 167] on div "50" at bounding box center [31, 168] width 12 height 12
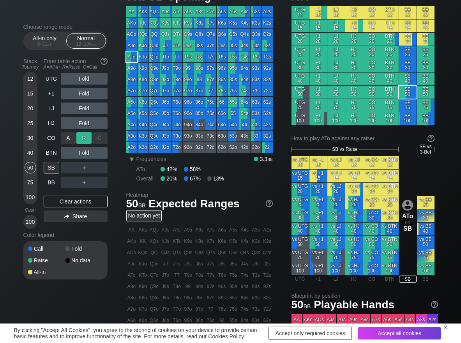
click at [80, 138] on div "R ✕" at bounding box center [83, 138] width 15 height 12
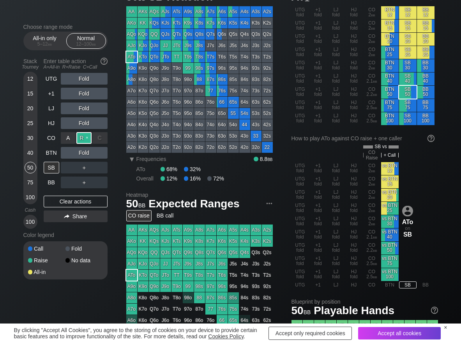
click at [80, 138] on div "R ✕" at bounding box center [83, 138] width 15 height 12
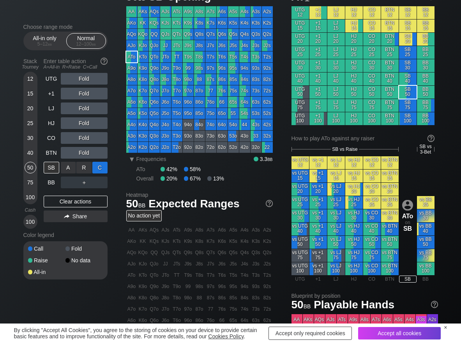
click at [99, 168] on div "C ✕" at bounding box center [99, 168] width 15 height 12
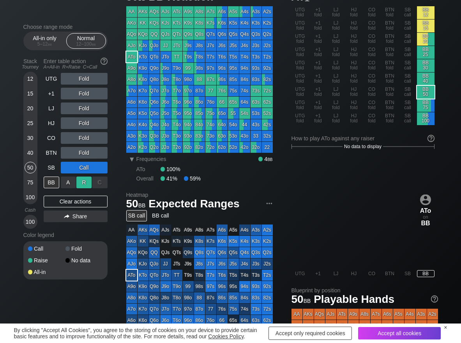
click at [89, 183] on div "R ✕" at bounding box center [83, 183] width 15 height 12
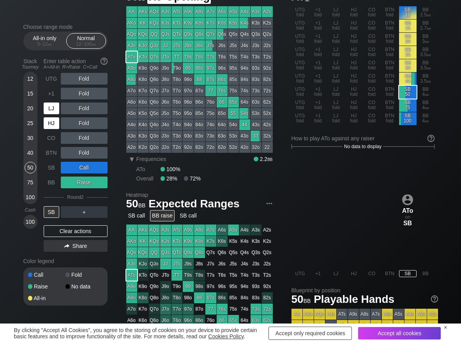
click at [50, 111] on div "LJ" at bounding box center [52, 109] width 16 height 12
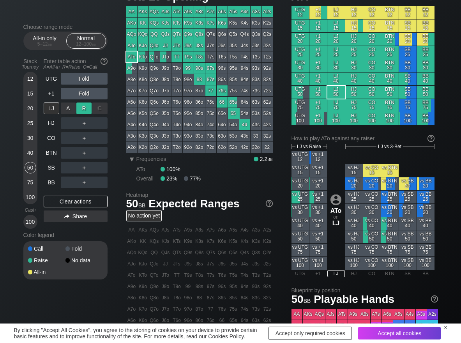
click at [81, 107] on div "R ✕" at bounding box center [83, 109] width 15 height 12
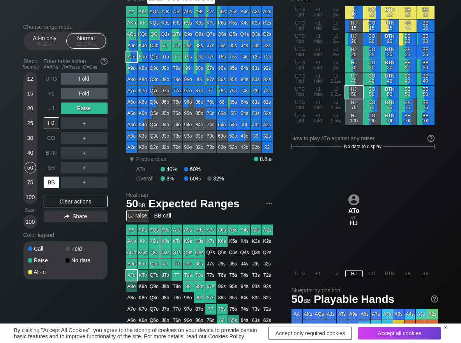
drag, startPoint x: 51, startPoint y: 187, endPoint x: 52, endPoint y: 195, distance: 8.7
click at [50, 187] on div "BB" at bounding box center [52, 183] width 16 height 12
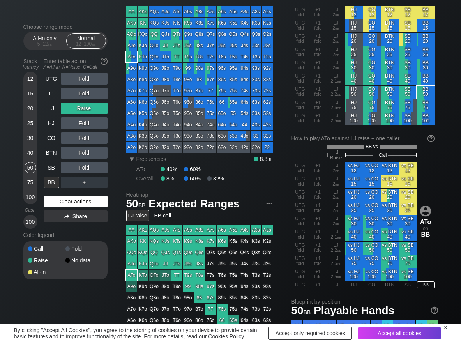
click at [53, 200] on div "Clear actions" at bounding box center [76, 202] width 64 height 12
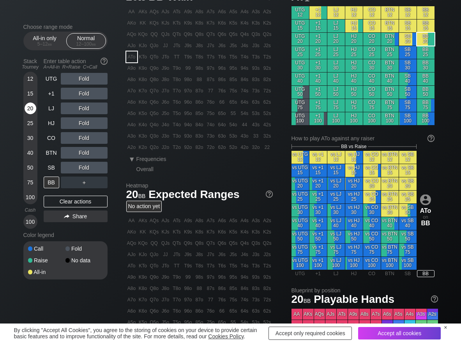
click at [29, 111] on div "20" at bounding box center [31, 109] width 12 height 12
click at [103, 171] on div "C ✕" at bounding box center [99, 168] width 15 height 12
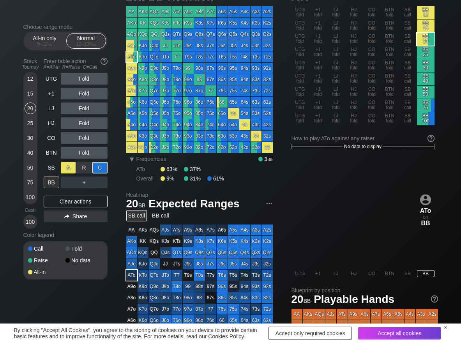
click at [70, 169] on div "A ✕" at bounding box center [68, 168] width 15 height 12
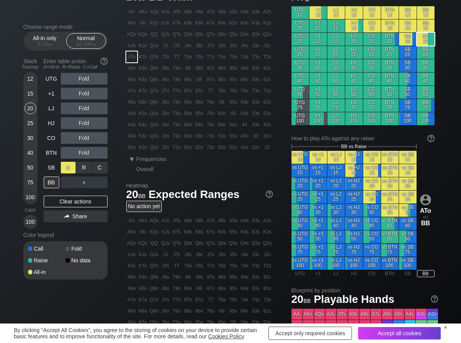
click at [70, 169] on div "A ✕" at bounding box center [68, 168] width 15 height 12
click at [85, 167] on div "R ✕" at bounding box center [83, 168] width 15 height 12
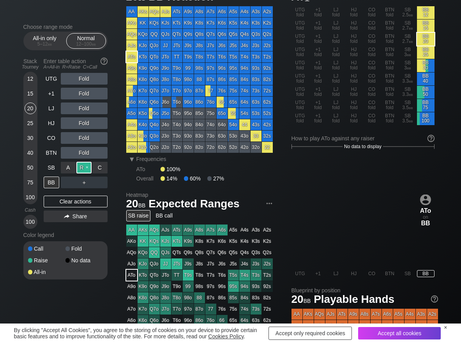
click at [85, 167] on div "R ✕" at bounding box center [83, 168] width 15 height 12
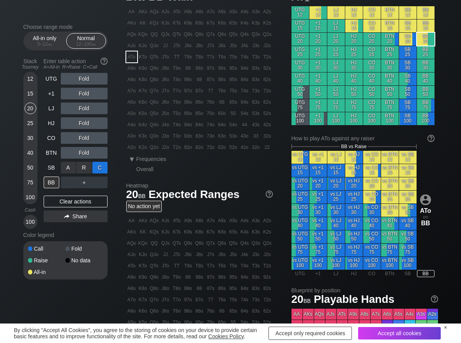
click at [102, 168] on div "C ✕" at bounding box center [99, 168] width 15 height 12
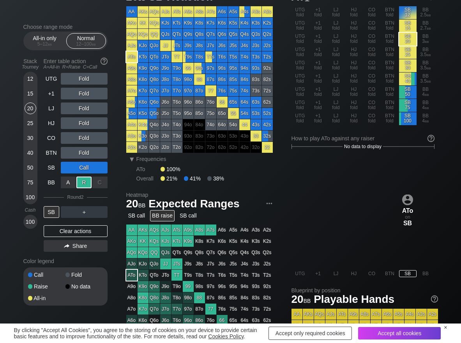
click at [79, 184] on div "R ✕" at bounding box center [83, 183] width 15 height 12
click at [73, 215] on div "A ✕" at bounding box center [68, 212] width 15 height 12
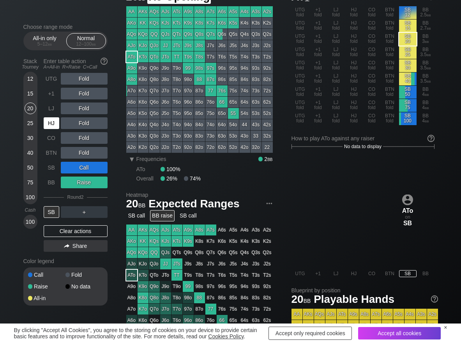
click at [53, 130] on div "HJ" at bounding box center [52, 123] width 17 height 15
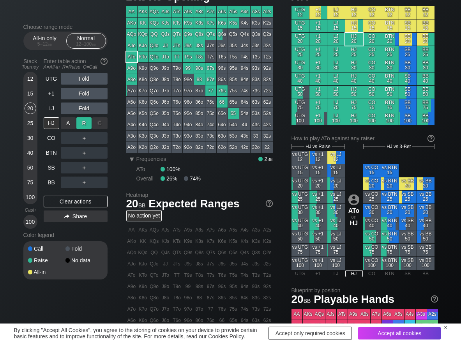
drag, startPoint x: 84, startPoint y: 123, endPoint x: 86, endPoint y: 127, distance: 4.4
click at [84, 123] on div "R ✕" at bounding box center [83, 123] width 15 height 12
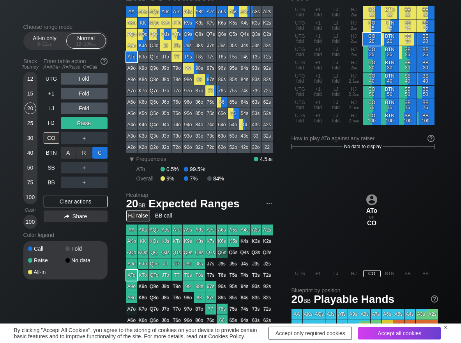
click at [104, 154] on div "C ✕" at bounding box center [99, 153] width 15 height 12
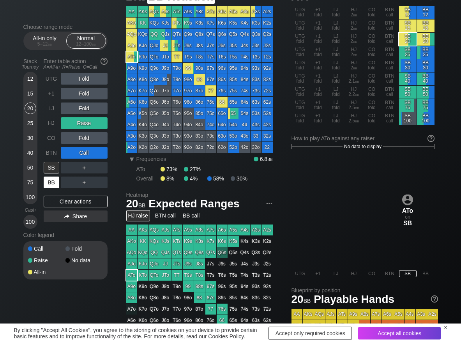
click at [52, 179] on div "BB" at bounding box center [52, 183] width 16 height 12
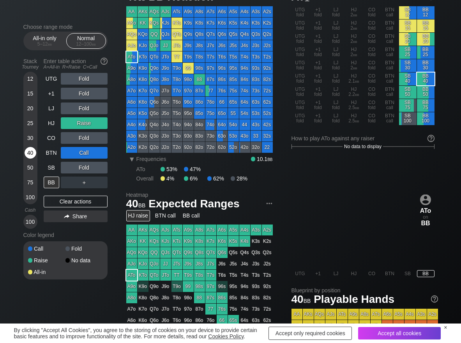
click at [27, 154] on div "40" at bounding box center [31, 153] width 12 height 12
click at [82, 184] on div "R ✕" at bounding box center [83, 183] width 15 height 12
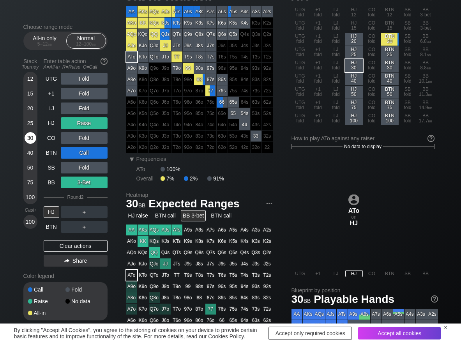
click at [28, 139] on div "30" at bounding box center [31, 138] width 12 height 12
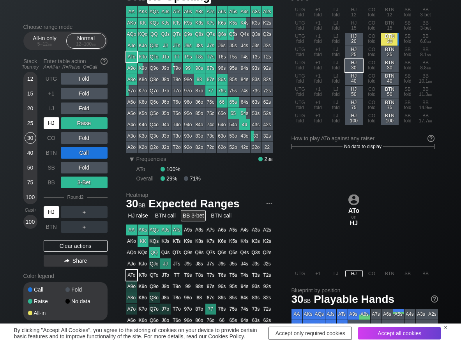
click at [49, 119] on div "HJ" at bounding box center [52, 123] width 16 height 12
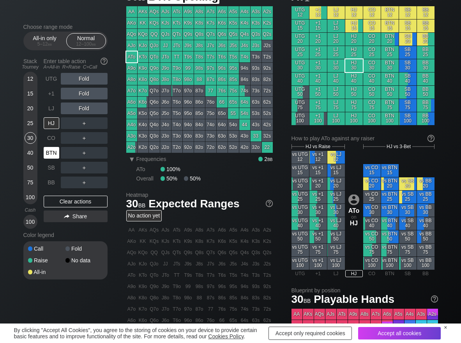
click at [50, 151] on div "BTN" at bounding box center [52, 153] width 16 height 12
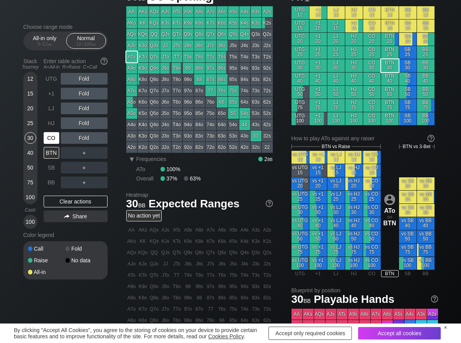
click at [50, 134] on div "CO" at bounding box center [52, 138] width 16 height 12
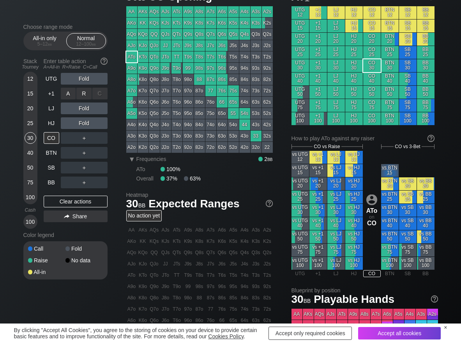
click at [85, 99] on div "R ✕" at bounding box center [83, 94] width 15 height 12
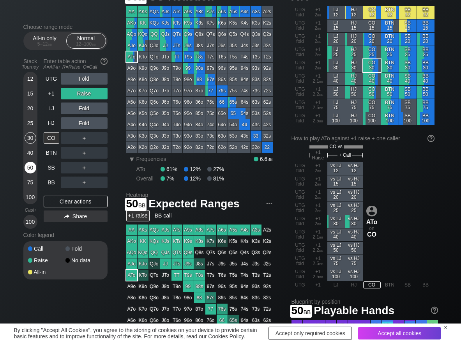
click at [29, 169] on div "50" at bounding box center [31, 168] width 12 height 12
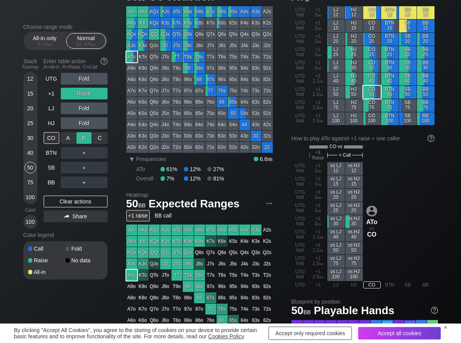
click at [80, 138] on div "R ✕" at bounding box center [83, 138] width 15 height 12
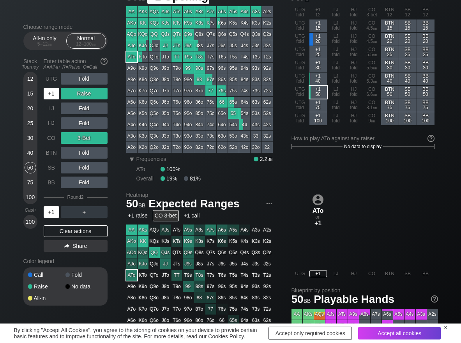
click at [52, 94] on div "+1" at bounding box center [52, 94] width 16 height 12
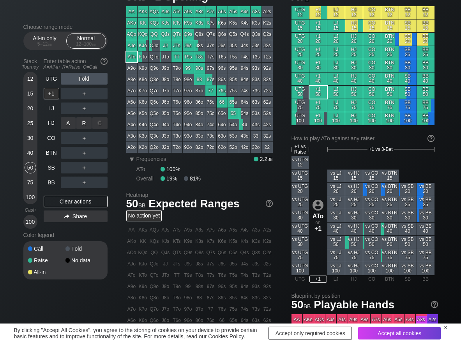
drag, startPoint x: 80, startPoint y: 125, endPoint x: 71, endPoint y: 145, distance: 22.5
click at [80, 126] on div "R ✕" at bounding box center [83, 123] width 15 height 12
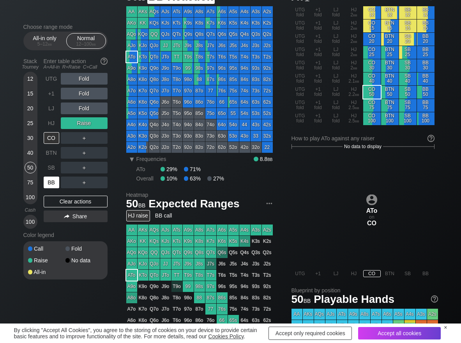
click at [50, 181] on div "BB" at bounding box center [52, 183] width 16 height 12
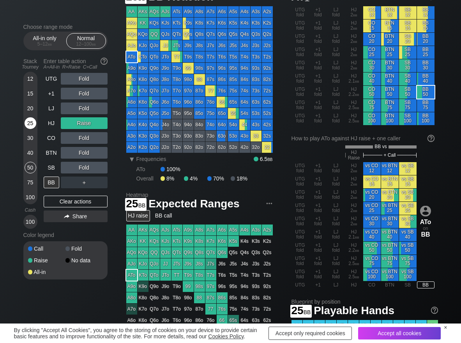
click at [31, 126] on div "25" at bounding box center [31, 123] width 12 height 12
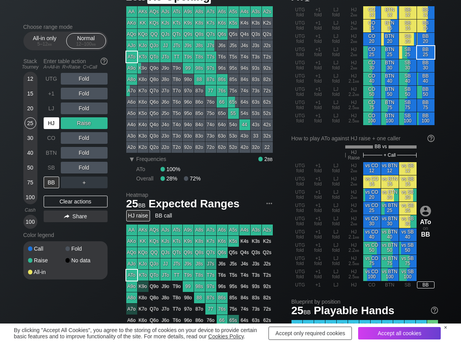
click at [50, 126] on div "HJ" at bounding box center [52, 123] width 16 height 12
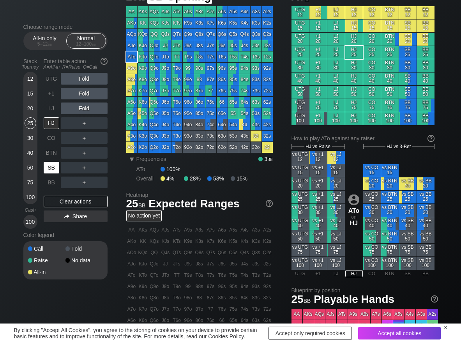
click at [55, 168] on div "SB" at bounding box center [52, 168] width 16 height 12
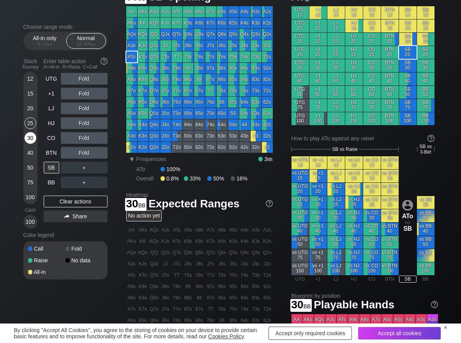
click at [26, 139] on div "30" at bounding box center [31, 138] width 12 height 12
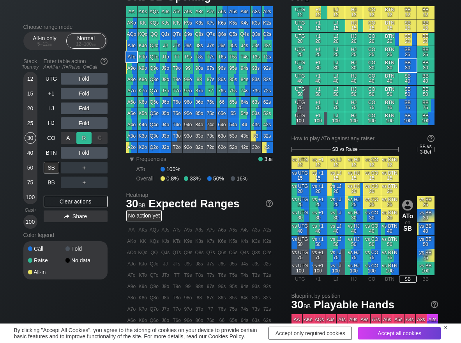
drag, startPoint x: 85, startPoint y: 135, endPoint x: 81, endPoint y: 140, distance: 6.4
click at [84, 136] on div "R ✕" at bounding box center [83, 138] width 15 height 12
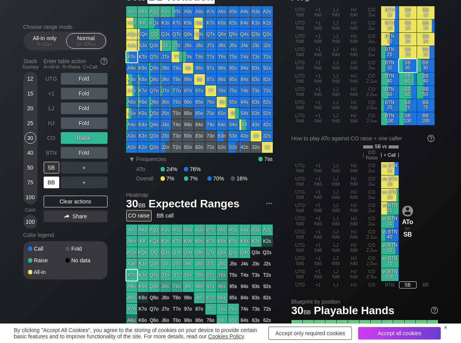
click at [56, 185] on div "BB" at bounding box center [52, 183] width 16 height 12
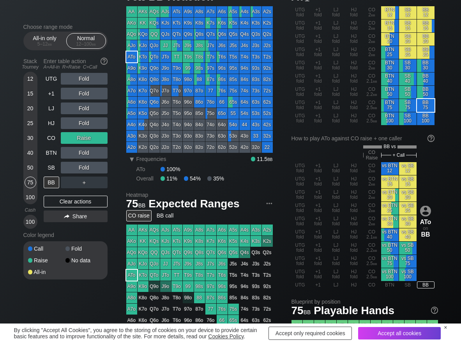
drag, startPoint x: 31, startPoint y: 180, endPoint x: 4, endPoint y: 186, distance: 28.0
click at [30, 180] on div "75" at bounding box center [31, 183] width 12 height 12
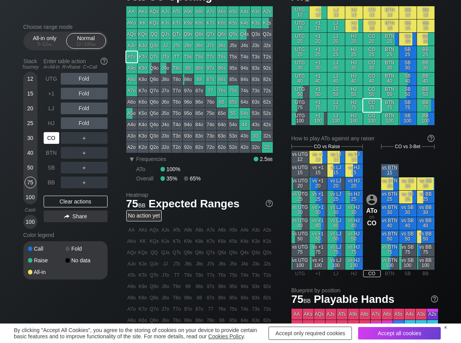
click at [55, 138] on div "CO" at bounding box center [52, 138] width 16 height 12
click at [83, 80] on div "R ✕" at bounding box center [83, 79] width 15 height 12
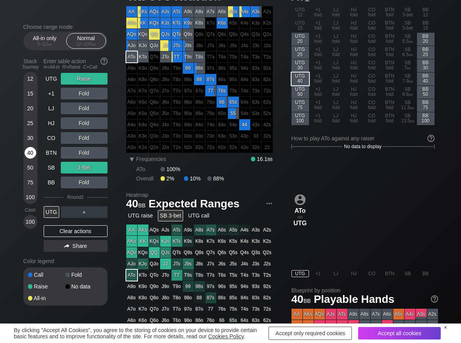
click at [34, 154] on div "40" at bounding box center [31, 153] width 12 height 12
click at [75, 229] on div "Clear actions" at bounding box center [76, 231] width 64 height 12
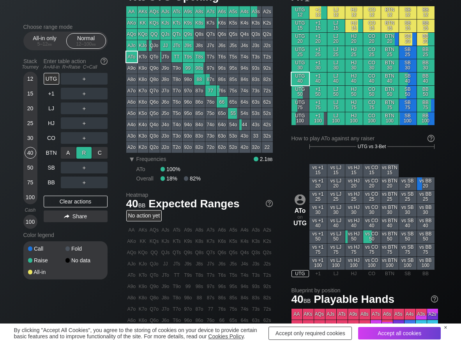
click at [79, 150] on div "R ✕" at bounding box center [83, 153] width 15 height 12
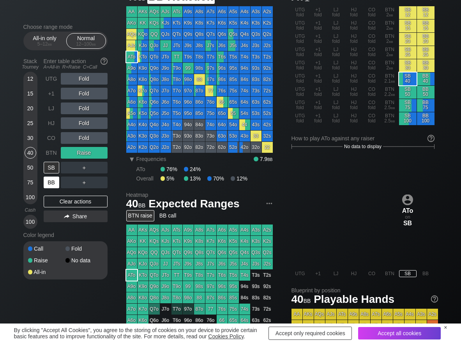
click at [52, 183] on div "BB" at bounding box center [52, 183] width 16 height 12
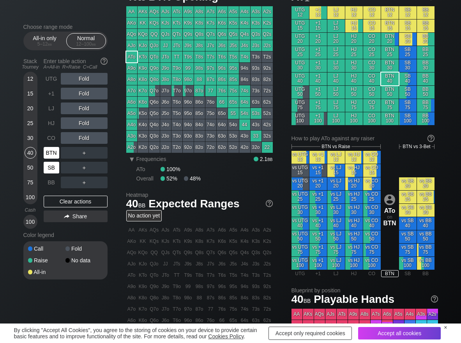
scroll to position [39, 0]
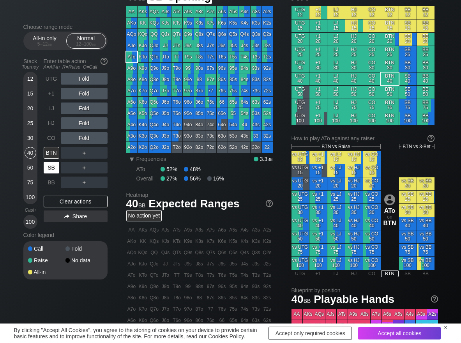
click at [54, 170] on div "SB" at bounding box center [52, 168] width 16 height 12
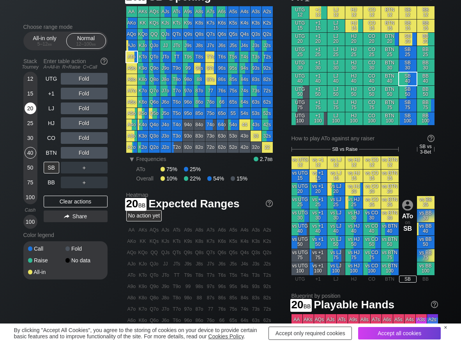
click at [30, 105] on div "20" at bounding box center [31, 109] width 12 height 12
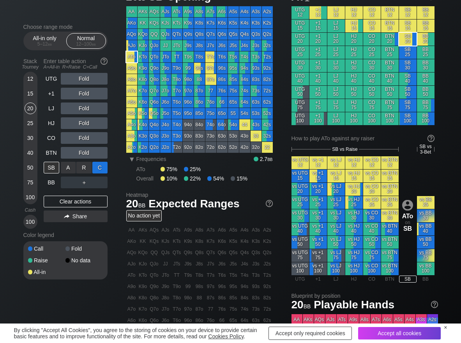
click at [99, 170] on div "C ✕" at bounding box center [99, 168] width 15 height 12
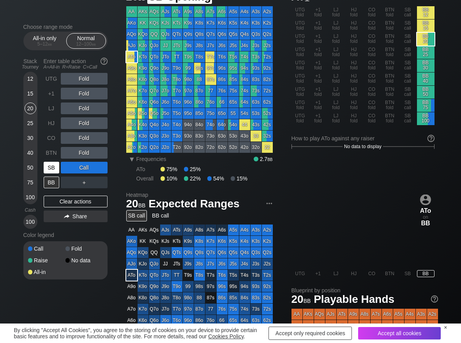
click at [51, 170] on div "SB" at bounding box center [52, 168] width 16 height 12
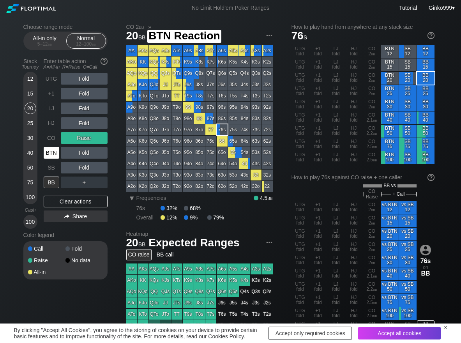
scroll to position [39, 0]
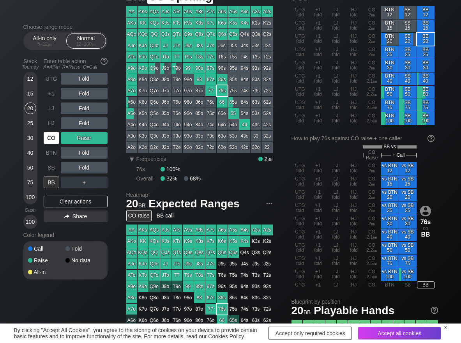
click at [53, 134] on div "CO" at bounding box center [52, 138] width 16 height 12
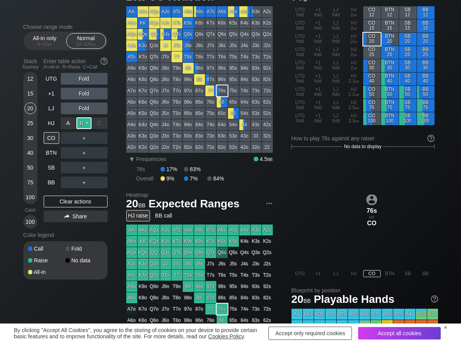
click at [83, 123] on div "R ✕" at bounding box center [83, 123] width 15 height 12
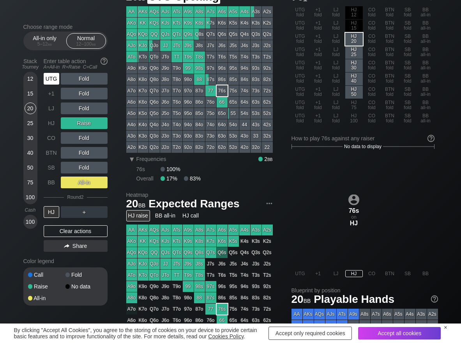
click at [54, 79] on div "UTG" at bounding box center [52, 79] width 16 height 12
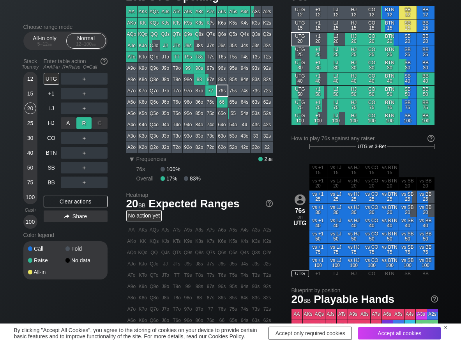
click at [80, 126] on div "R ✕" at bounding box center [83, 123] width 15 height 12
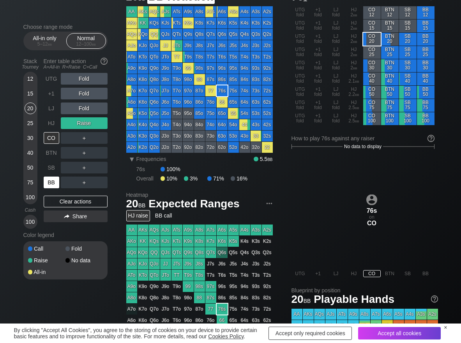
click at [51, 182] on div "BB" at bounding box center [52, 183] width 16 height 12
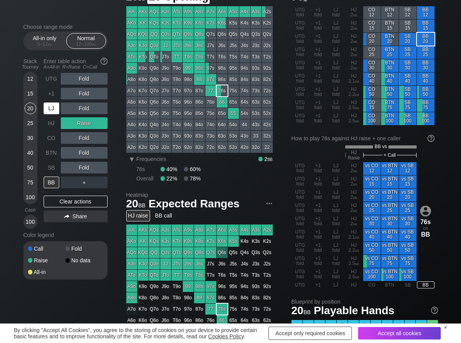
click at [51, 106] on div "LJ" at bounding box center [52, 109] width 16 height 12
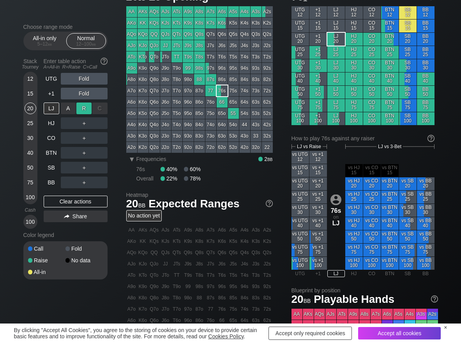
click at [85, 104] on div "R ✕" at bounding box center [83, 109] width 15 height 12
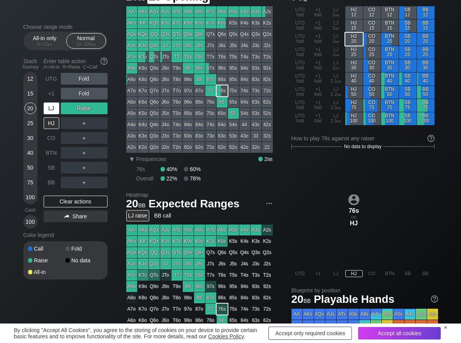
click at [55, 110] on div "LJ" at bounding box center [52, 109] width 16 height 12
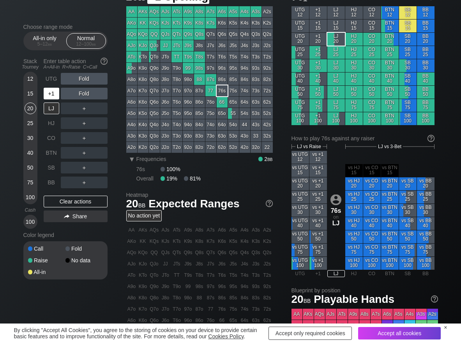
click at [55, 92] on div "+1" at bounding box center [52, 94] width 16 height 12
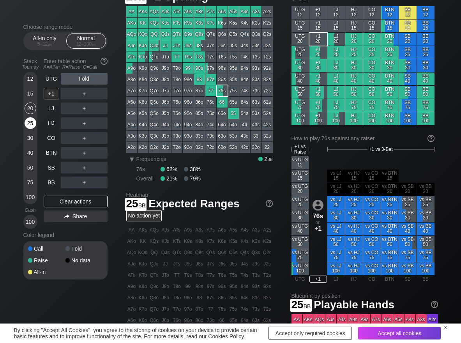
click at [31, 126] on div "25" at bounding box center [31, 123] width 12 height 12
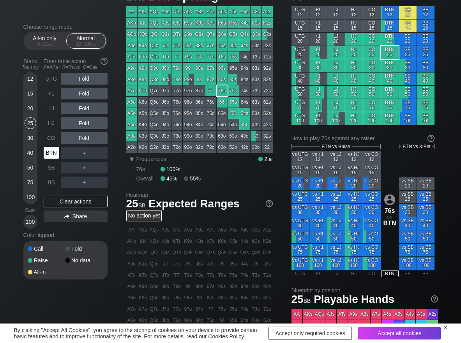
click at [49, 152] on div "BTN" at bounding box center [52, 153] width 16 height 12
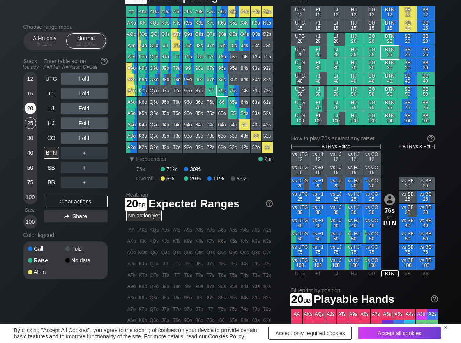
click at [31, 112] on div "20" at bounding box center [31, 109] width 12 height 12
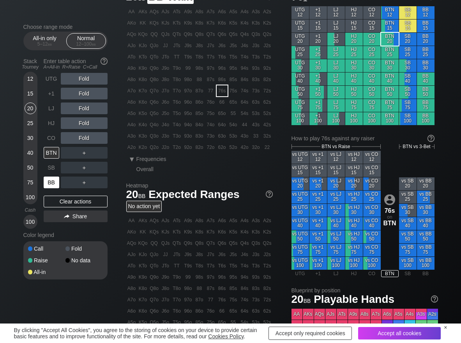
click at [49, 183] on div "BB" at bounding box center [52, 183] width 16 height 12
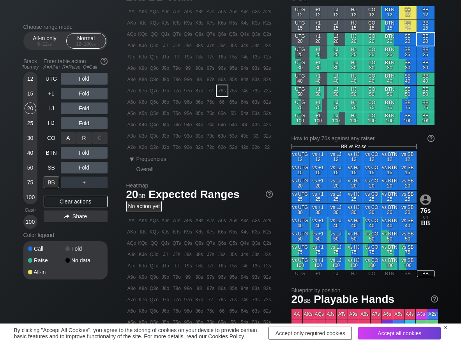
click at [80, 135] on div "R ✕" at bounding box center [83, 138] width 15 height 12
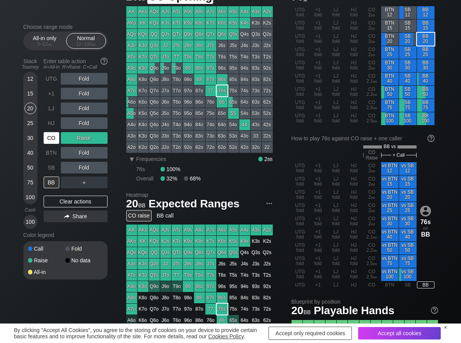
click at [51, 140] on div "CO" at bounding box center [52, 138] width 16 height 12
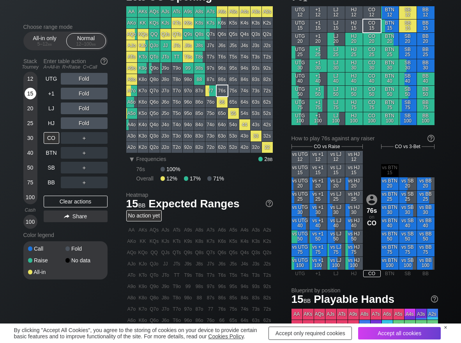
click at [28, 93] on div "15" at bounding box center [31, 94] width 12 height 12
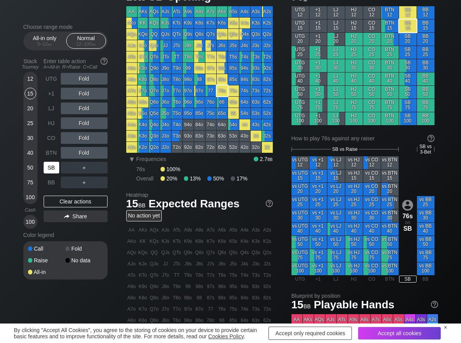
click at [50, 172] on div "SB" at bounding box center [52, 168] width 16 height 12
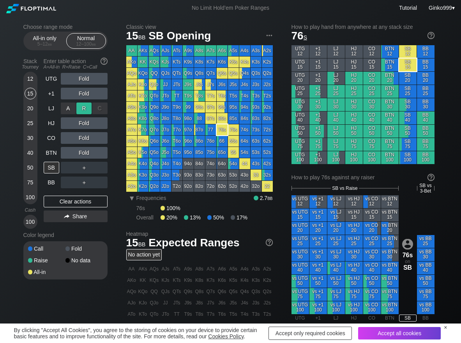
click at [81, 105] on div "R ✕" at bounding box center [83, 109] width 15 height 12
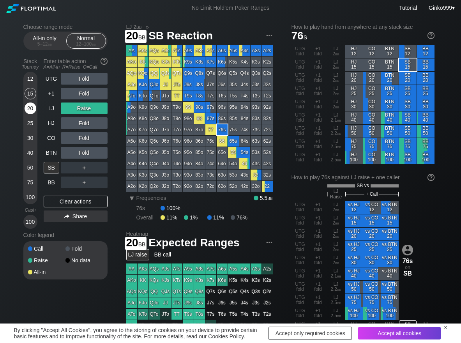
click at [30, 109] on div "20" at bounding box center [31, 109] width 12 height 12
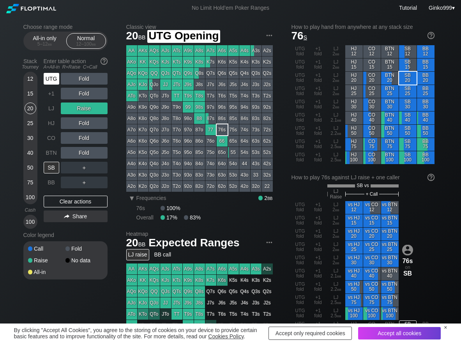
click at [51, 80] on div "UTG" at bounding box center [52, 79] width 16 height 12
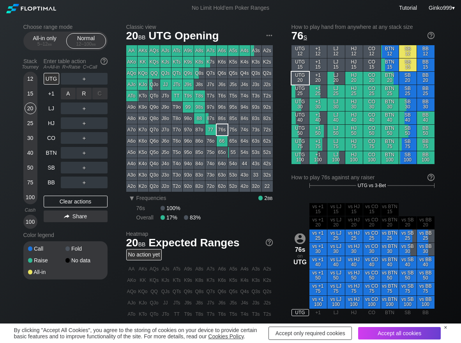
click at [83, 96] on div "R ✕" at bounding box center [83, 94] width 15 height 12
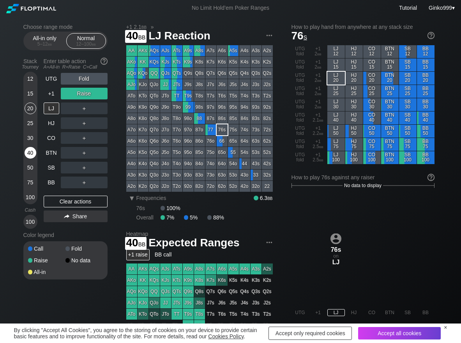
click at [33, 152] on div "40" at bounding box center [31, 153] width 12 height 12
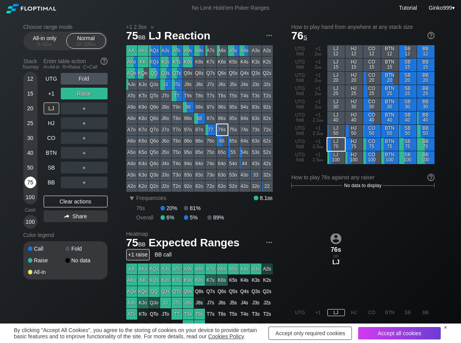
click at [28, 177] on div "75" at bounding box center [31, 183] width 12 height 12
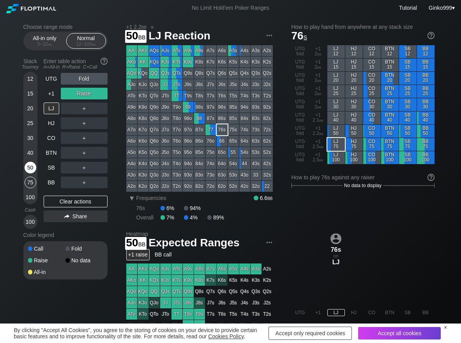
click at [28, 170] on div "50" at bounding box center [31, 168] width 12 height 12
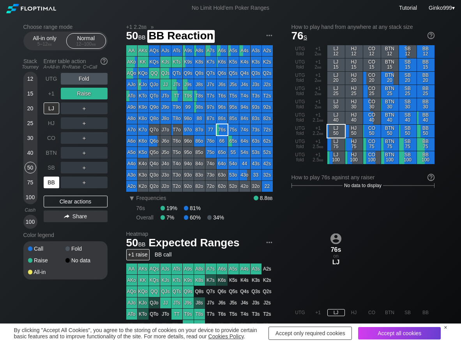
click at [51, 182] on div "BB" at bounding box center [52, 183] width 16 height 12
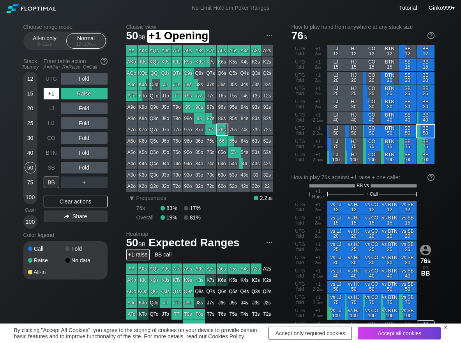
click at [51, 96] on div "+1" at bounding box center [52, 94] width 16 height 12
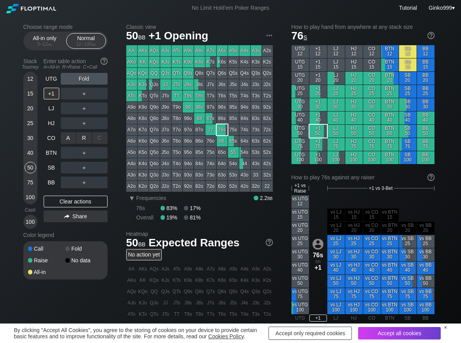
click at [86, 138] on div "R ✕" at bounding box center [83, 138] width 15 height 12
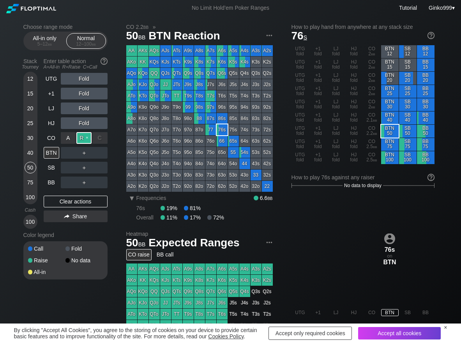
click at [83, 139] on div "R ✕" at bounding box center [83, 138] width 15 height 12
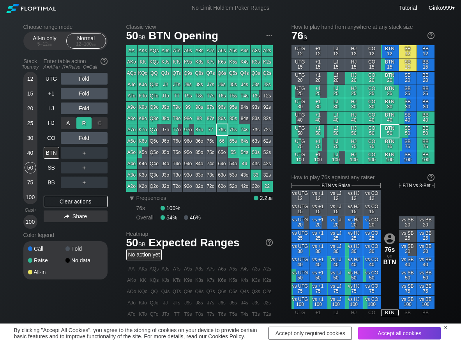
click at [81, 125] on div "R ✕" at bounding box center [83, 123] width 15 height 12
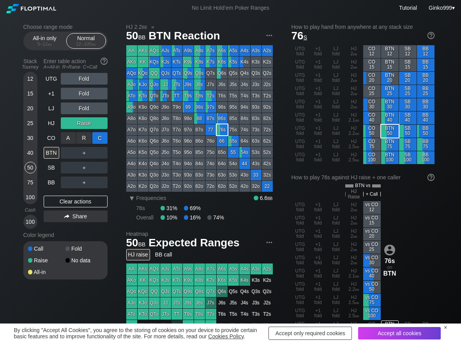
click at [100, 137] on div "C ✕" at bounding box center [99, 138] width 15 height 12
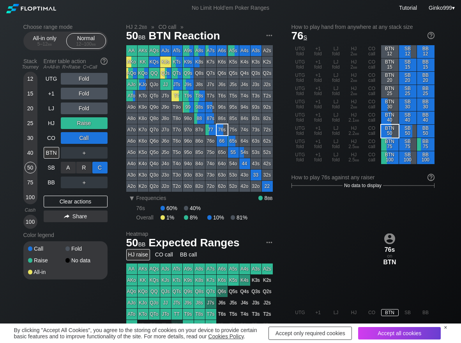
click at [98, 170] on div "C ✕" at bounding box center [99, 168] width 15 height 12
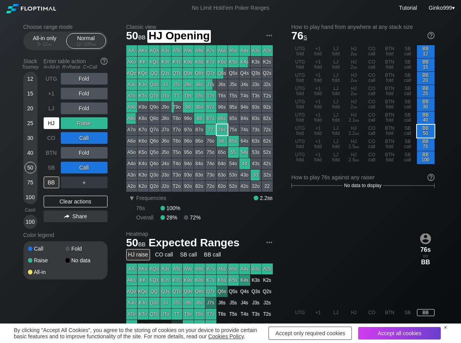
click at [51, 125] on div "HJ" at bounding box center [52, 123] width 16 height 12
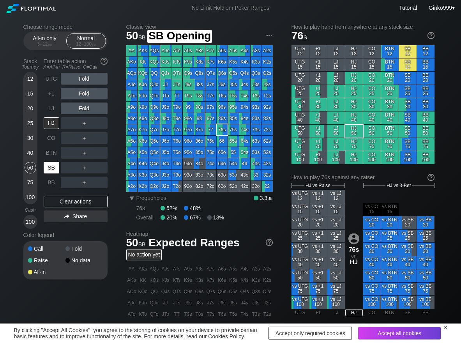
click at [53, 165] on div "SB" at bounding box center [52, 168] width 16 height 12
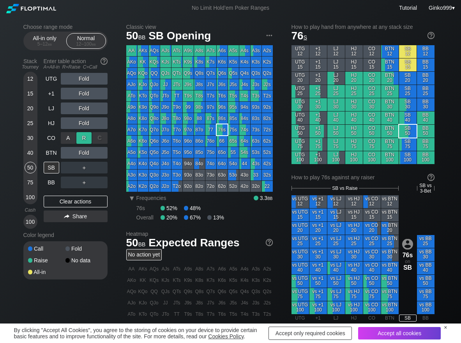
click at [78, 139] on div "R ✕" at bounding box center [83, 138] width 15 height 12
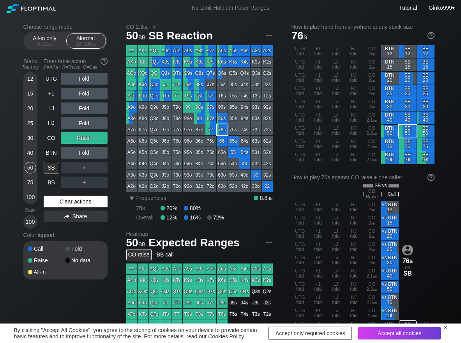
click at [66, 203] on div "Clear actions" at bounding box center [76, 202] width 64 height 12
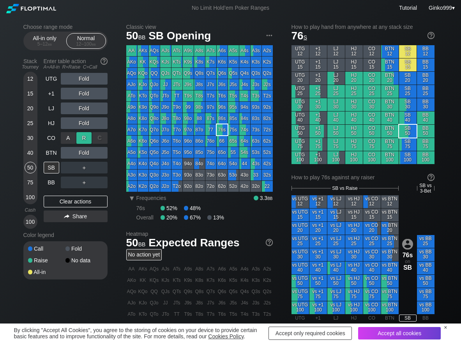
click at [85, 134] on div "R ✕" at bounding box center [83, 138] width 15 height 12
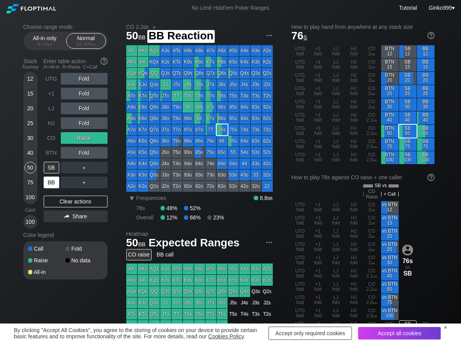
click at [54, 184] on div "BB" at bounding box center [52, 183] width 16 height 12
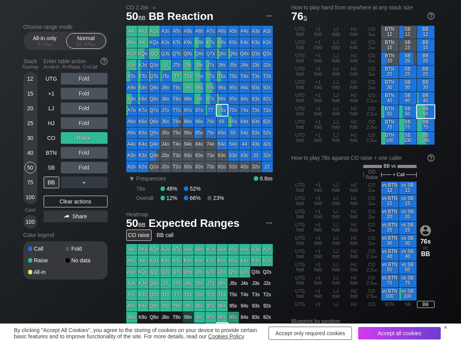
scroll to position [39, 0]
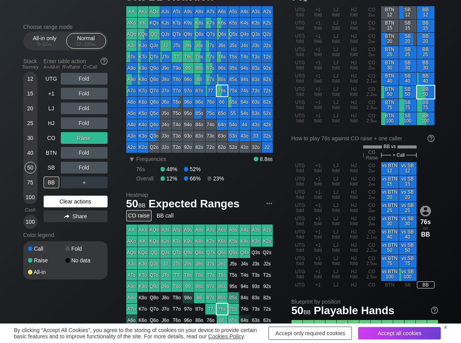
click at [69, 203] on div "Clear actions" at bounding box center [76, 202] width 64 height 12
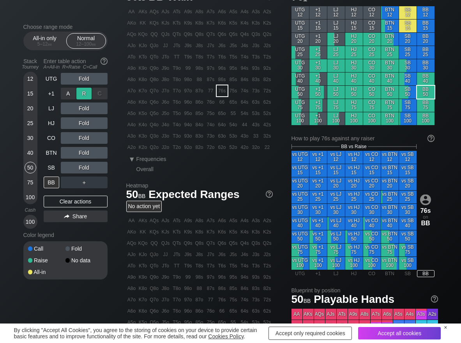
click at [88, 90] on div "R ✕" at bounding box center [83, 94] width 15 height 12
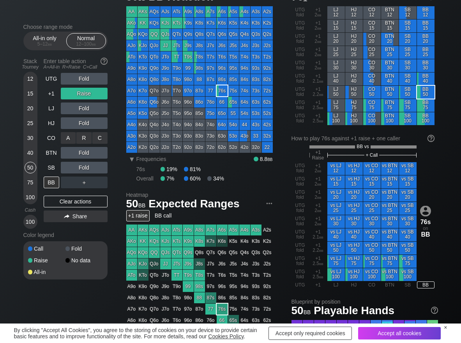
click at [103, 136] on div "C ✕" at bounding box center [99, 138] width 15 height 12
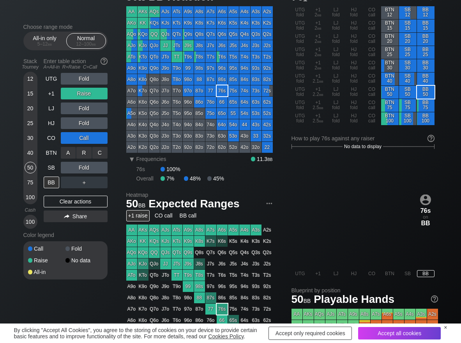
click at [98, 155] on div "C ✕" at bounding box center [99, 153] width 15 height 12
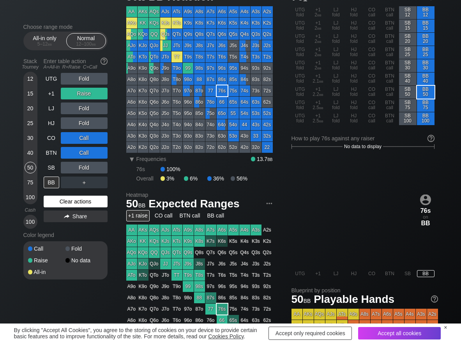
click at [64, 203] on div "Clear actions" at bounding box center [76, 202] width 64 height 12
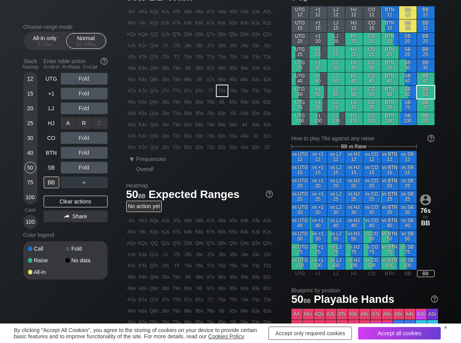
click at [81, 122] on div "R ✕" at bounding box center [83, 123] width 15 height 12
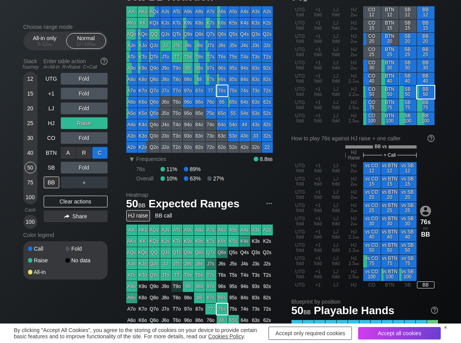
click at [99, 152] on div "C ✕" at bounding box center [99, 153] width 15 height 12
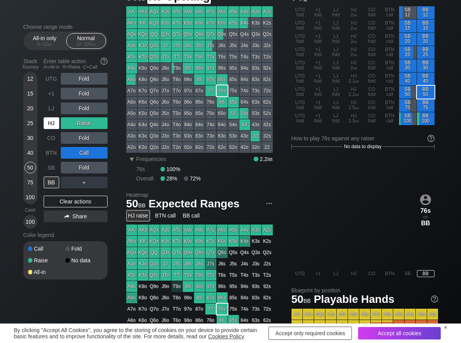
click at [56, 126] on div "HJ" at bounding box center [52, 123] width 16 height 12
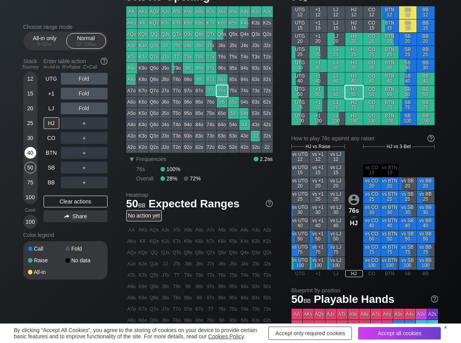
click at [36, 153] on div "12 15 20 25 30 40 50 75 100" at bounding box center [30, 138] width 14 height 133
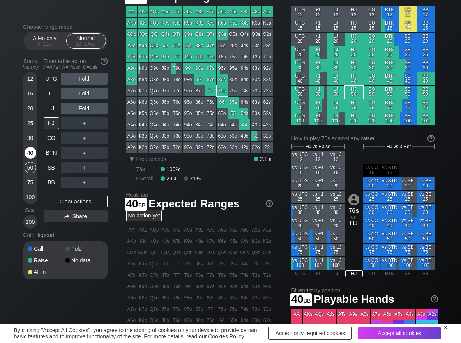
click at [36, 153] on div "40" at bounding box center [31, 153] width 12 height 12
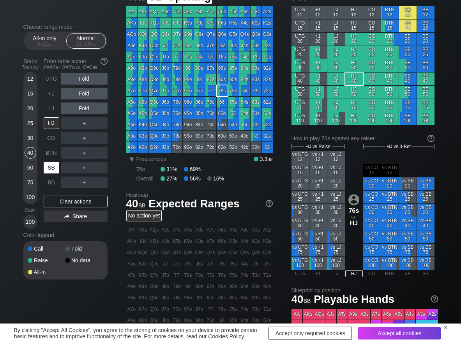
click at [55, 165] on div "SB" at bounding box center [52, 168] width 16 height 12
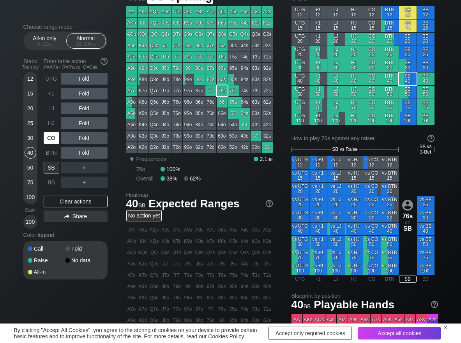
click at [49, 140] on div "CO" at bounding box center [52, 138] width 16 height 12
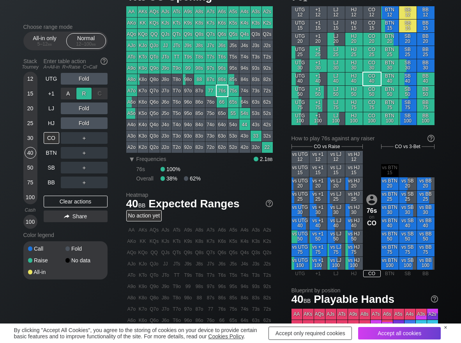
click at [84, 91] on div "R ✕" at bounding box center [83, 94] width 15 height 12
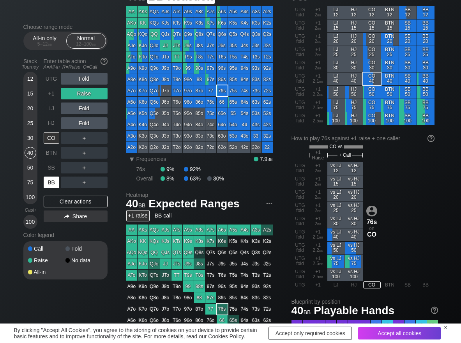
click at [55, 182] on div "BB" at bounding box center [52, 183] width 16 height 12
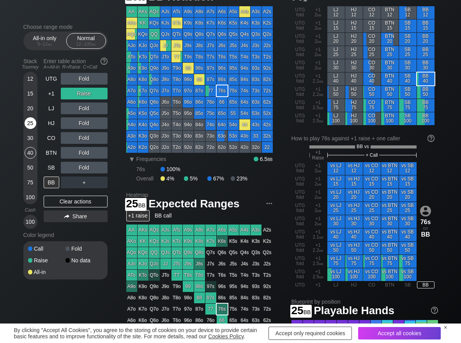
click at [29, 122] on div "25" at bounding box center [31, 123] width 12 height 12
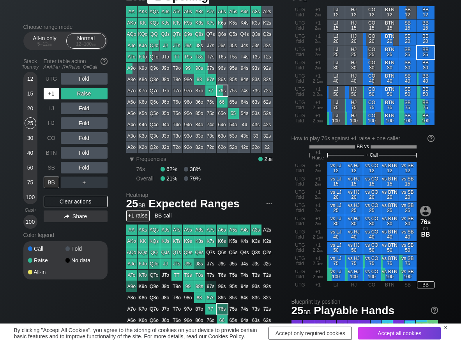
click at [49, 100] on div "+1" at bounding box center [52, 93] width 17 height 15
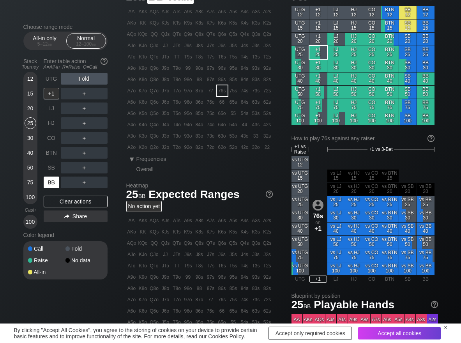
click at [46, 175] on div "BB" at bounding box center [52, 182] width 17 height 15
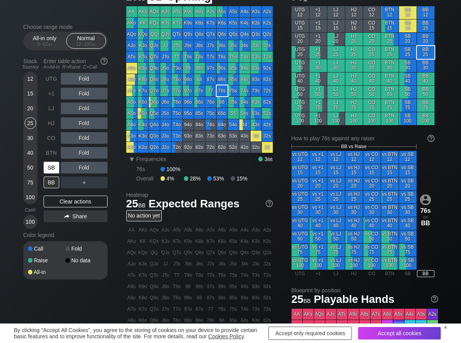
click at [51, 165] on div "SB" at bounding box center [52, 168] width 16 height 12
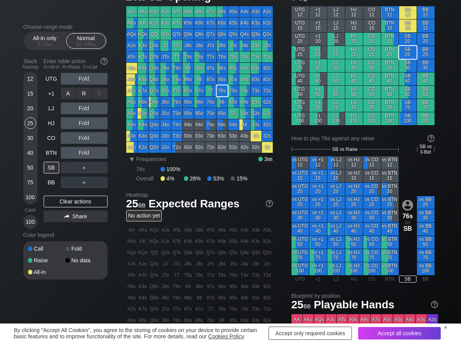
click at [86, 94] on div "R ✕" at bounding box center [83, 94] width 15 height 12
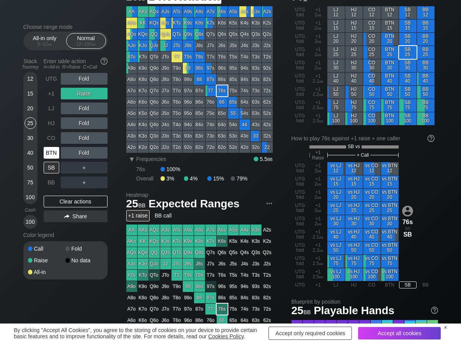
click at [50, 150] on div "BTN" at bounding box center [52, 153] width 16 height 12
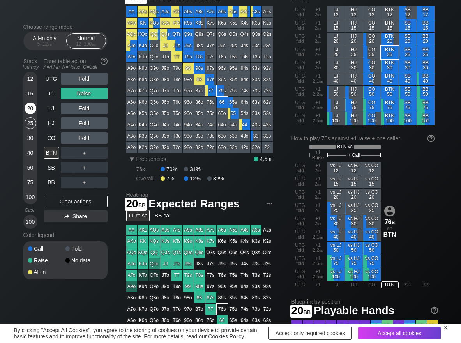
click at [34, 107] on div "20" at bounding box center [31, 109] width 12 height 12
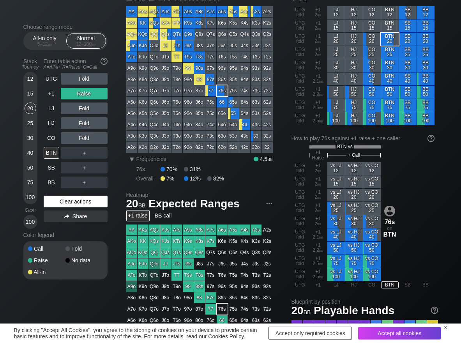
click at [95, 201] on div "Clear actions" at bounding box center [76, 202] width 64 height 12
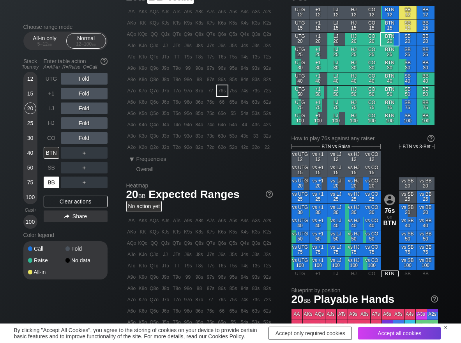
click at [53, 184] on div "BB" at bounding box center [52, 183] width 16 height 12
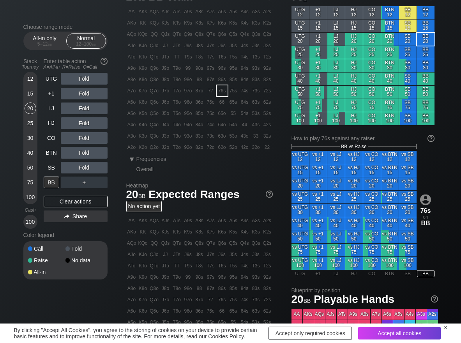
click at [37, 152] on div "12 15 20 25 30 40 50 75 100" at bounding box center [30, 138] width 14 height 133
click at [32, 151] on div "40" at bounding box center [31, 153] width 12 height 12
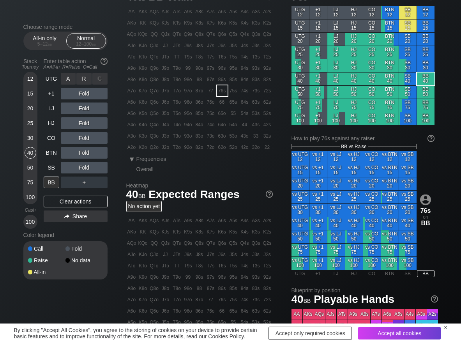
click at [83, 81] on div "R ✕" at bounding box center [83, 79] width 15 height 12
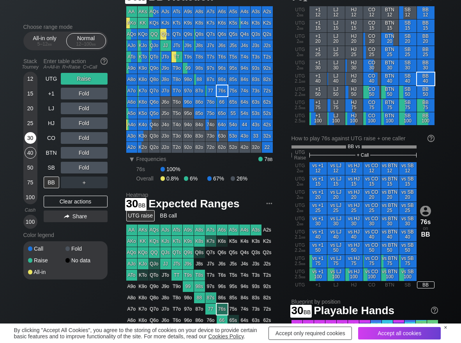
click at [30, 134] on div "30" at bounding box center [31, 138] width 12 height 12
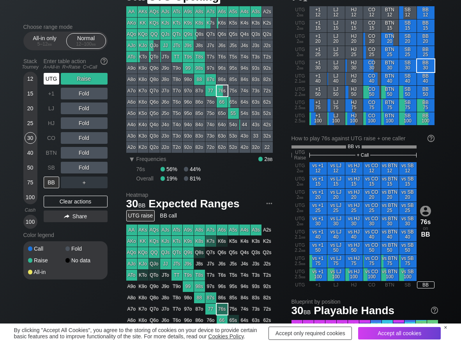
click at [53, 79] on div "UTG" at bounding box center [52, 79] width 16 height 12
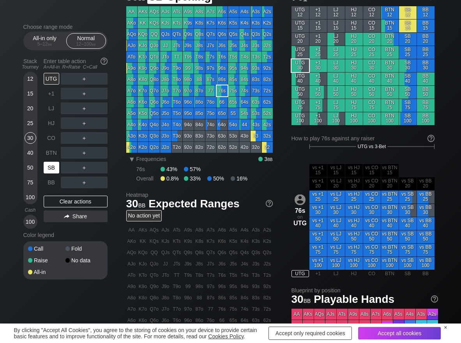
click at [44, 169] on div "SB" at bounding box center [52, 168] width 16 height 12
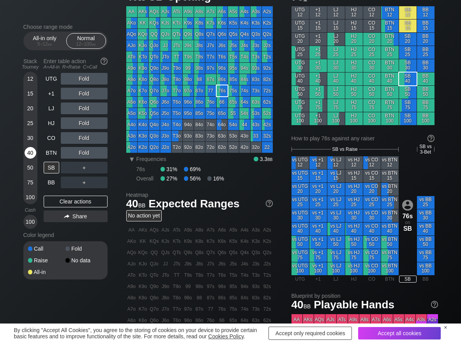
click at [28, 152] on div "40" at bounding box center [31, 153] width 12 height 12
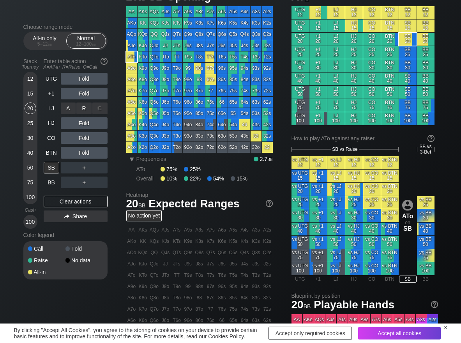
scroll to position [39, 0]
click at [88, 94] on div "R ✕" at bounding box center [83, 94] width 15 height 12
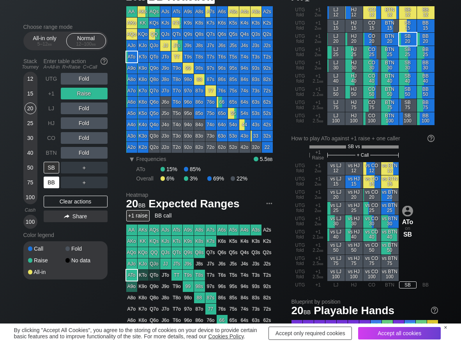
click at [55, 186] on div "BB" at bounding box center [52, 183] width 16 height 12
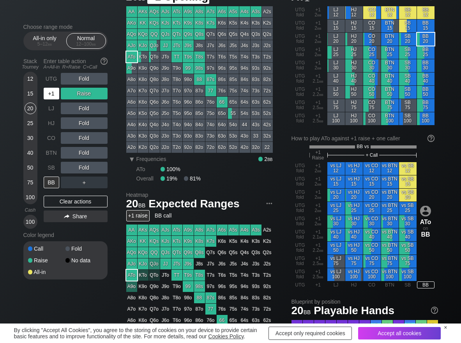
click at [50, 94] on div "+1" at bounding box center [52, 94] width 16 height 12
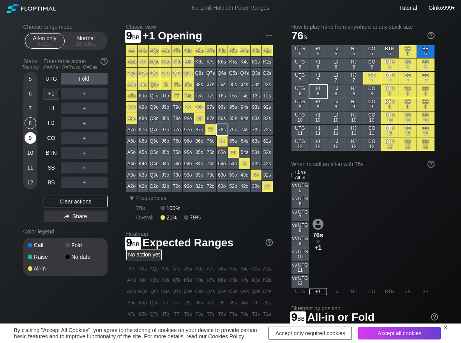
scroll to position [39, 0]
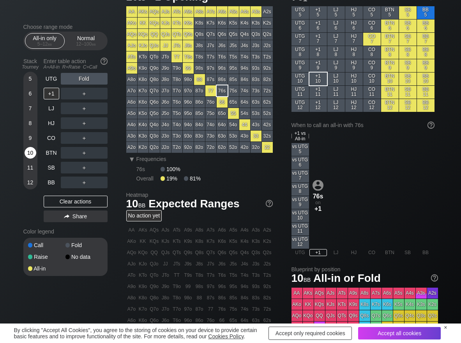
click at [31, 152] on div "10" at bounding box center [31, 153] width 12 height 12
click at [98, 168] on div "C ✕" at bounding box center [99, 168] width 15 height 12
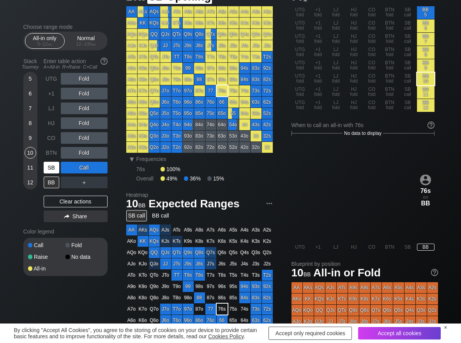
click at [53, 171] on div "SB" at bounding box center [52, 168] width 16 height 12
